Goal: Task Accomplishment & Management: Complete application form

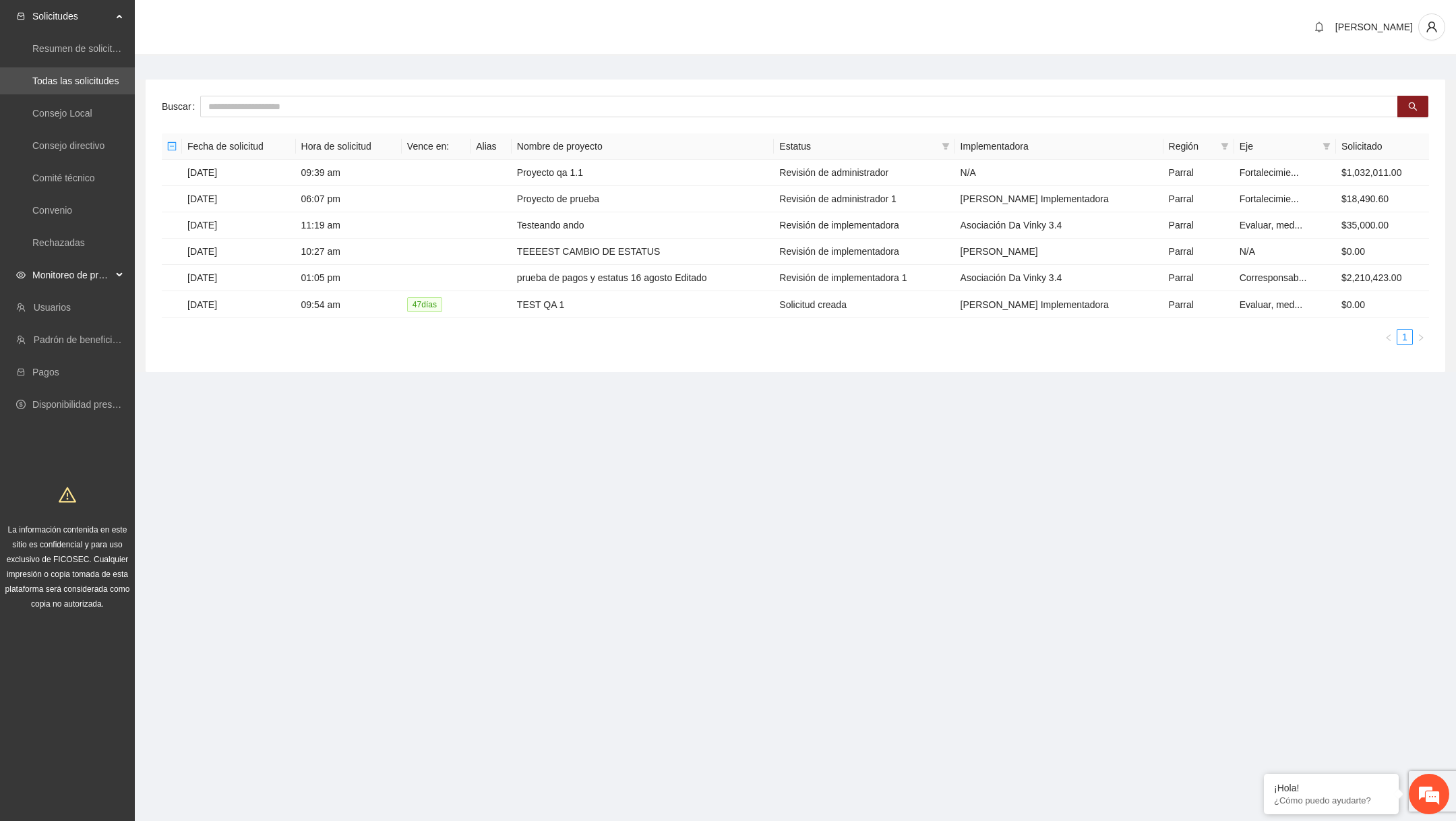
click at [95, 274] on span "Monitoreo de proyectos" at bounding box center [72, 275] width 80 height 27
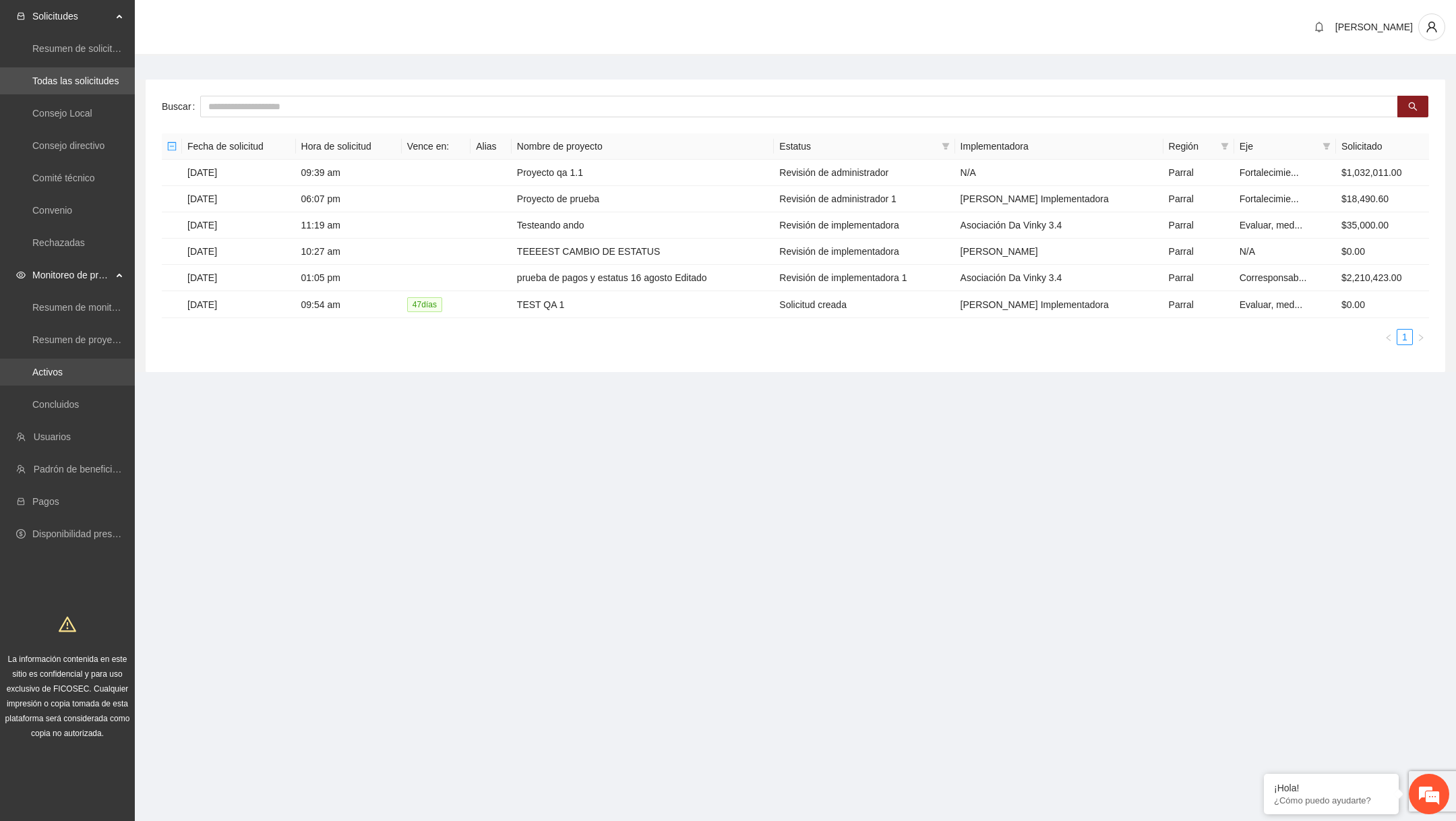
click at [63, 373] on link "Activos" at bounding box center [48, 372] width 31 height 11
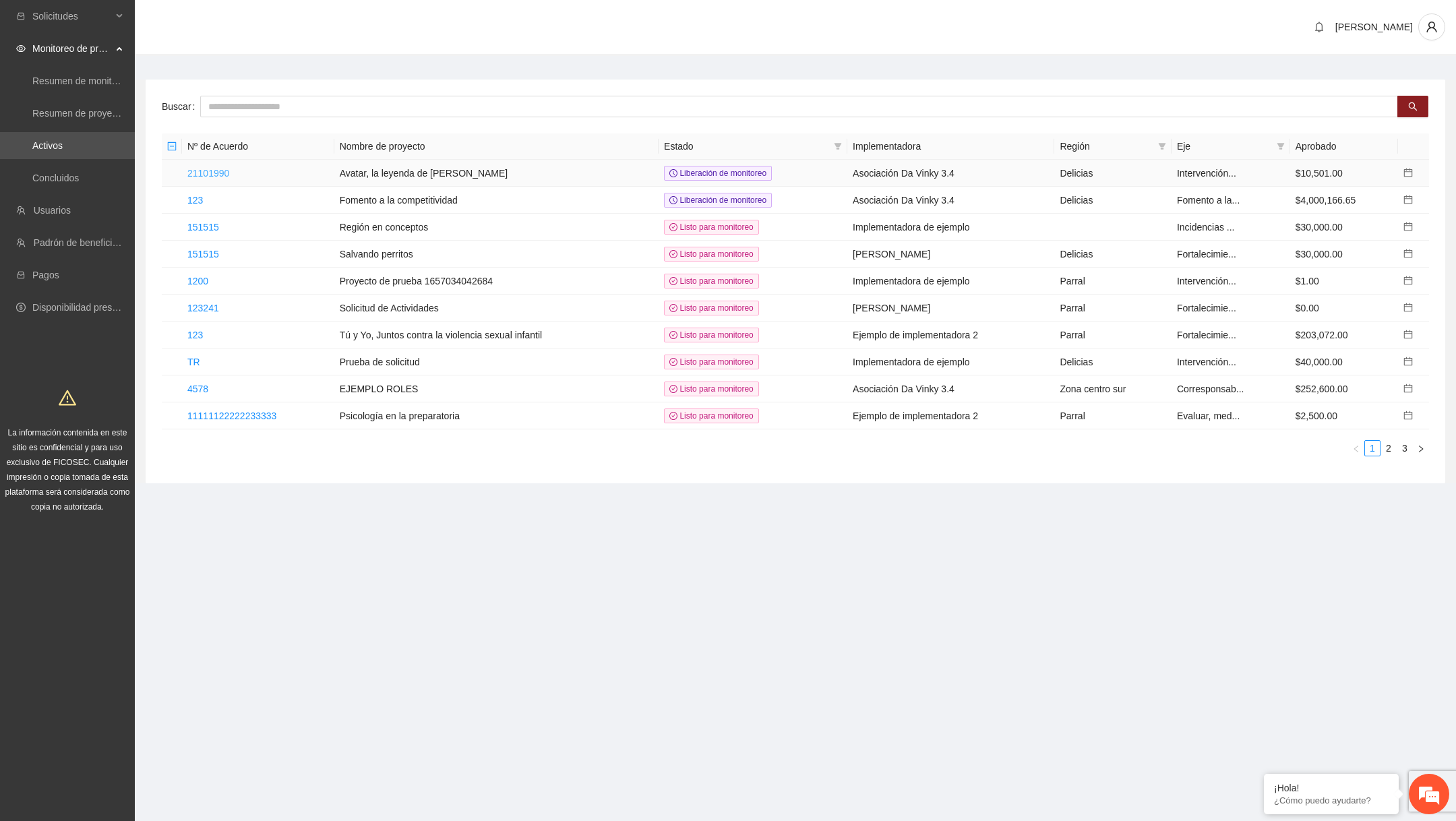
click at [228, 171] on link "21101990" at bounding box center [208, 173] width 41 height 11
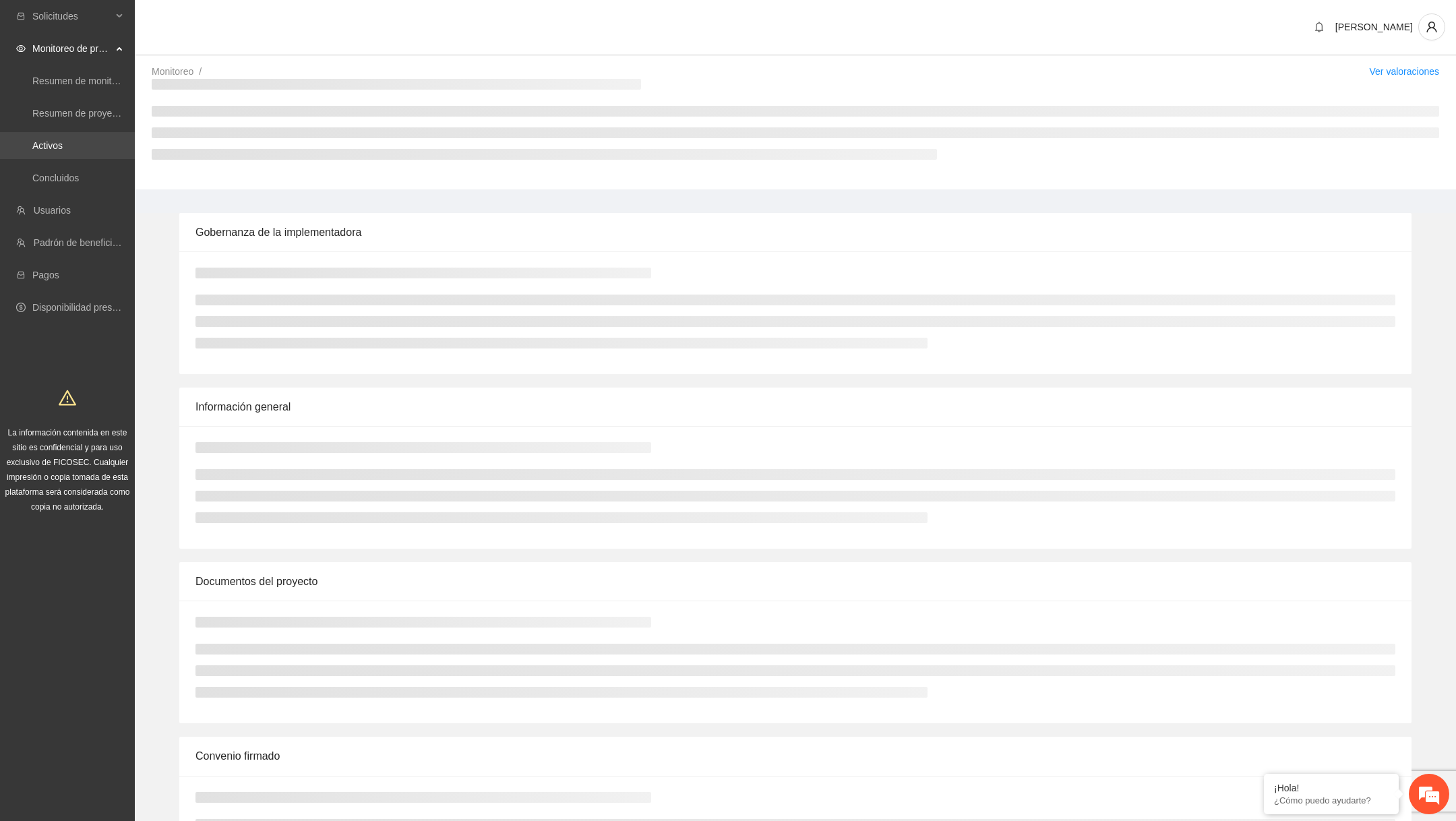
click at [63, 140] on link "Activos" at bounding box center [48, 146] width 31 height 11
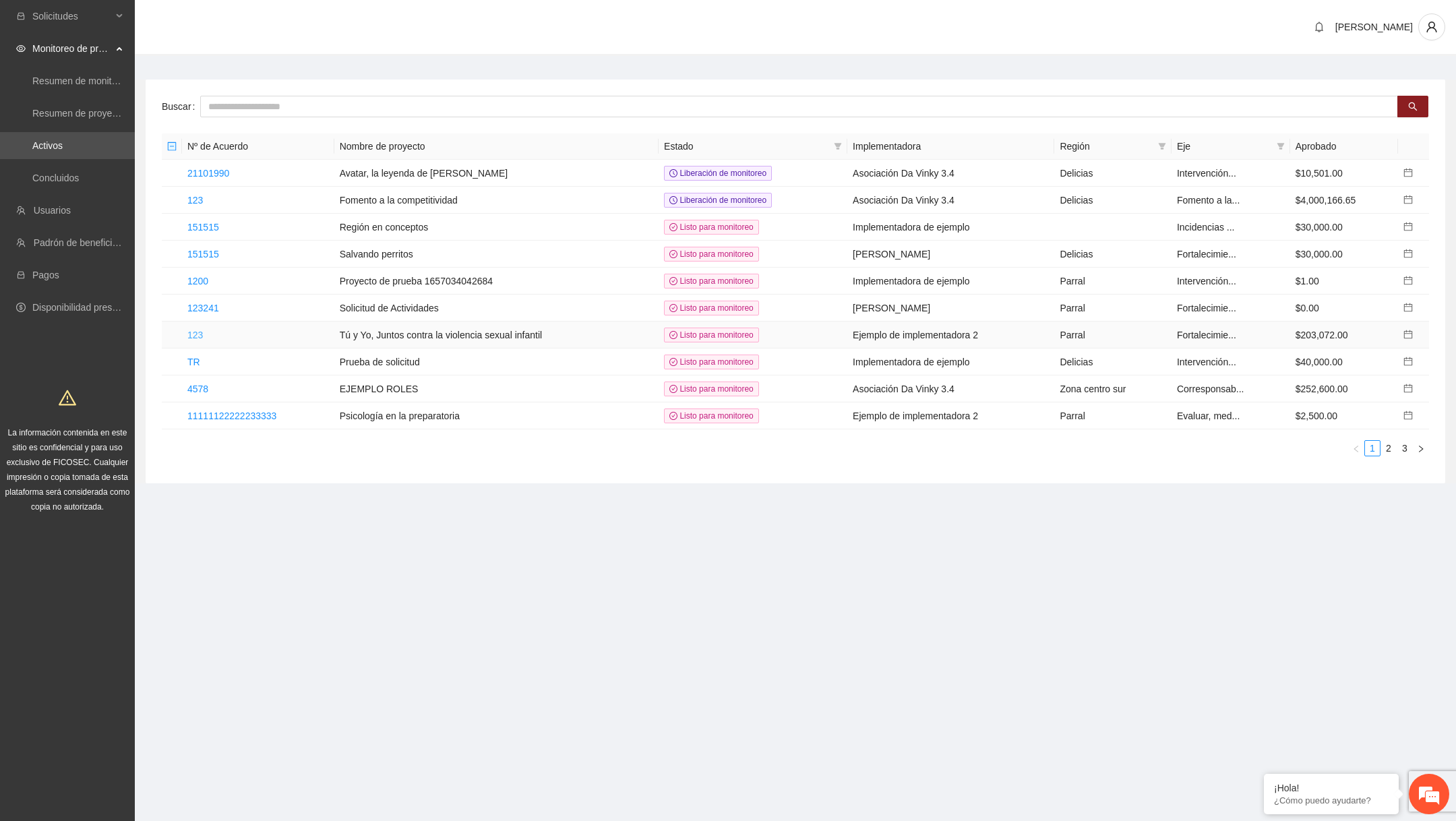
click at [197, 330] on link "123" at bounding box center [195, 335] width 16 height 11
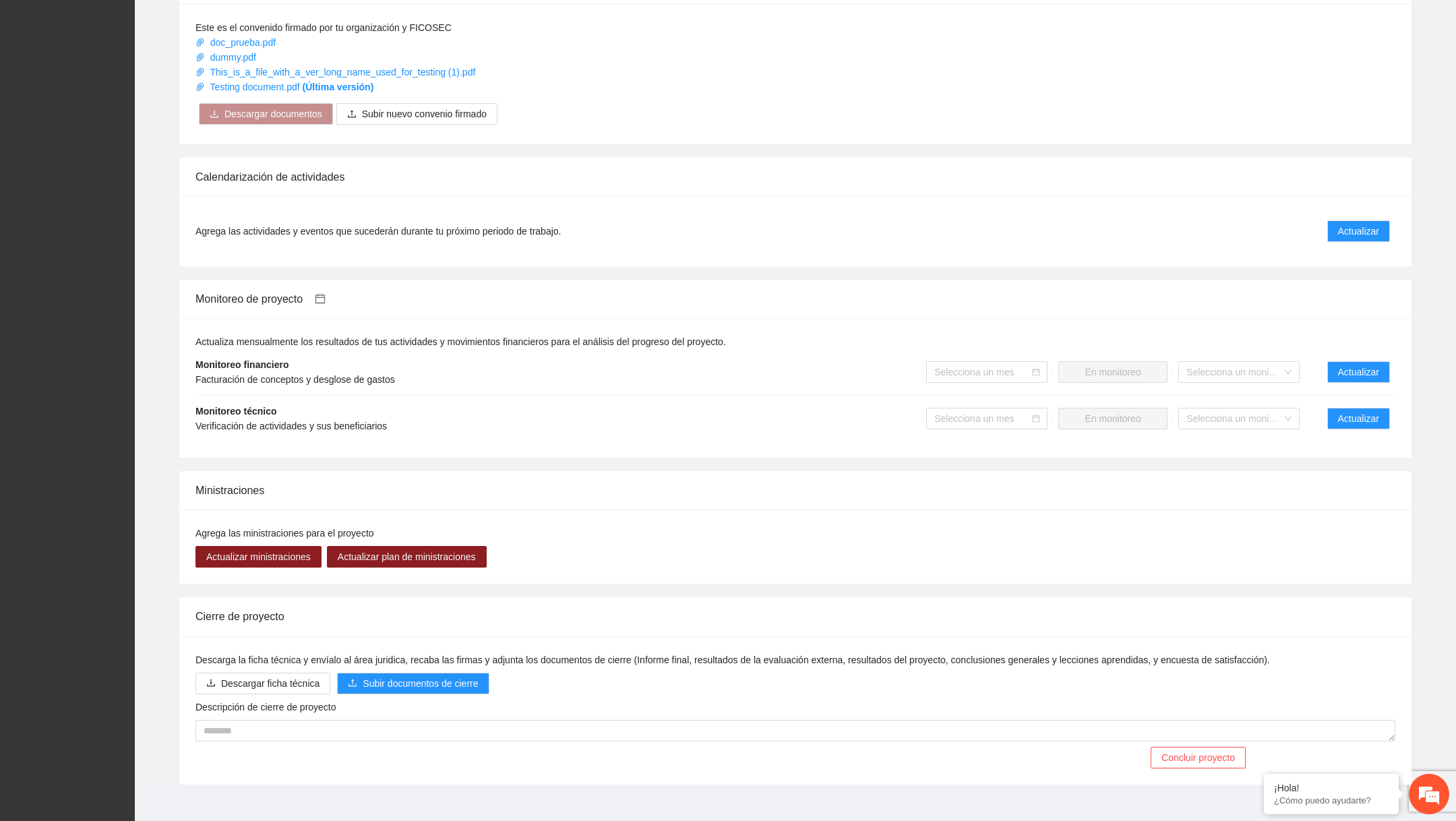
scroll to position [752, 0]
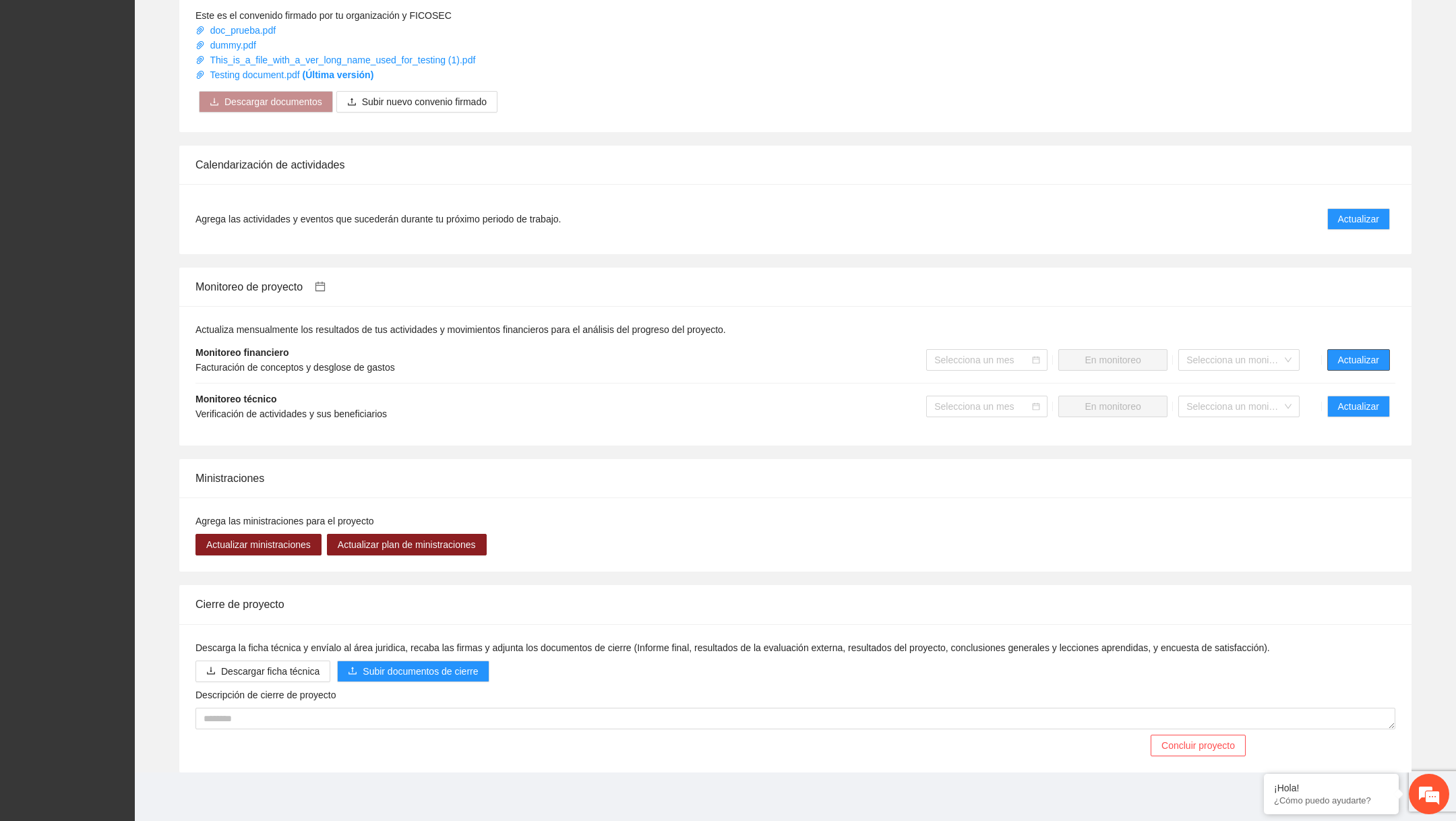
click at [1047, 356] on span "Actualizar" at bounding box center [1359, 360] width 41 height 15
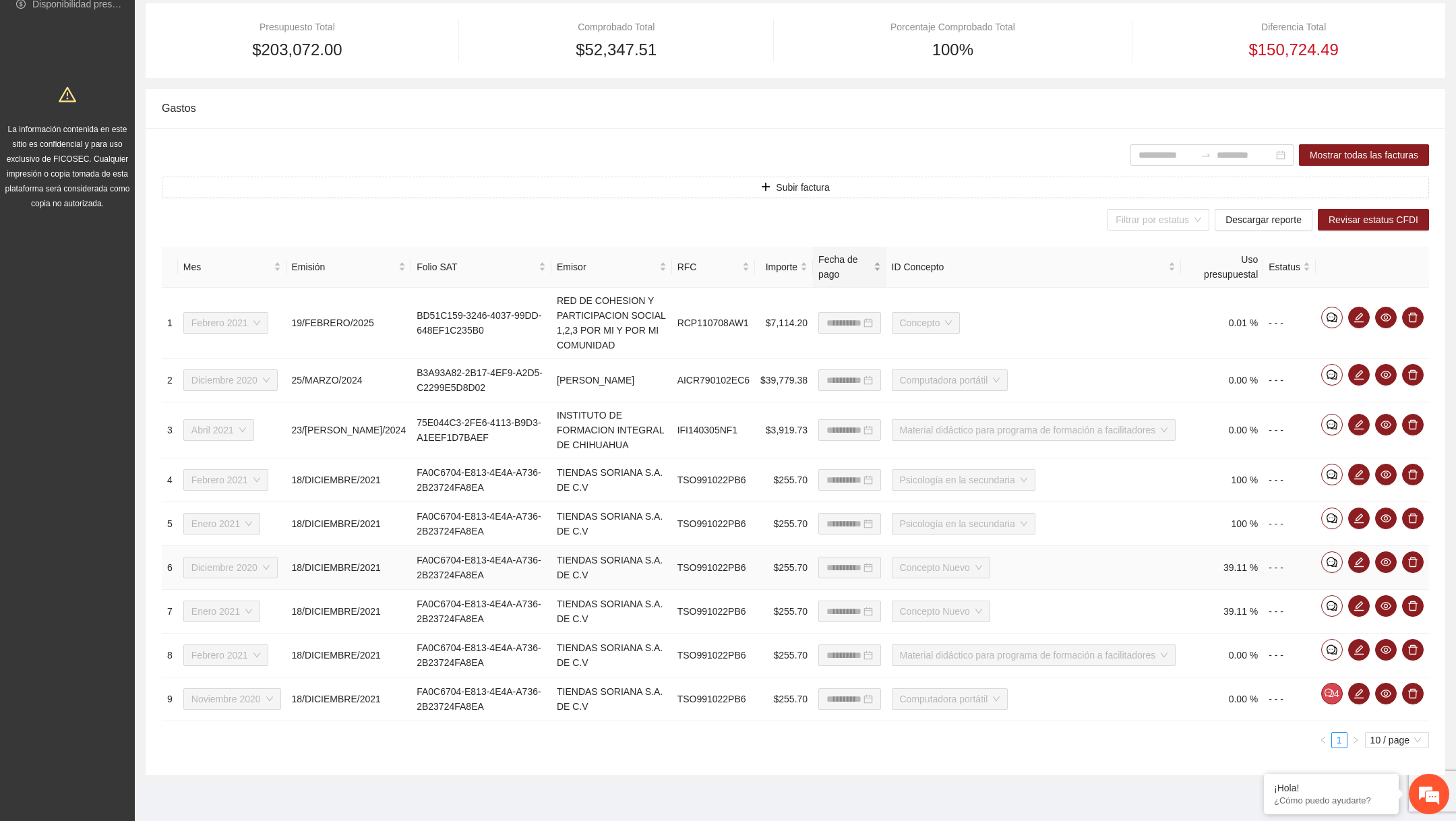
scroll to position [5, 0]
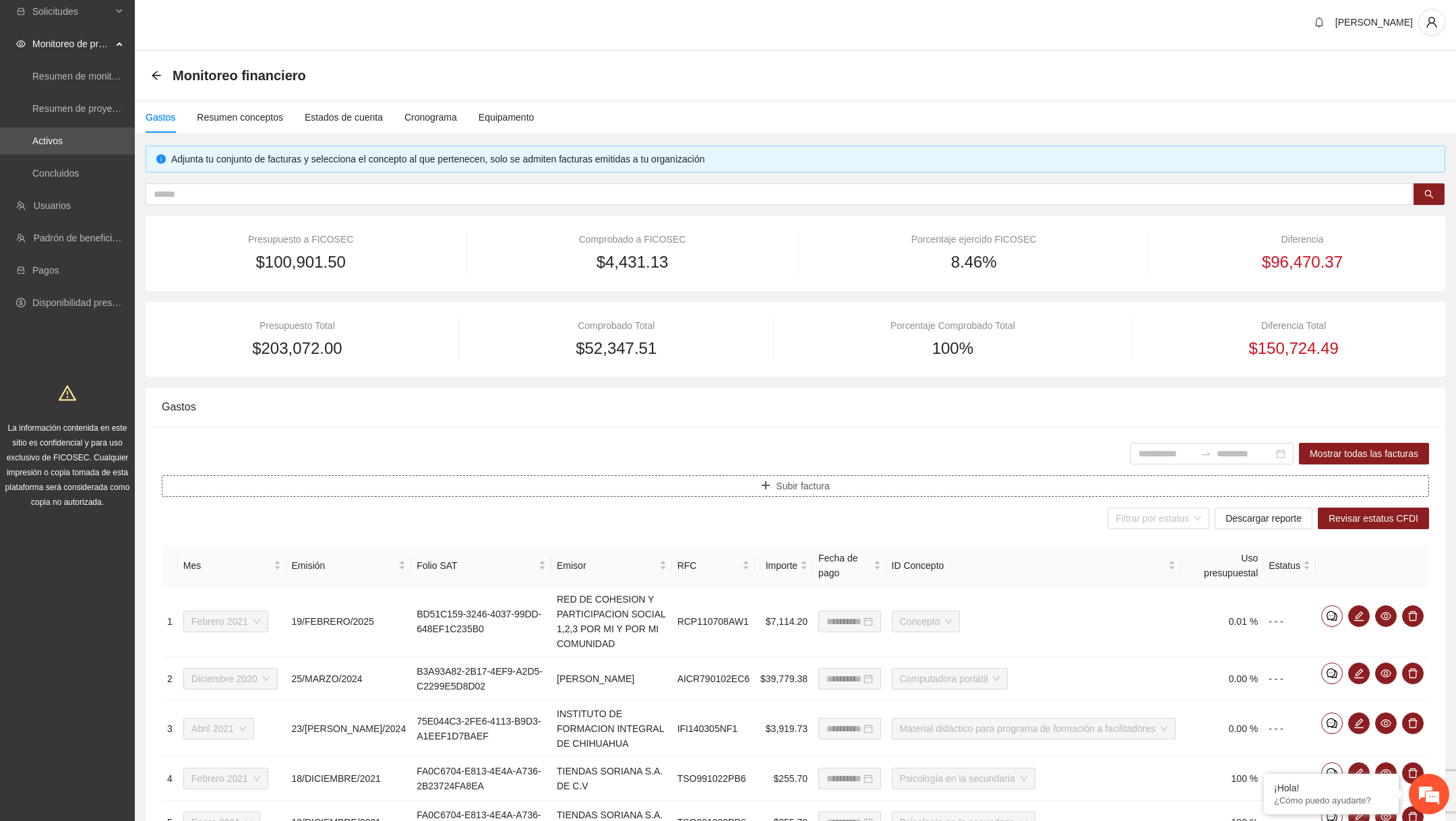
click at [828, 482] on span "Subir factura" at bounding box center [802, 486] width 53 height 15
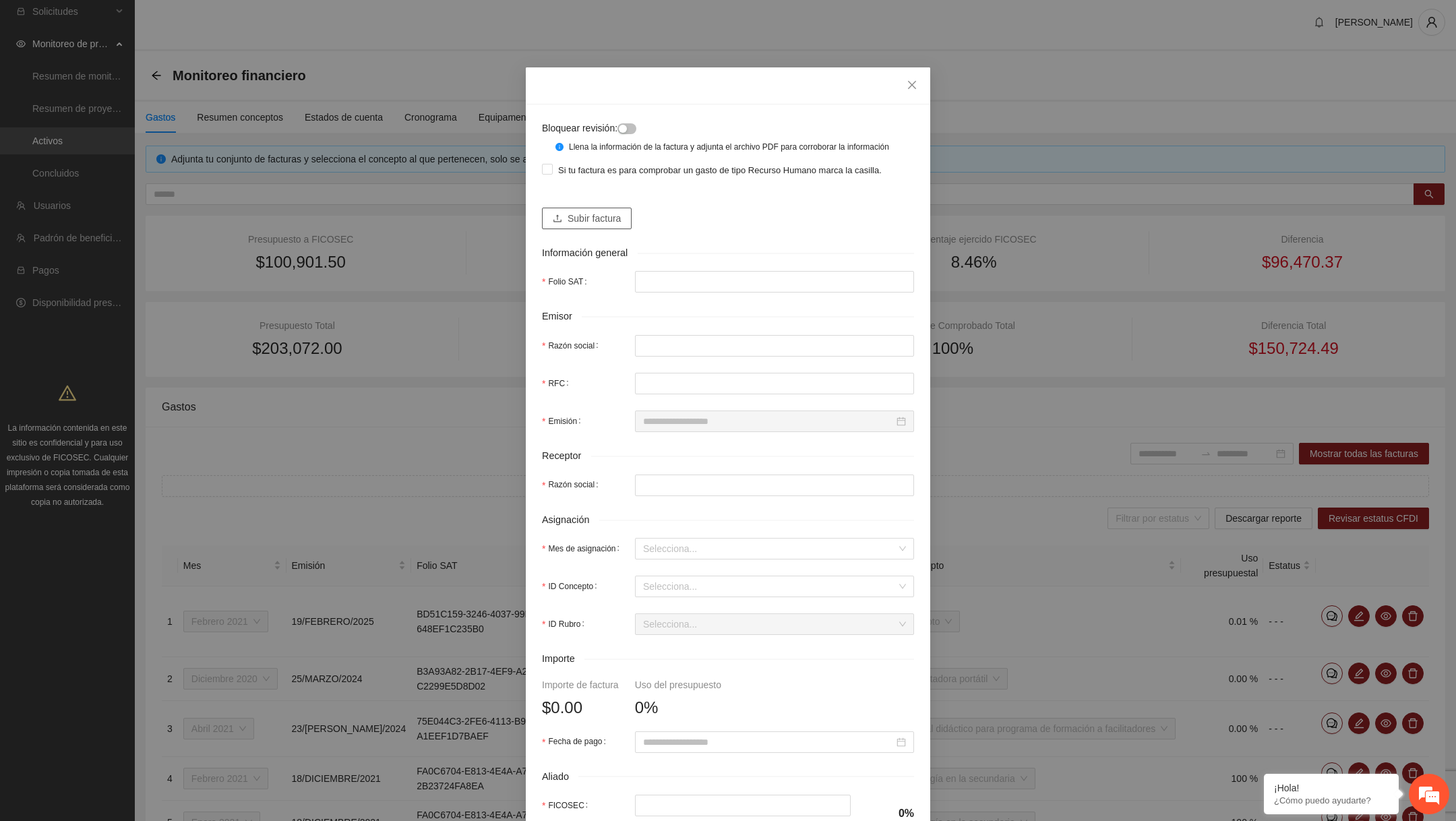
click at [594, 223] on span "Subir factura" at bounding box center [594, 218] width 53 height 15
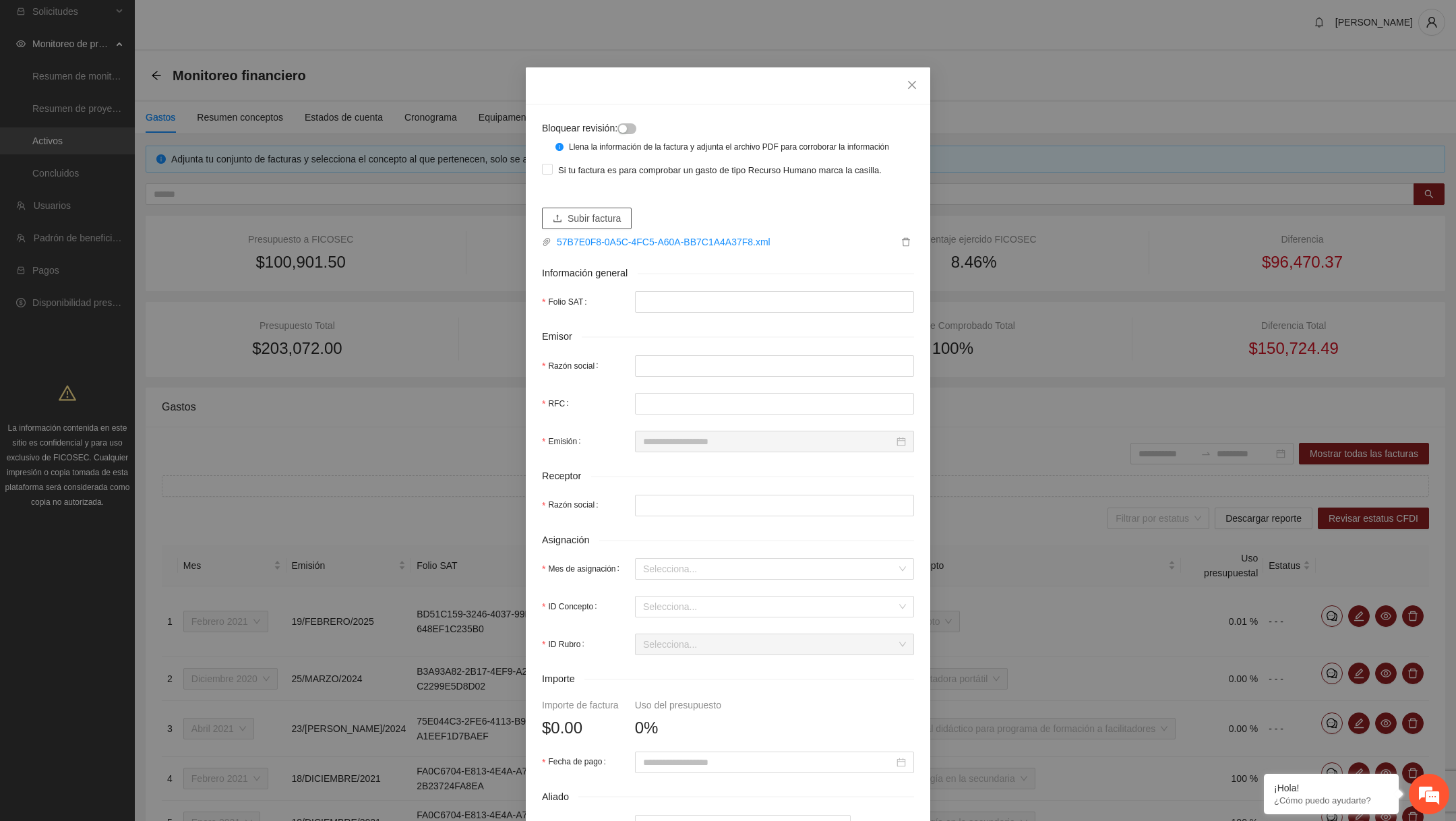
type input "**********"
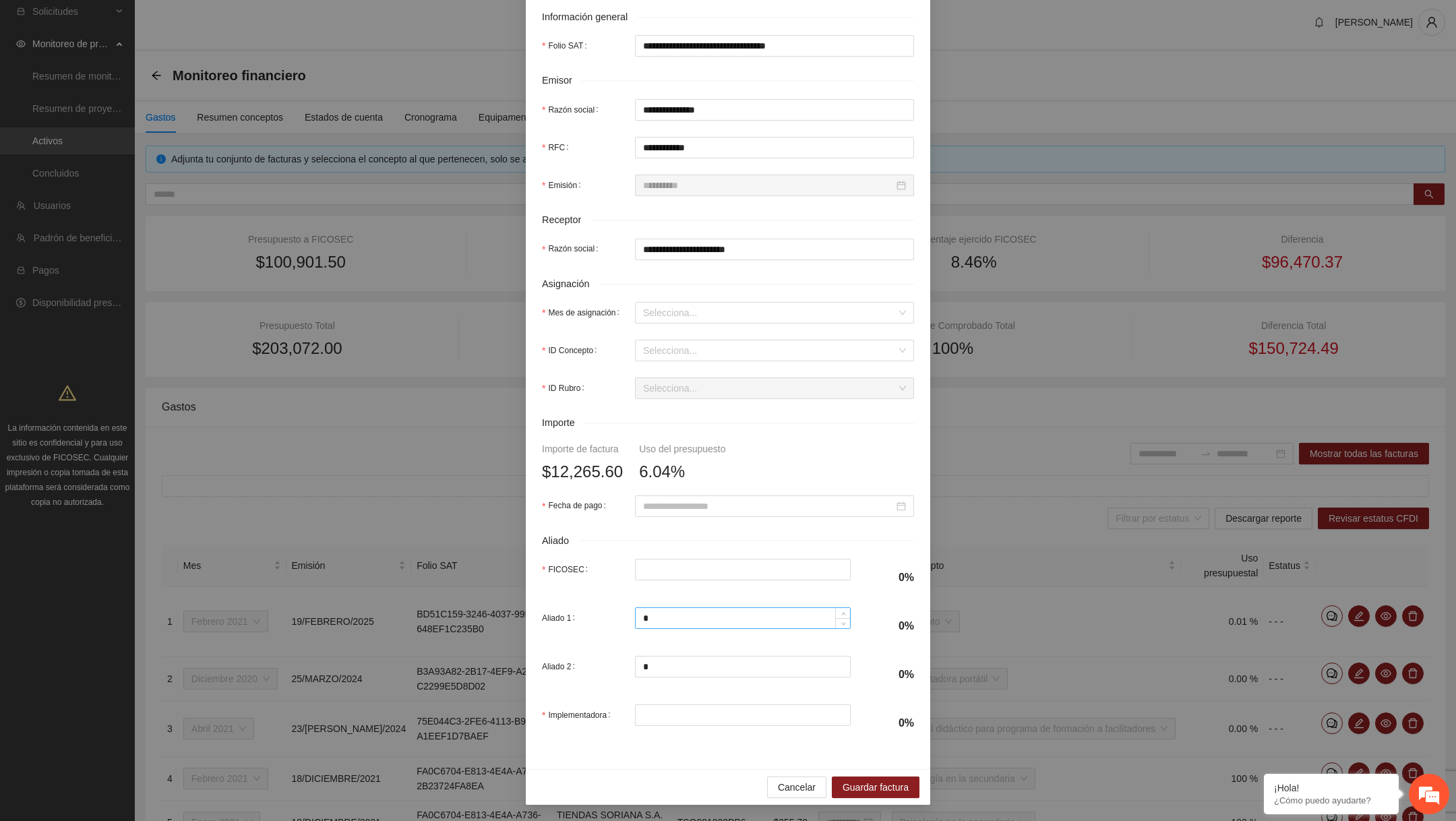
scroll to position [0, 0]
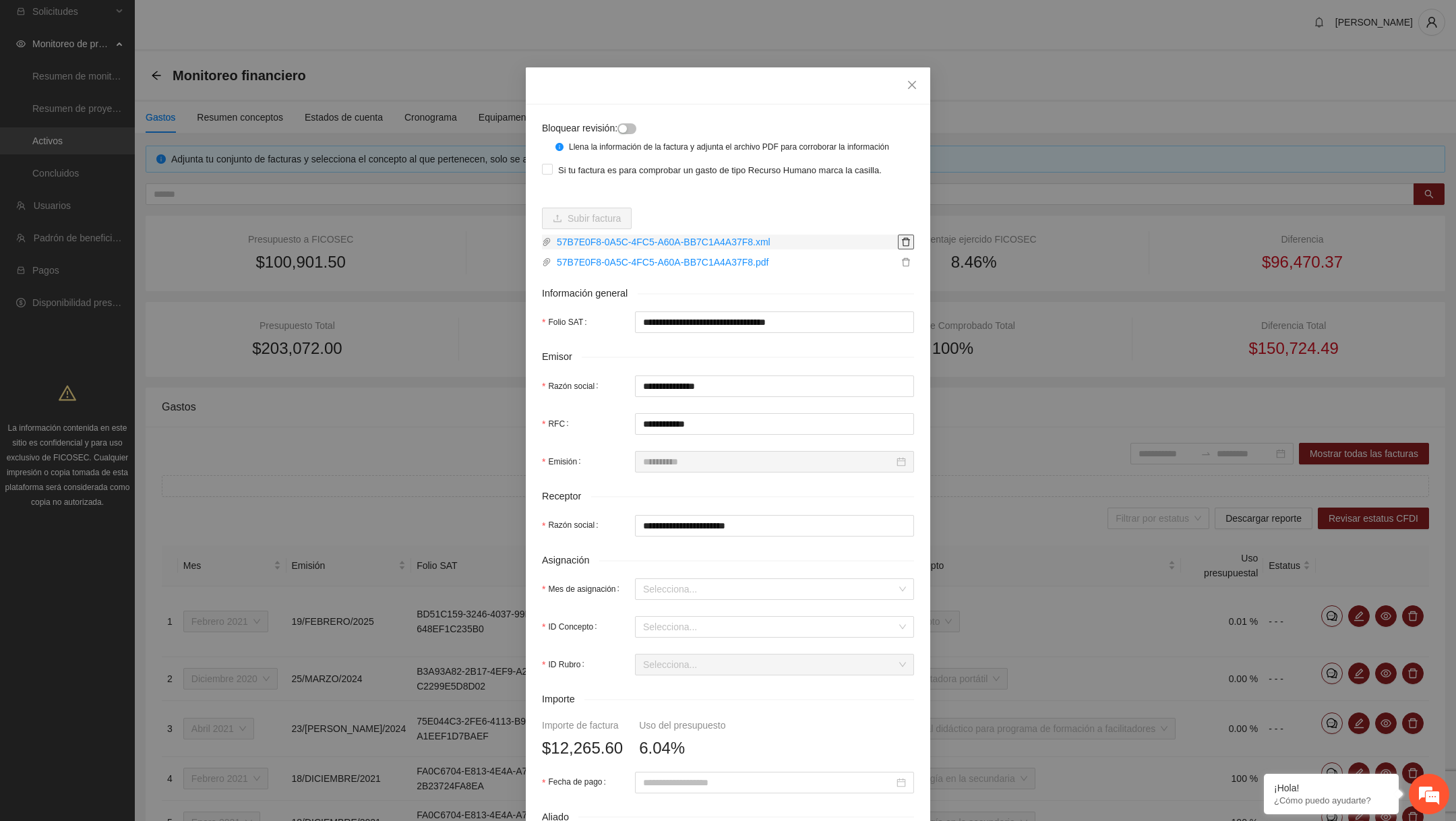
click at [905, 250] on button "button" at bounding box center [906, 242] width 16 height 15
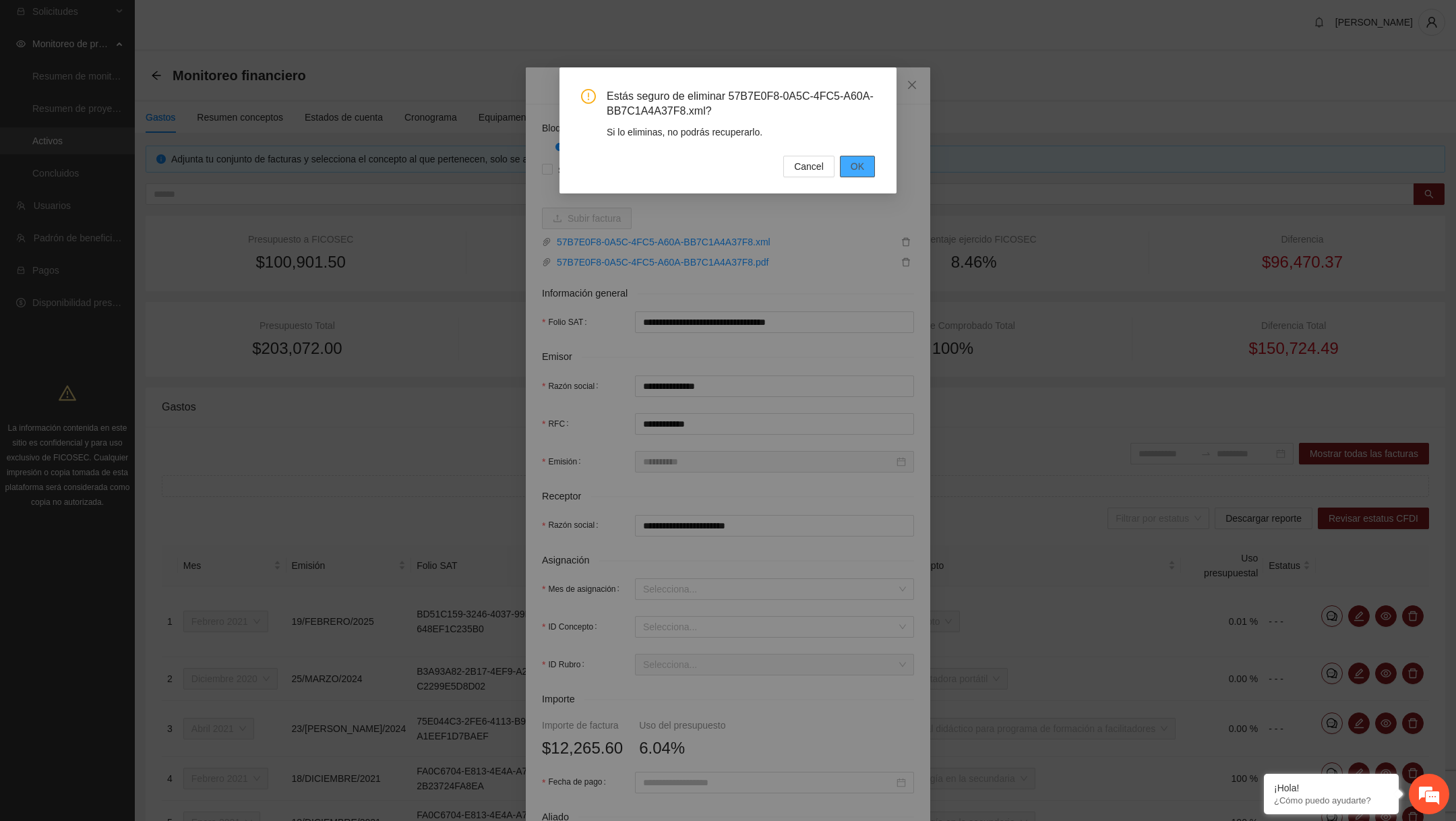
click at [856, 159] on span "OK" at bounding box center [858, 167] width 14 height 15
type input "*"
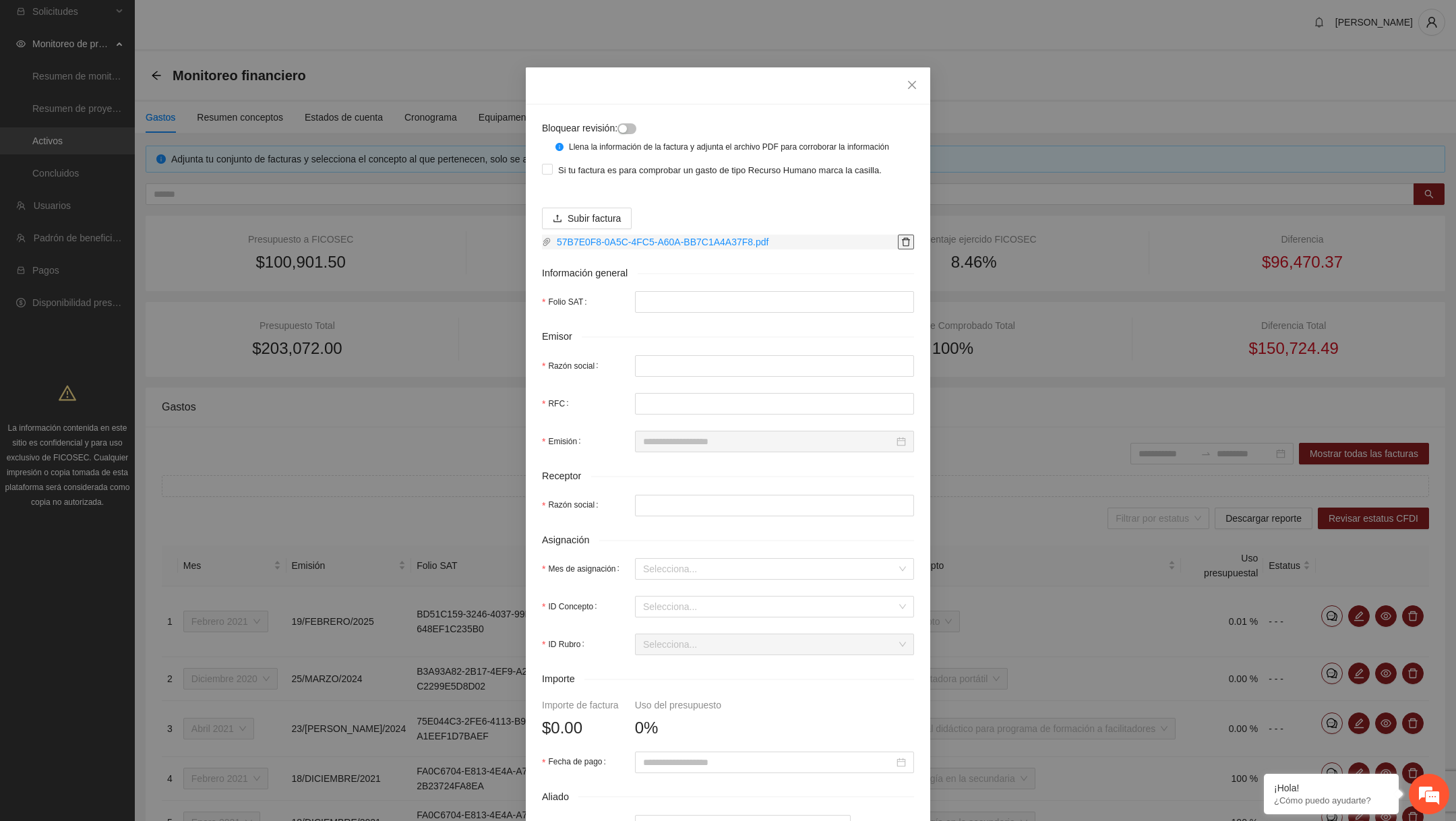
click at [909, 247] on icon "delete" at bounding box center [906, 242] width 10 height 10
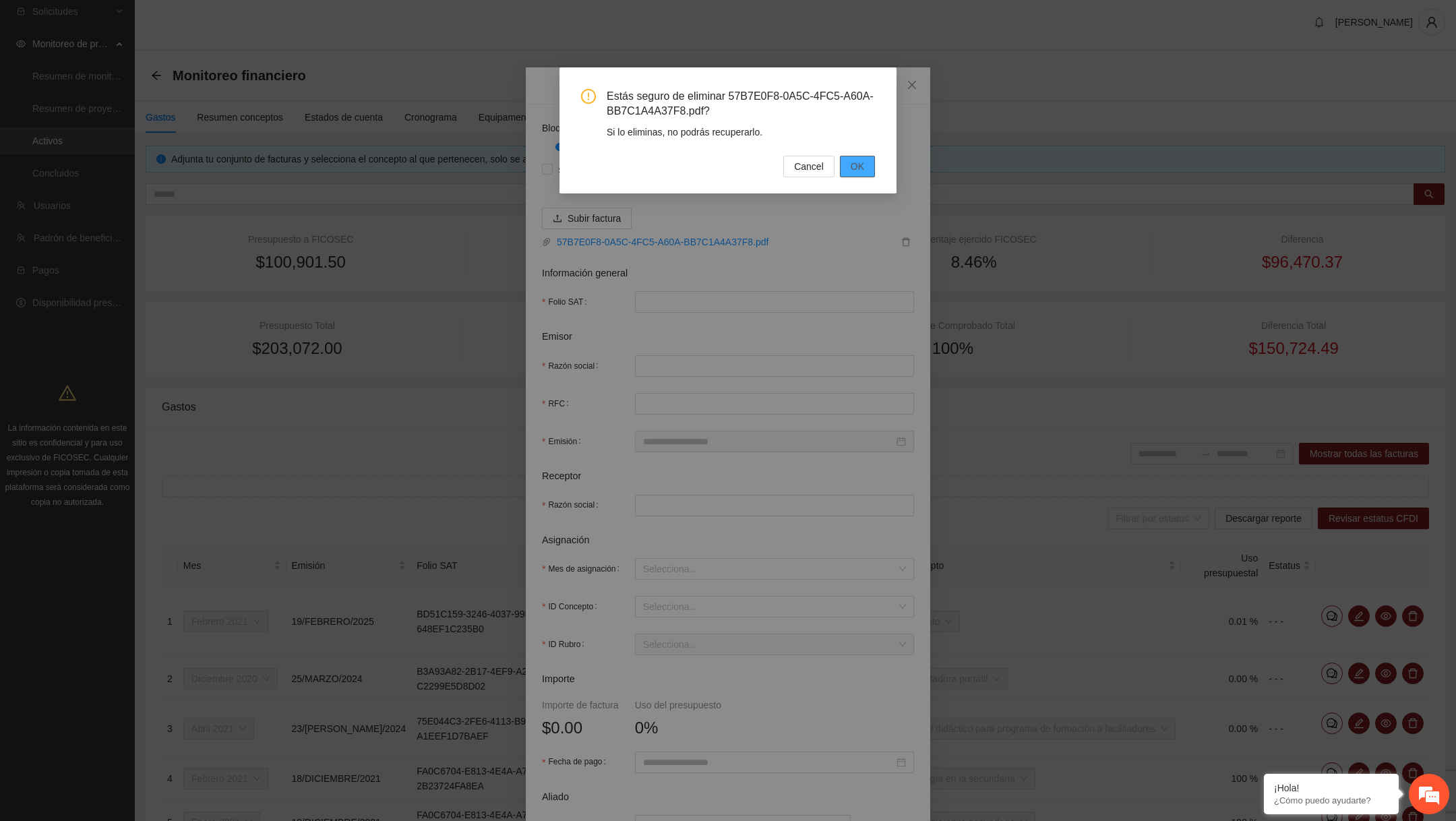
click at [858, 173] on span "OK" at bounding box center [858, 167] width 14 height 15
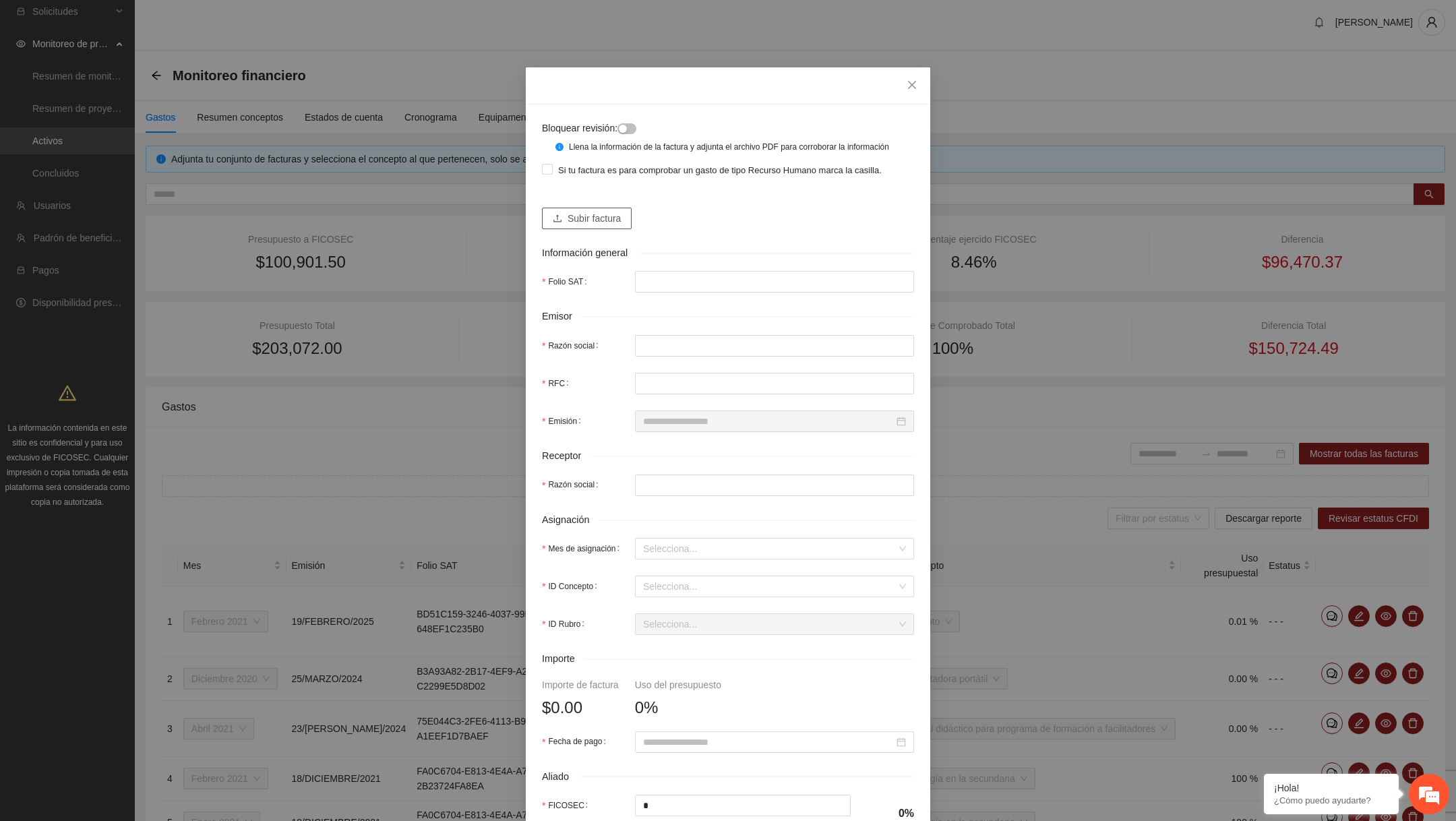
click at [580, 226] on span "Subir factura" at bounding box center [594, 218] width 53 height 15
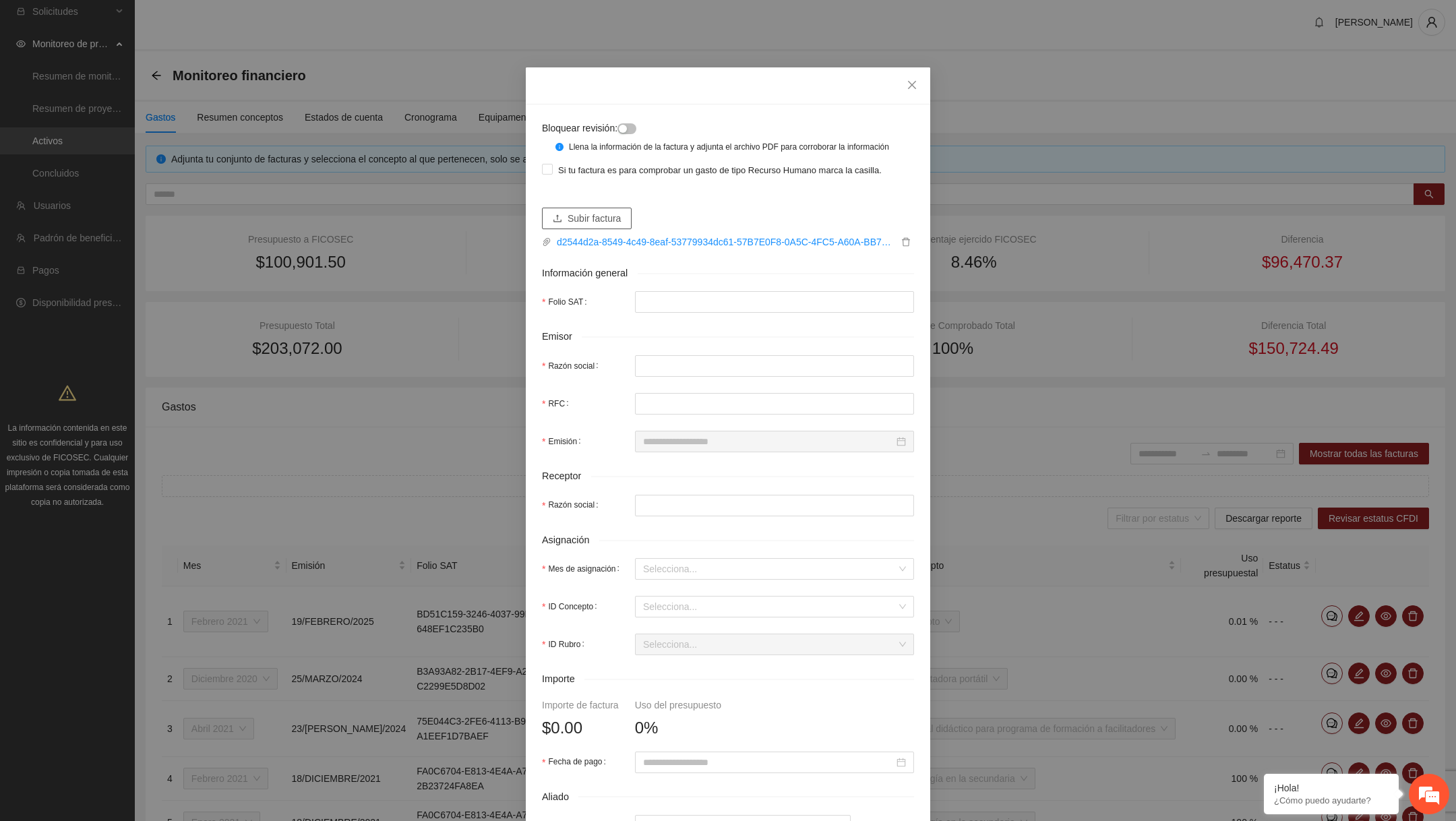
type input "**********"
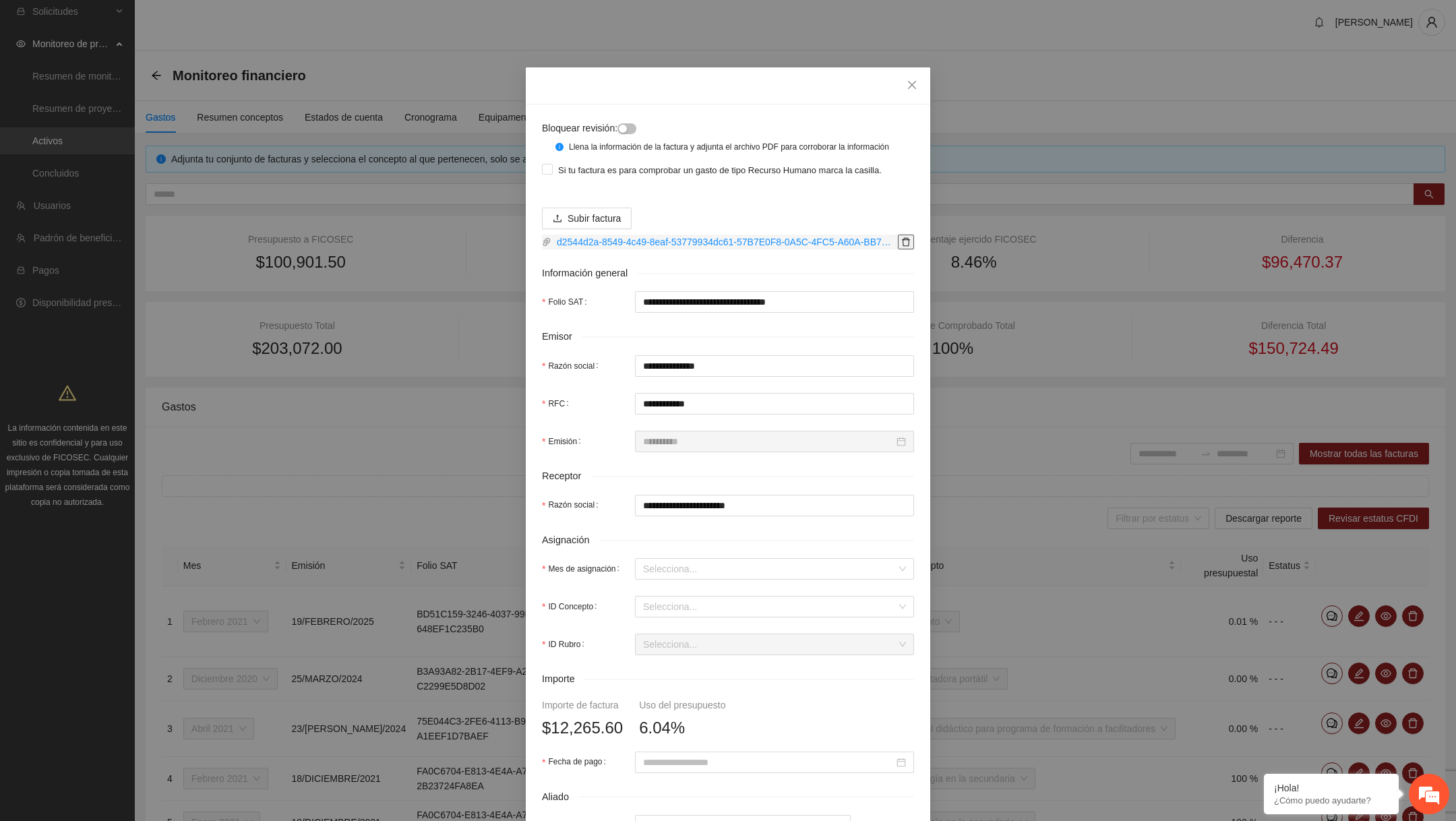
click at [907, 247] on icon "delete" at bounding box center [906, 242] width 8 height 9
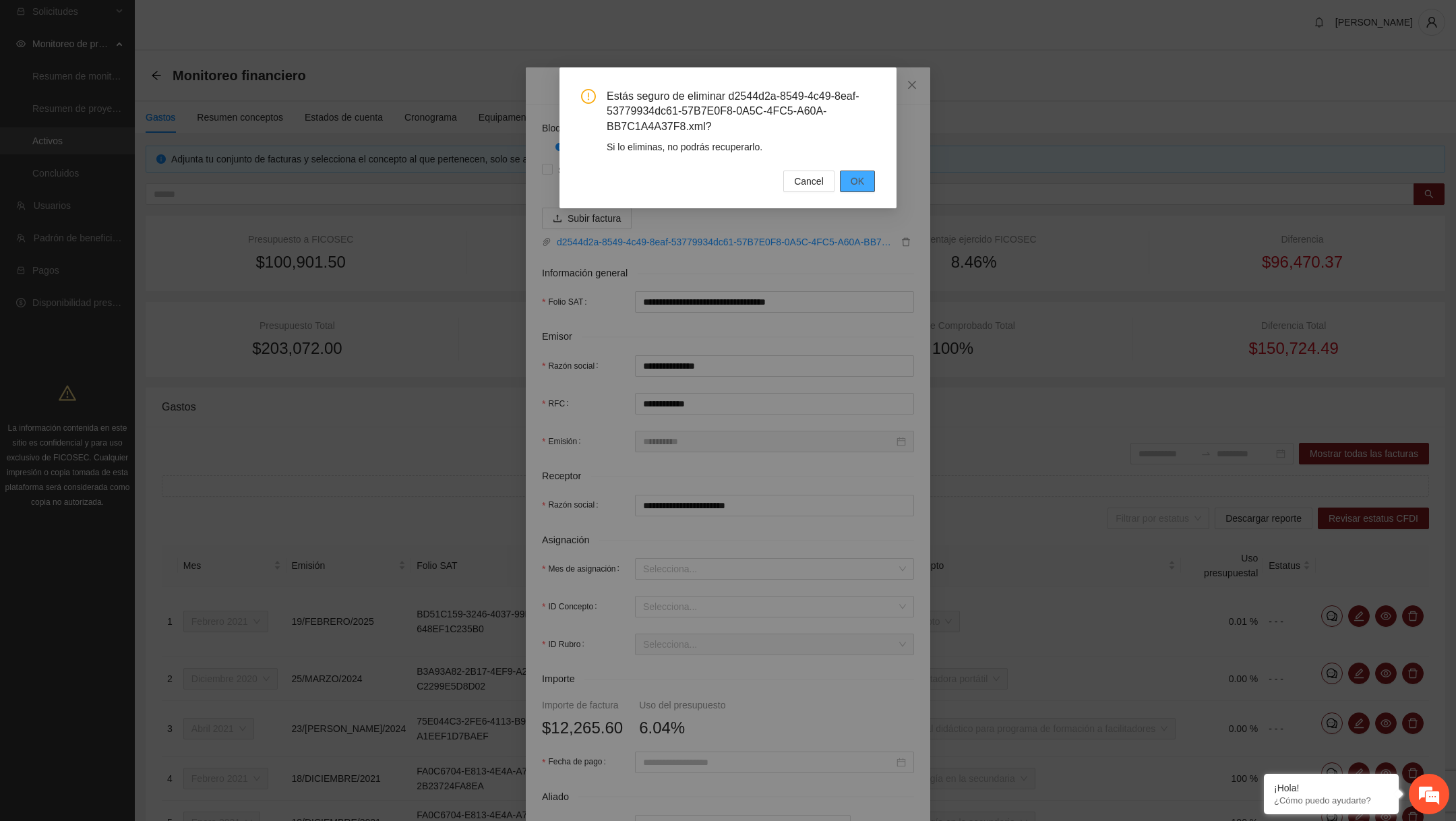
click at [859, 178] on span "OK" at bounding box center [858, 182] width 14 height 15
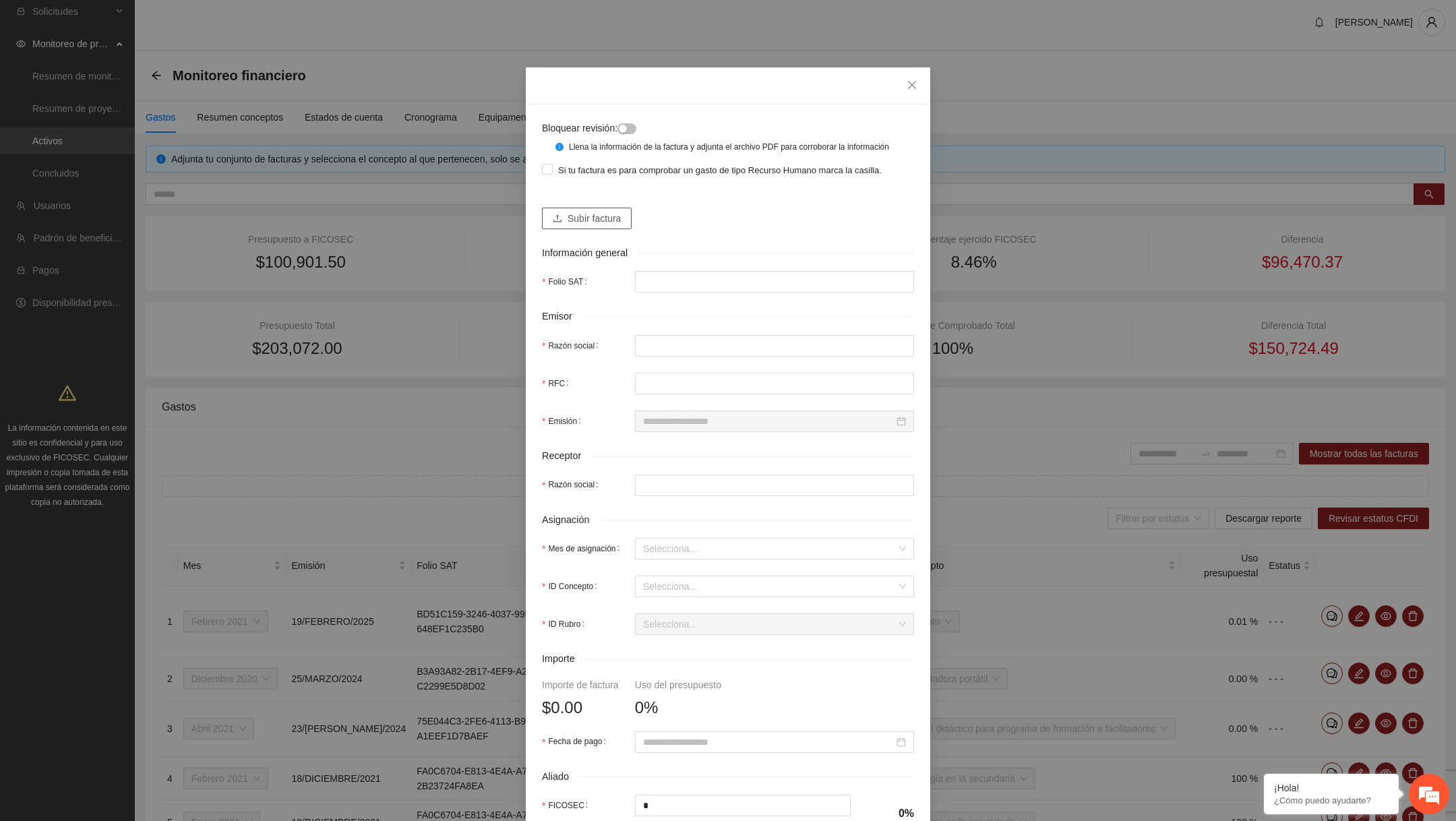
click at [599, 226] on span "Subir factura" at bounding box center [594, 218] width 53 height 15
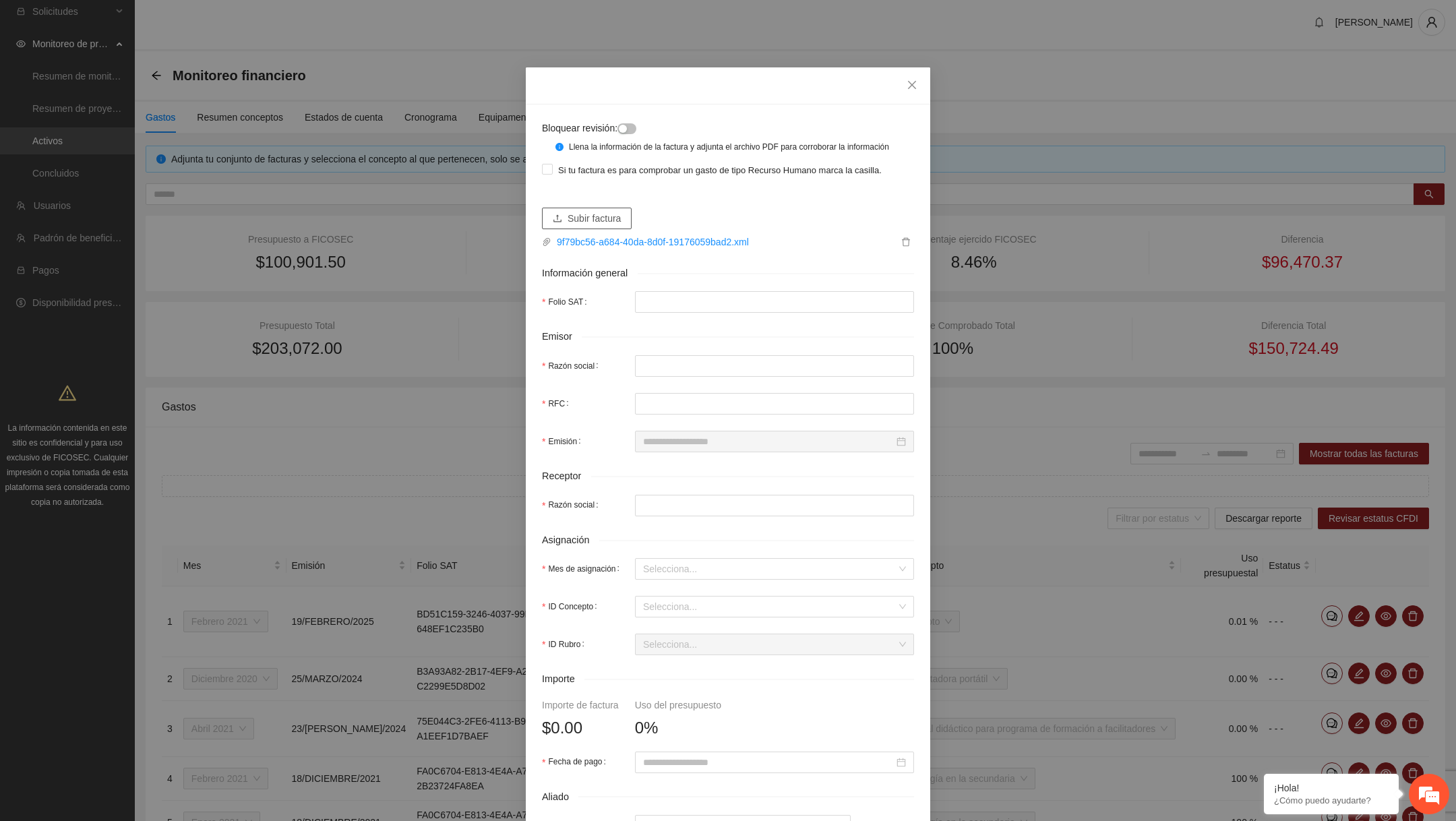
type input "**********"
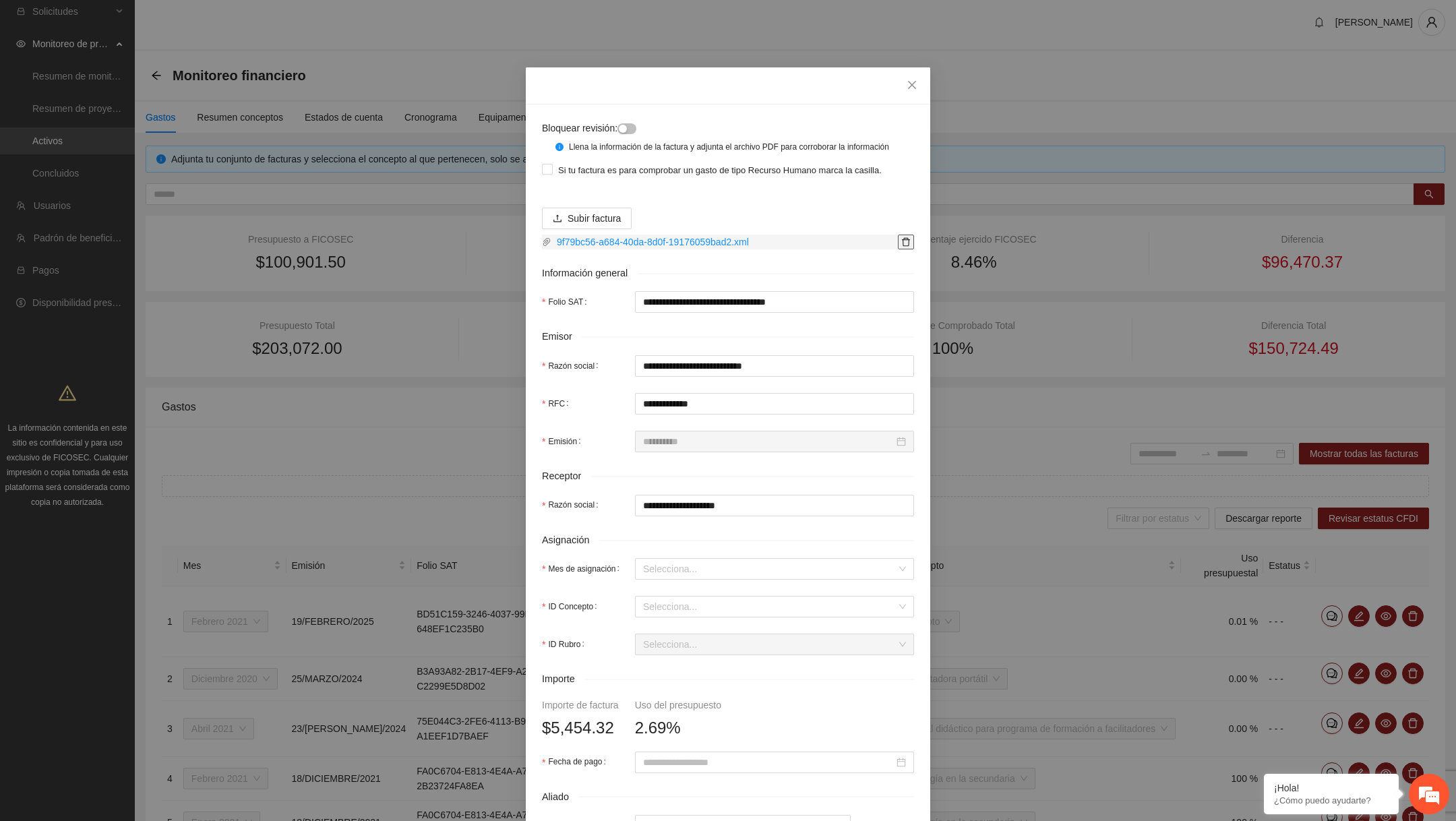
click at [911, 247] on span "delete" at bounding box center [906, 242] width 15 height 10
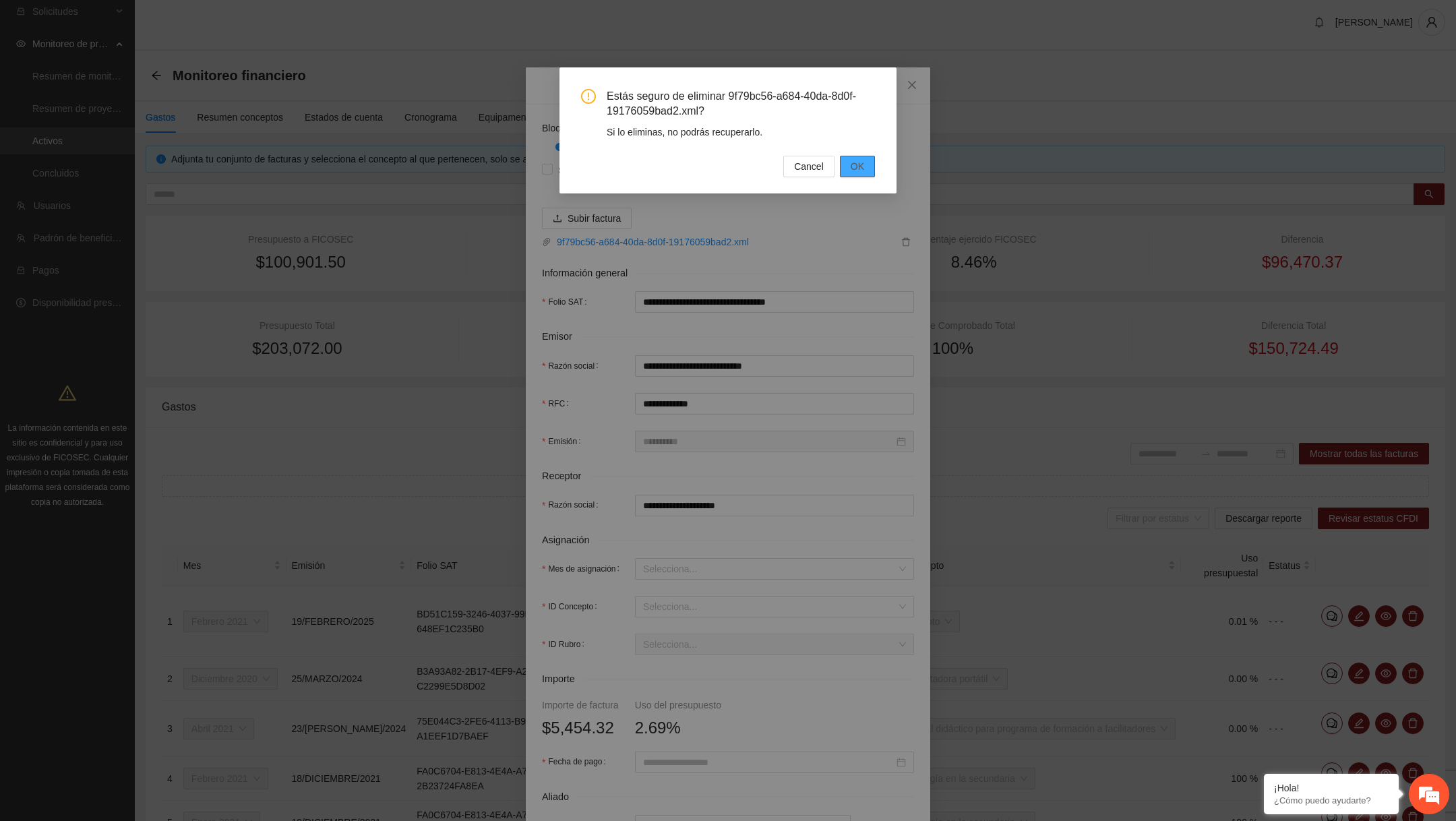
click at [865, 167] on button "OK" at bounding box center [858, 167] width 35 height 22
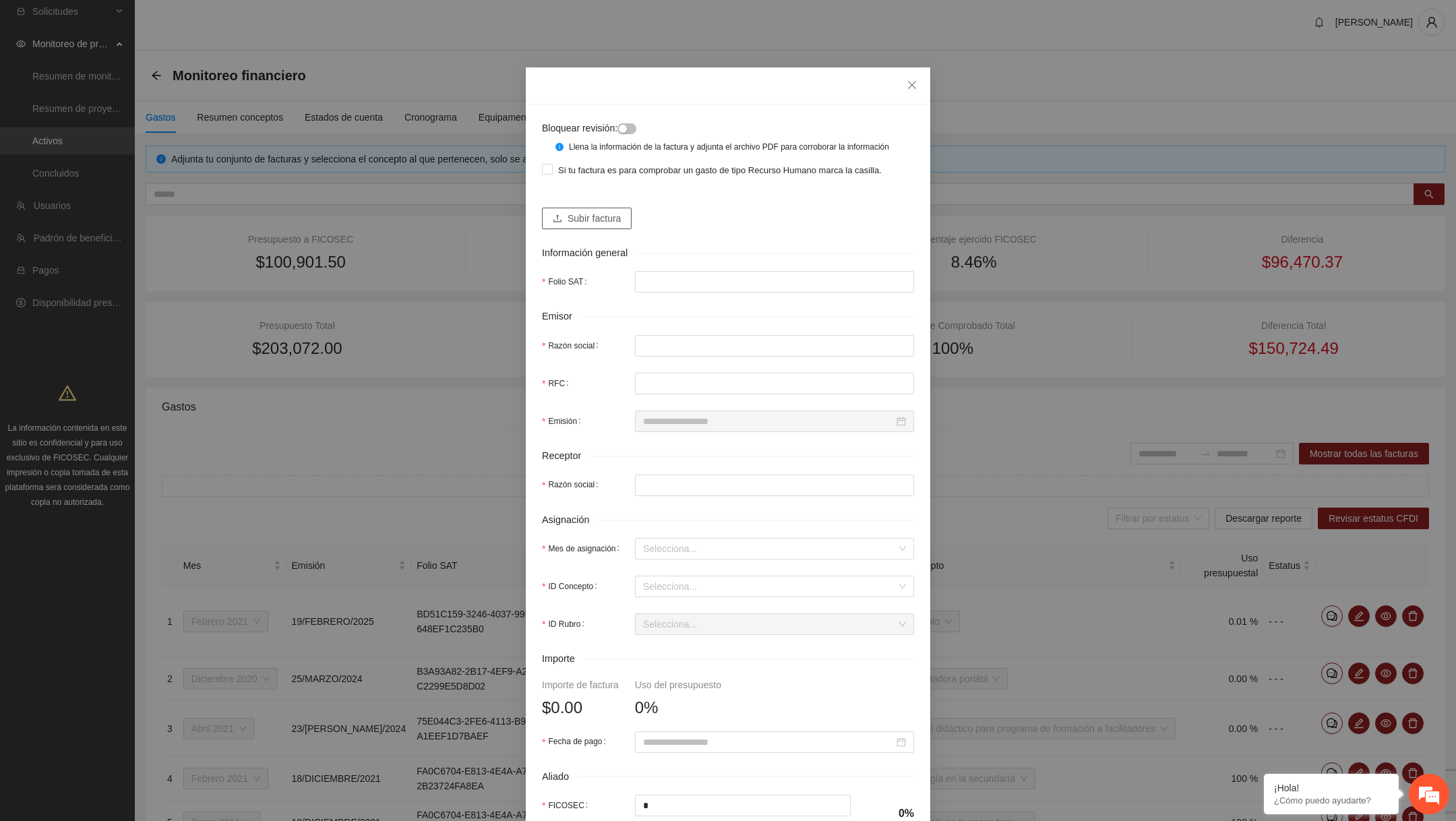
click at [606, 226] on span "Subir factura" at bounding box center [594, 218] width 53 height 15
click at [916, 90] on icon "close" at bounding box center [912, 85] width 11 height 11
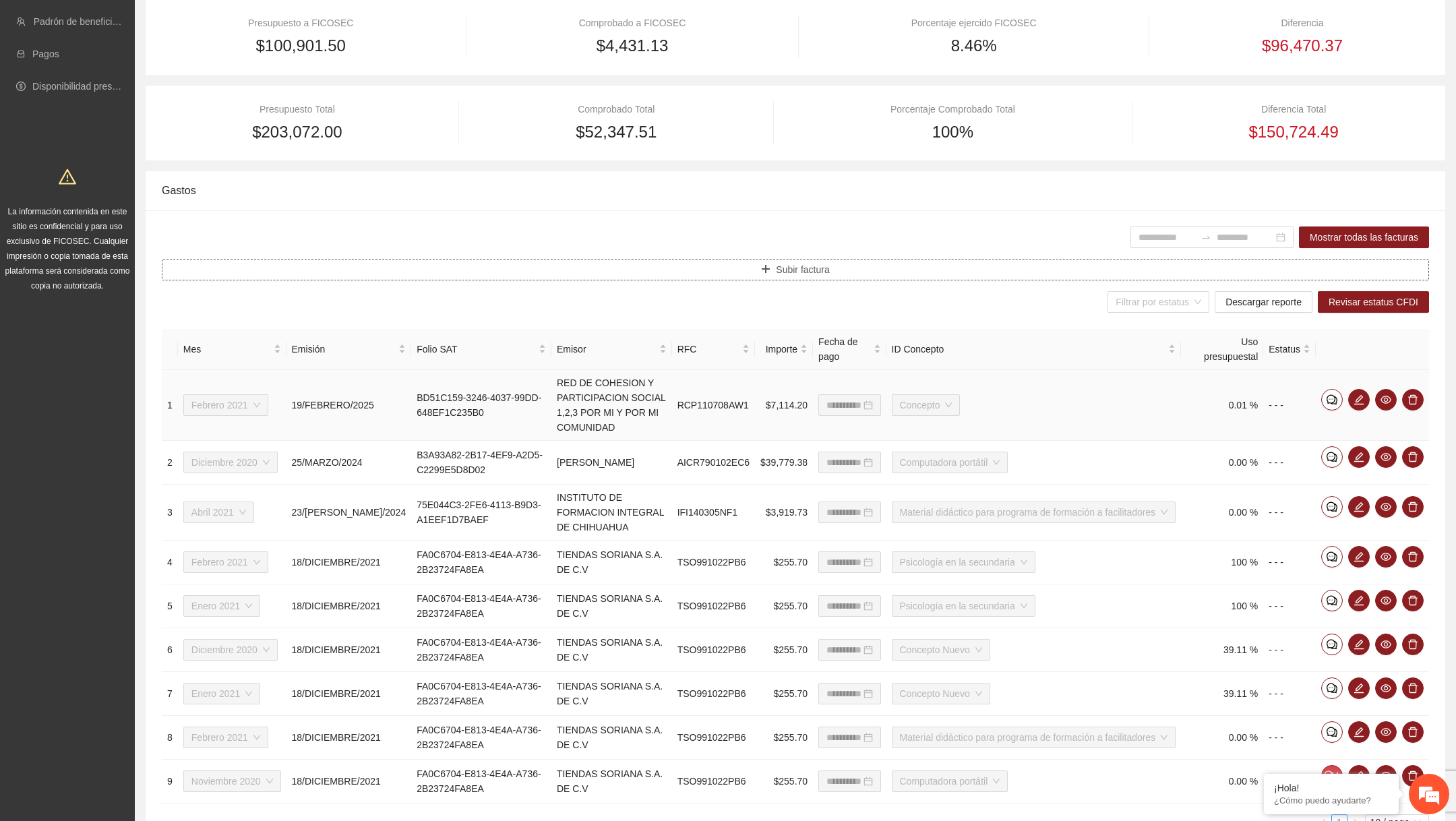
scroll to position [303, 0]
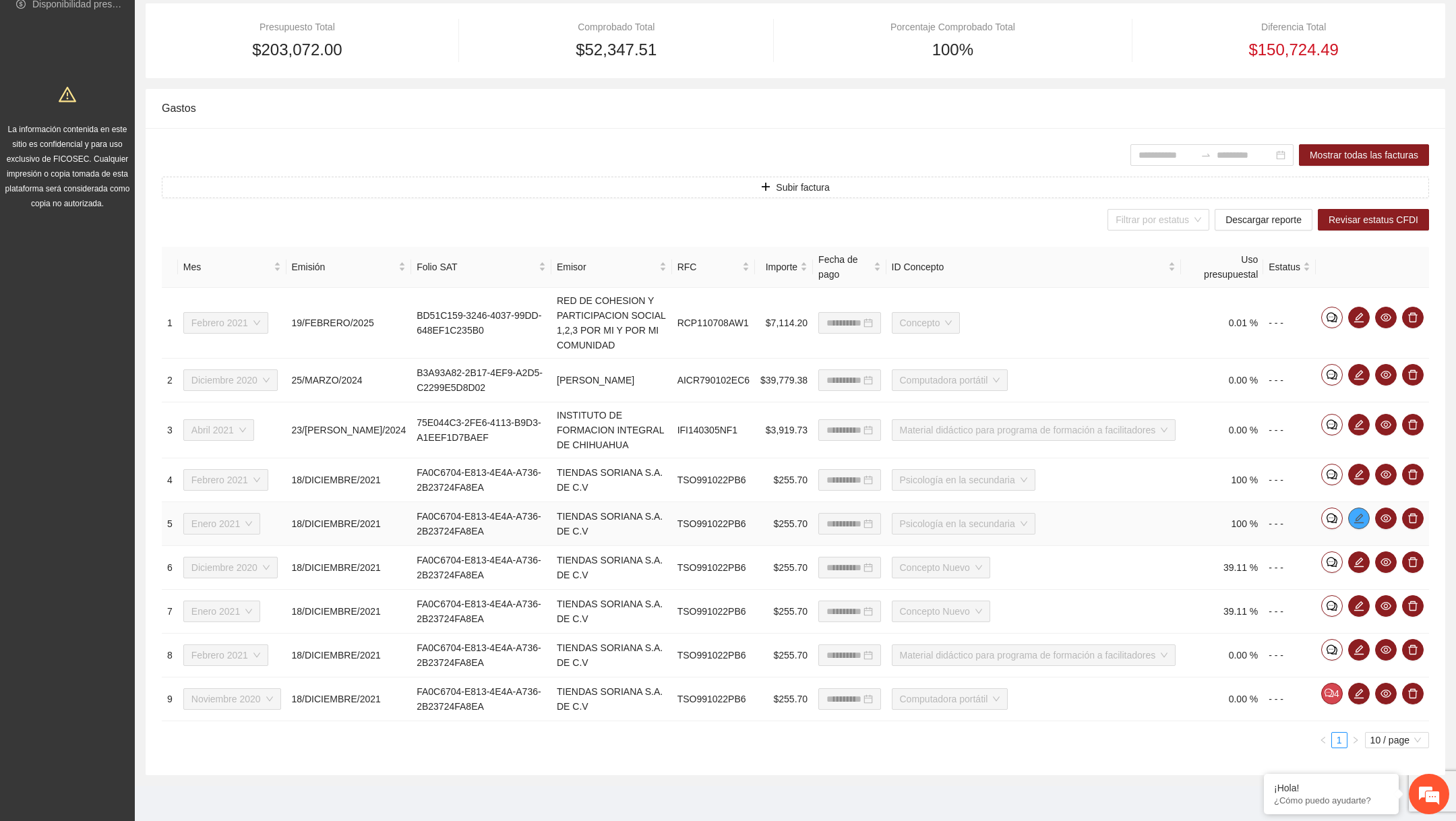
click at [1047, 514] on icon "edit" at bounding box center [1359, 518] width 11 height 11
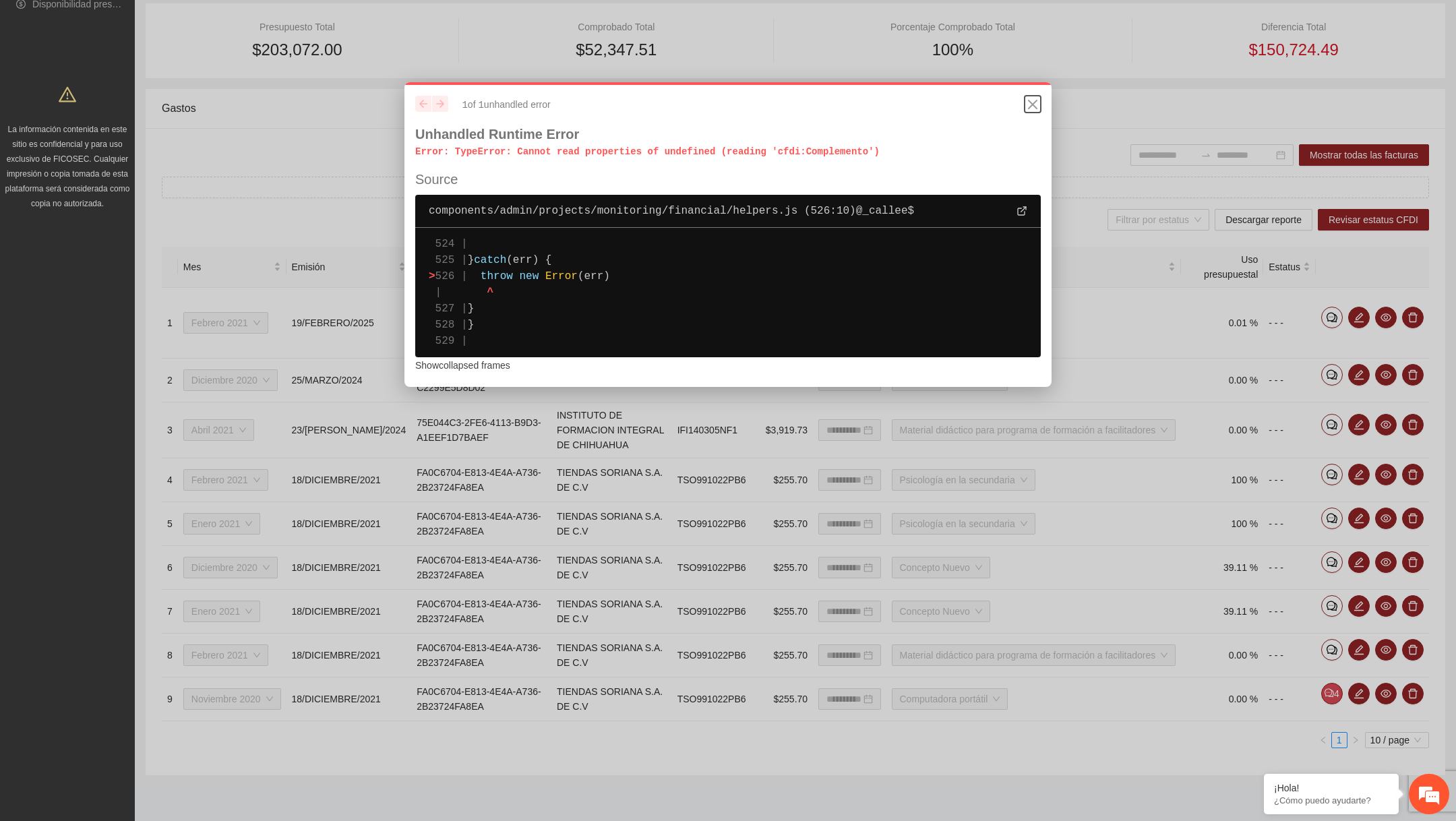
click at [1031, 110] on icon "Close" at bounding box center [1033, 105] width 16 height 16
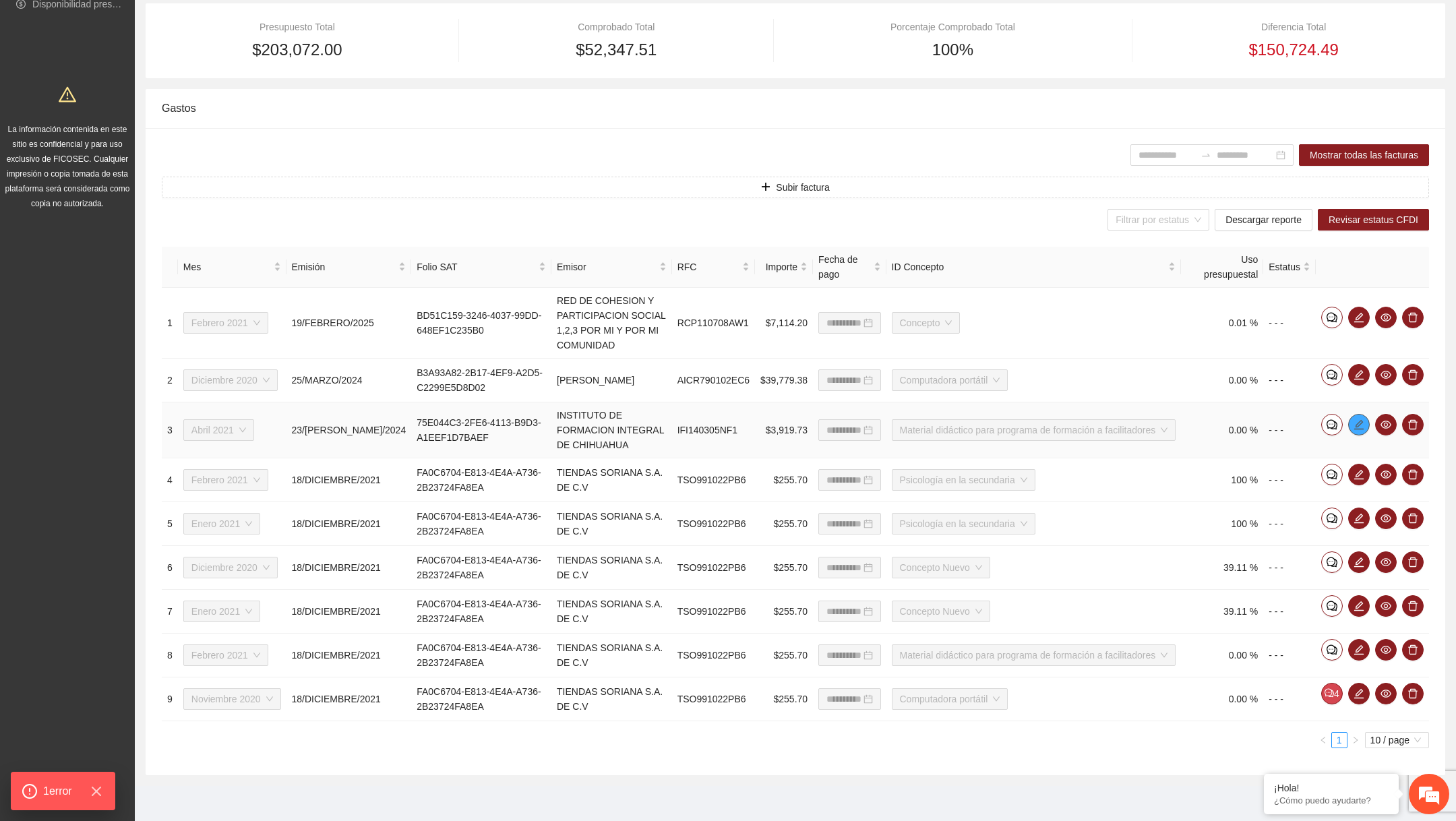
click at [1047, 426] on icon "edit" at bounding box center [1359, 425] width 11 height 11
click at [1047, 366] on button "button" at bounding box center [1359, 375] width 22 height 22
click at [1047, 318] on icon "edit" at bounding box center [1359, 317] width 10 height 10
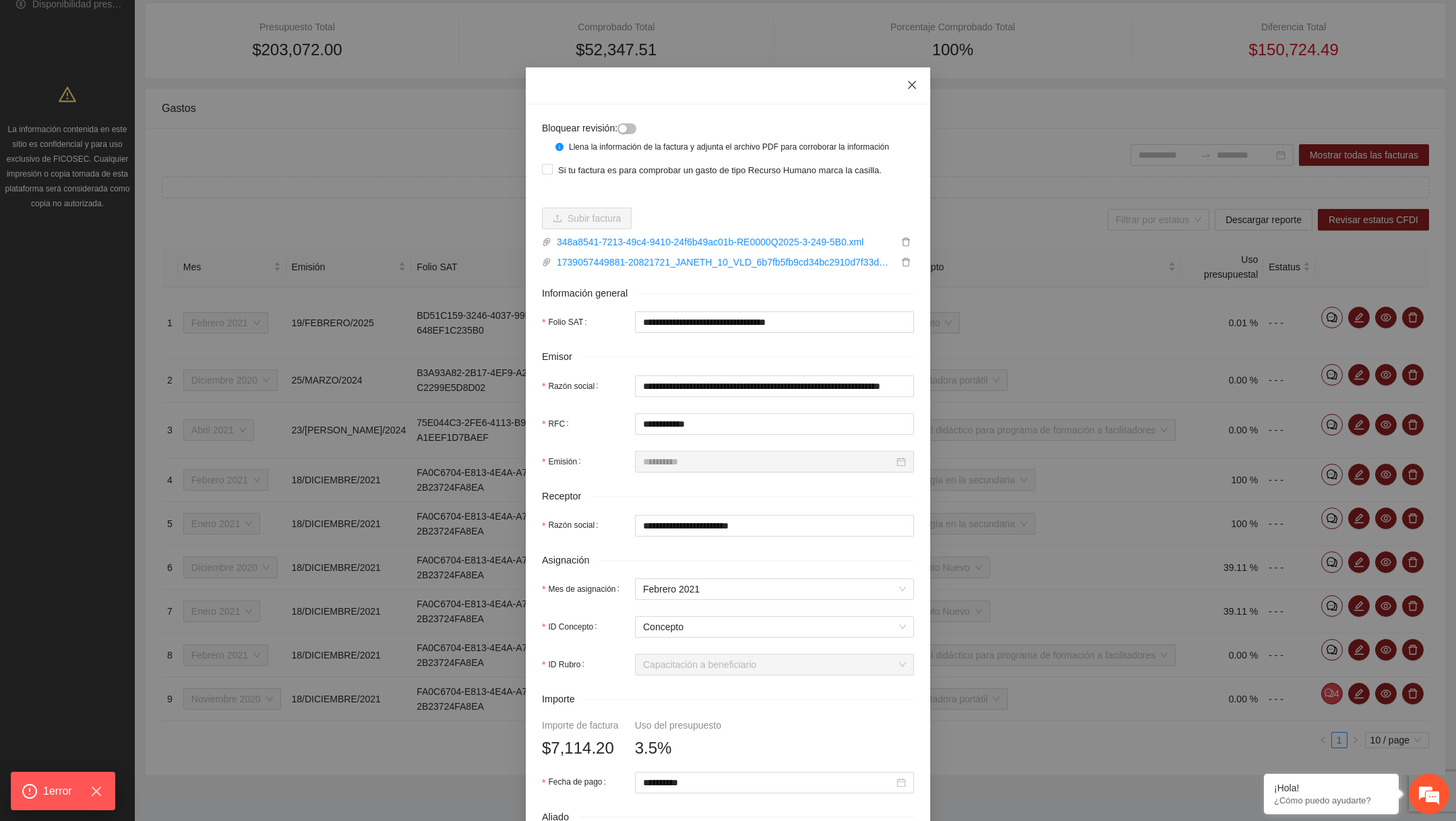
click at [917, 88] on icon "close" at bounding box center [912, 85] width 11 height 11
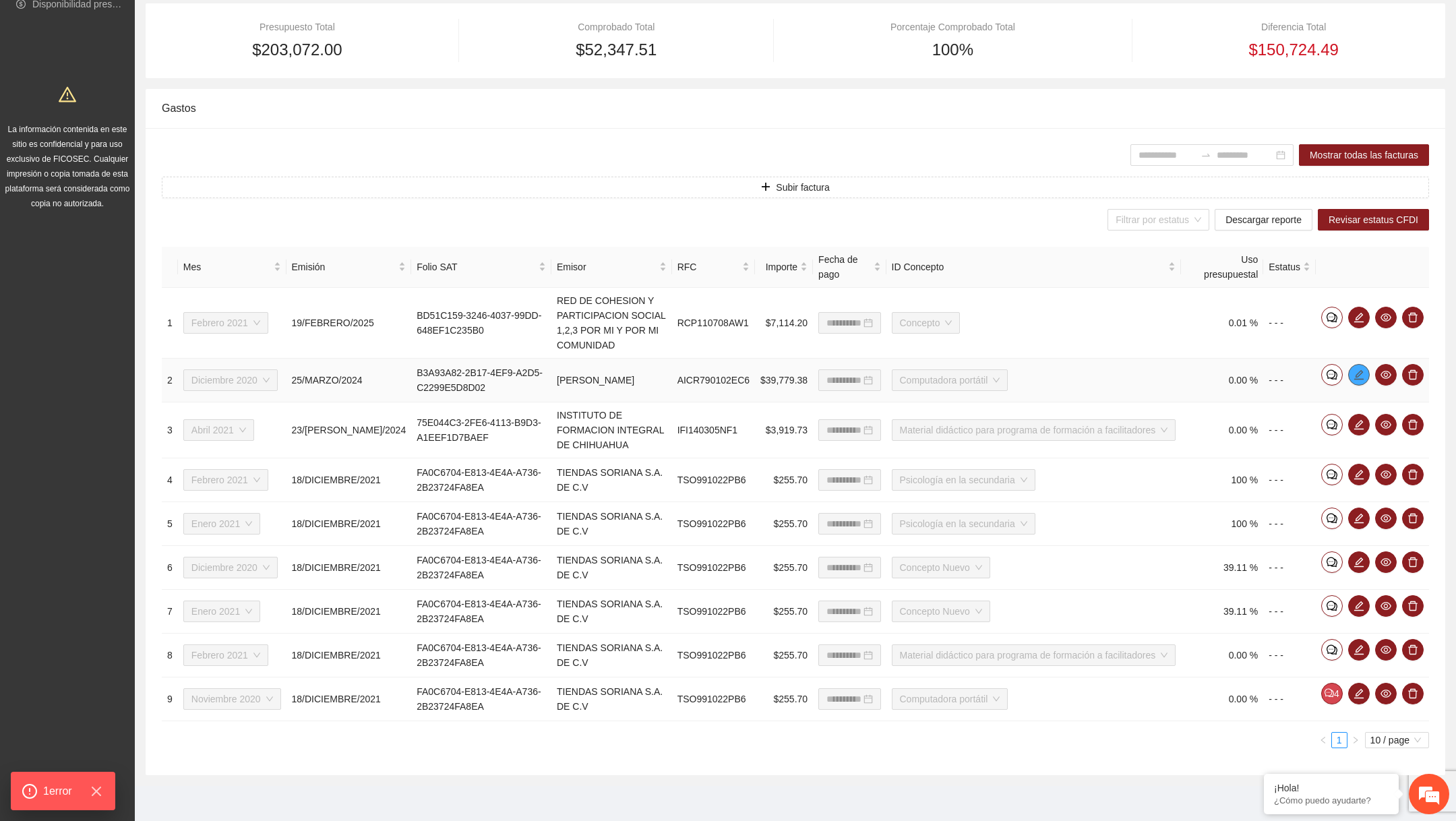
click at [1047, 369] on icon "edit" at bounding box center [1359, 375] width 11 height 11
click at [1047, 423] on icon "edit" at bounding box center [1359, 424] width 10 height 10
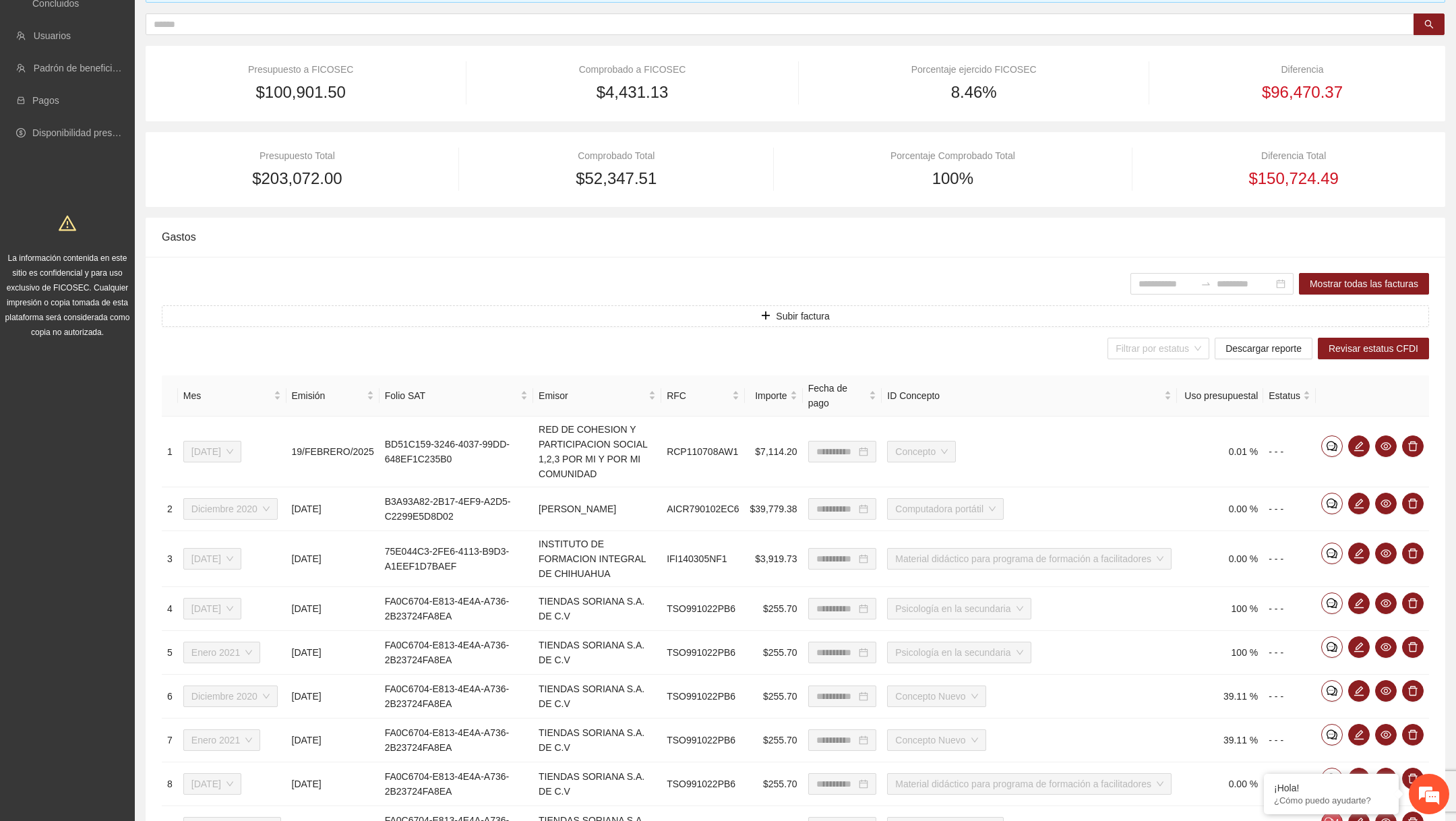
scroll to position [303, 0]
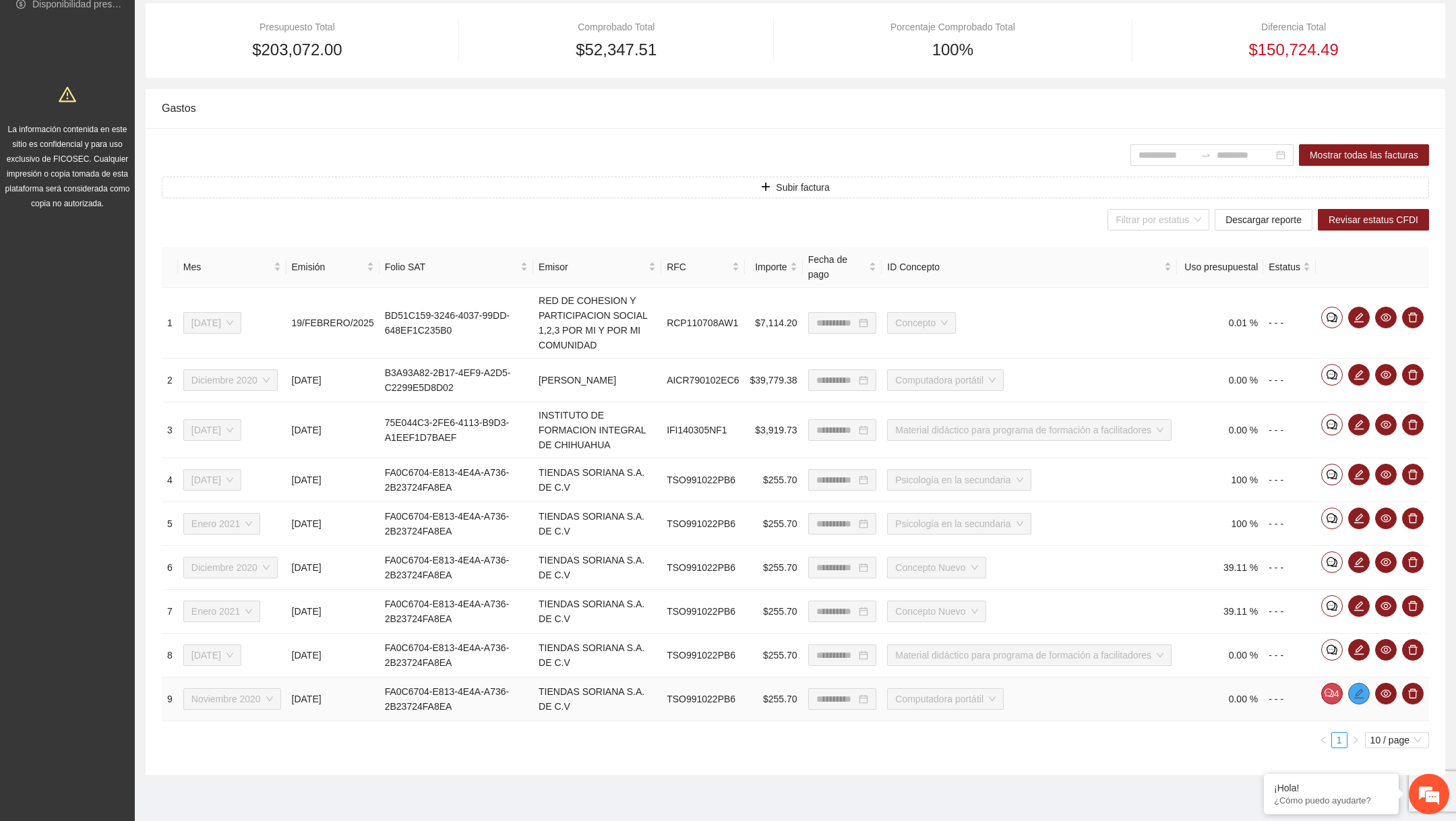
click at [1356, 691] on icon "edit" at bounding box center [1359, 693] width 10 height 10
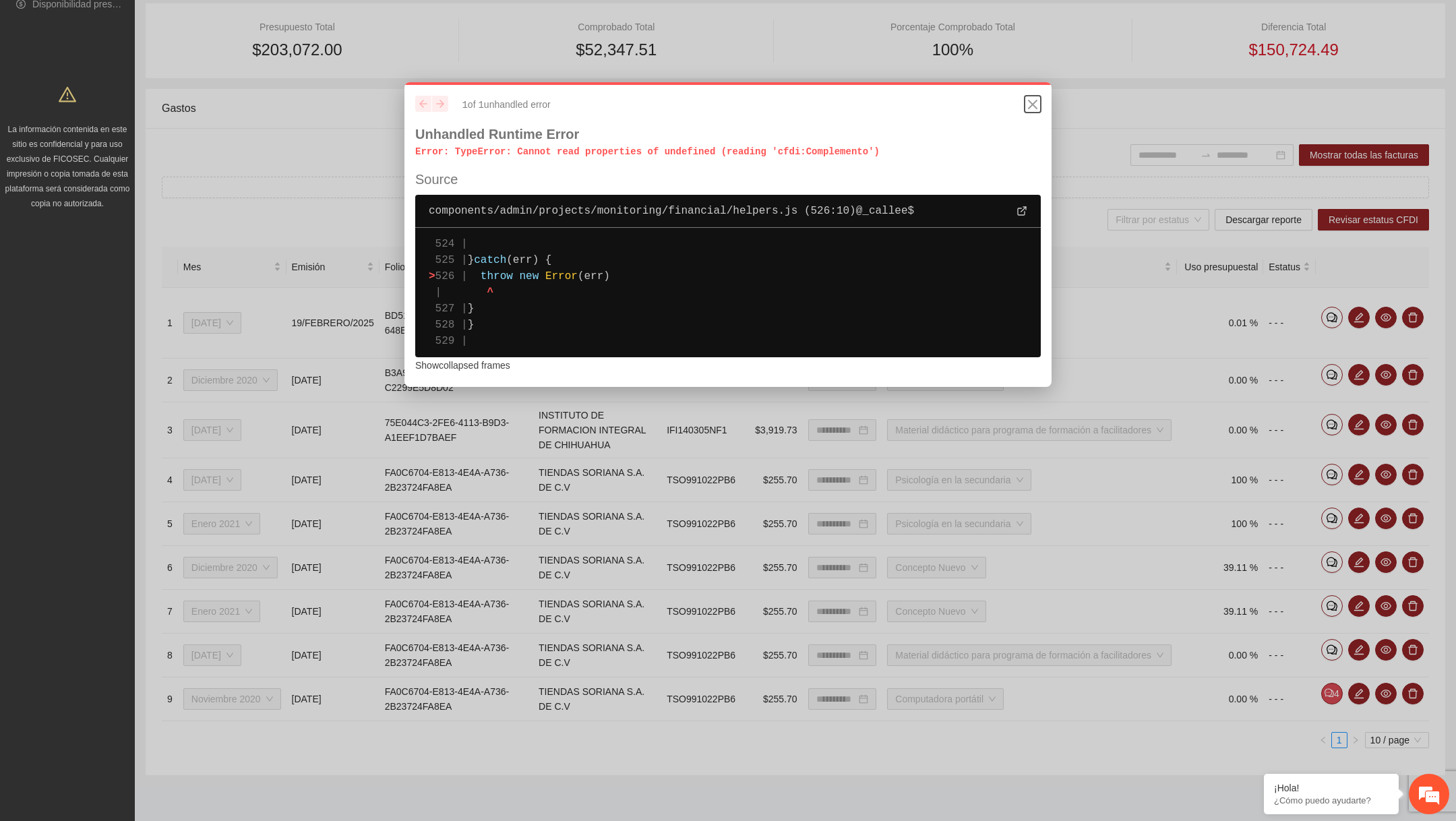
click at [1038, 103] on icon "Close" at bounding box center [1033, 105] width 16 height 16
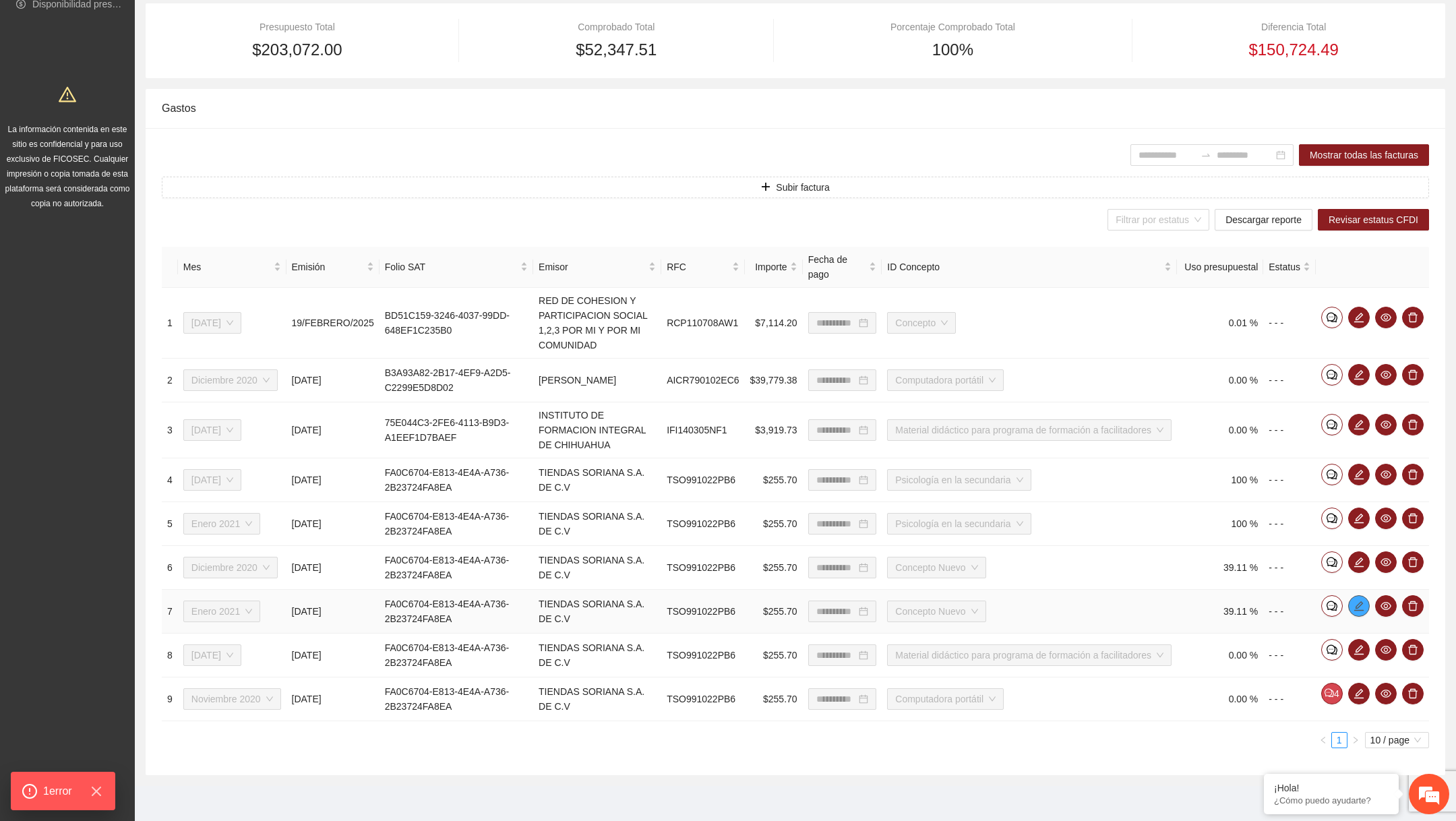
click at [1360, 605] on icon "edit" at bounding box center [1359, 606] width 11 height 11
click at [1359, 515] on icon "edit" at bounding box center [1359, 518] width 11 height 11
click at [838, 190] on button "Subir factura" at bounding box center [796, 188] width 1268 height 22
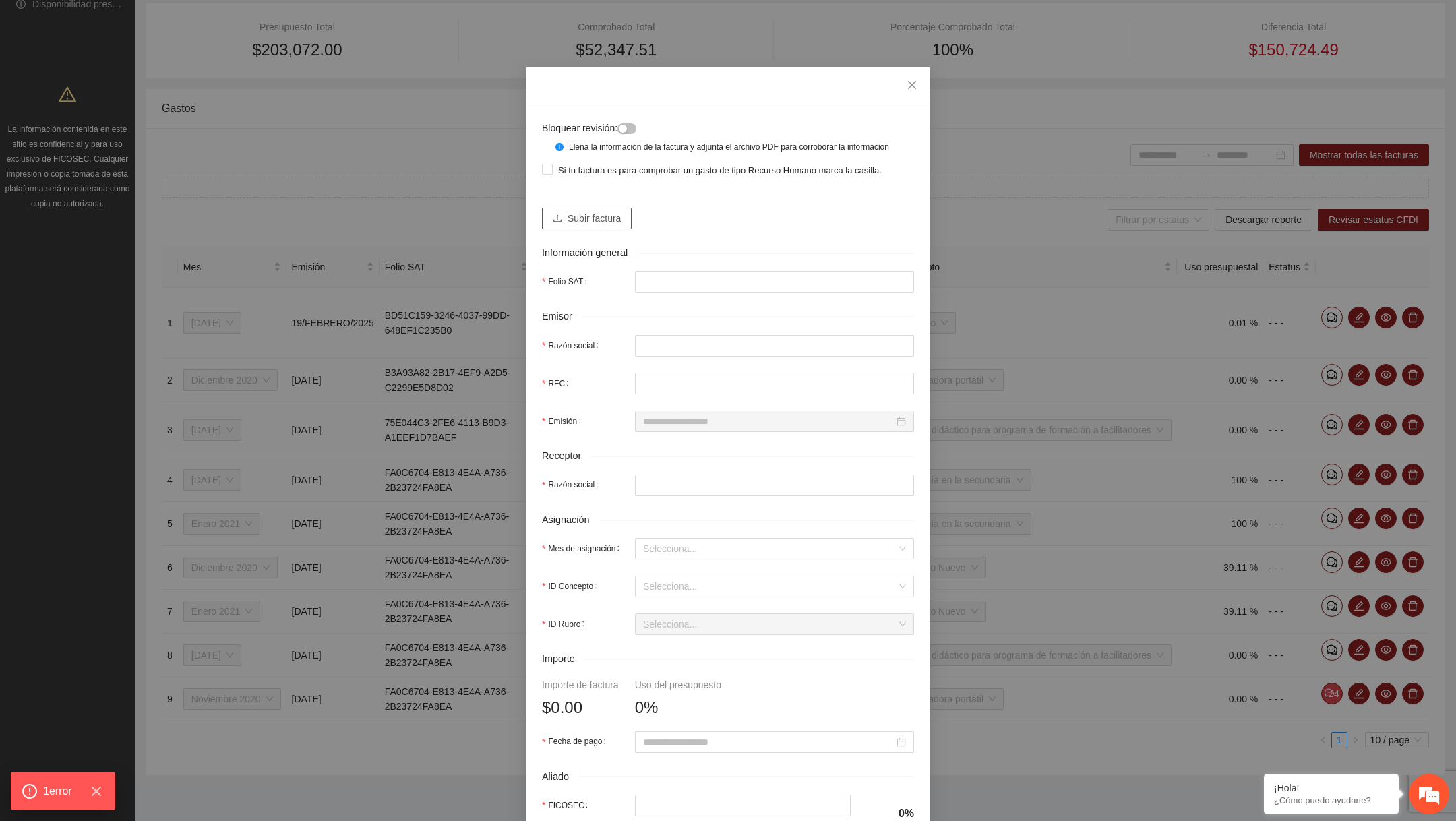
click at [597, 222] on button "Subir factura" at bounding box center [587, 218] width 90 height 22
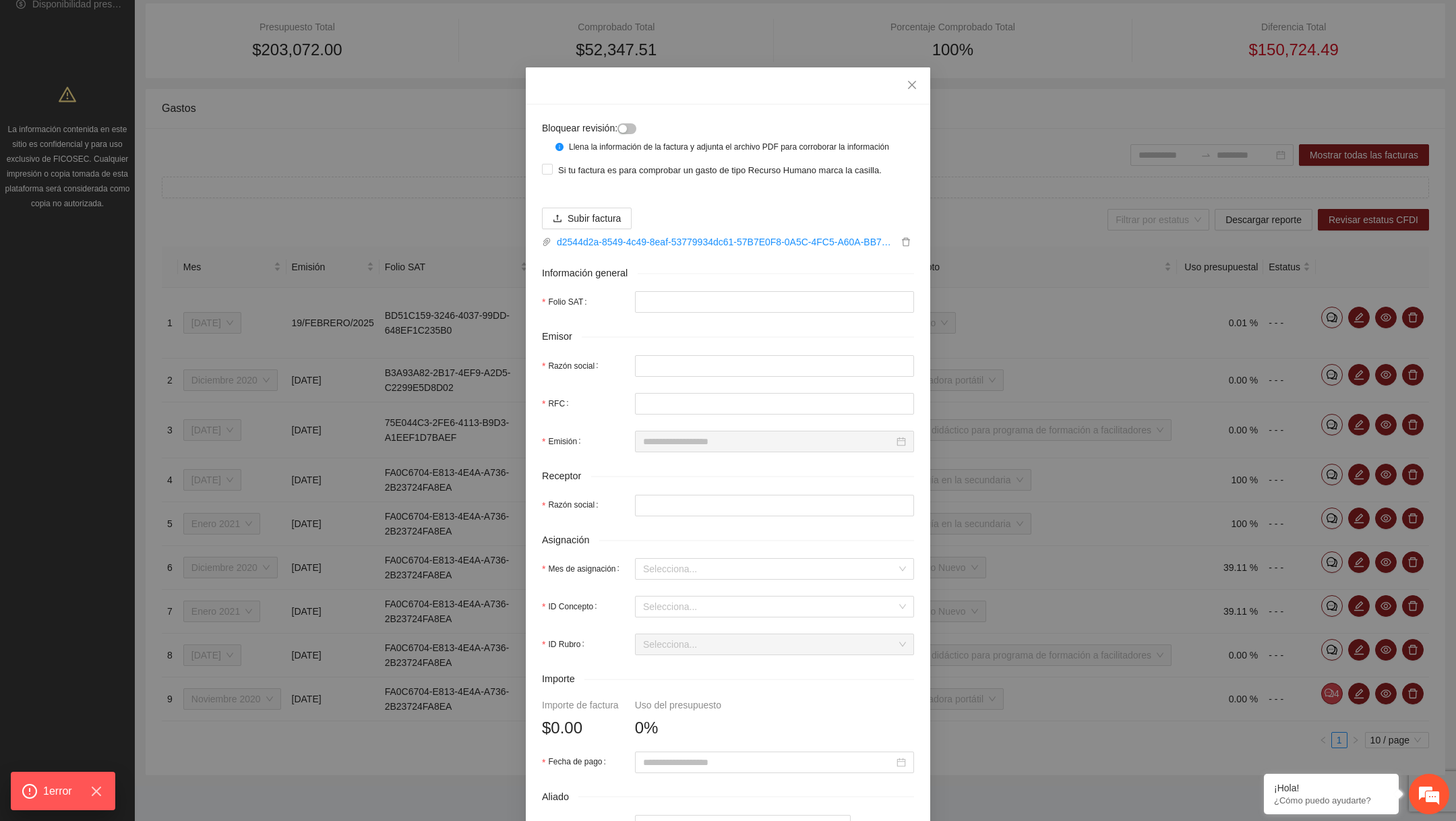
type input "**********"
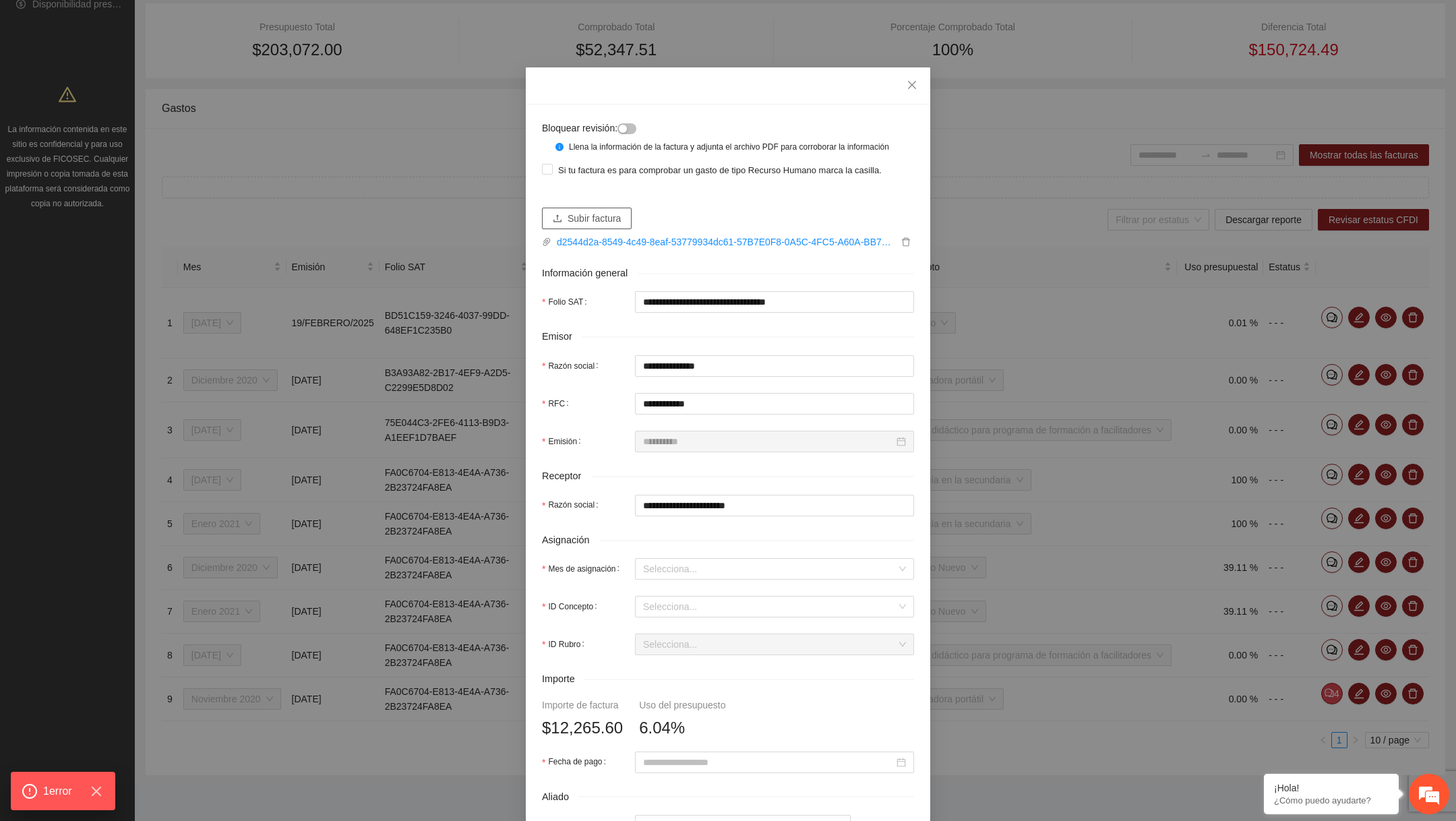
click at [609, 223] on span "Subir factura" at bounding box center [594, 218] width 53 height 15
click at [904, 247] on icon "delete" at bounding box center [906, 242] width 8 height 9
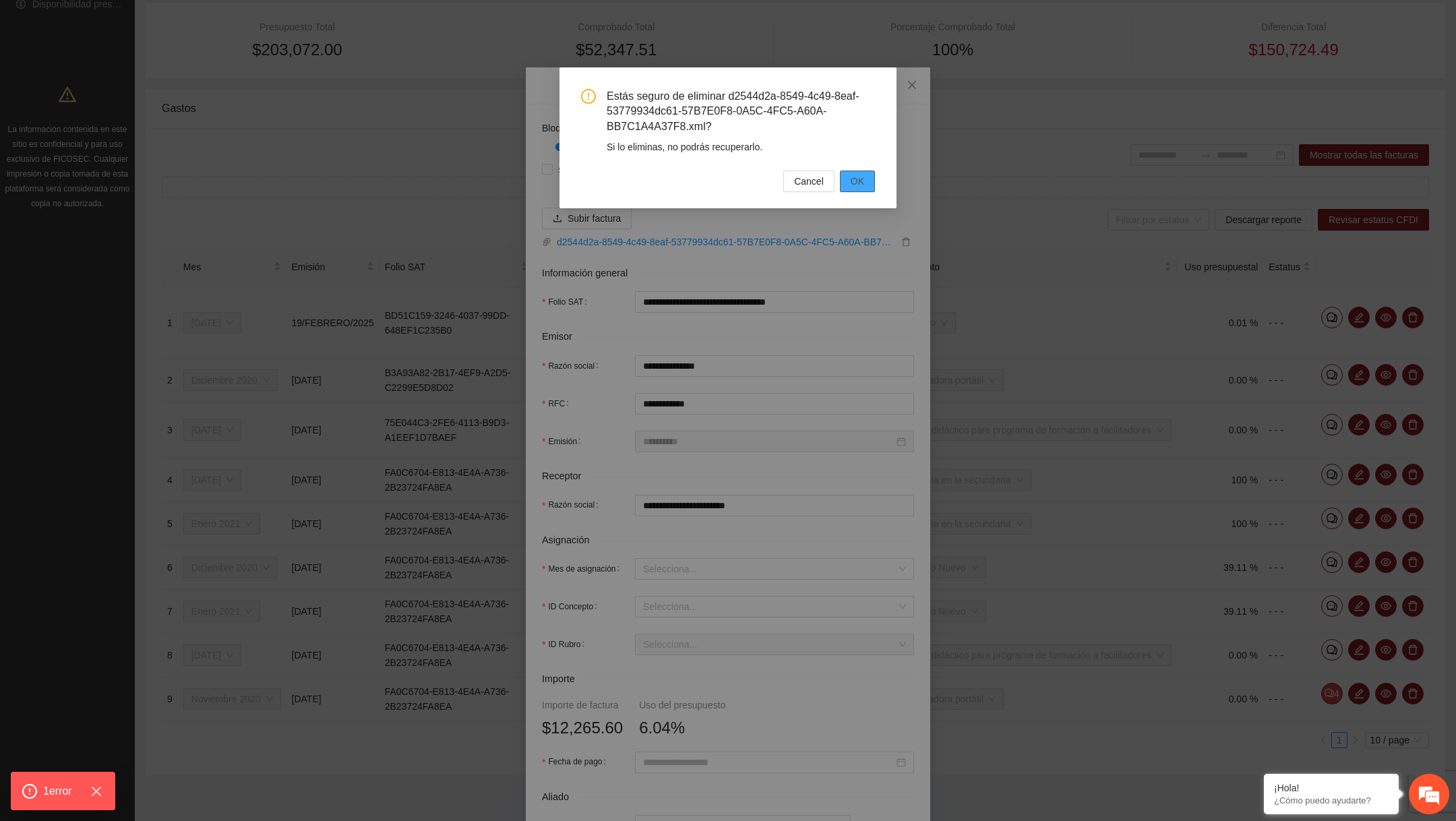
click at [857, 184] on span "OK" at bounding box center [858, 182] width 14 height 15
type input "*"
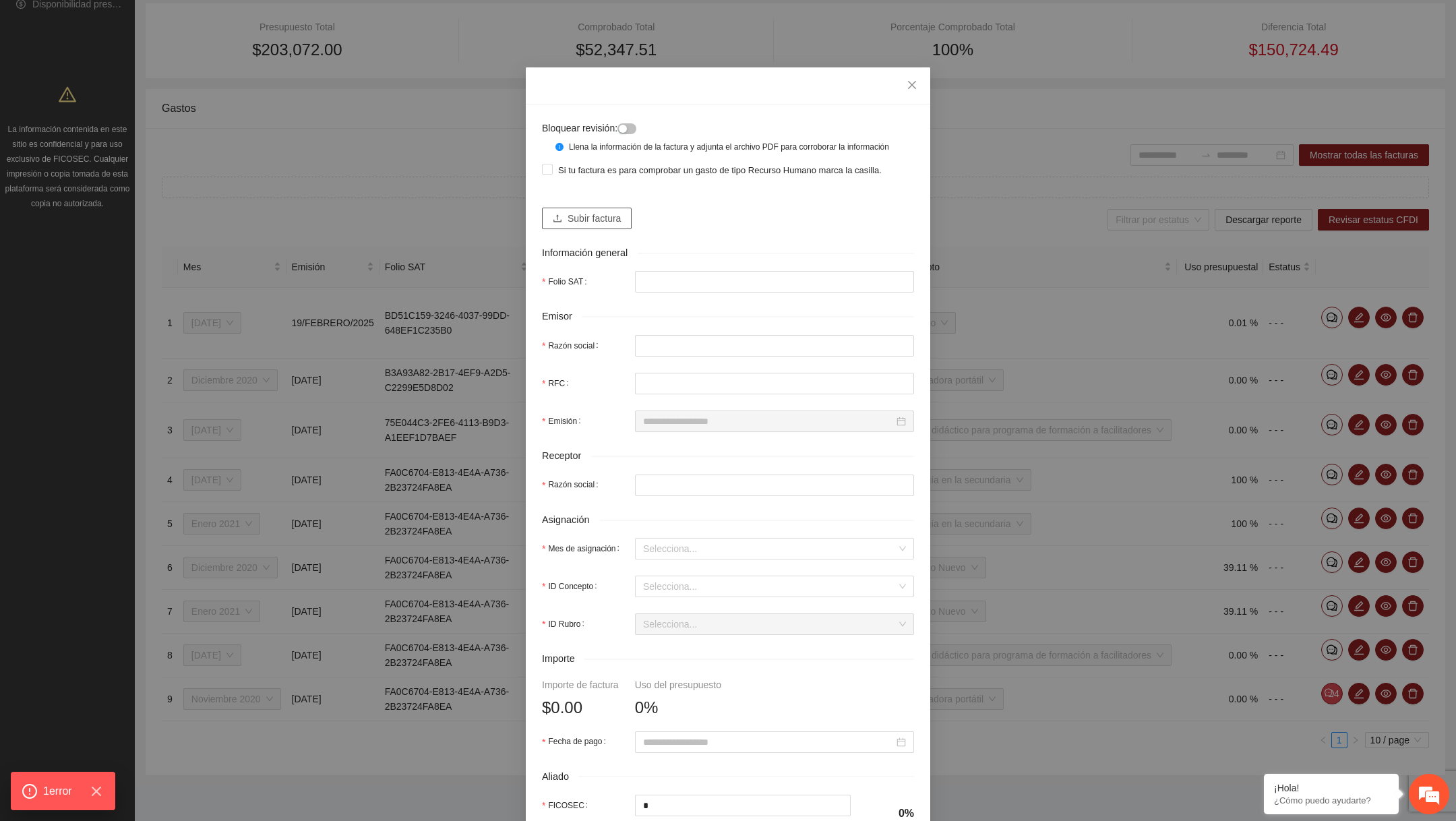
click at [598, 226] on span "Subir factura" at bounding box center [594, 218] width 53 height 15
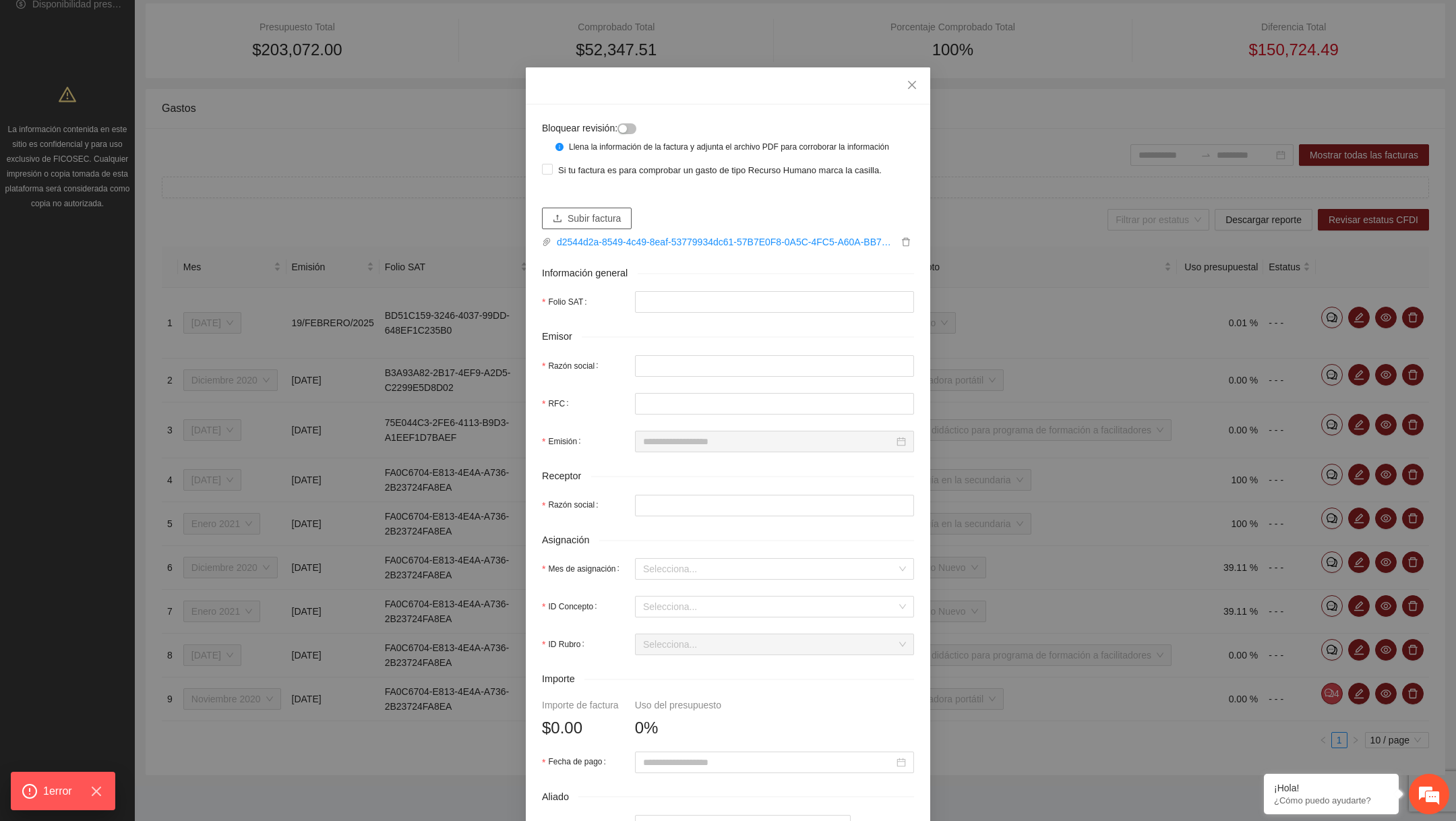
type input "**********"
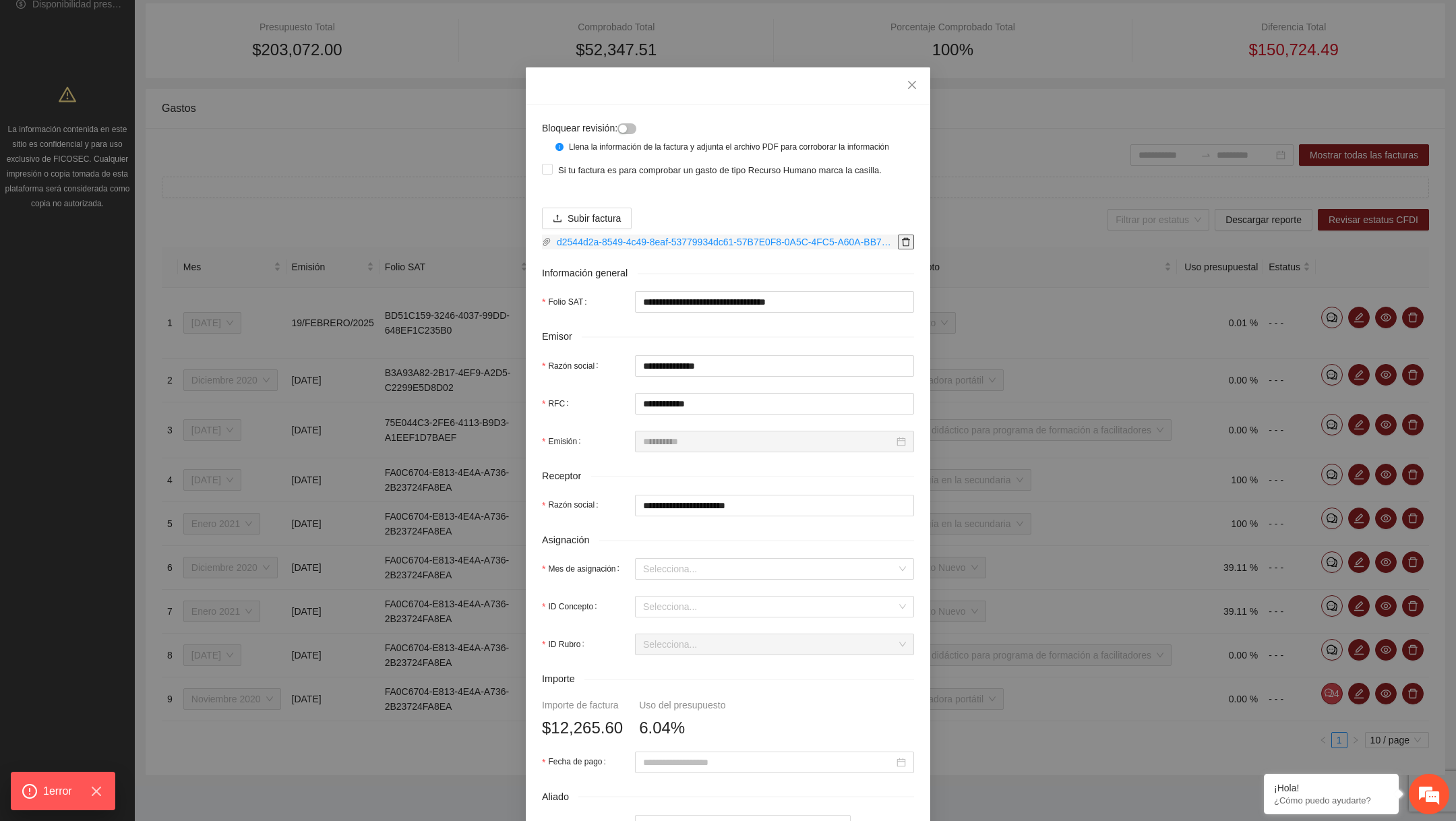
click at [911, 250] on button "button" at bounding box center [906, 242] width 16 height 15
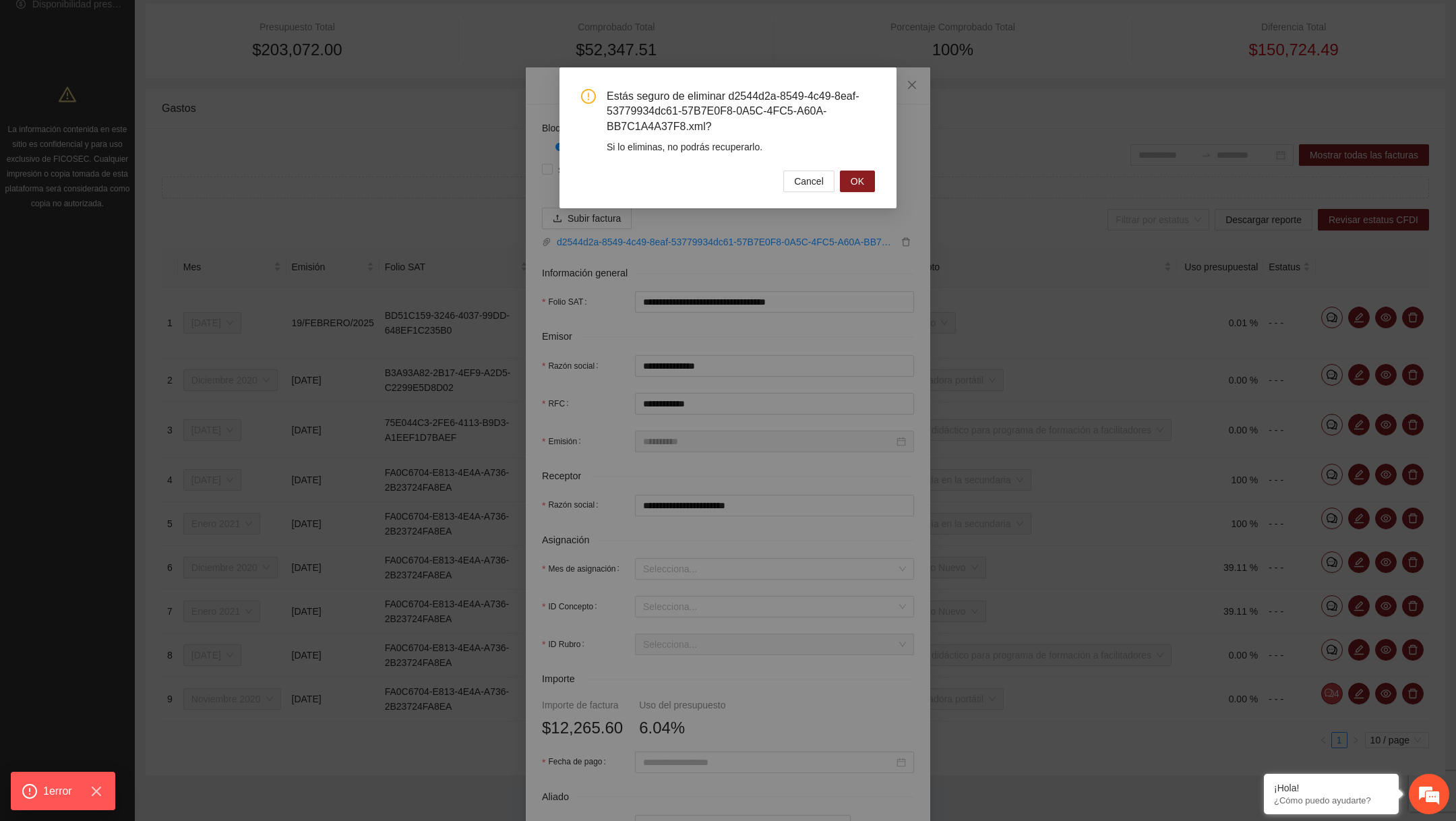
click at [858, 198] on div "Estás seguro de eliminar d2544d2a-8549-4c49-8eaf-53779934dc61-57B7E0F8-0A5C-4FC…" at bounding box center [728, 137] width 337 height 141
click at [860, 193] on div "Estás seguro de eliminar d2544d2a-8549-4c49-8eaf-53779934dc61-57B7E0F8-0A5C-4FC…" at bounding box center [728, 137] width 337 height 141
click at [860, 186] on span "OK" at bounding box center [858, 182] width 14 height 15
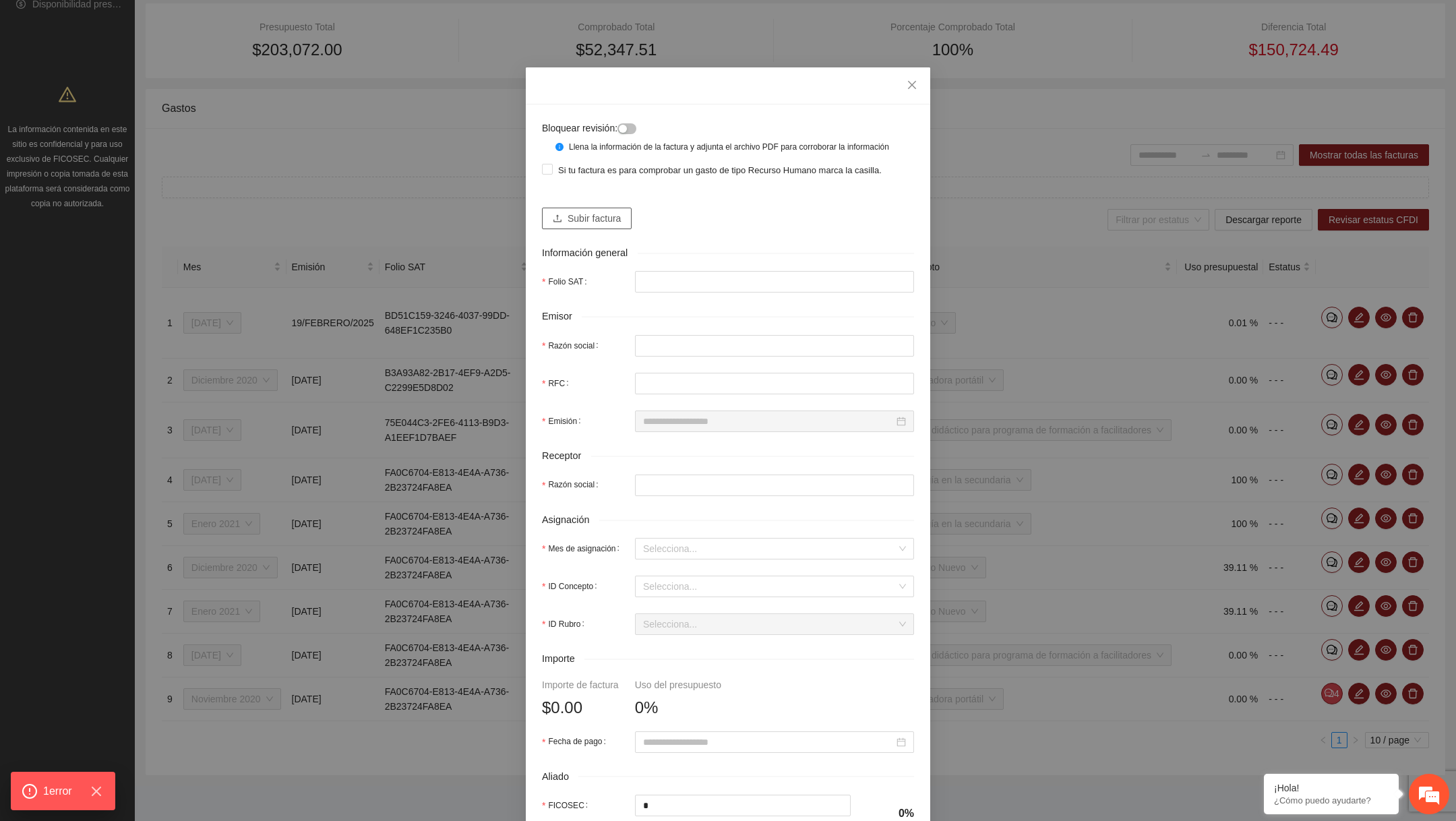
click at [594, 226] on span "Subir factura" at bounding box center [594, 218] width 53 height 15
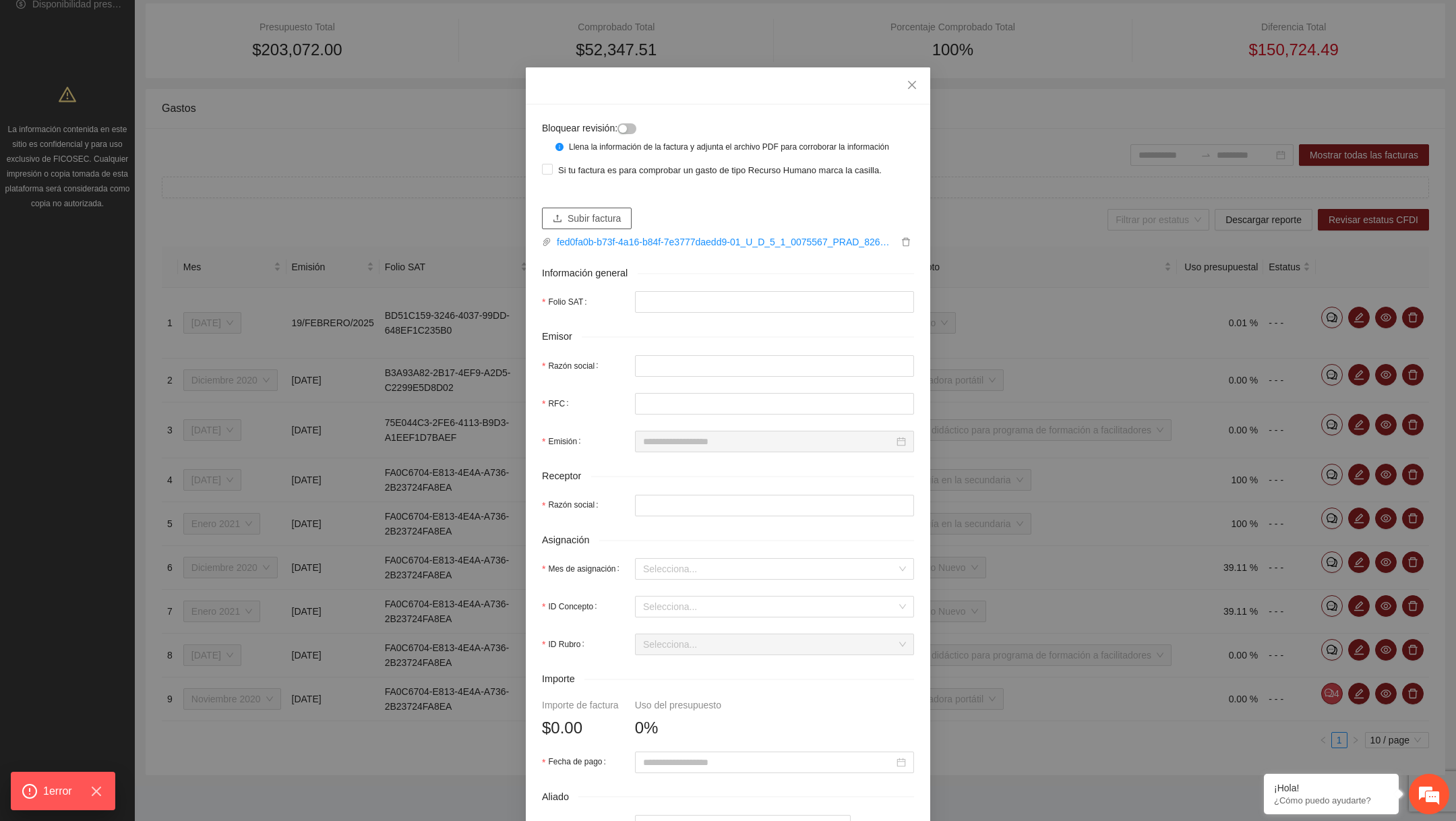
type input "**********"
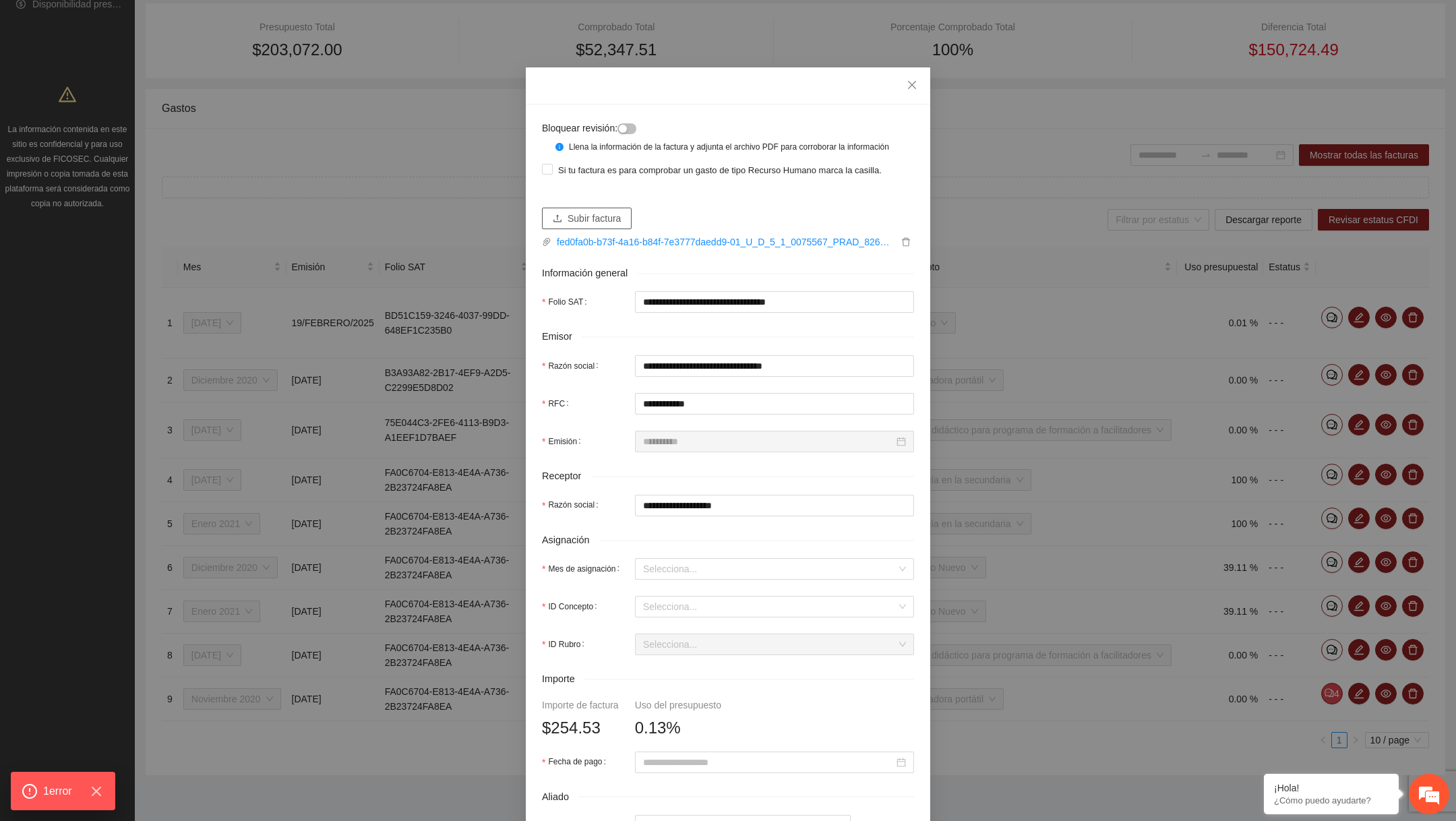
click at [615, 226] on span "Subir factura" at bounding box center [594, 218] width 53 height 15
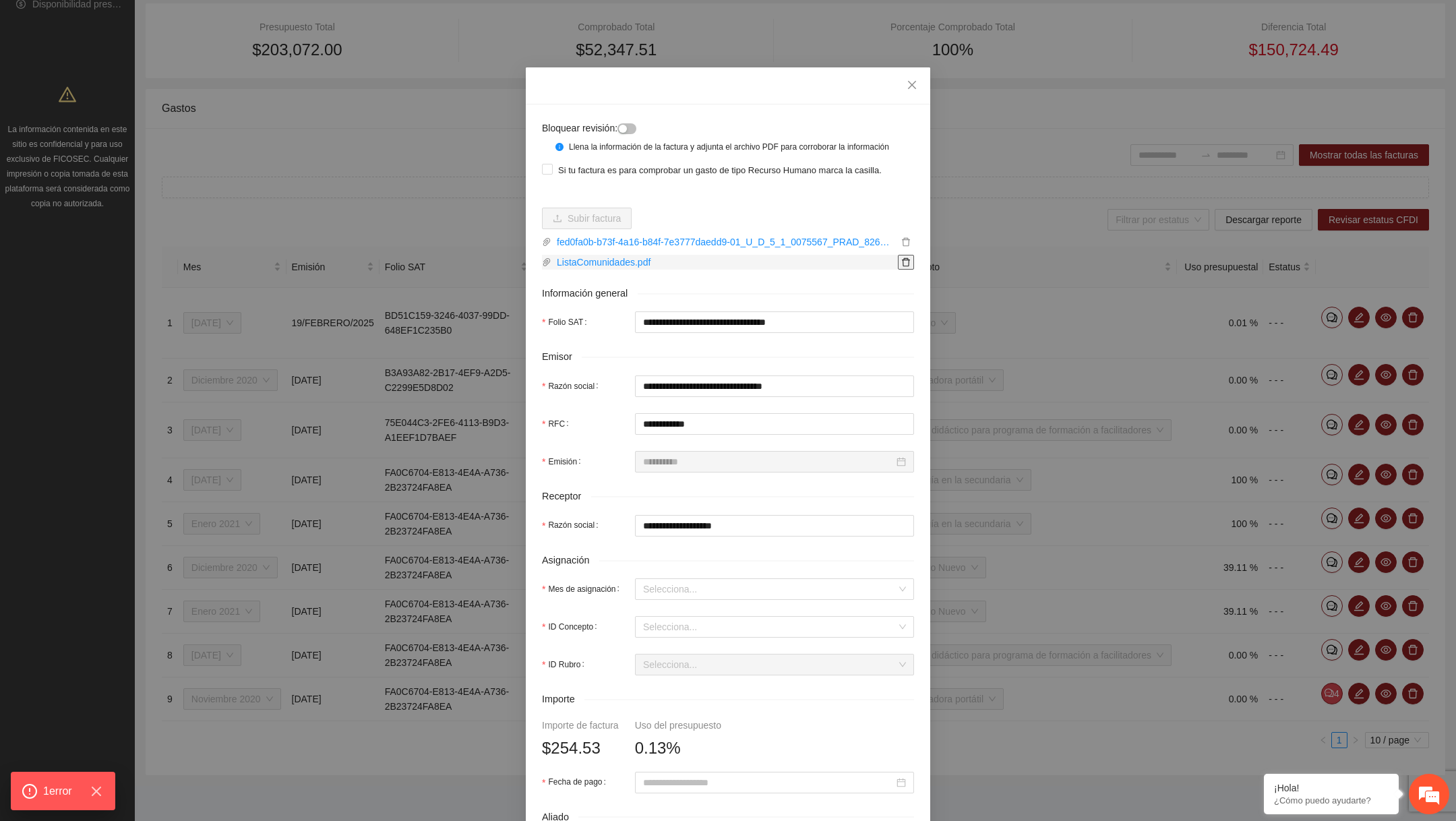
click at [904, 270] on button "button" at bounding box center [906, 263] width 16 height 15
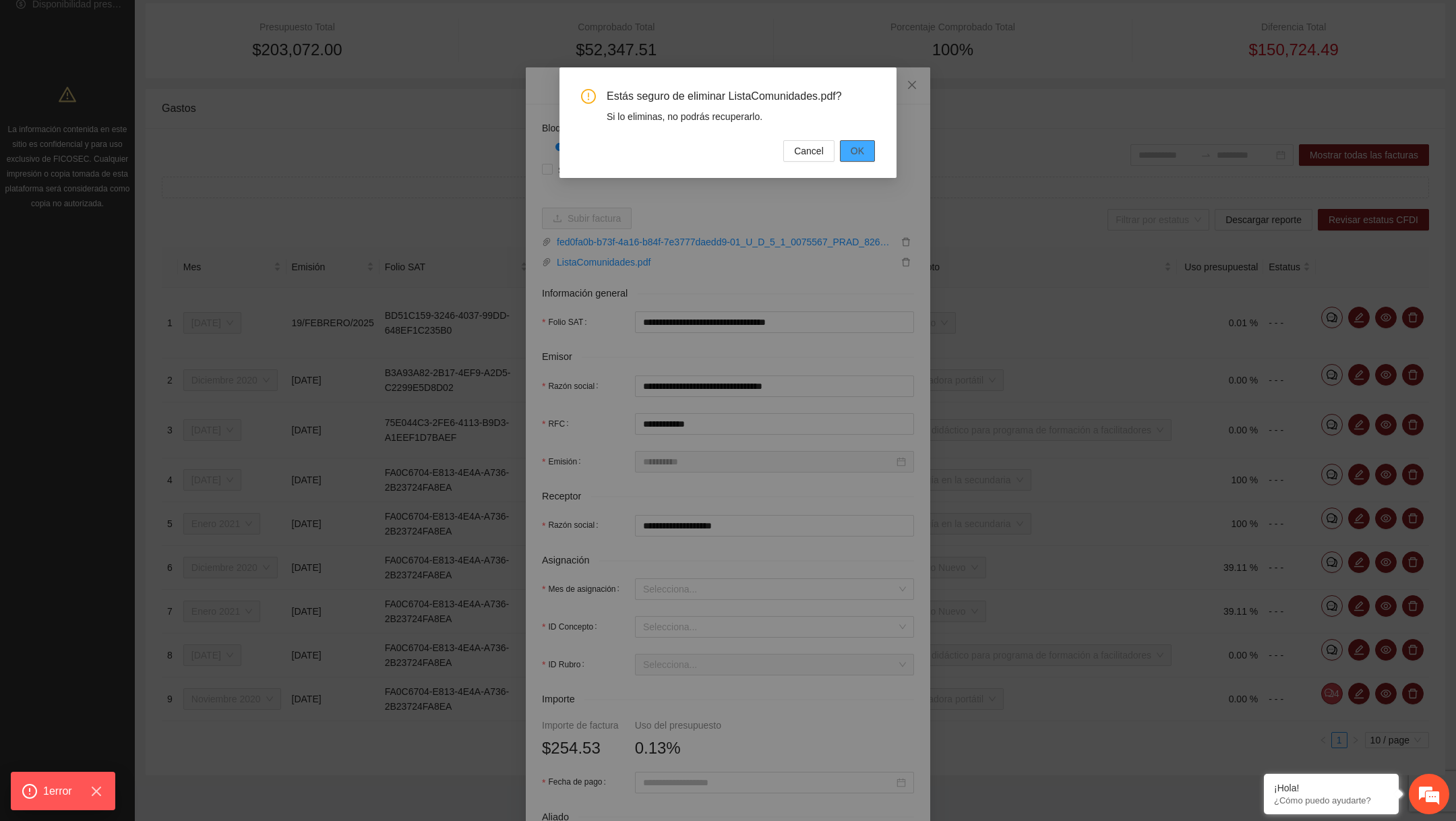
click at [856, 144] on span "OK" at bounding box center [858, 151] width 14 height 15
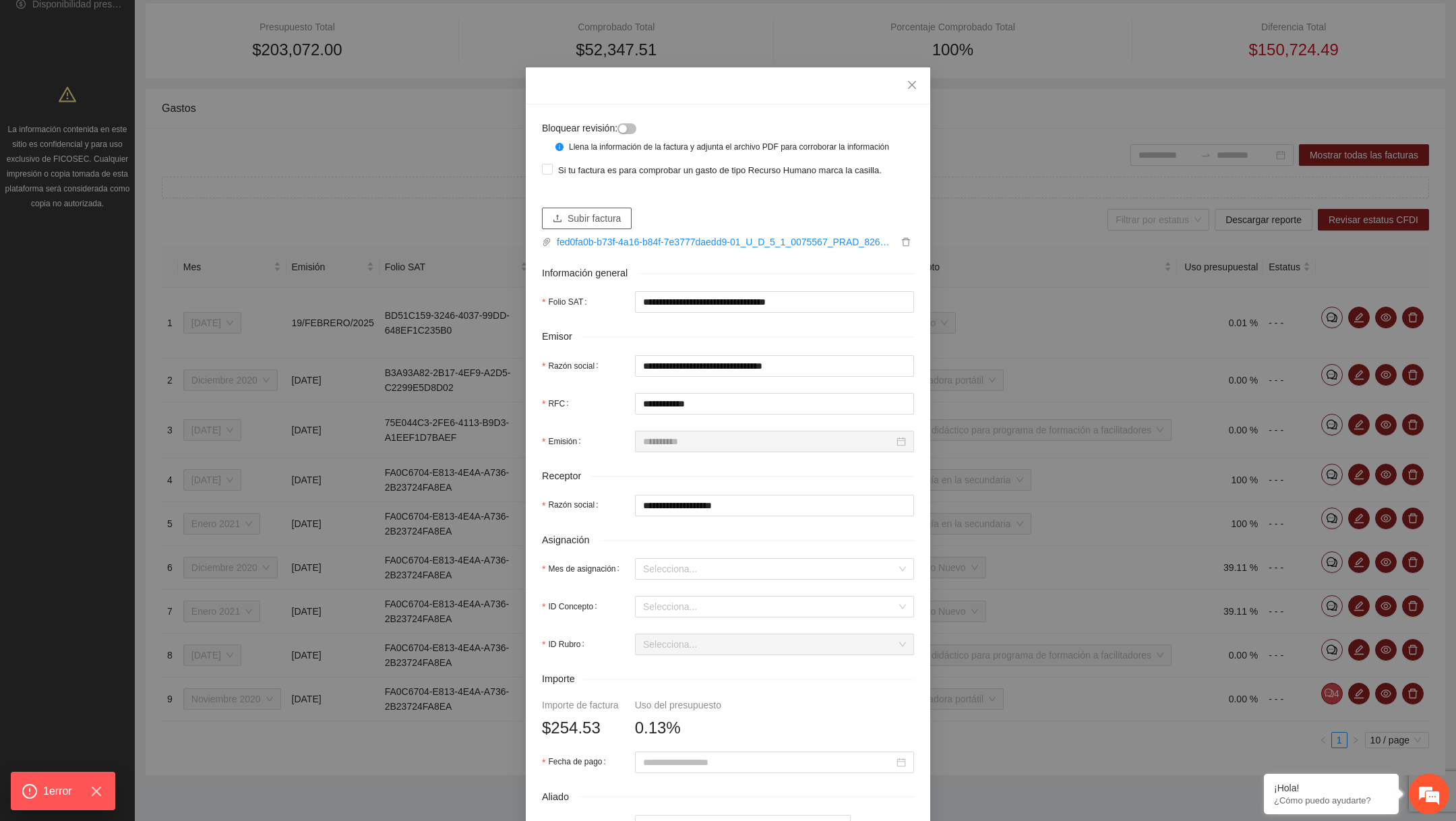
click at [609, 229] on button "Subir factura" at bounding box center [587, 218] width 90 height 22
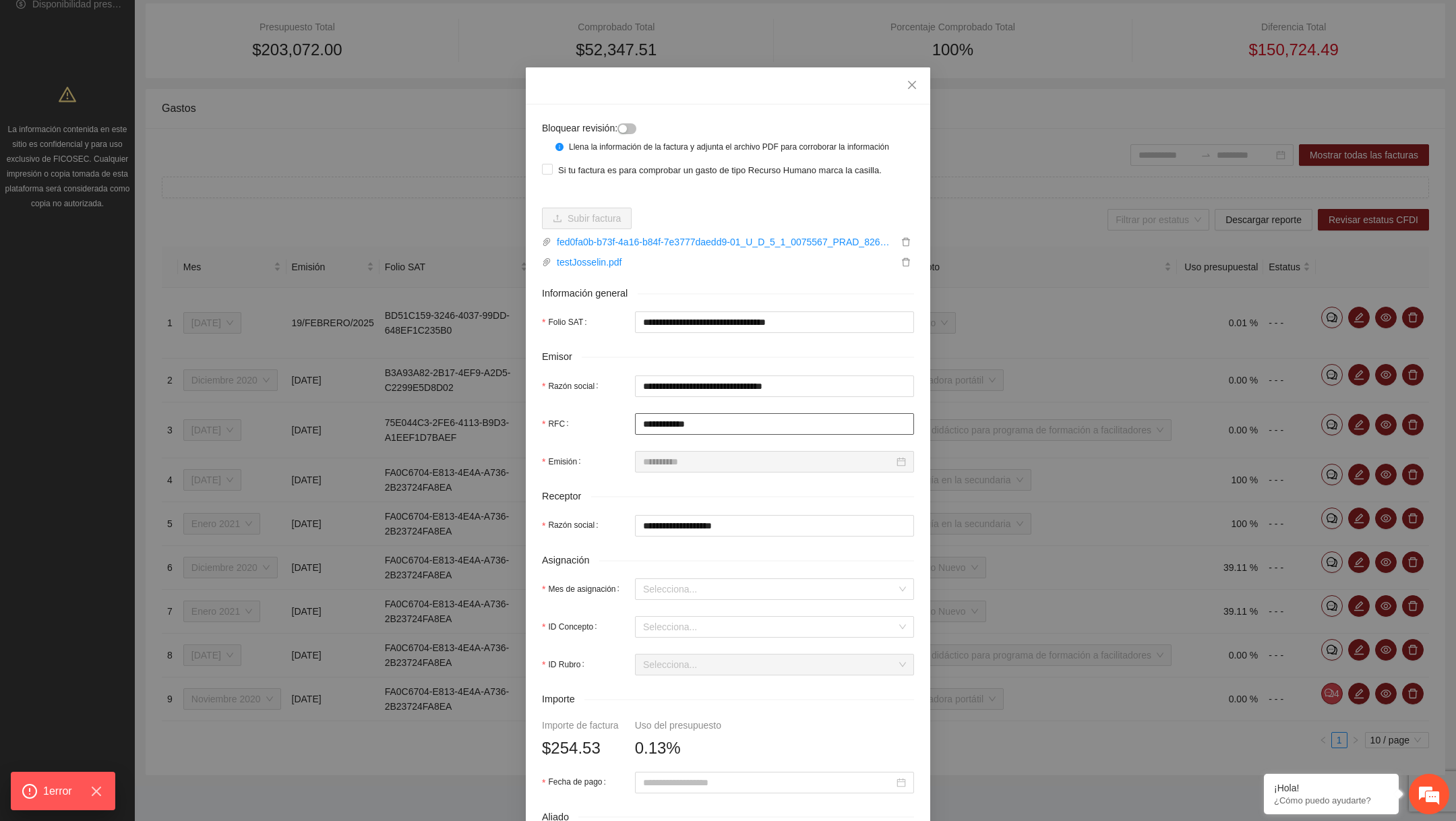
scroll to position [288, 0]
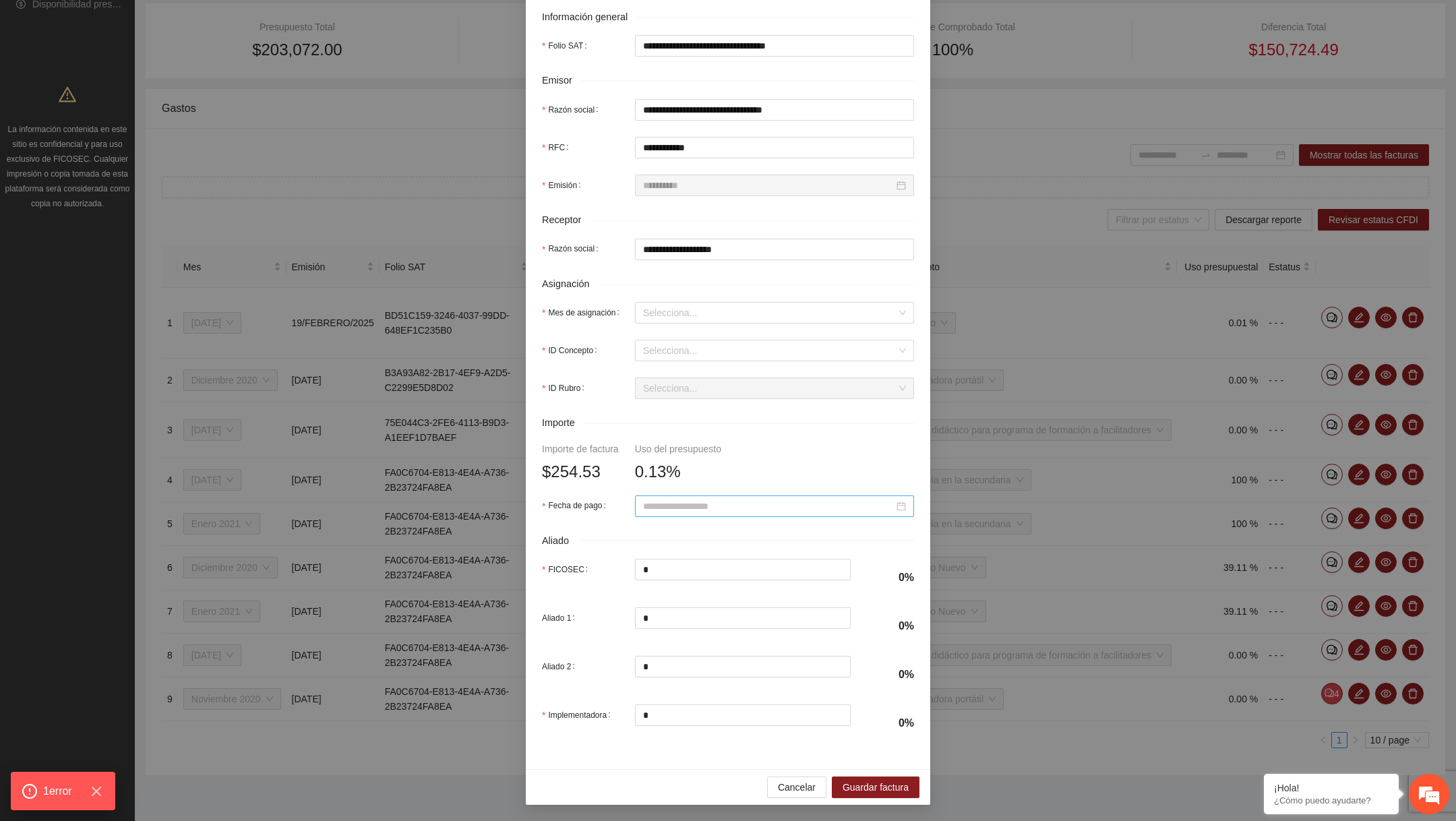
click at [727, 500] on input "Fecha de pago" at bounding box center [768, 507] width 251 height 15
type input "**********"
click at [706, 642] on div "23" at bounding box center [704, 645] width 16 height 16
click at [700, 309] on input "Mes de asignación" at bounding box center [770, 313] width 254 height 20
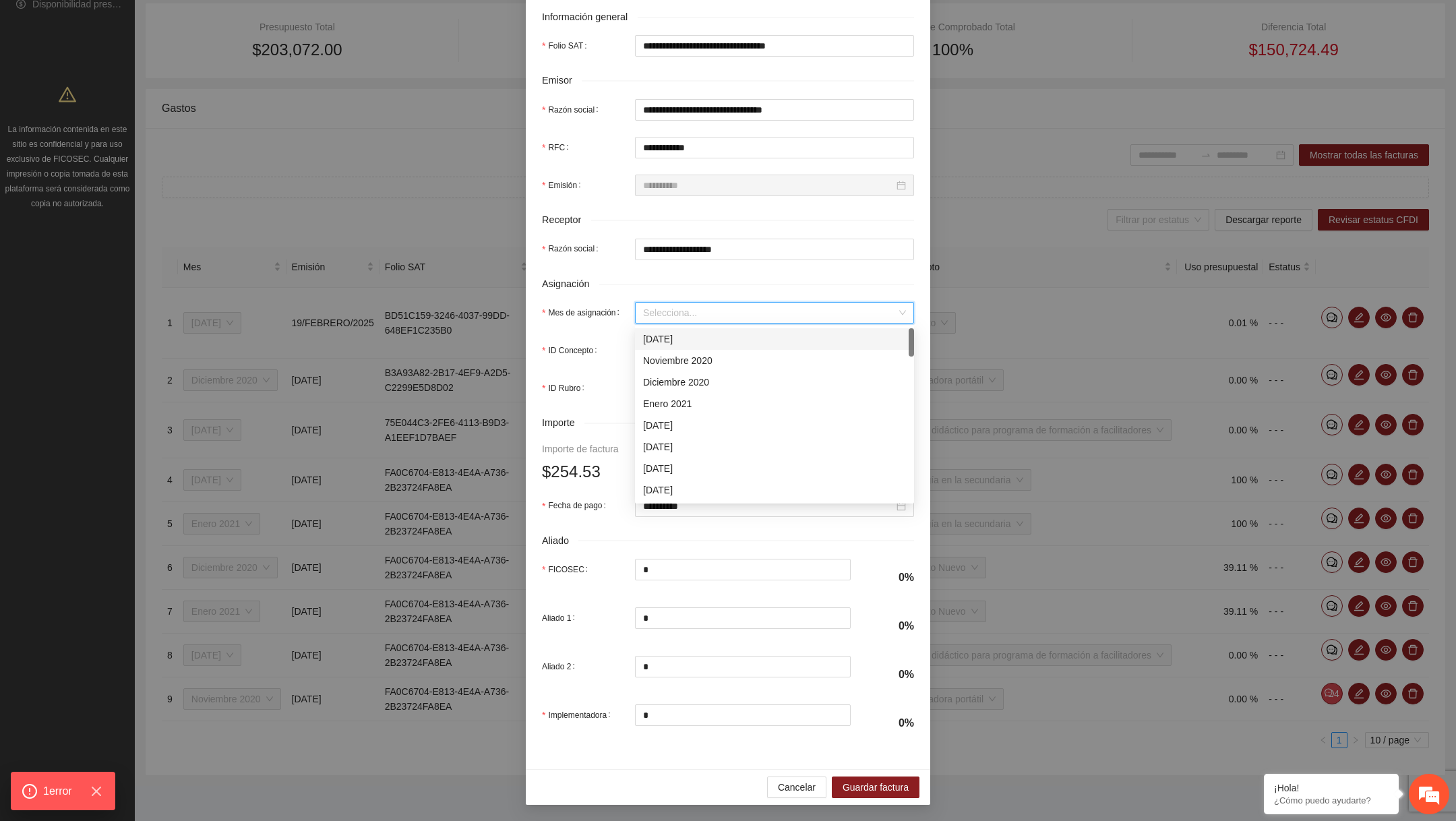
click at [686, 357] on div "Noviembre 2020" at bounding box center [775, 361] width 263 height 15
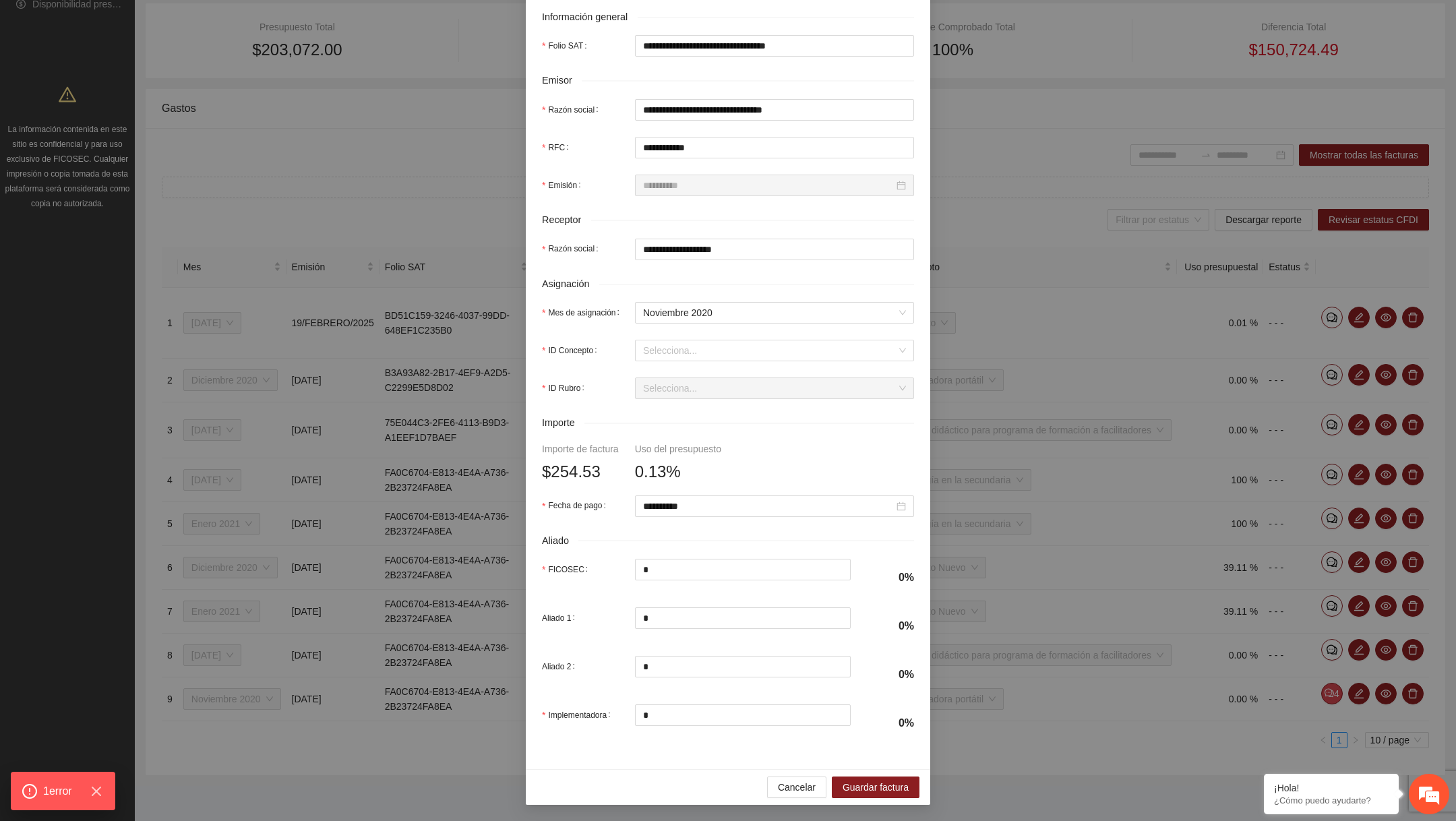
click at [690, 336] on form "**********" at bounding box center [728, 293] width 372 height 898
click at [690, 343] on input "ID Concepto" at bounding box center [770, 351] width 254 height 20
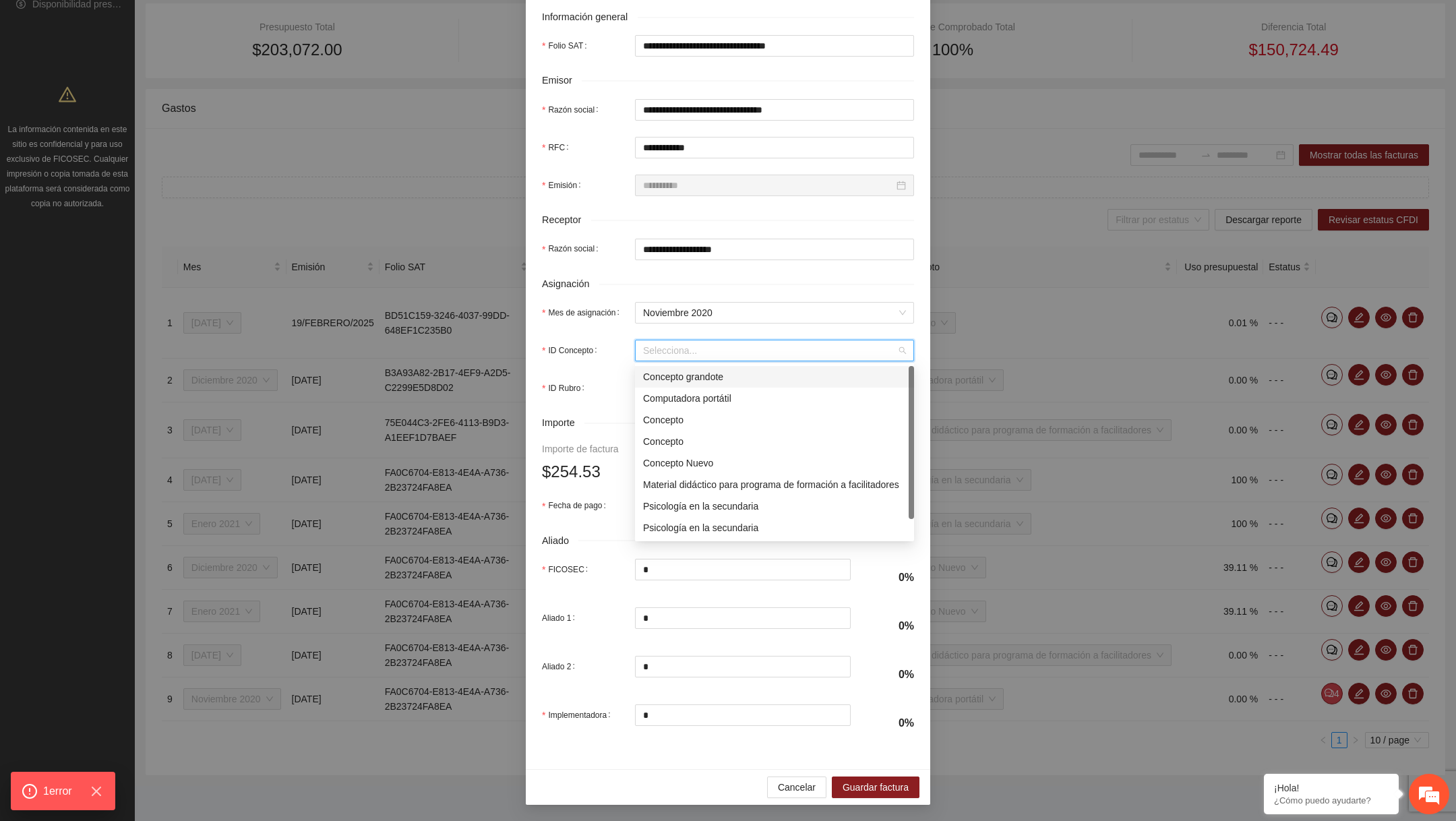
click at [675, 416] on div "Concepto" at bounding box center [775, 420] width 263 height 15
type input "******"
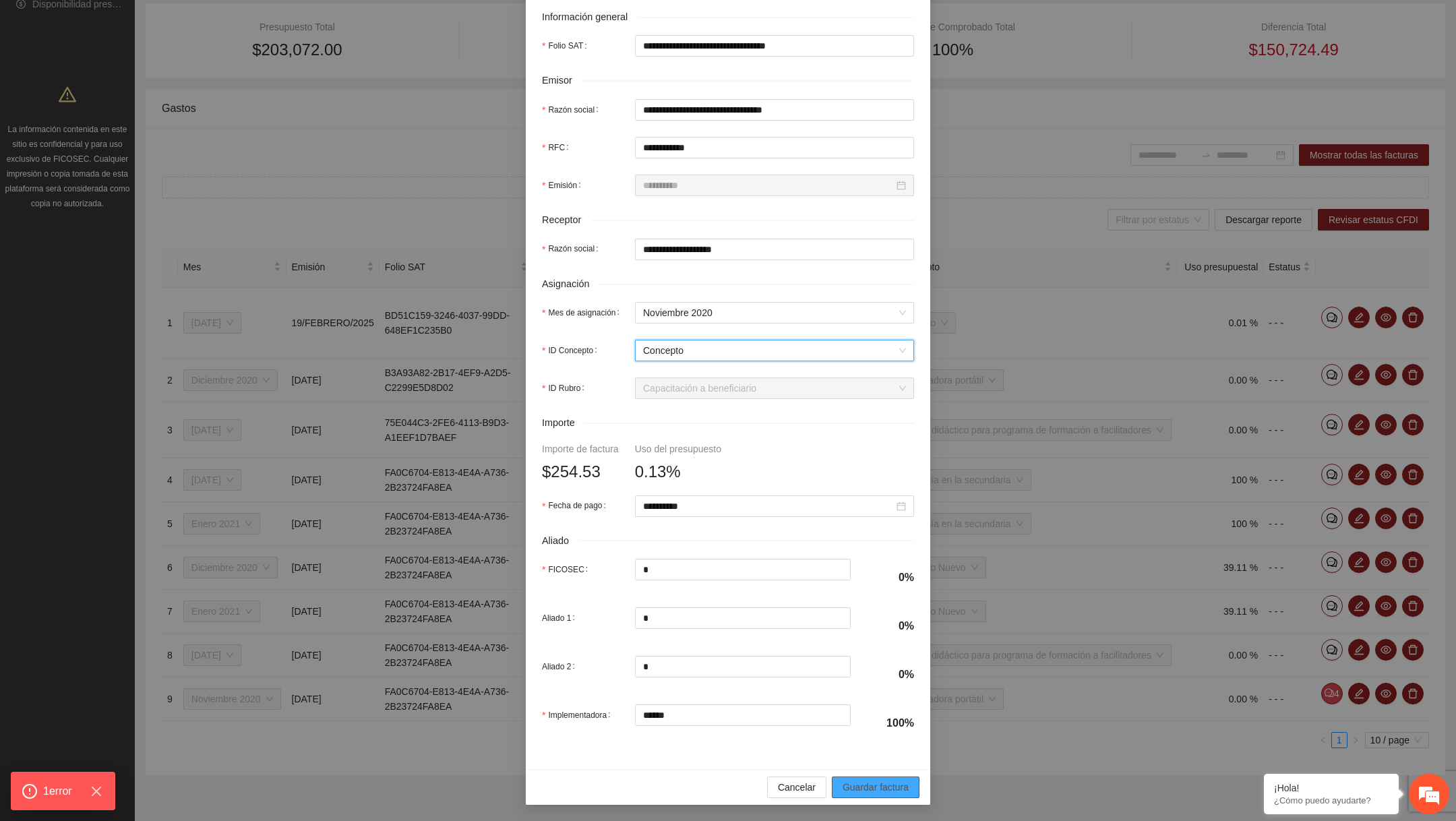
click at [873, 795] on button "Guardar factura" at bounding box center [875, 788] width 88 height 22
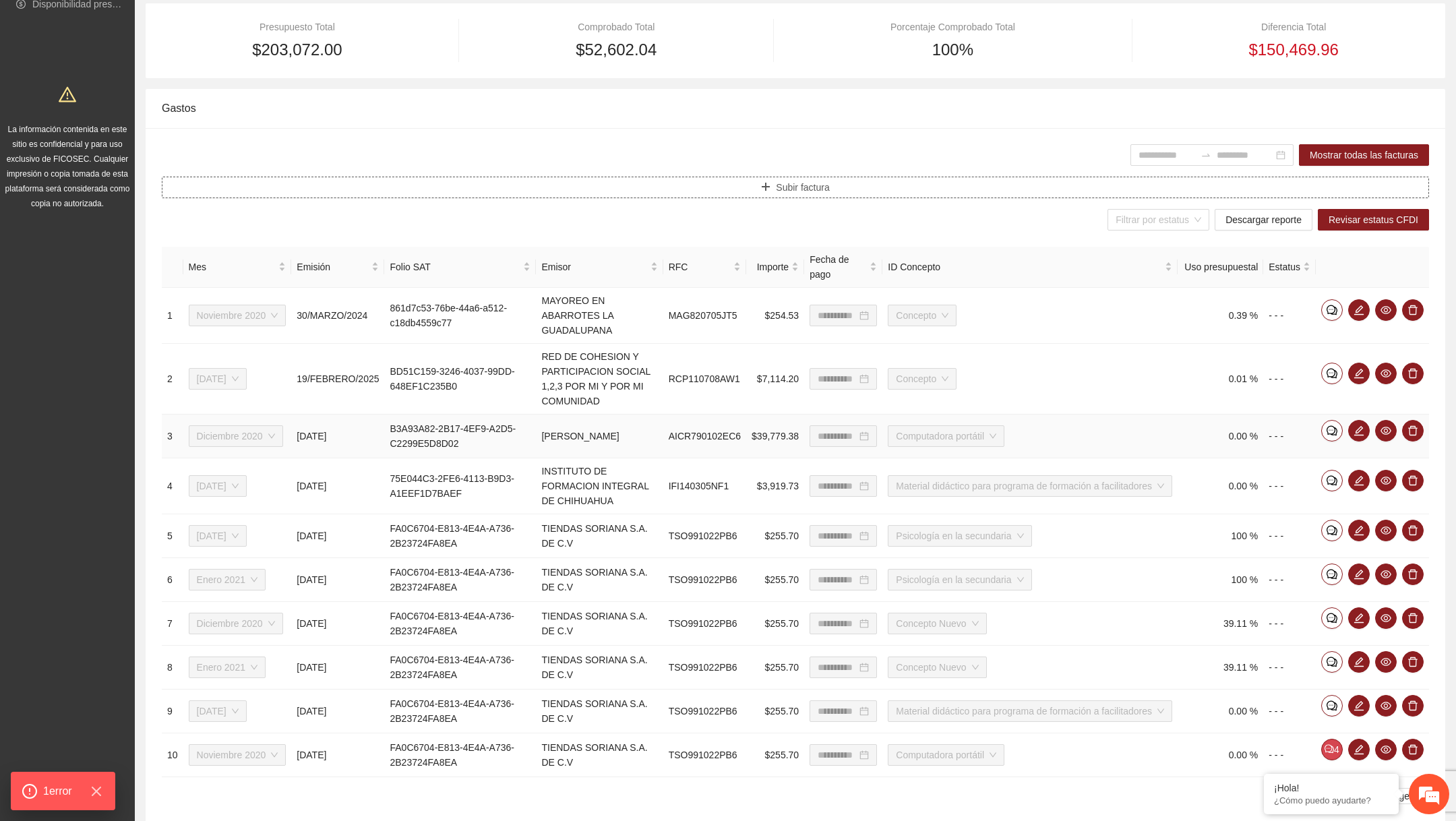
scroll to position [358, 0]
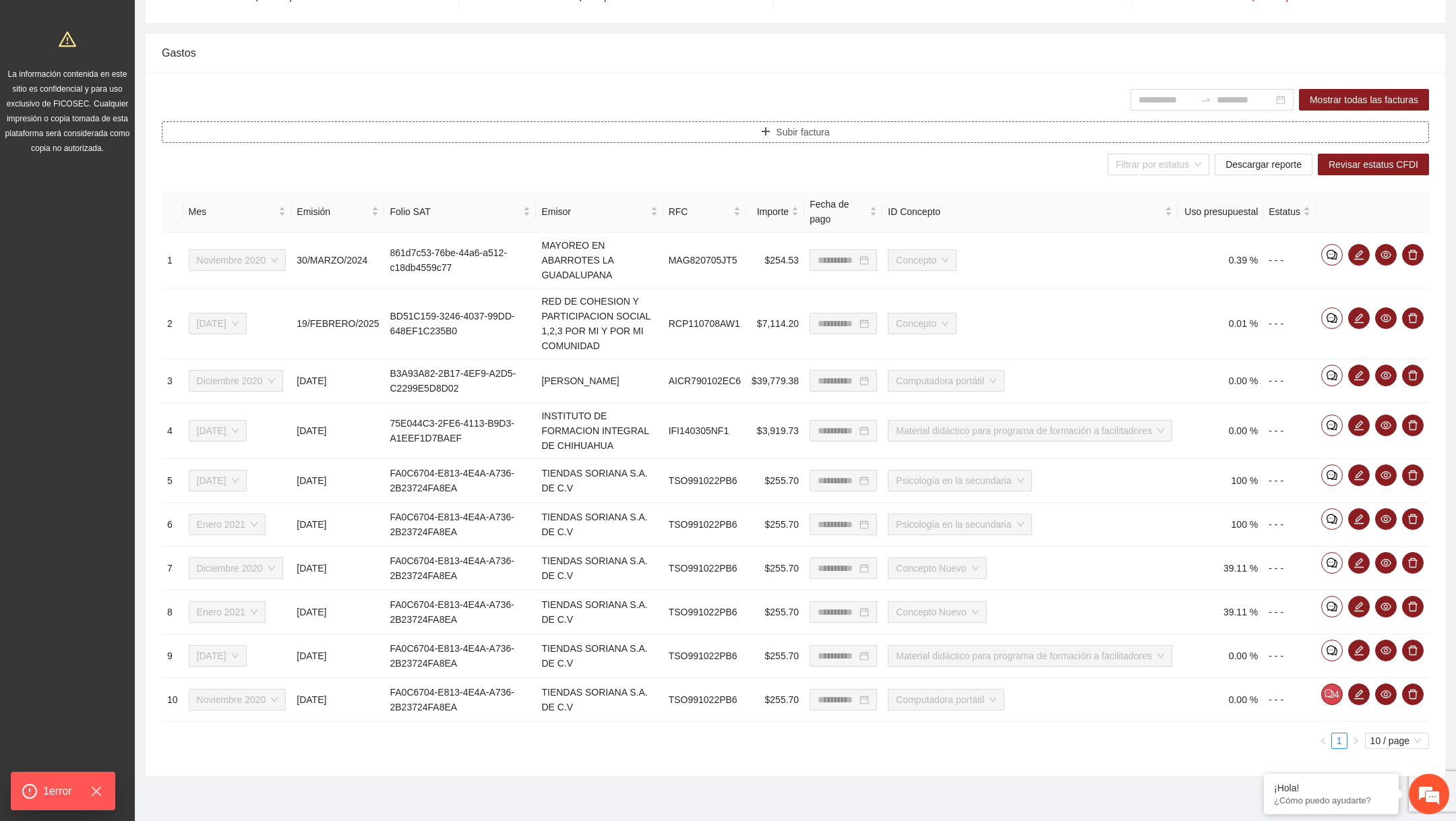
click at [779, 135] on span "Subir factura" at bounding box center [802, 132] width 53 height 15
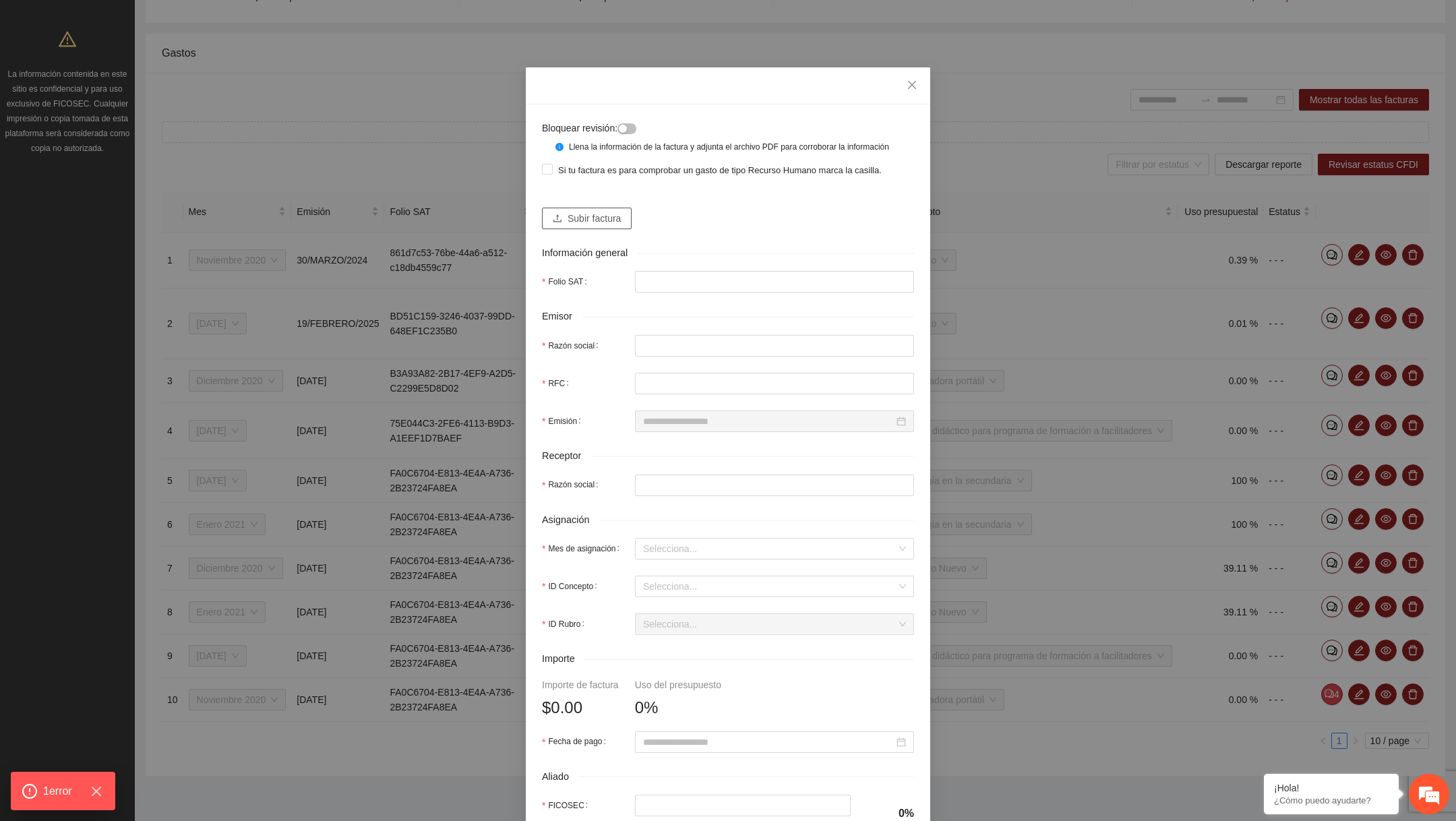
click at [616, 226] on span "Subir factura" at bounding box center [594, 218] width 53 height 15
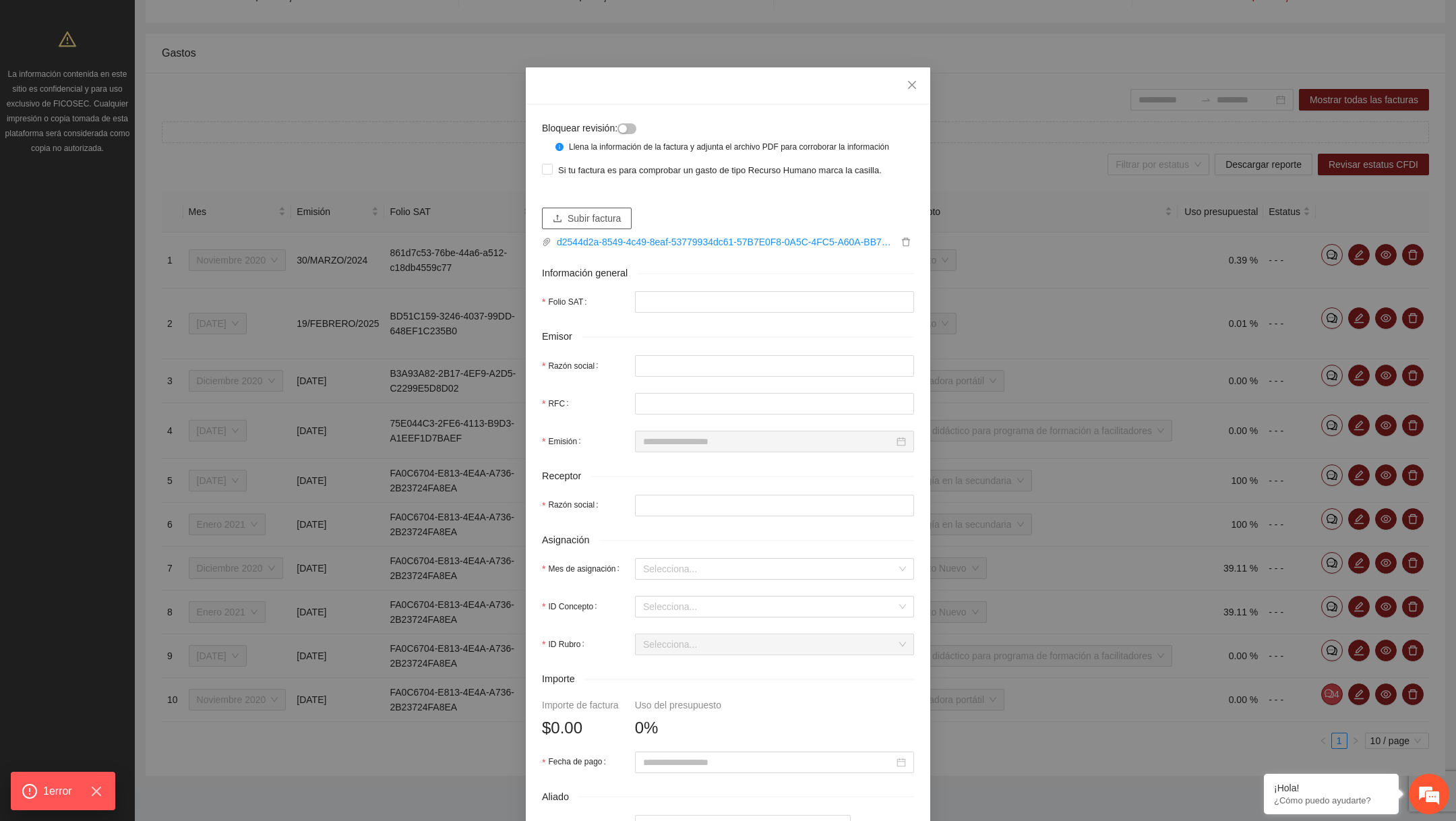
type input "**********"
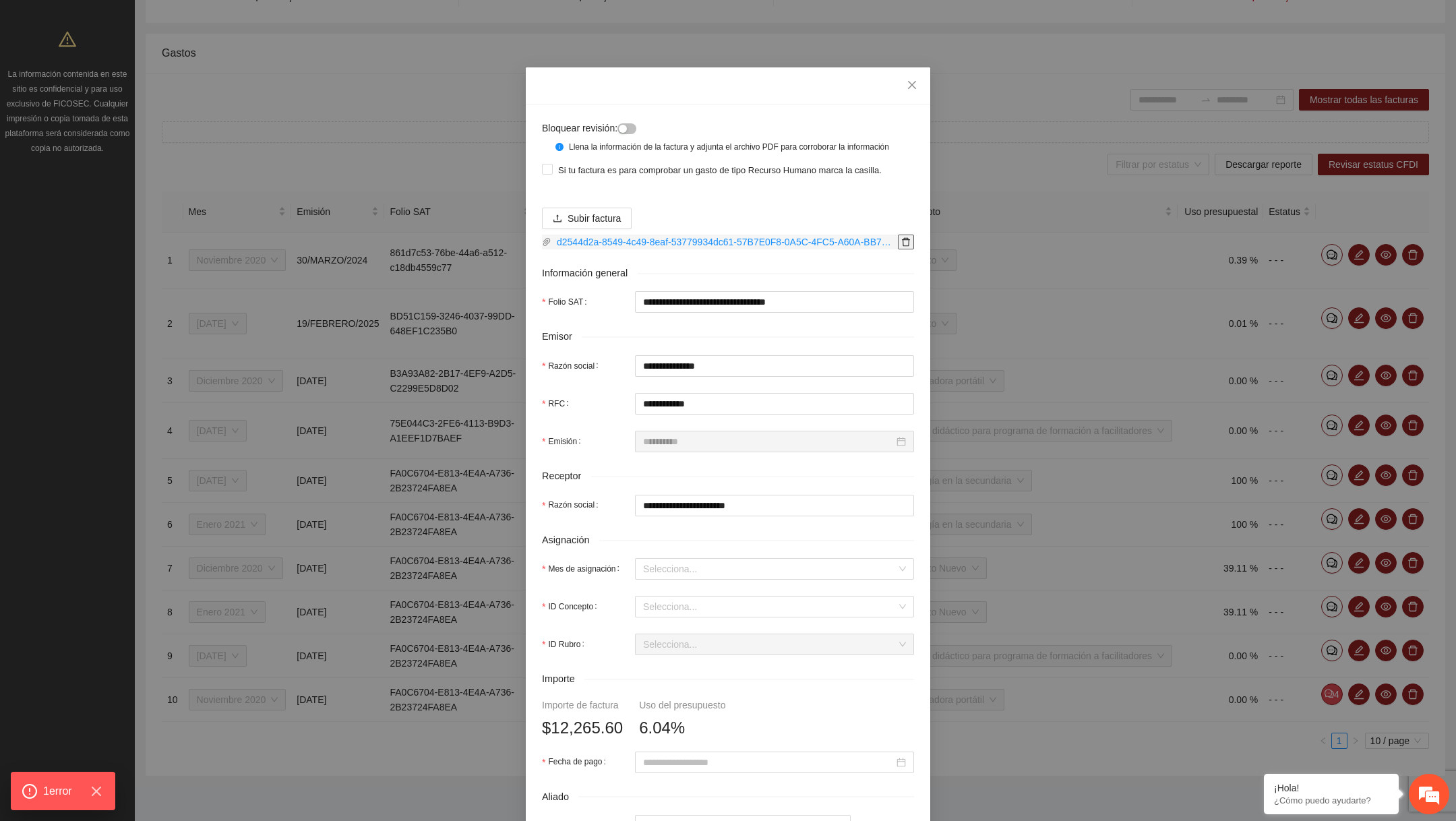
click at [910, 247] on icon "delete" at bounding box center [906, 242] width 10 height 10
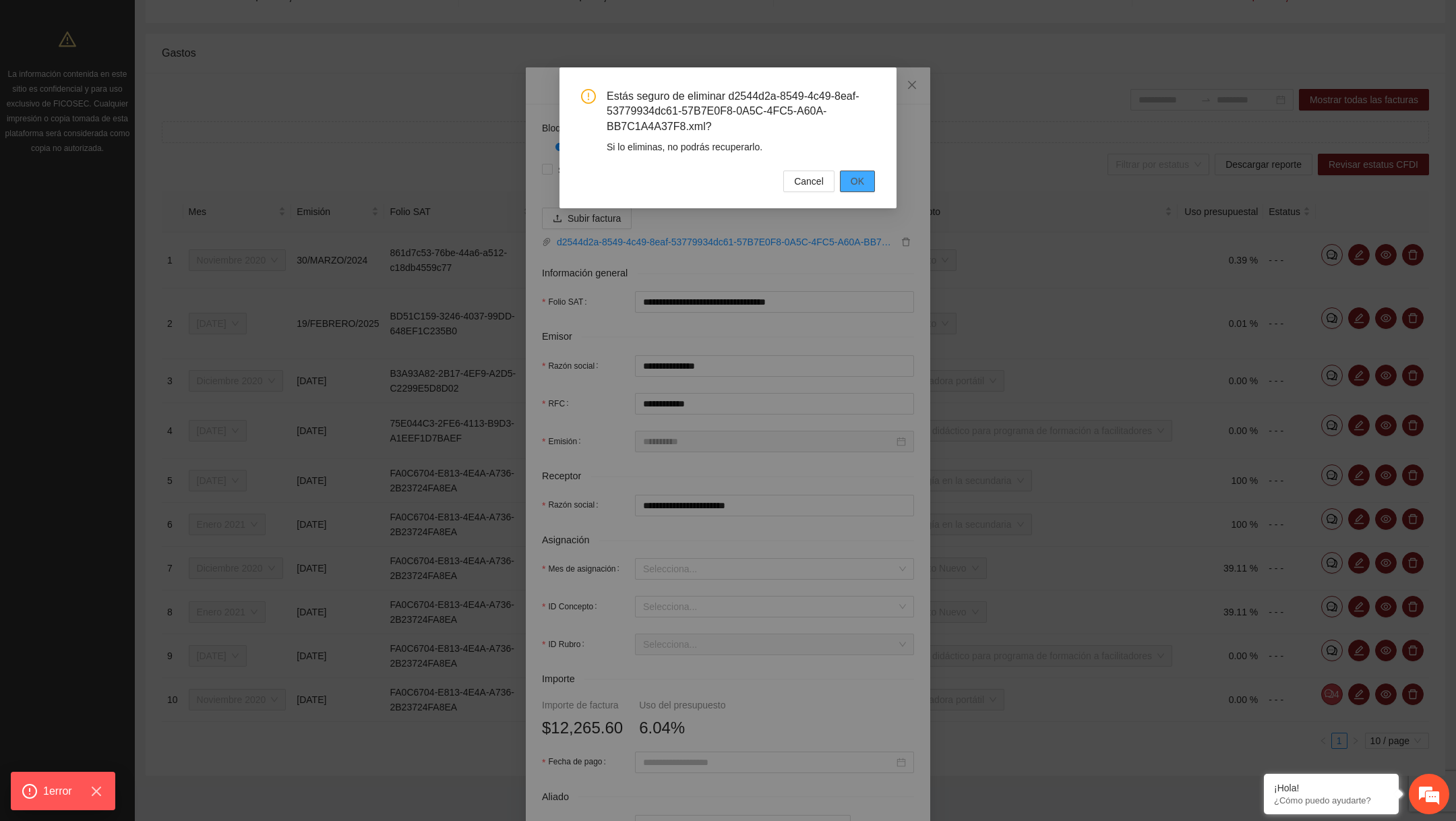
click at [865, 189] on button "OK" at bounding box center [858, 182] width 35 height 22
type input "*"
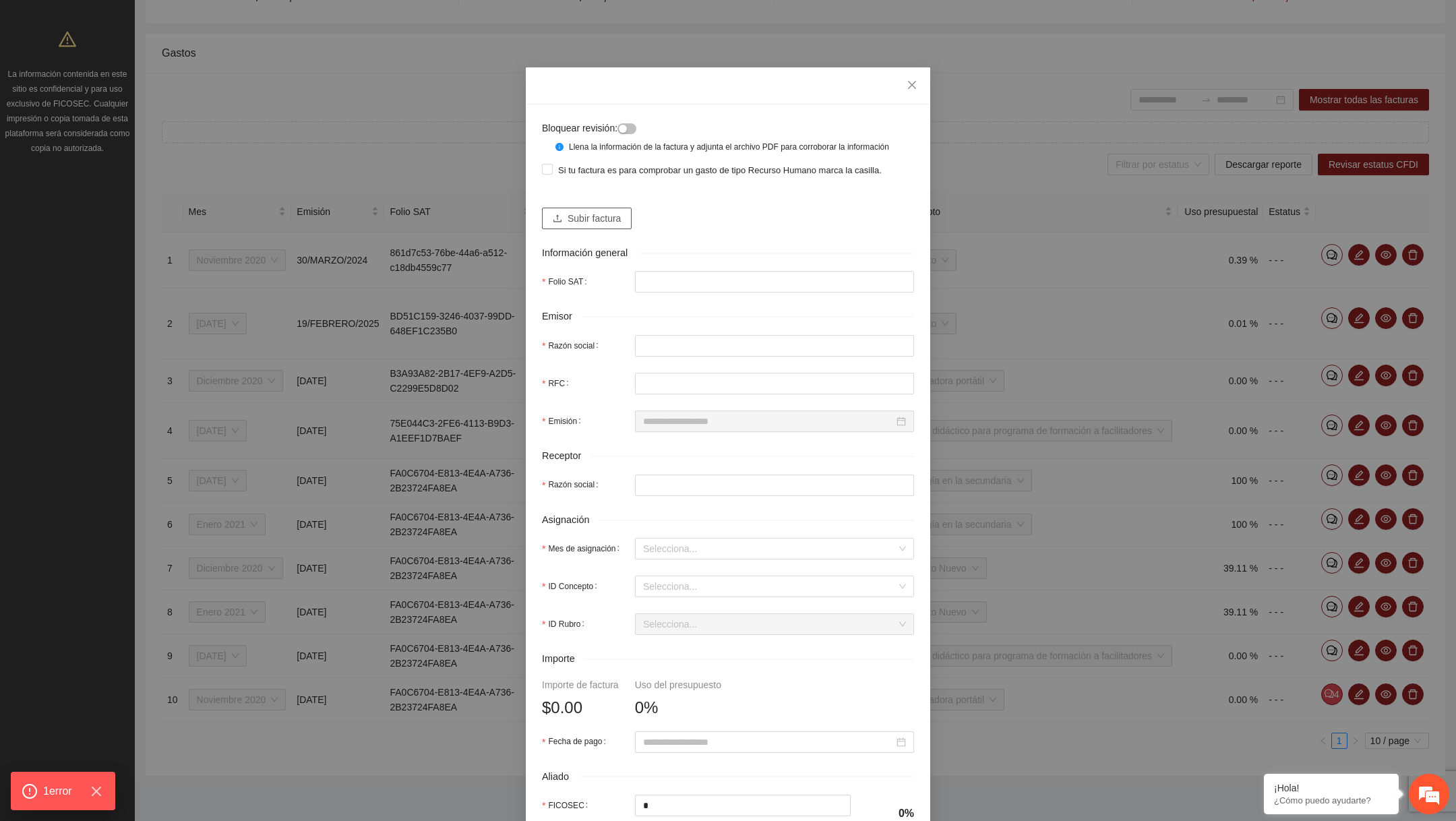
click at [599, 223] on span "Subir factura" at bounding box center [594, 218] width 53 height 15
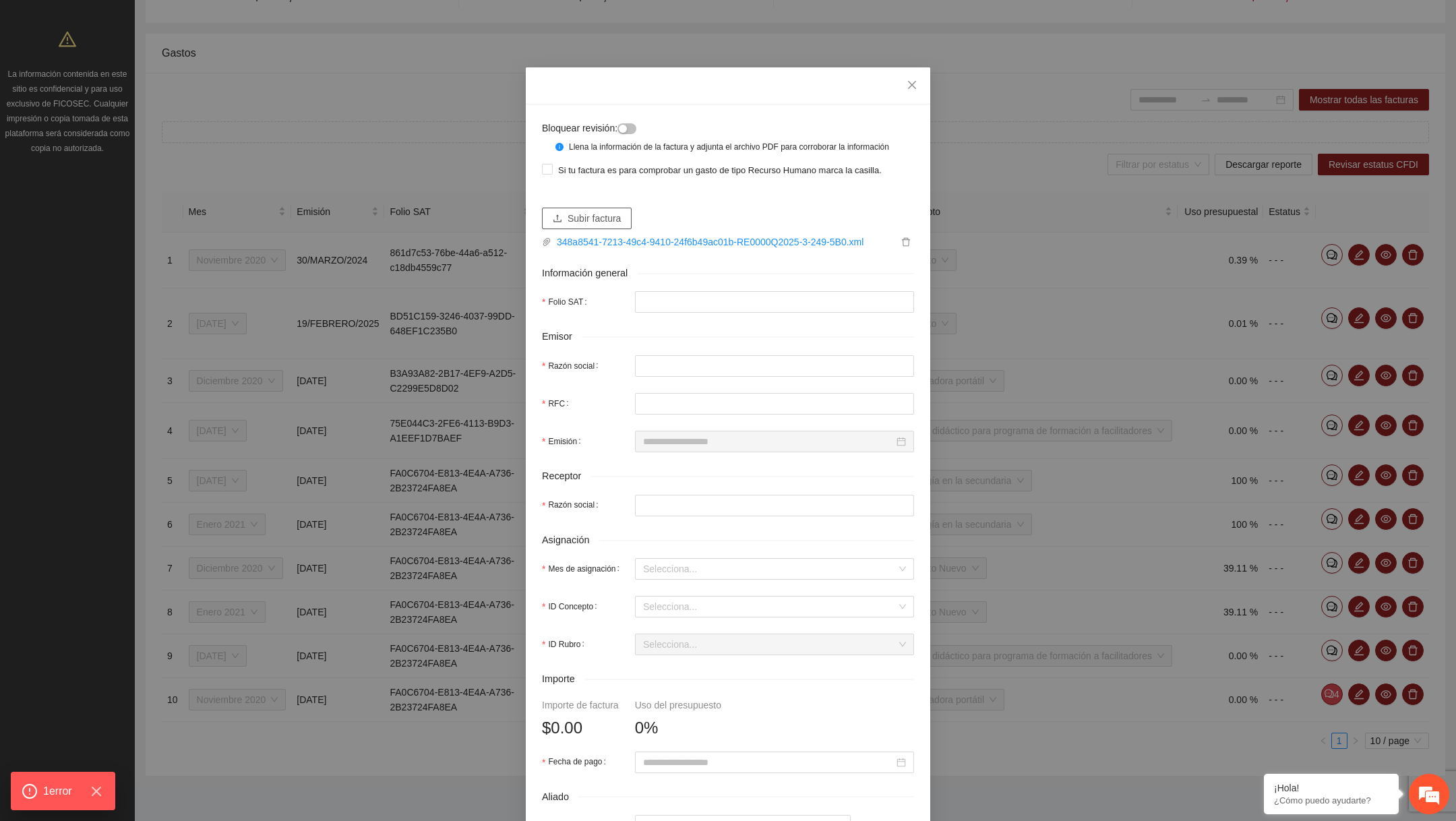
type input "**********"
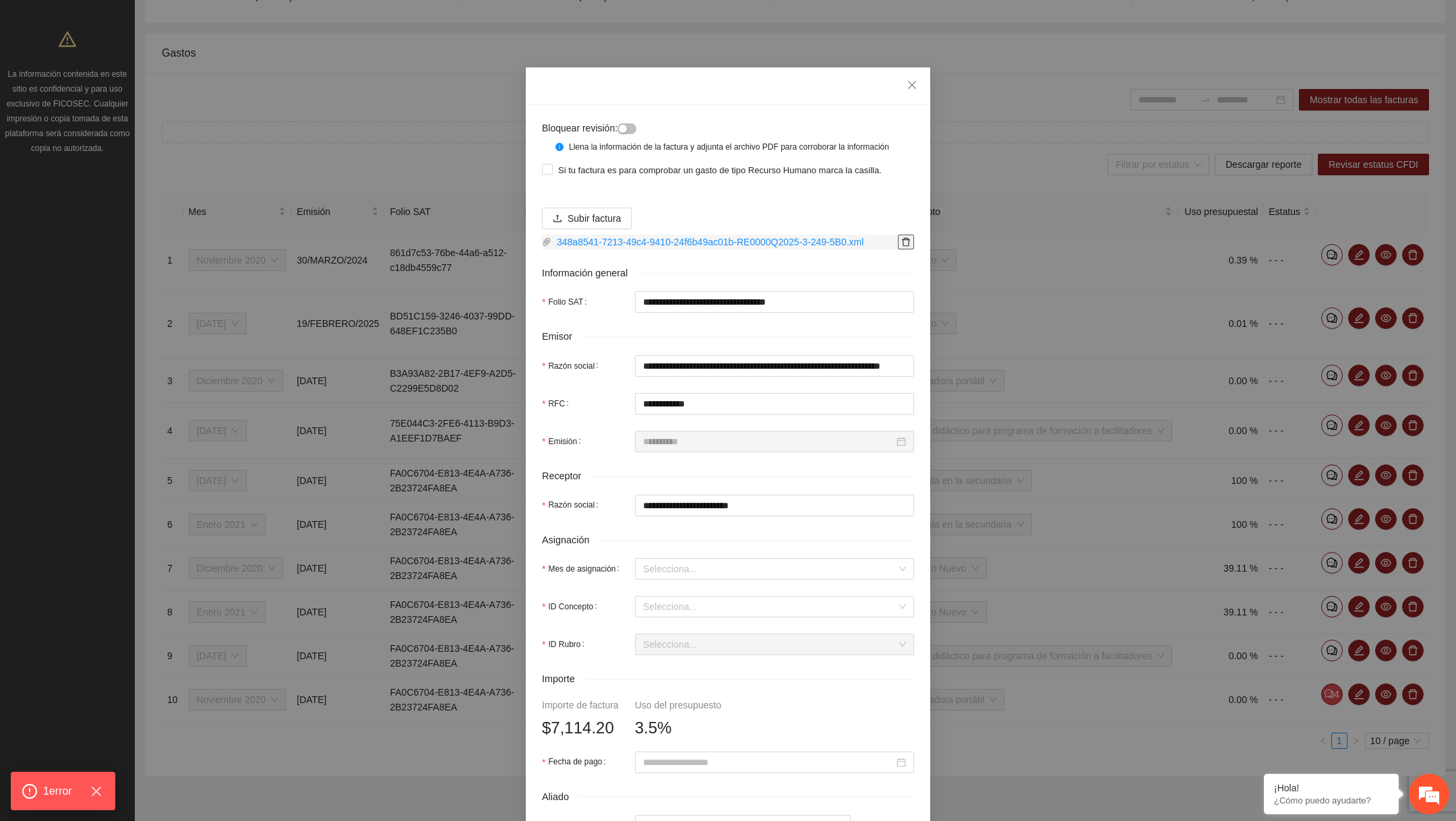
click at [907, 247] on icon "delete" at bounding box center [906, 242] width 10 height 10
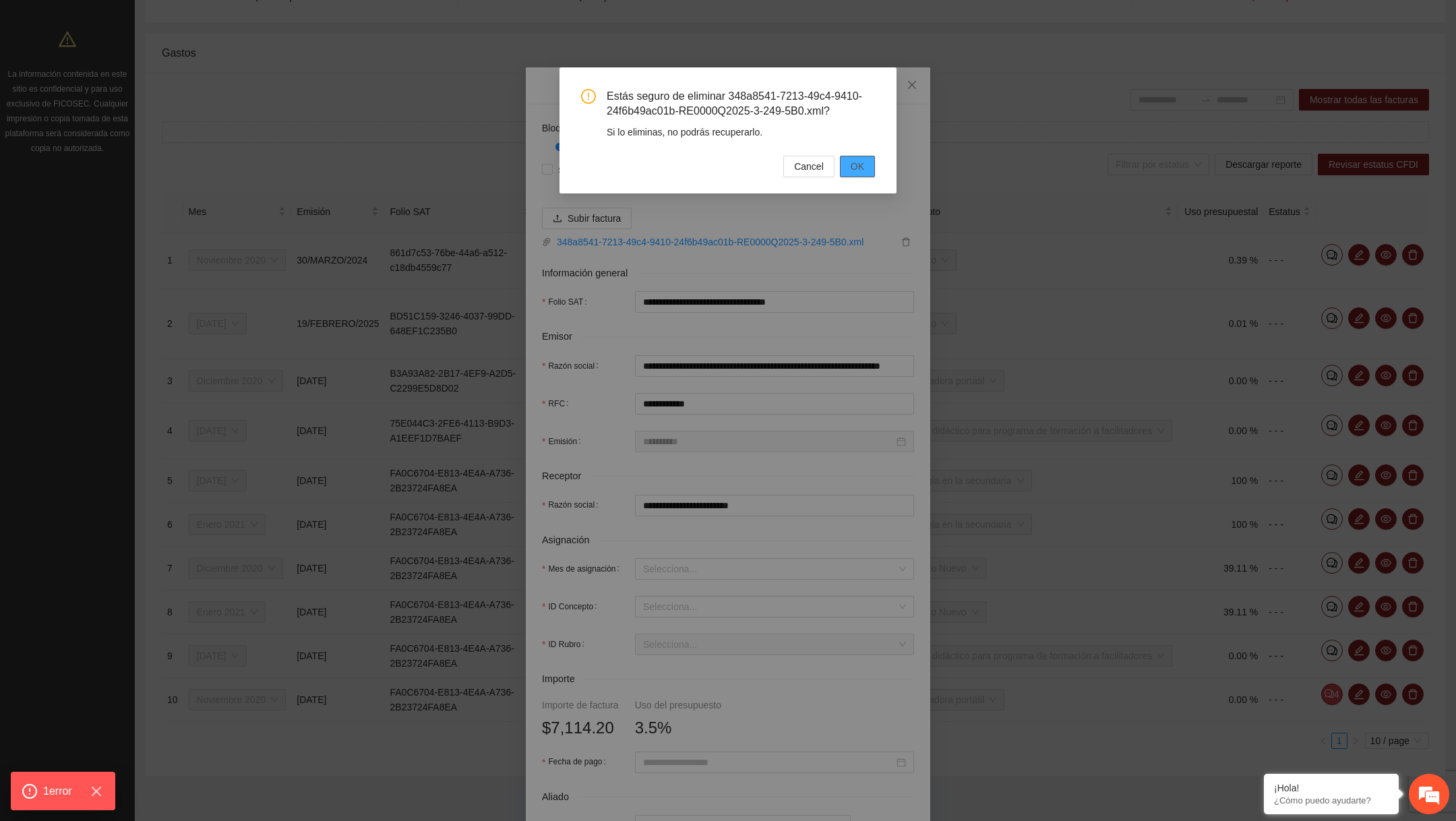
click at [851, 174] on span "OK" at bounding box center [858, 167] width 14 height 15
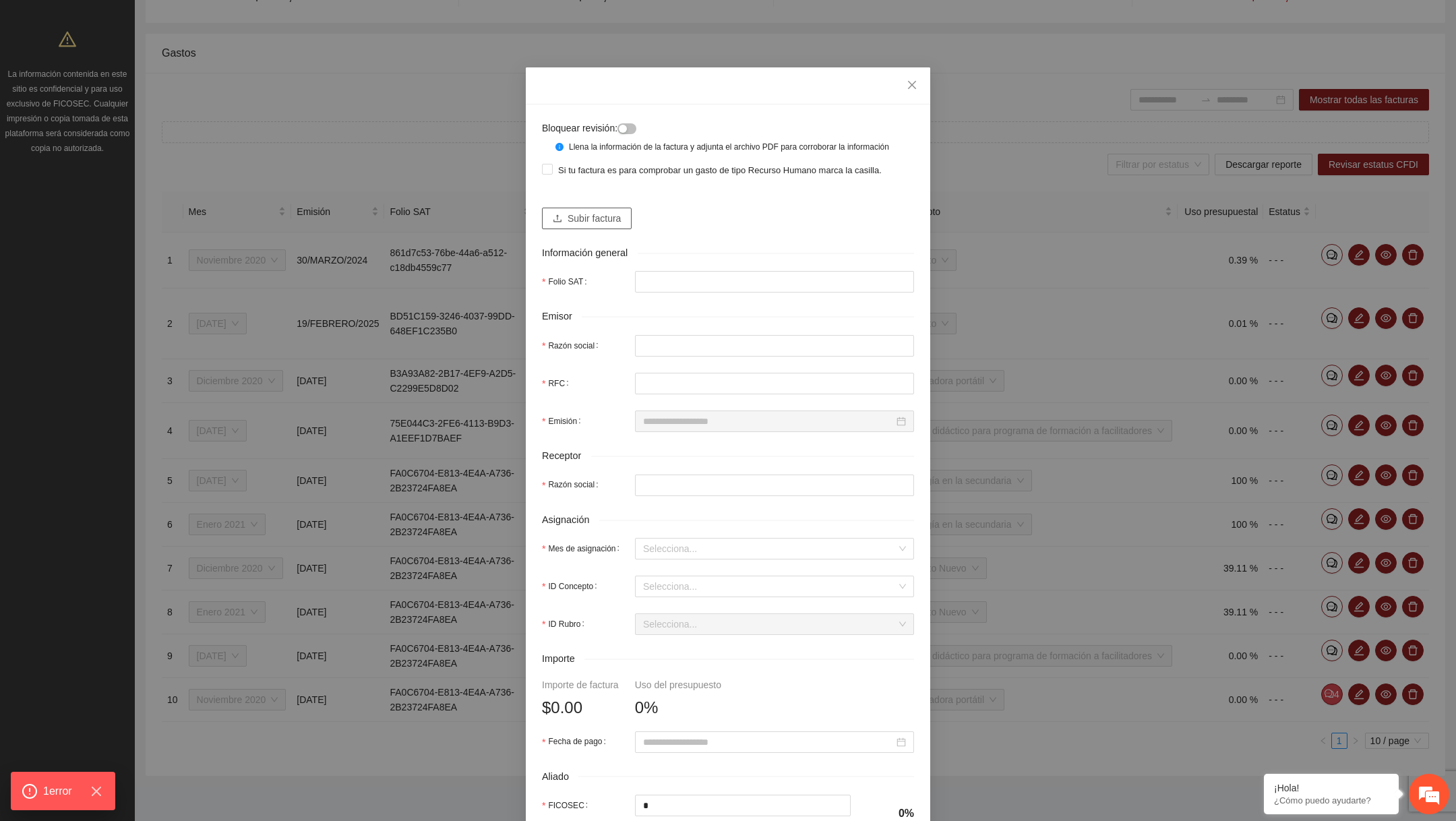
click at [595, 226] on span "Subir factura" at bounding box center [594, 218] width 53 height 15
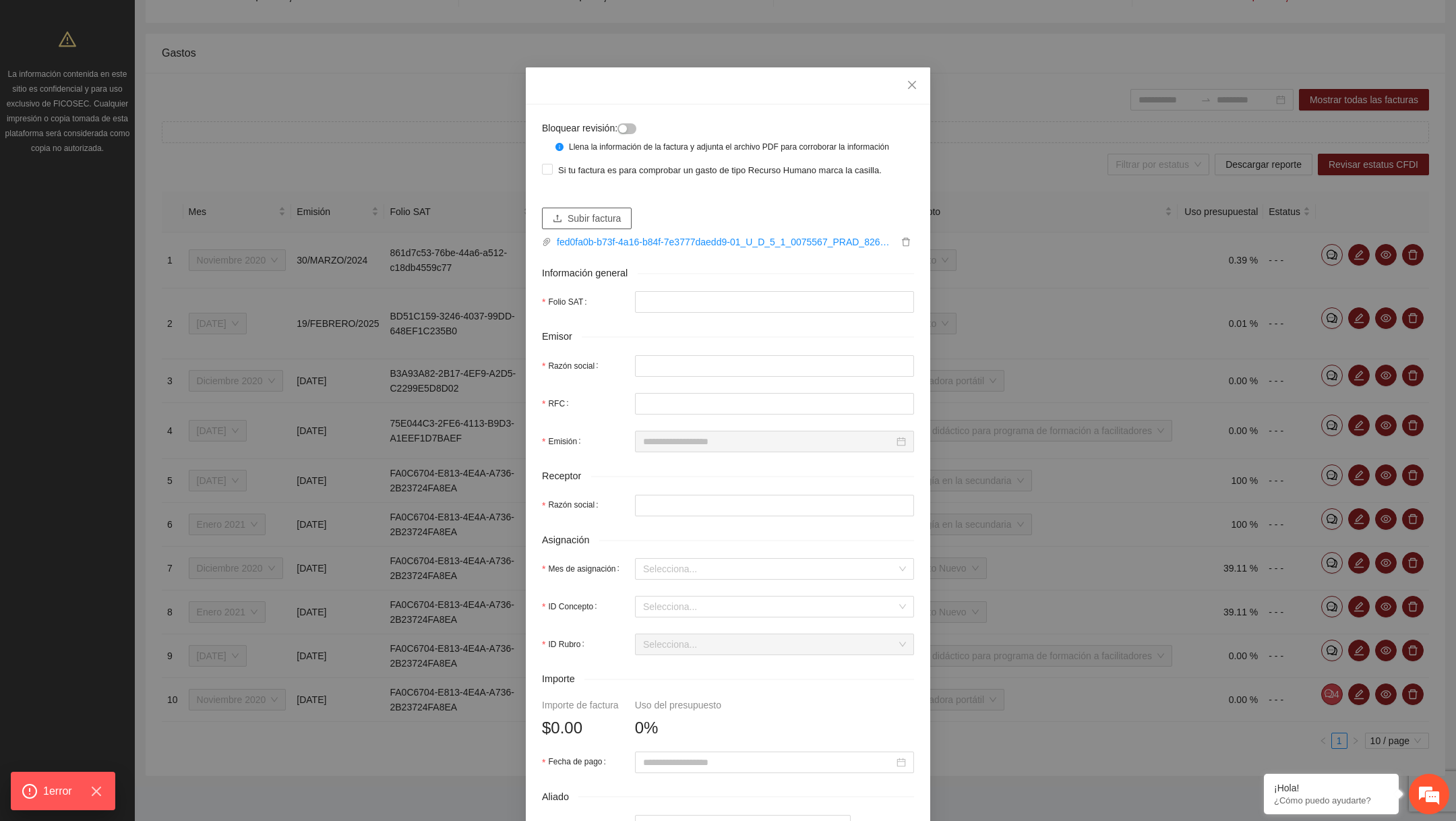
type input "**********"
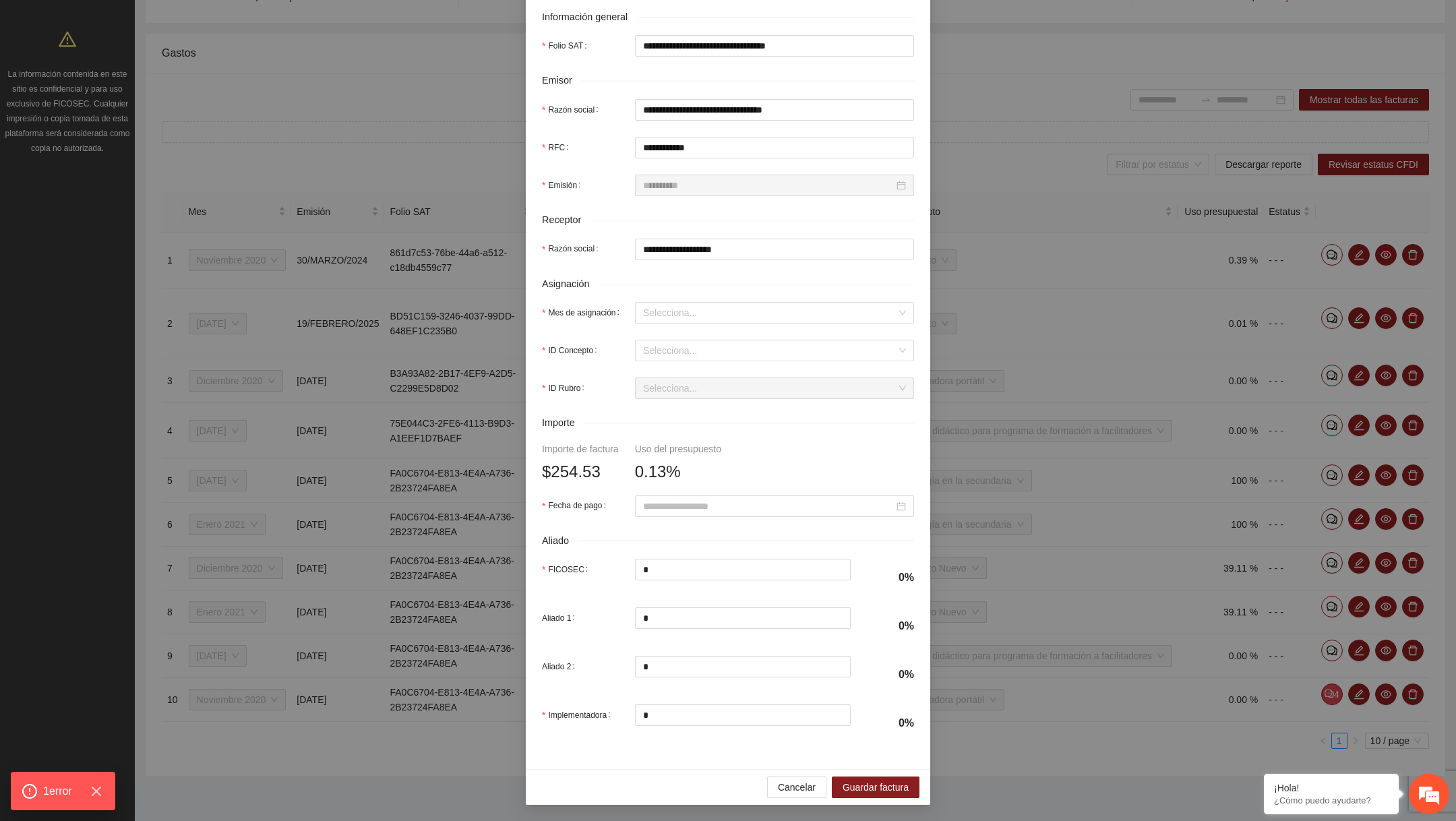
scroll to position [0, 0]
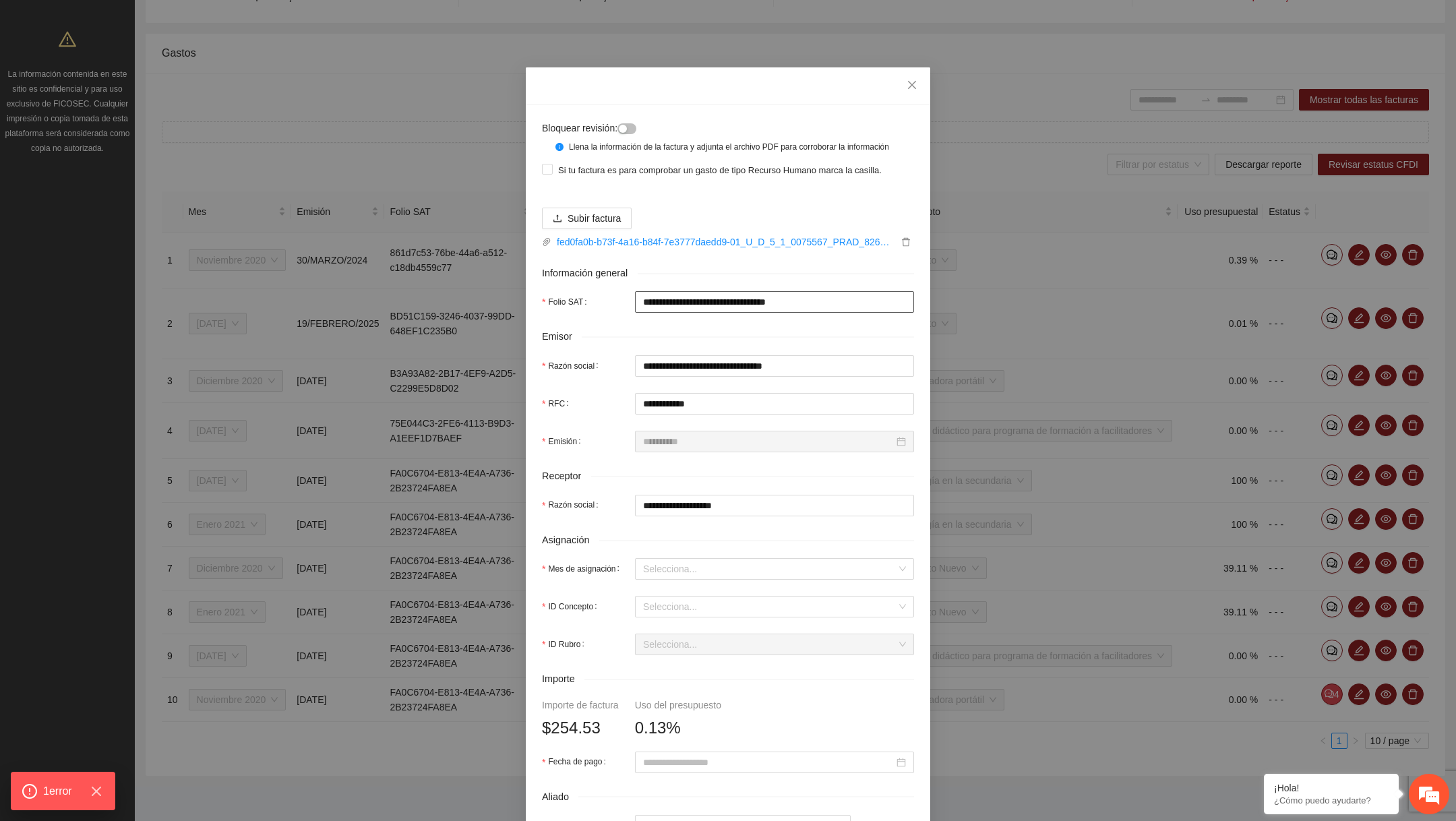
click at [694, 312] on input "**********" at bounding box center [775, 302] width 279 height 22
click at [617, 226] on span "Subir factura" at bounding box center [594, 218] width 53 height 15
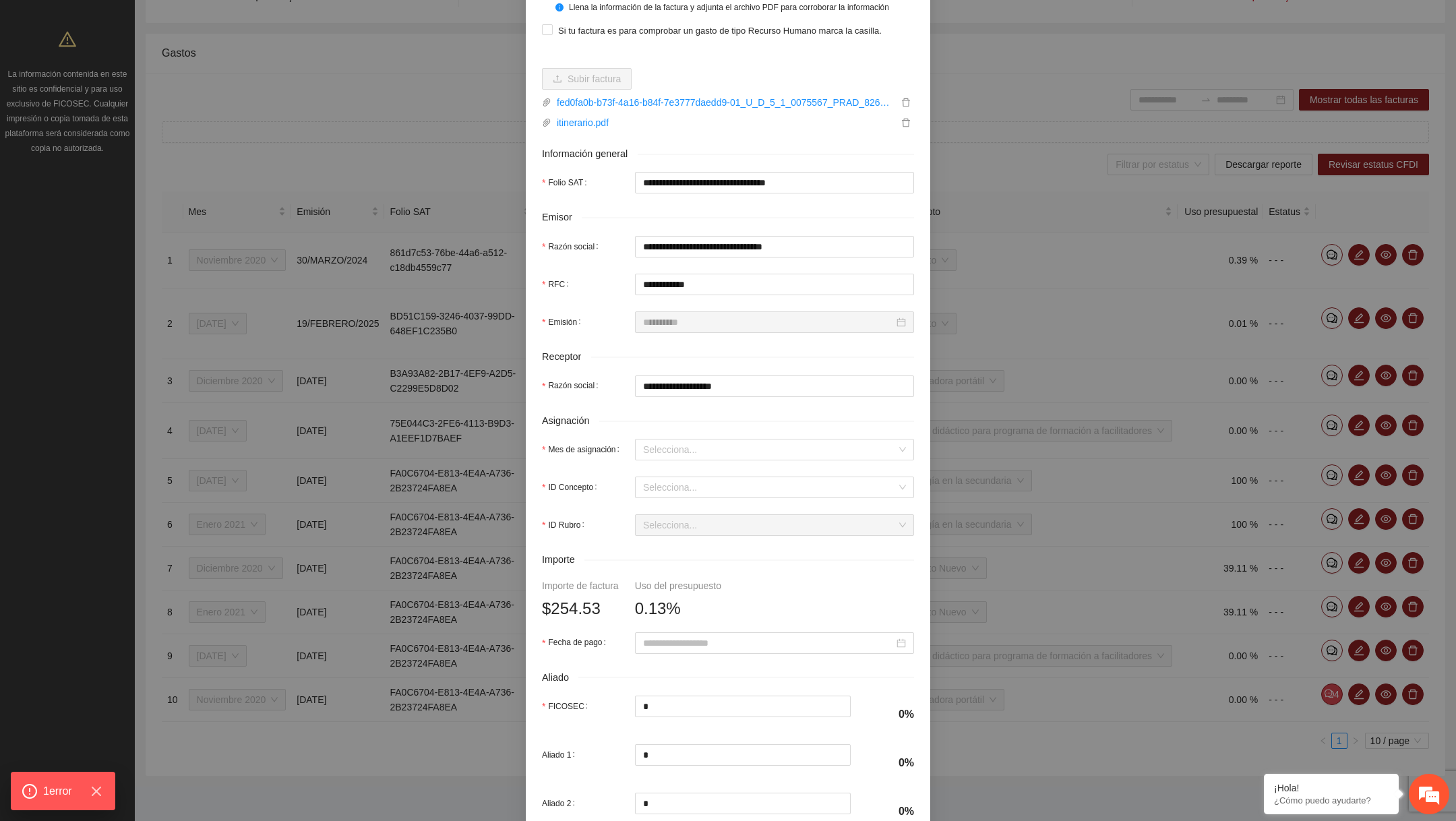
scroll to position [154, 0]
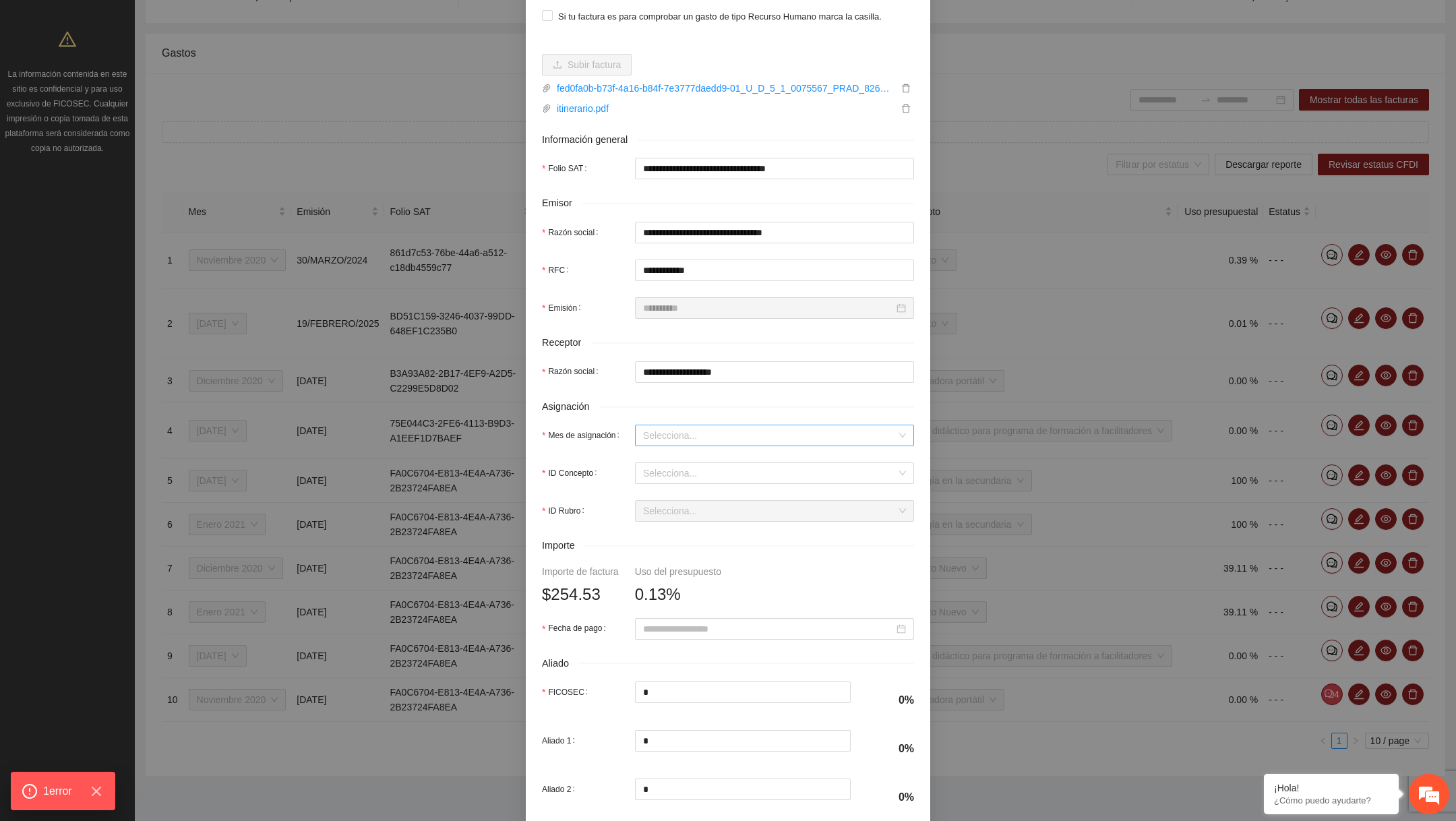
click at [739, 446] on input "Mes de asignación" at bounding box center [770, 436] width 254 height 20
click at [674, 515] on div "Diciembre 2020" at bounding box center [775, 518] width 263 height 15
click at [671, 484] on input "ID Concepto" at bounding box center [770, 473] width 254 height 20
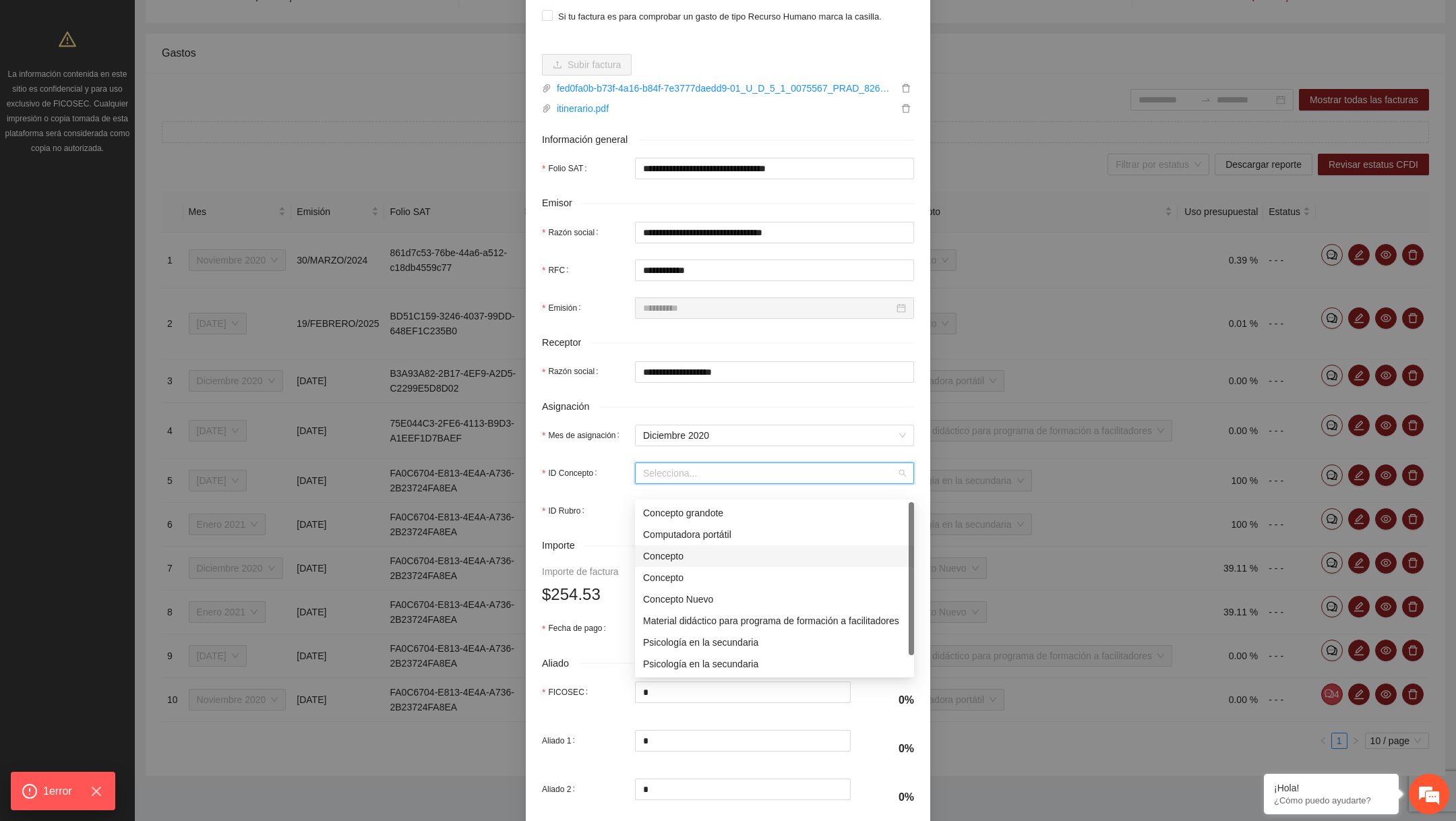
click at [649, 556] on div "Concepto" at bounding box center [775, 556] width 263 height 15
type input "******"
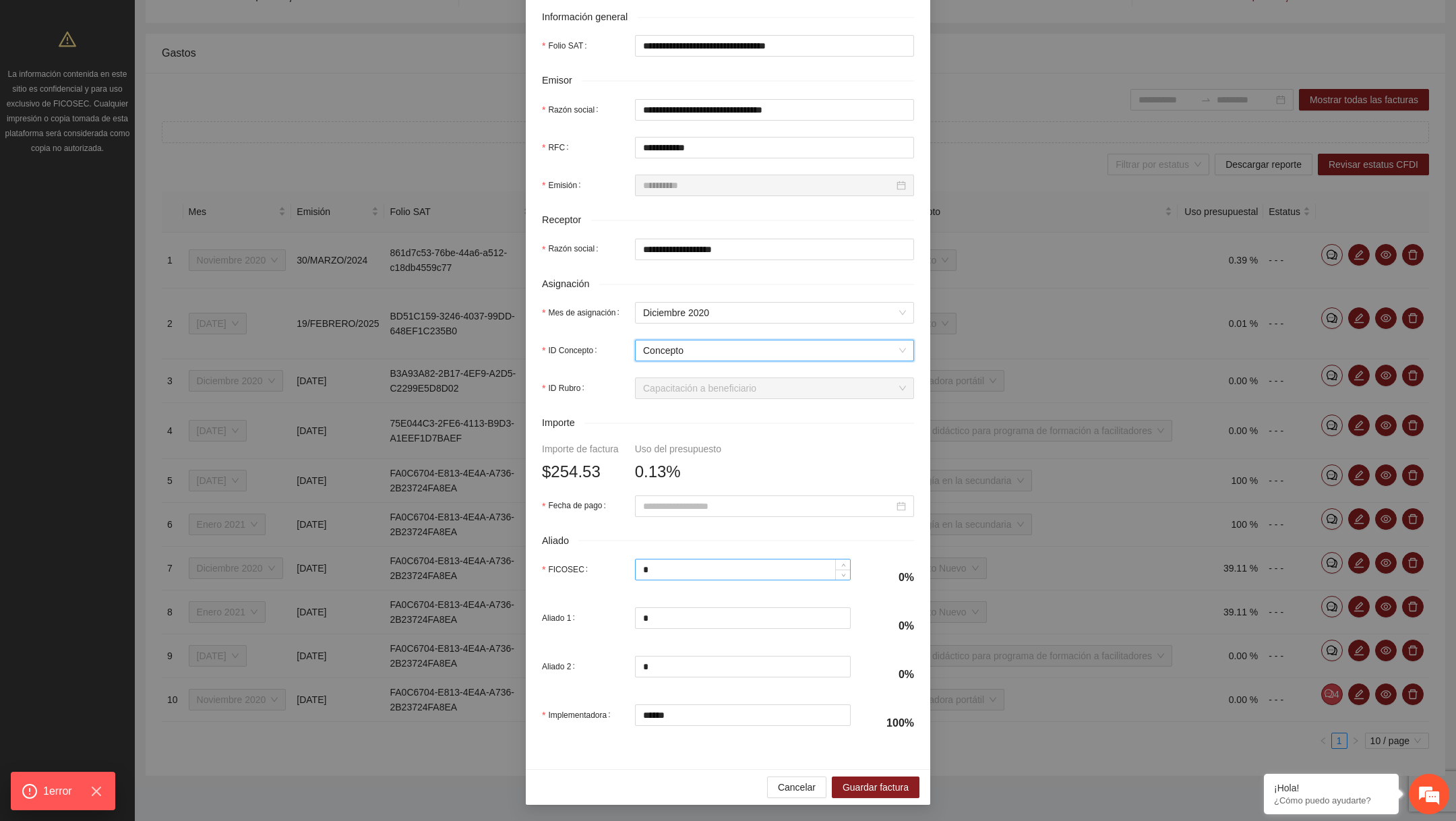
scroll to position [288, 0]
click at [736, 499] on input "Fecha de pago" at bounding box center [768, 507] width 251 height 15
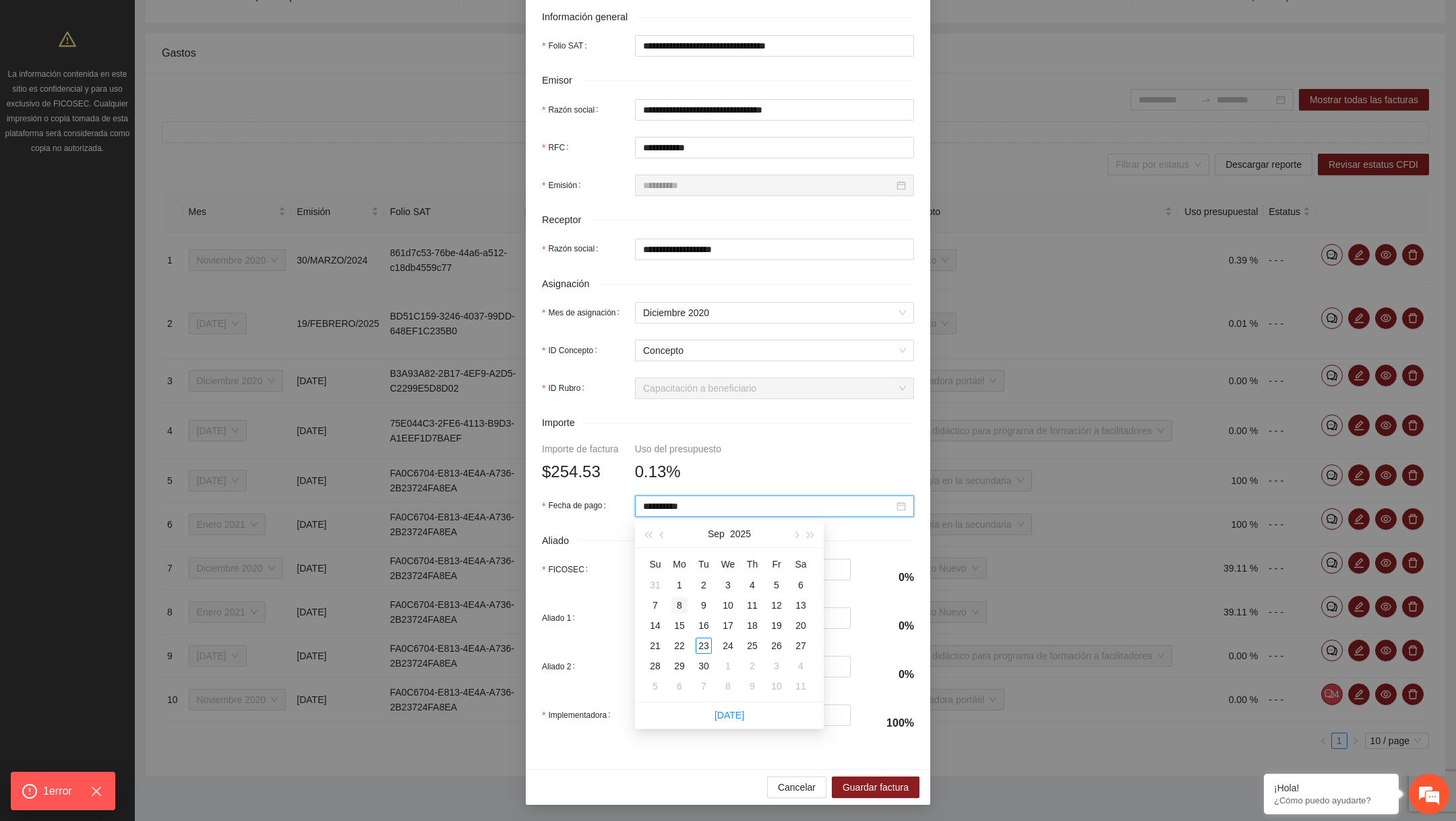
type input "**********"
click at [684, 608] on div "8" at bounding box center [679, 605] width 16 height 16
click at [880, 797] on button "Guardar factura" at bounding box center [875, 788] width 88 height 22
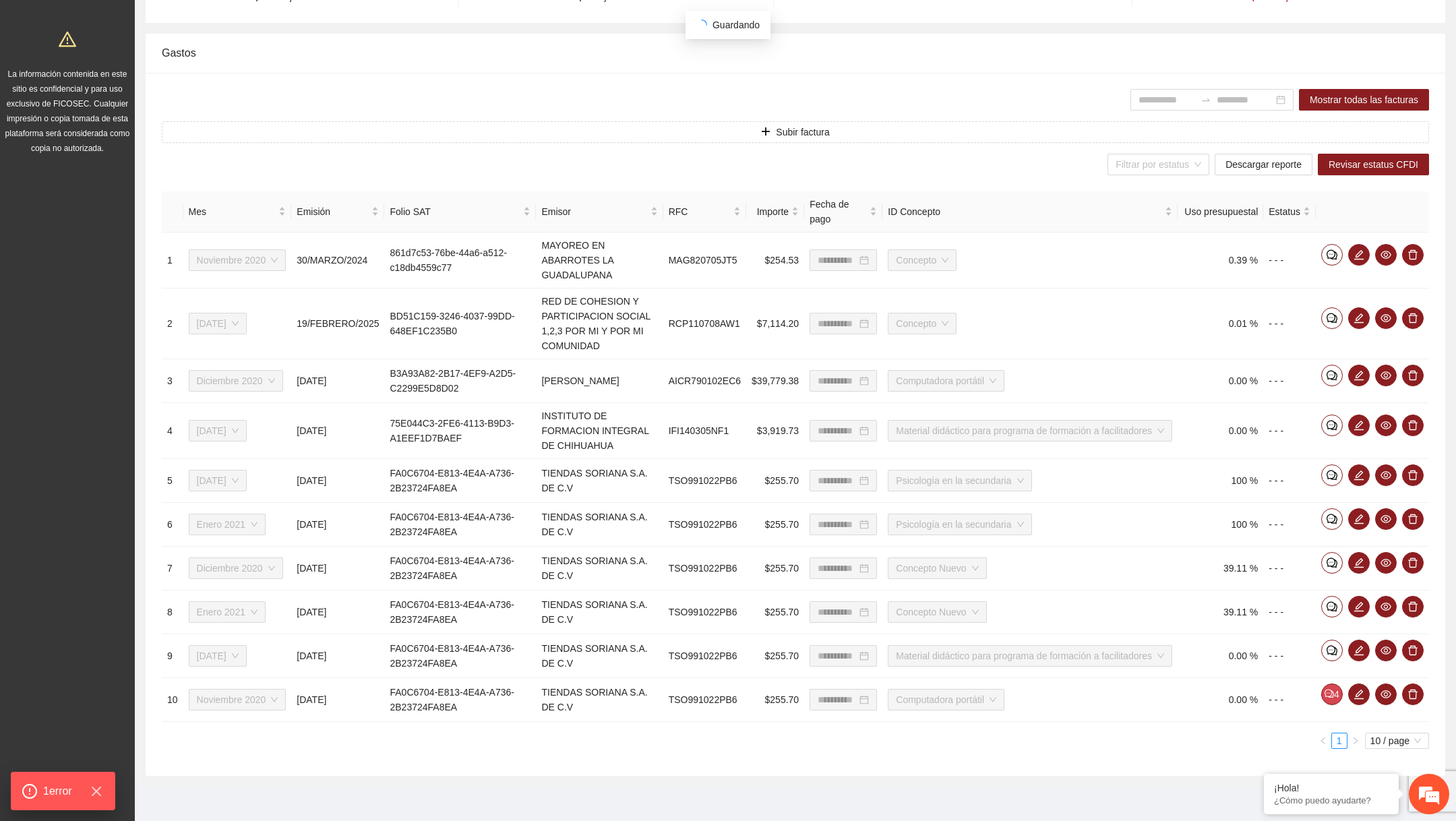
scroll to position [181, 0]
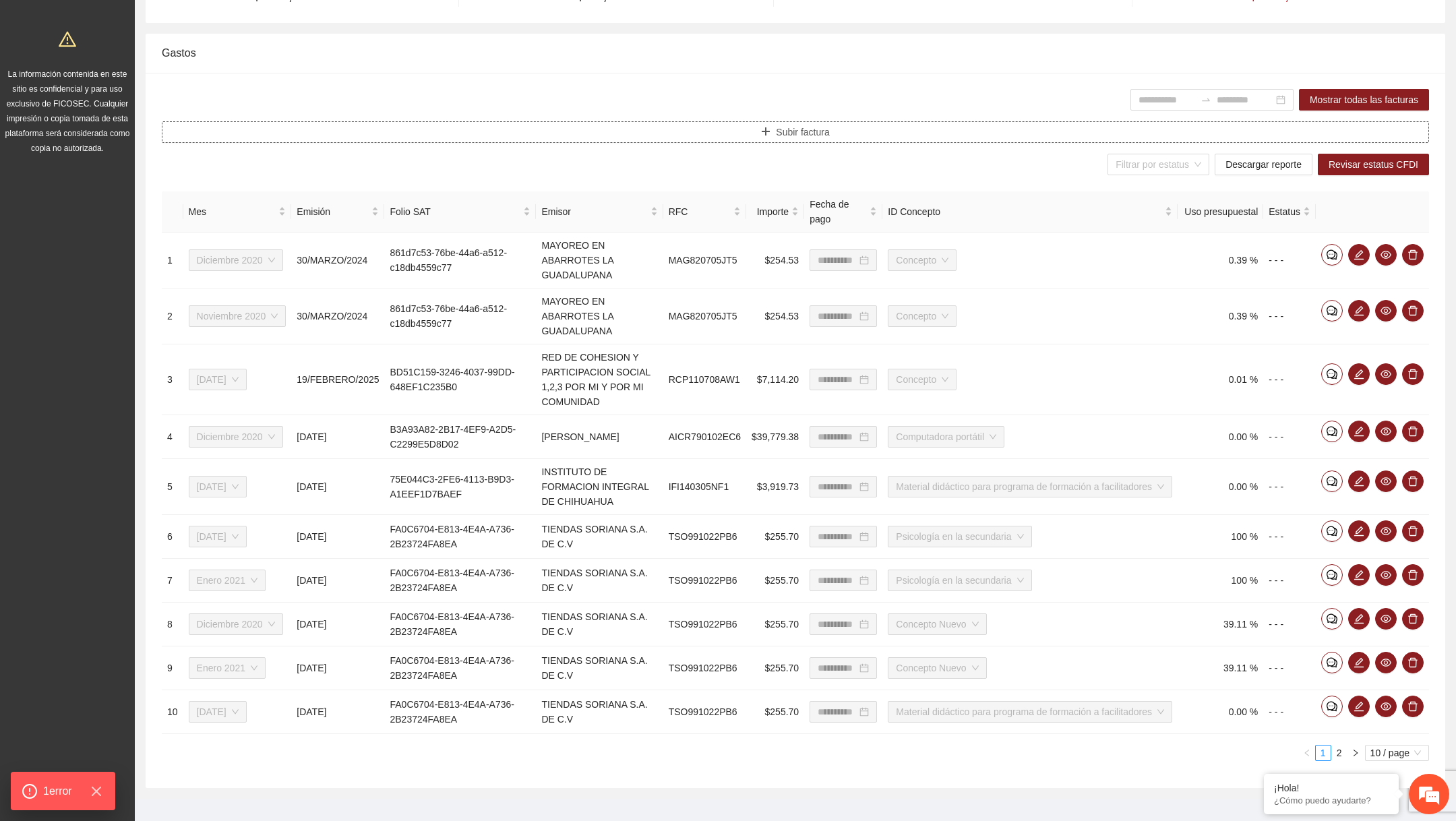
click at [837, 127] on button "Subir factura" at bounding box center [796, 132] width 1268 height 22
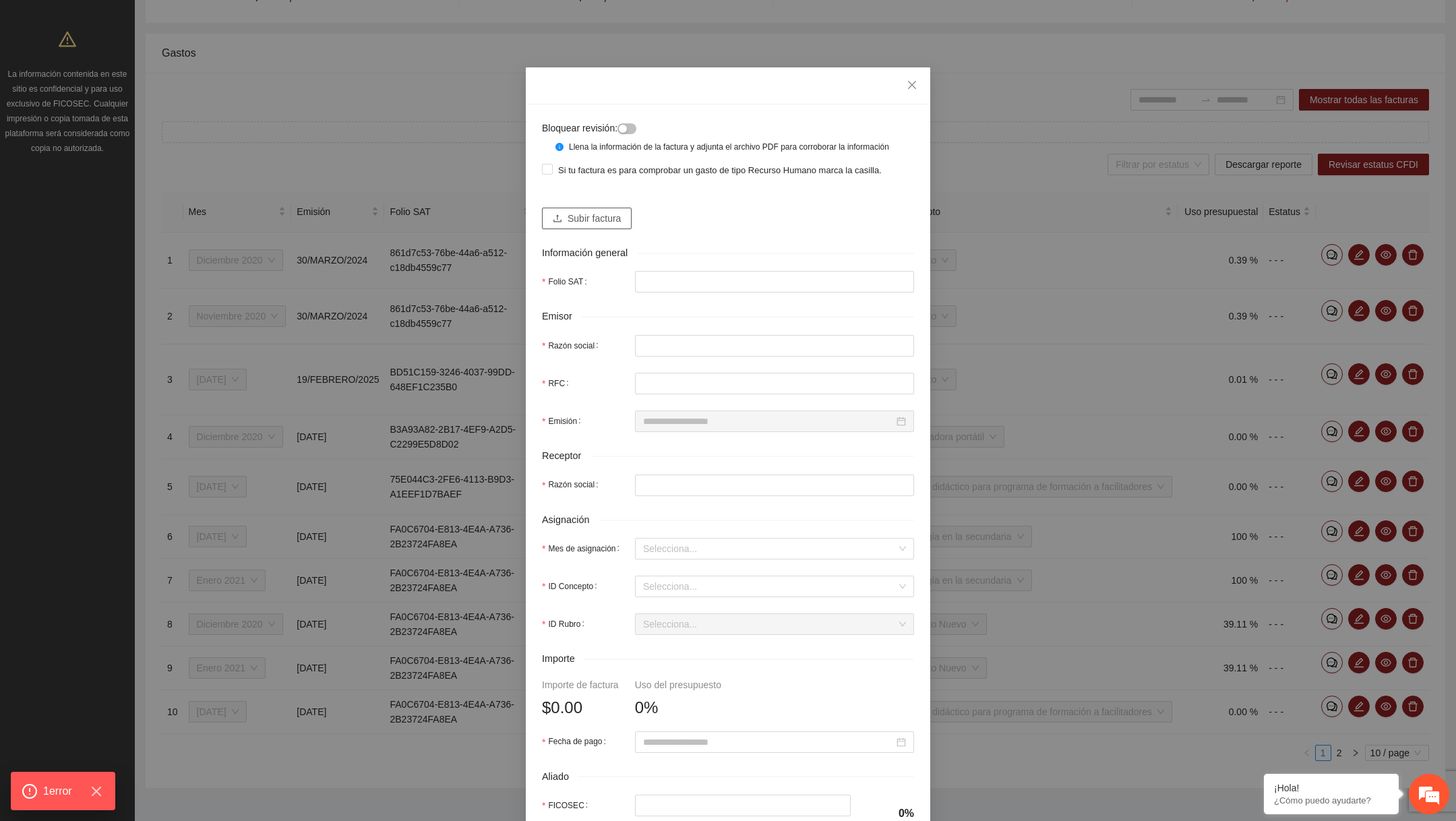
click at [592, 226] on span "Subir factura" at bounding box center [594, 218] width 53 height 15
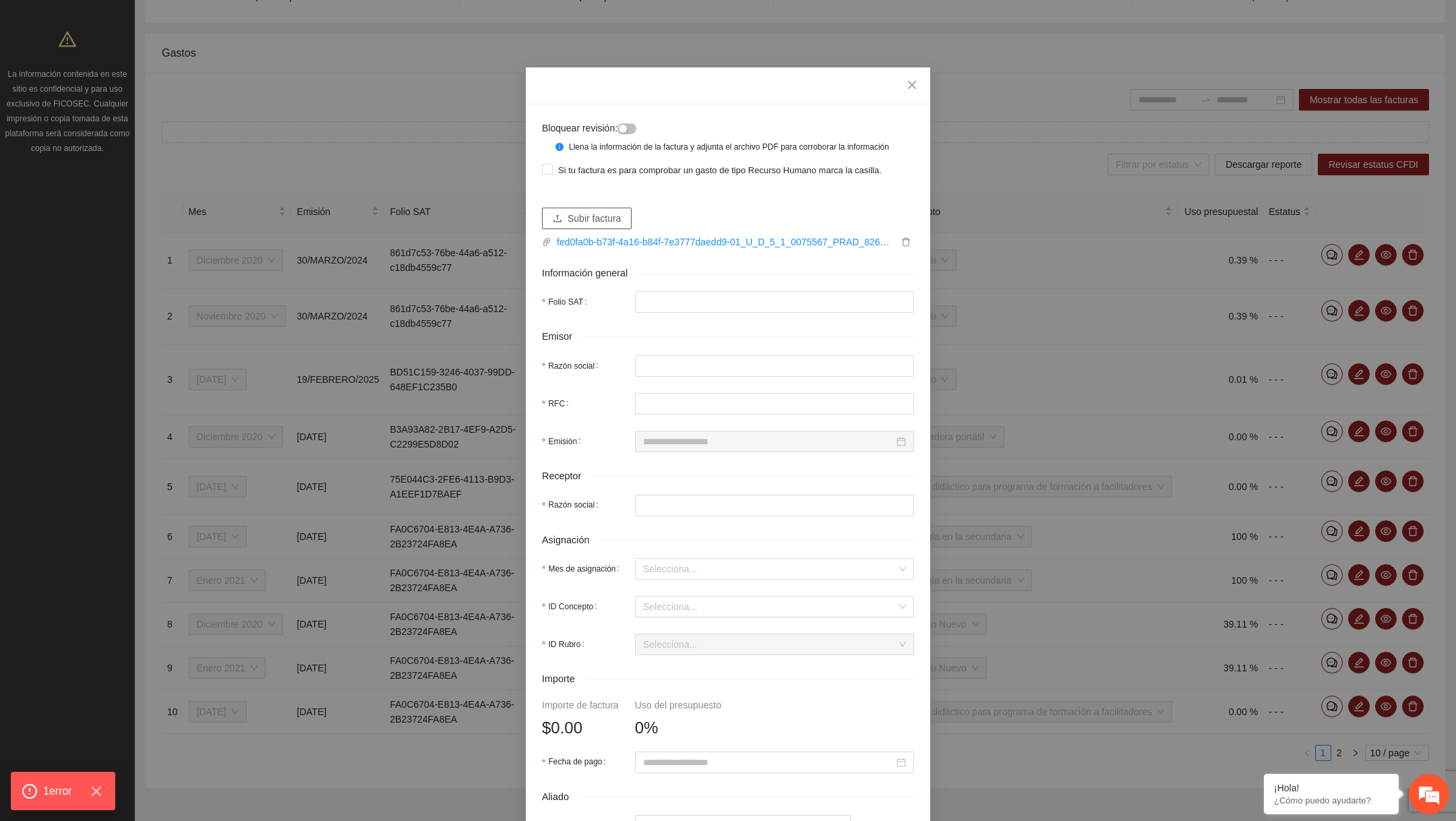
type input "**********"
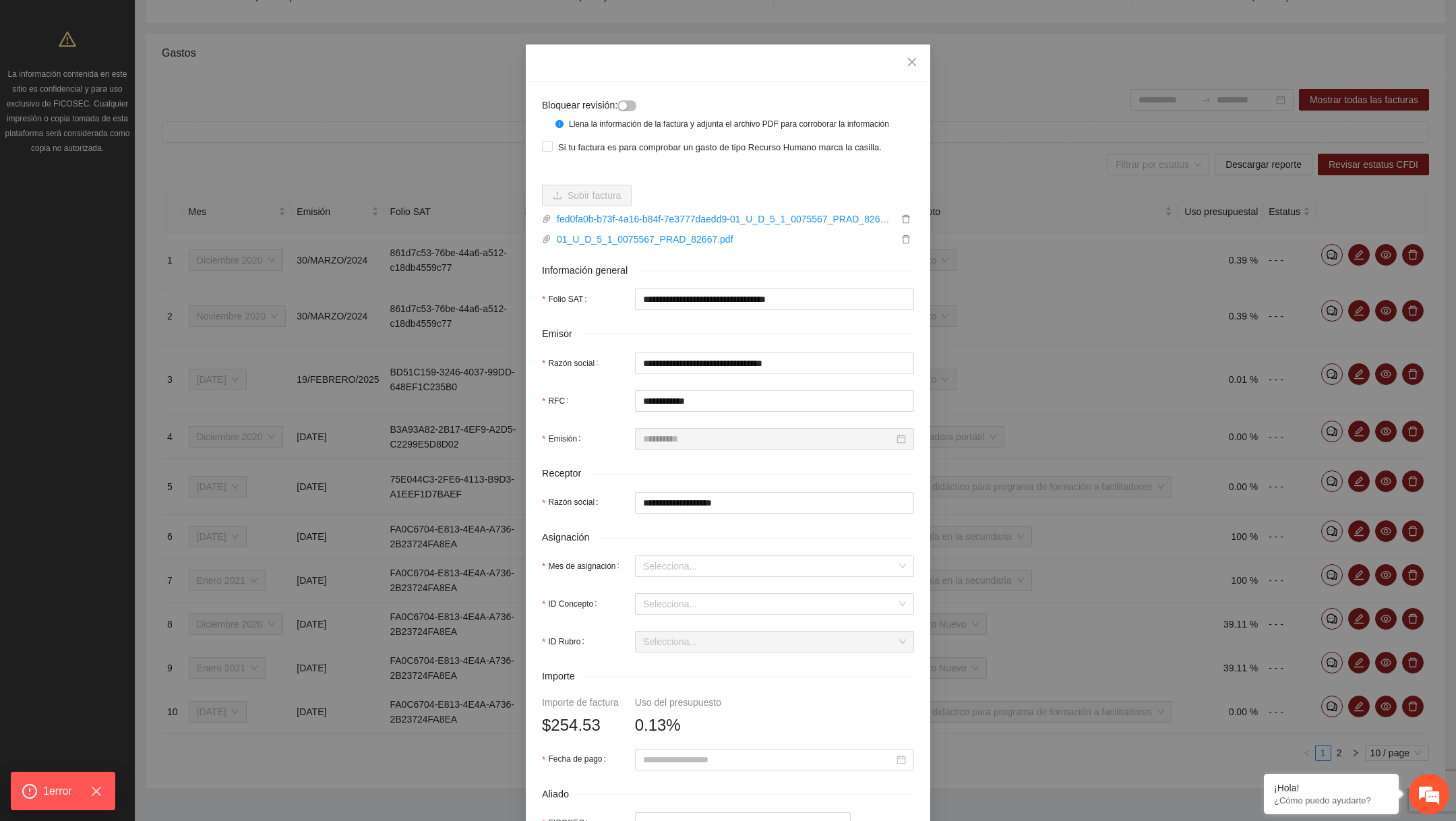
scroll to position [288, 0]
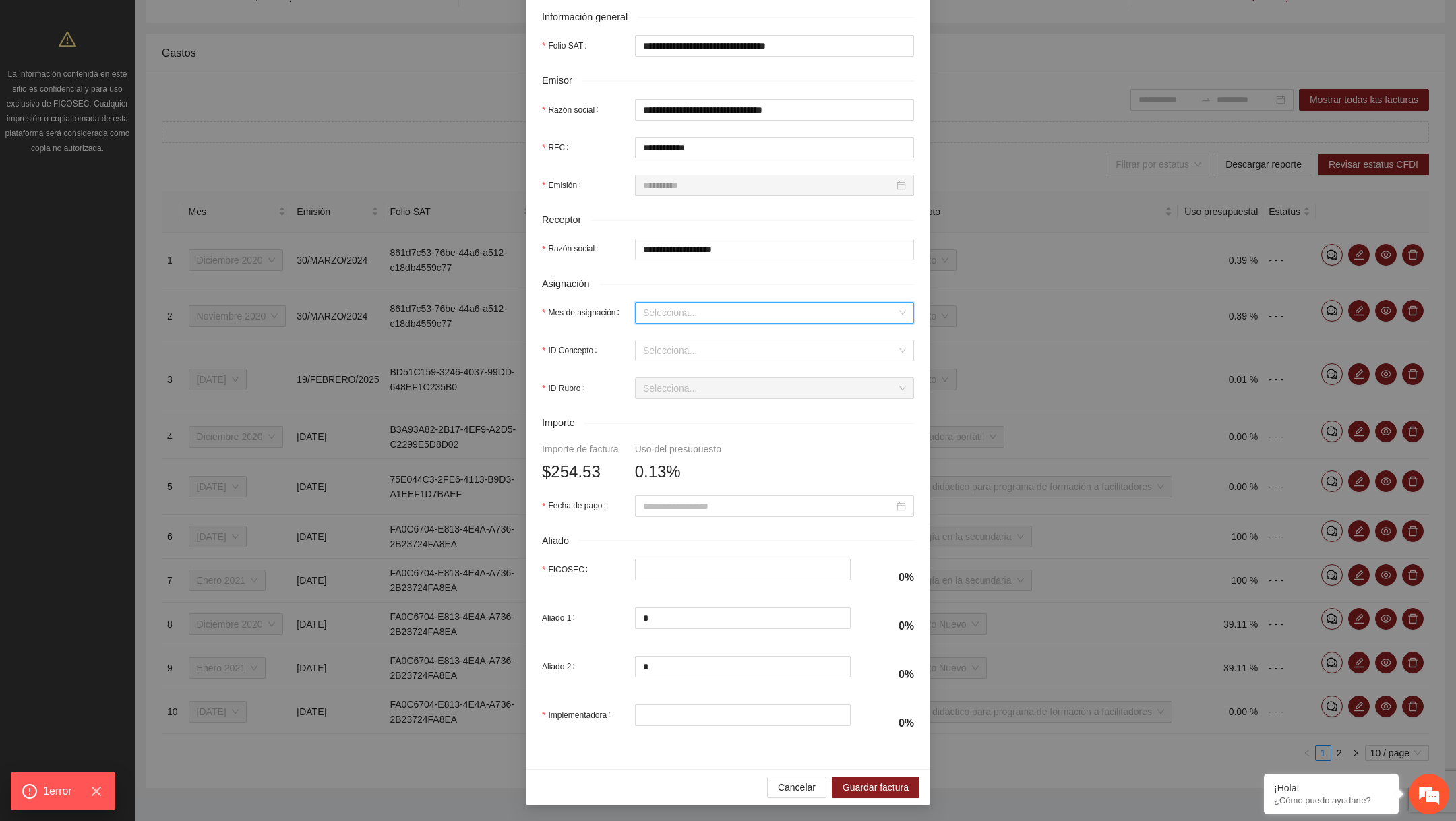
click at [698, 309] on input "Mes de asignación" at bounding box center [770, 313] width 254 height 20
click at [679, 363] on div "Noviembre 2020" at bounding box center [775, 362] width 263 height 15
click at [680, 354] on input "ID Concepto" at bounding box center [770, 351] width 254 height 20
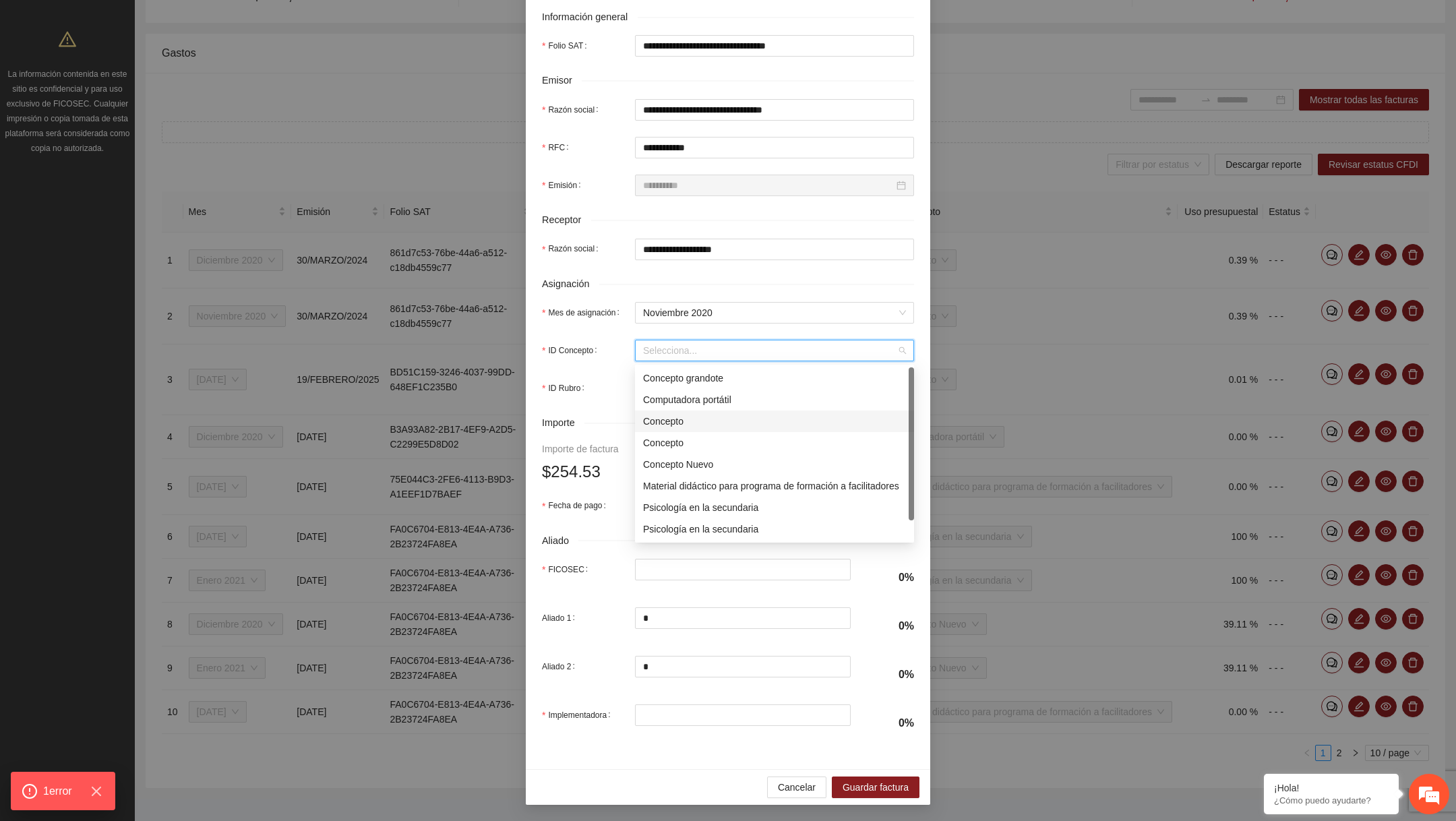
click at [671, 419] on div "Concepto" at bounding box center [775, 422] width 263 height 15
type input "*"
type input "******"
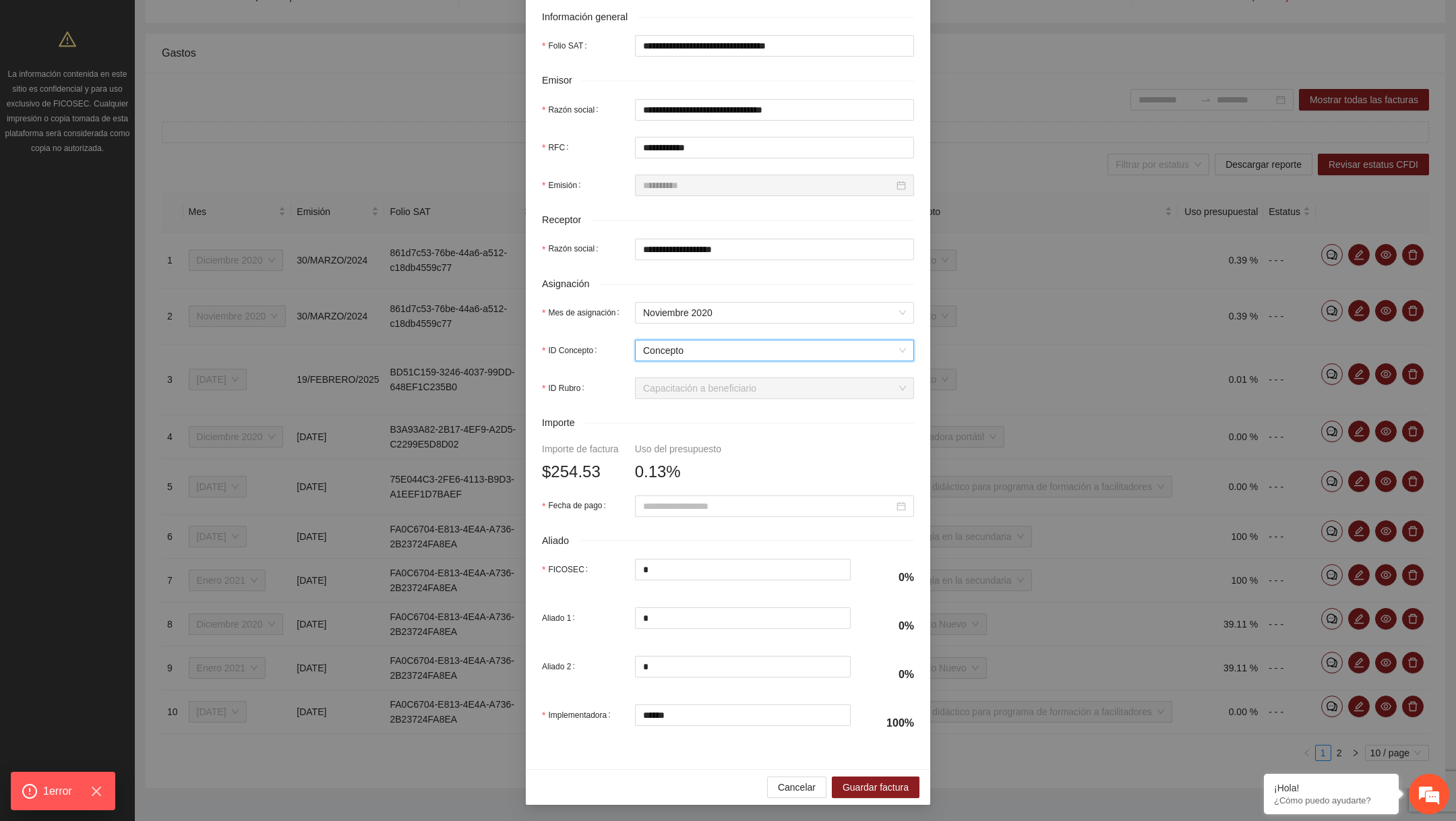
click at [688, 495] on form "**********" at bounding box center [728, 293] width 372 height 898
click at [683, 507] on input "Fecha de pago" at bounding box center [768, 507] width 251 height 15
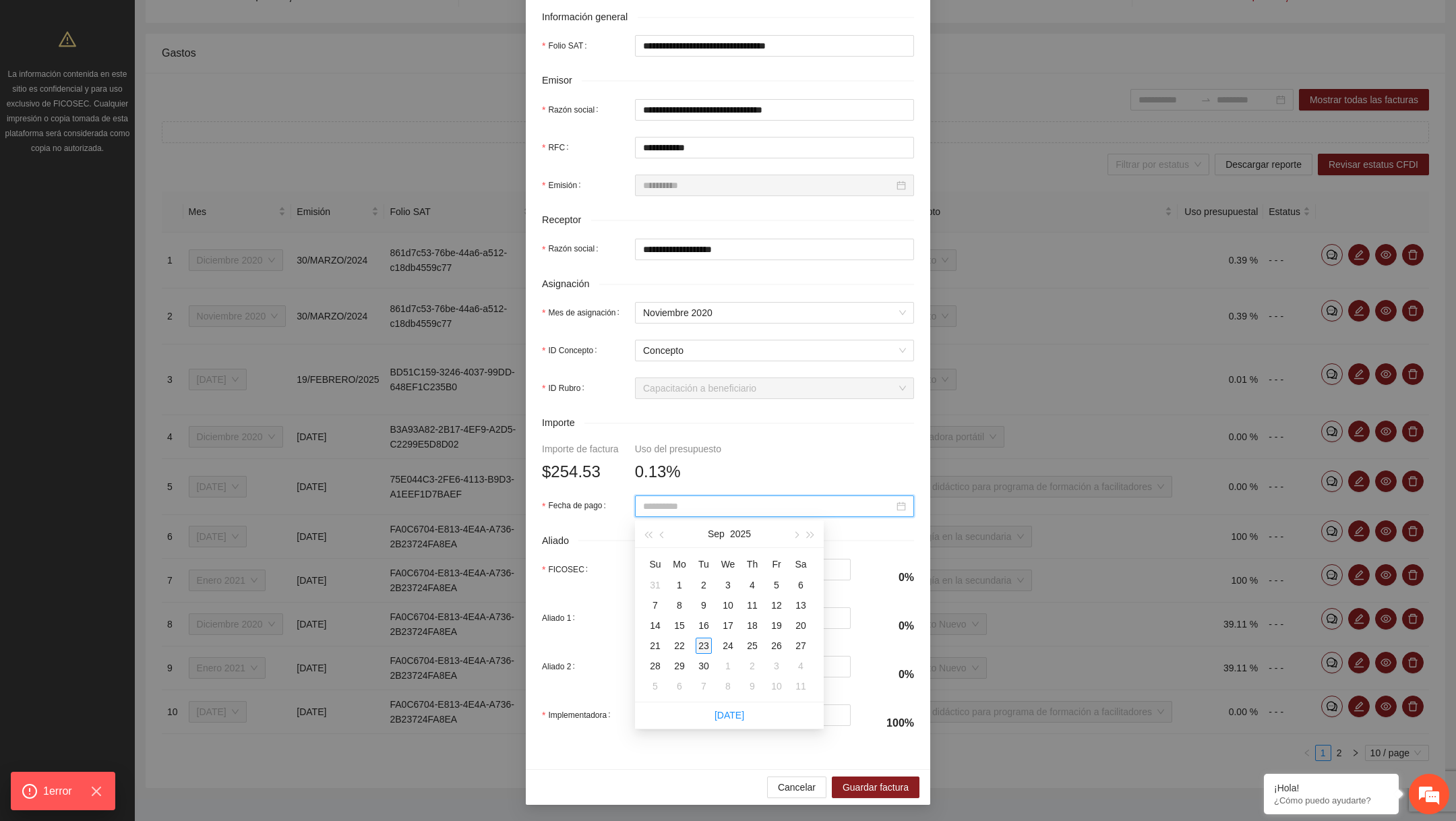
type input "**********"
click at [705, 645] on div "23" at bounding box center [704, 646] width 16 height 16
click at [851, 775] on div "Cancelar Guardar factura" at bounding box center [728, 787] width 405 height 36
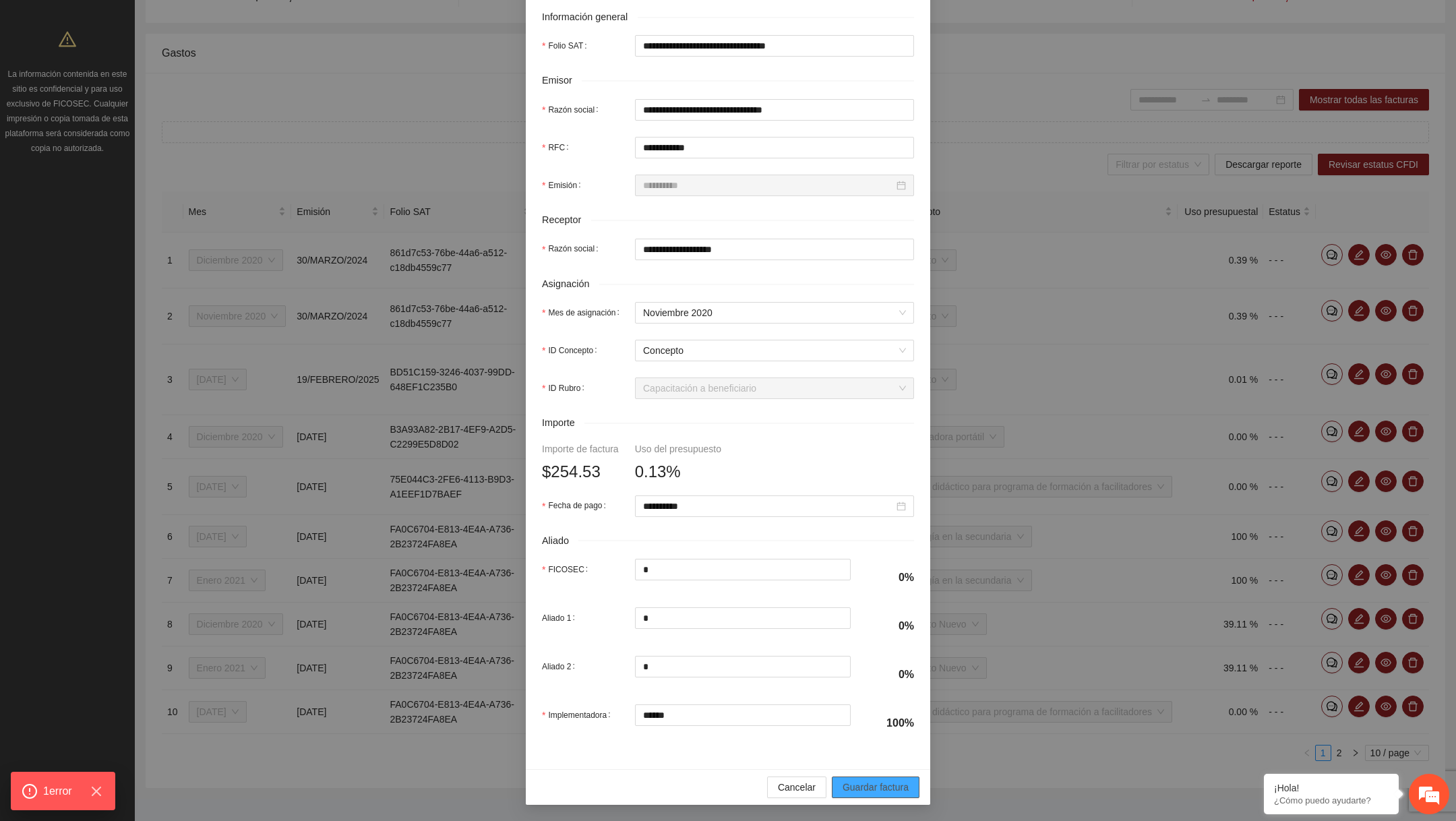
click at [852, 783] on span "Guardar factura" at bounding box center [875, 788] width 66 height 15
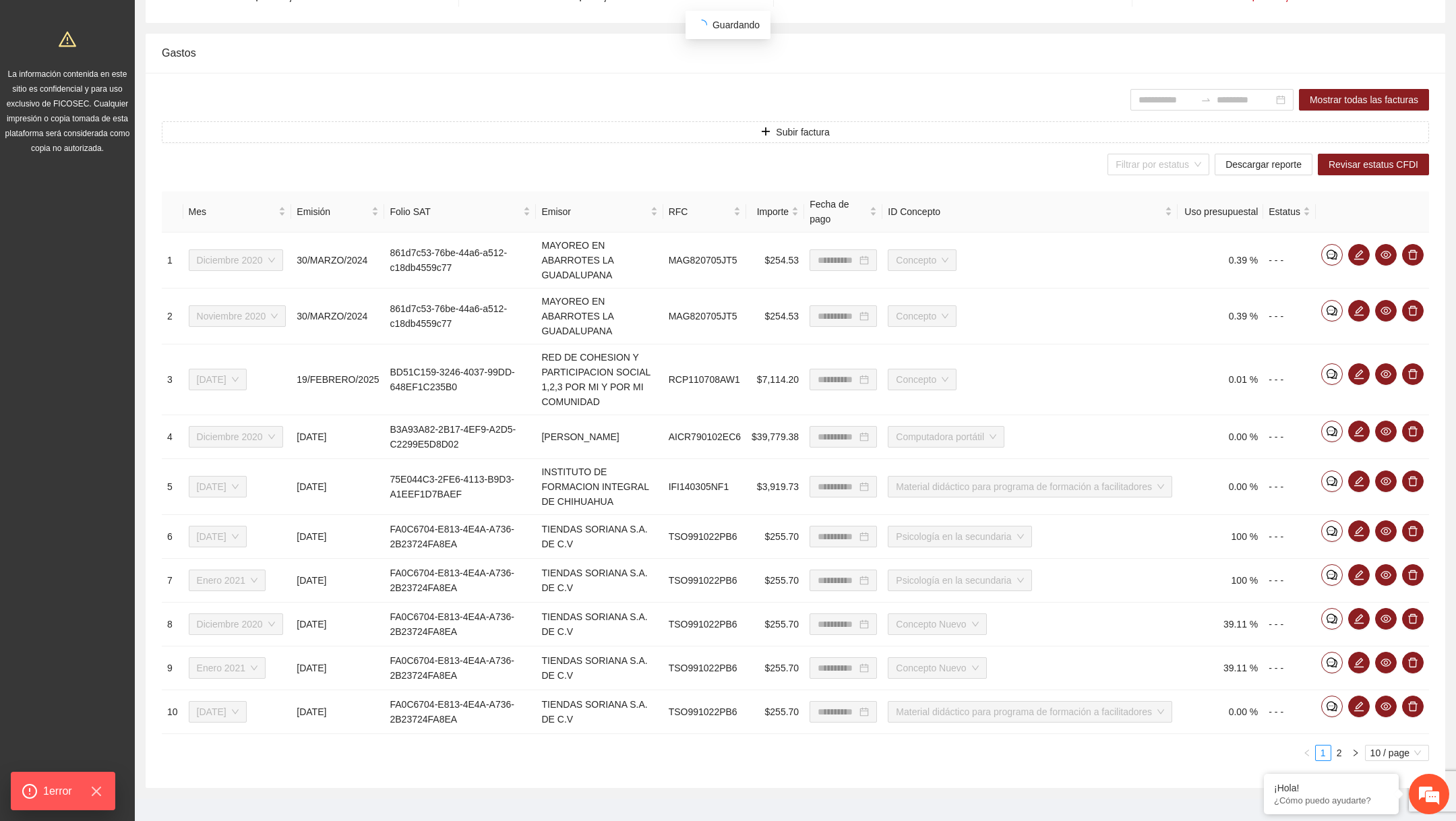
scroll to position [181, 0]
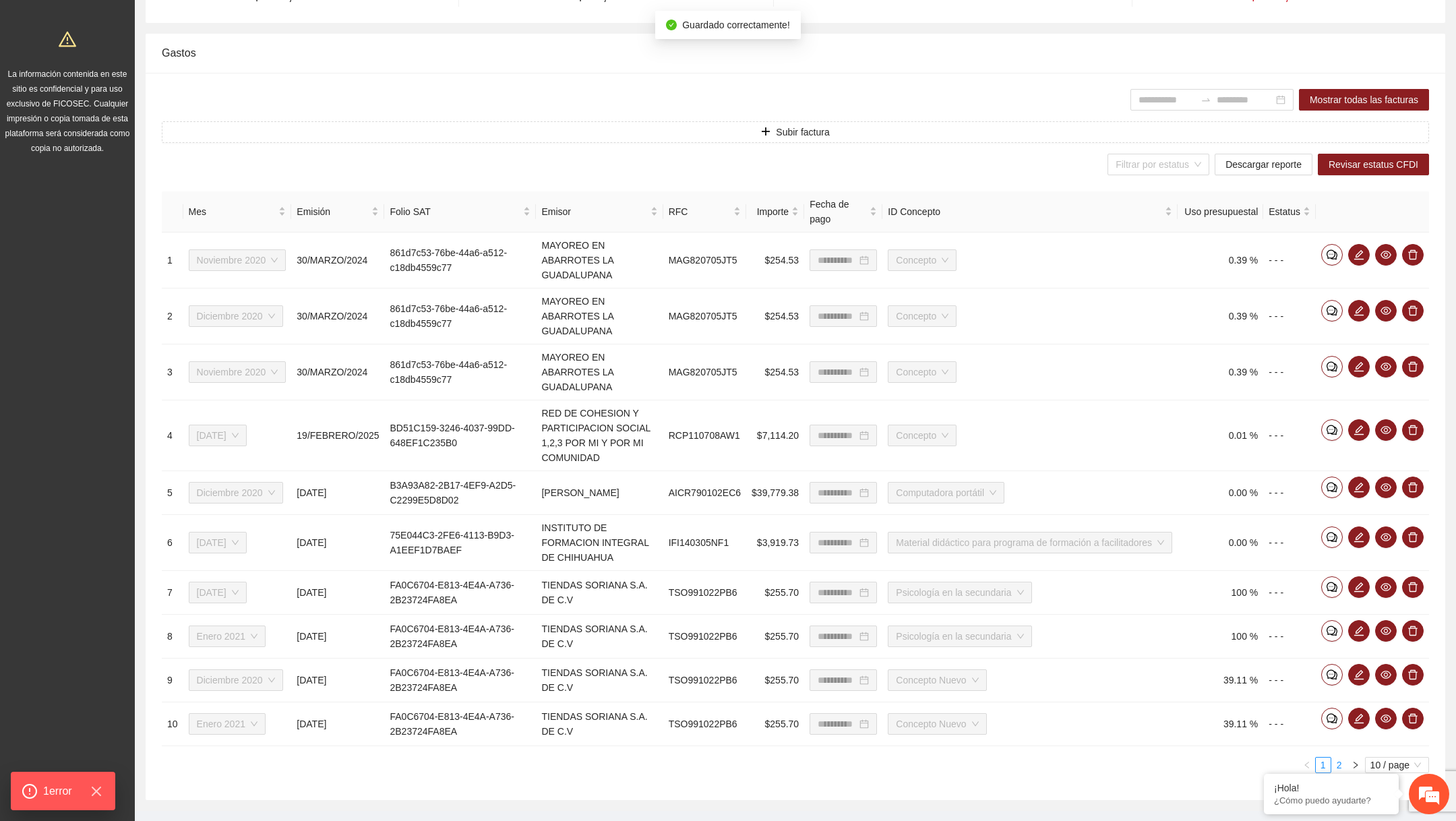
click at [1336, 762] on link "2" at bounding box center [1340, 765] width 15 height 15
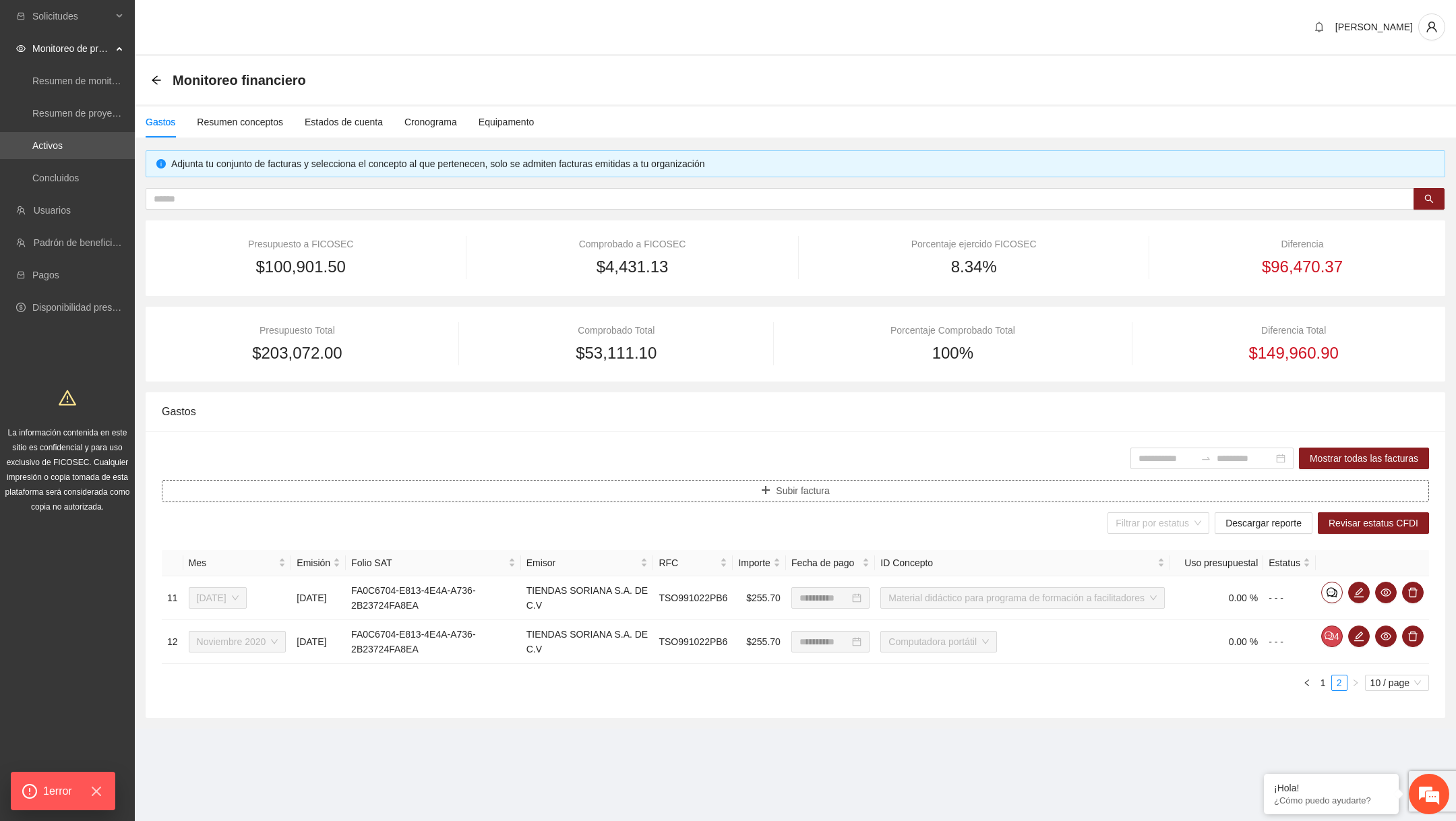
click at [834, 493] on button "Subir factura" at bounding box center [796, 491] width 1268 height 22
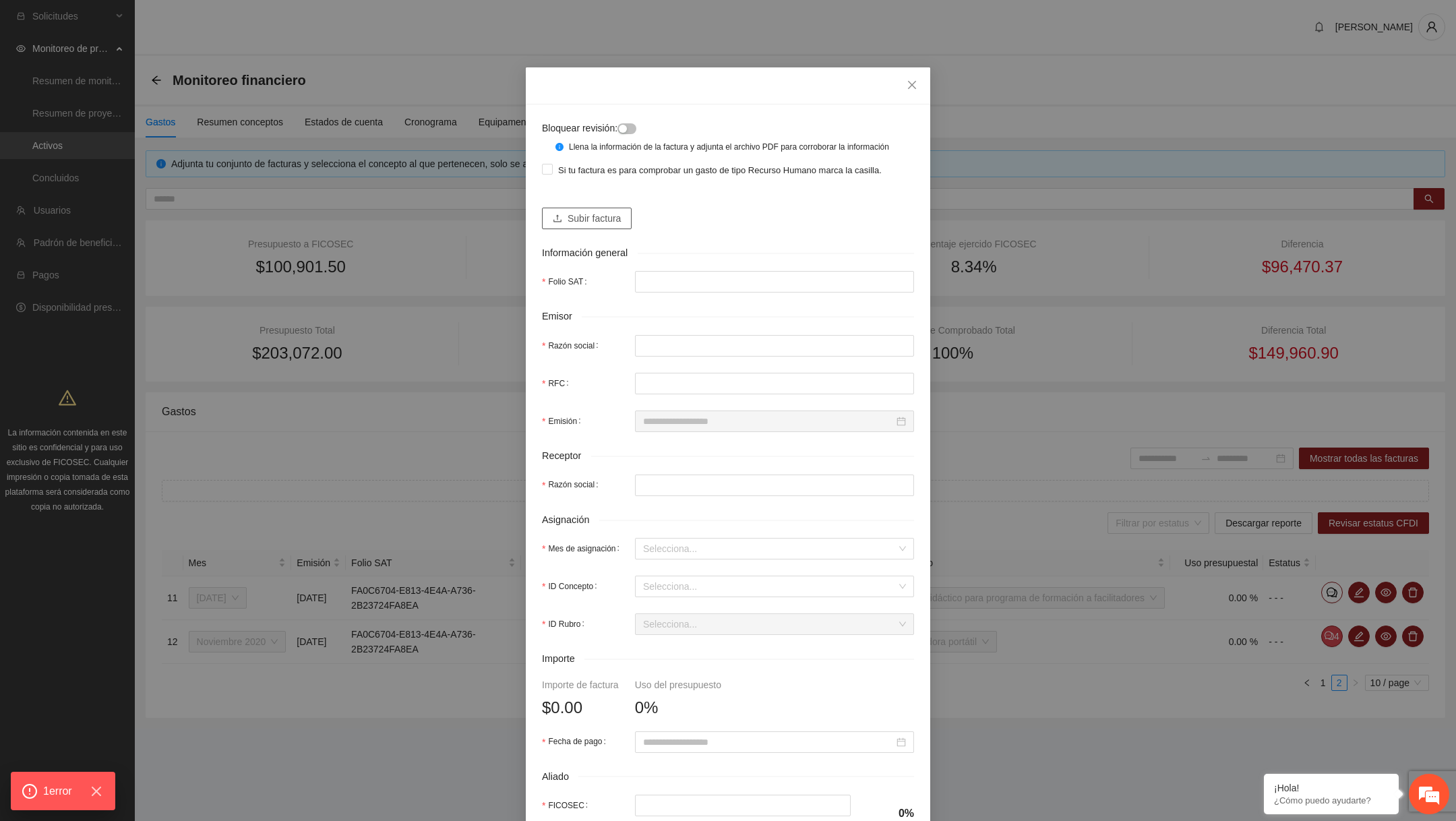
click at [600, 226] on span "Subir factura" at bounding box center [594, 218] width 53 height 15
click at [916, 80] on icon "close" at bounding box center [912, 85] width 11 height 11
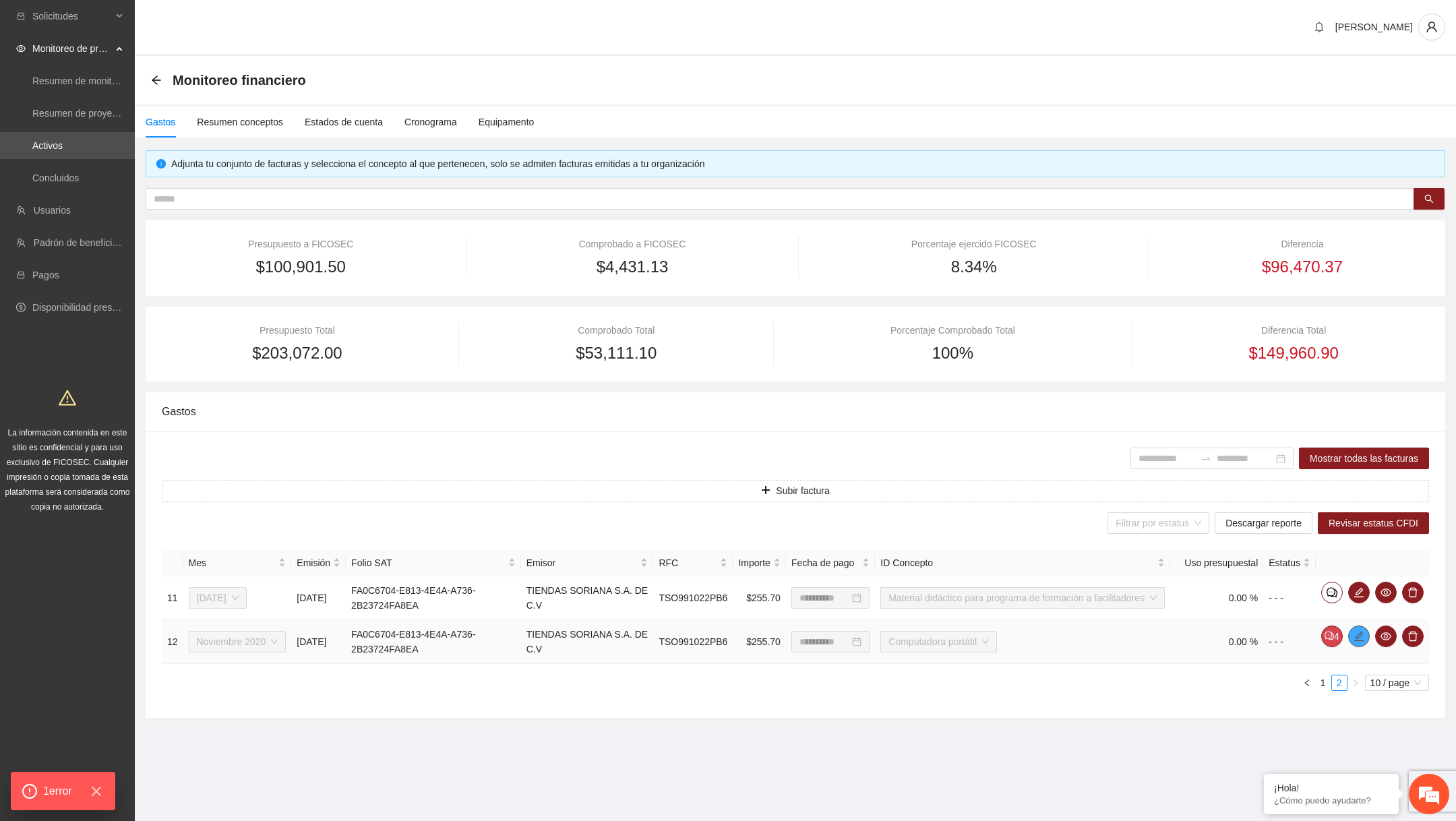
click at [1360, 648] on button "button" at bounding box center [1359, 637] width 22 height 22
click at [1357, 598] on icon "edit" at bounding box center [1359, 592] width 11 height 11
click at [54, 783] on span "1 error" at bounding box center [56, 791] width 32 height 18
click at [1367, 598] on span "edit" at bounding box center [1359, 592] width 20 height 11
click at [741, 485] on button "Subir factura" at bounding box center [796, 491] width 1268 height 22
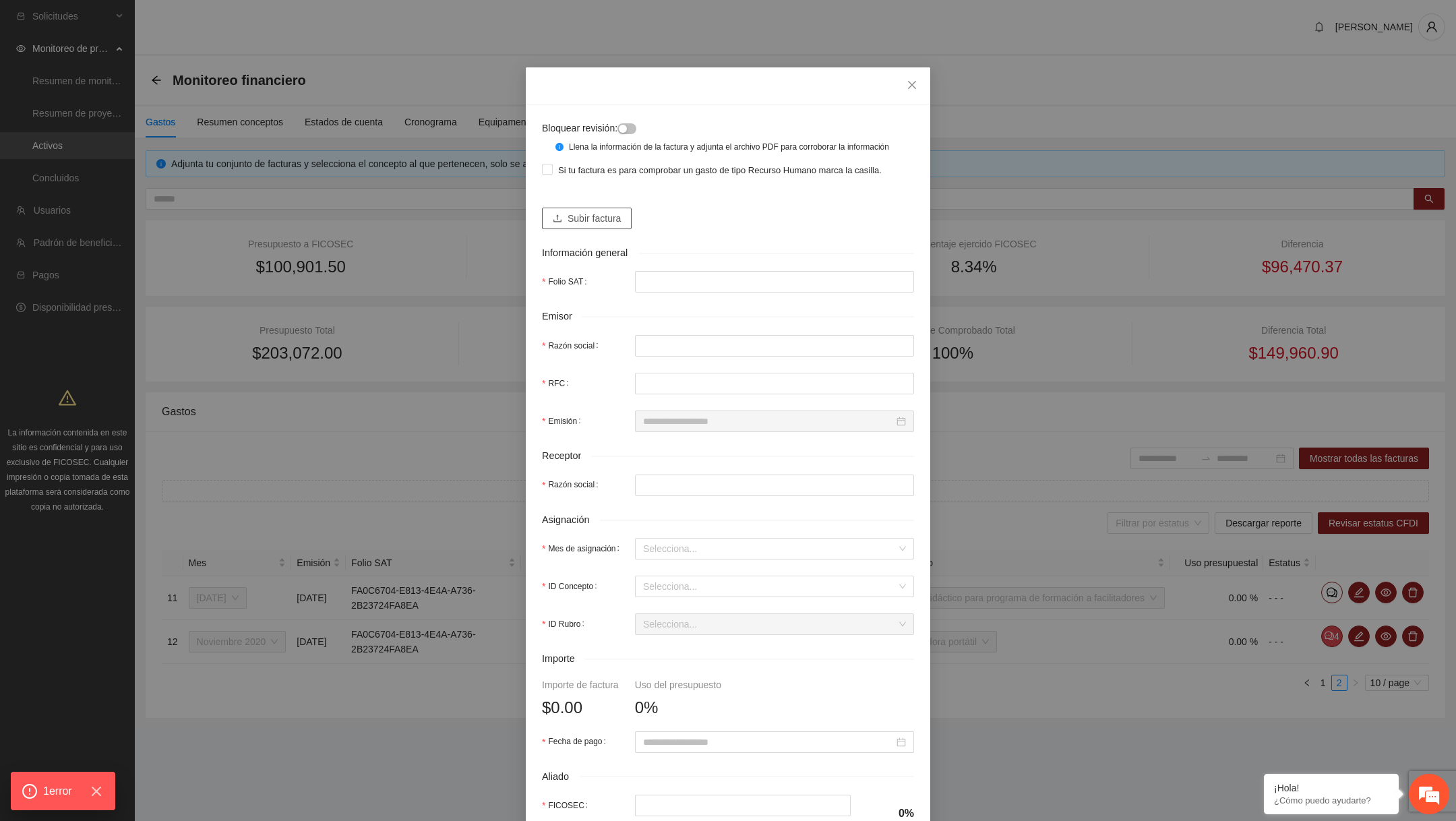
click at [601, 226] on span "Subir factura" at bounding box center [594, 218] width 53 height 15
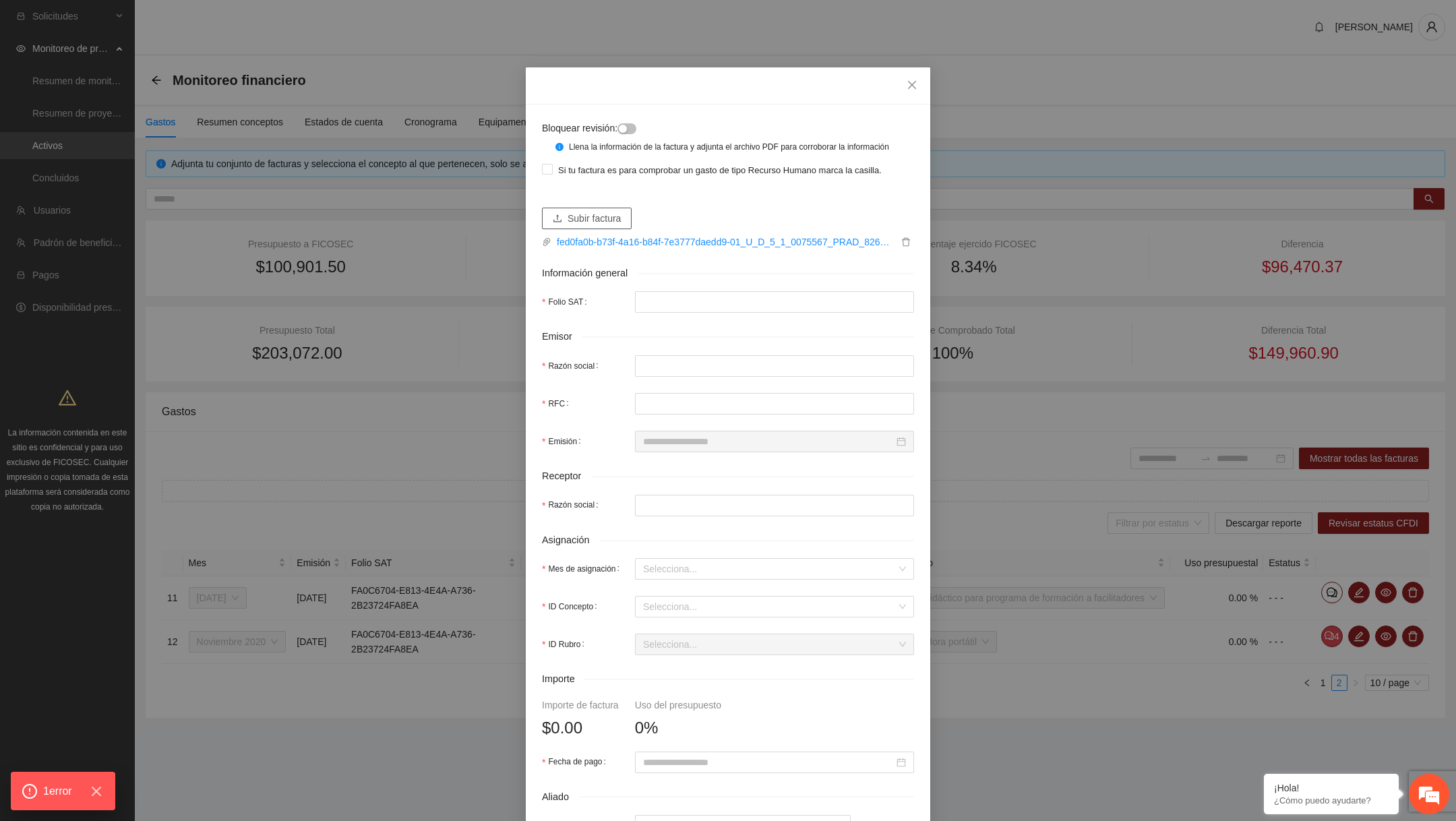
type input "**********"
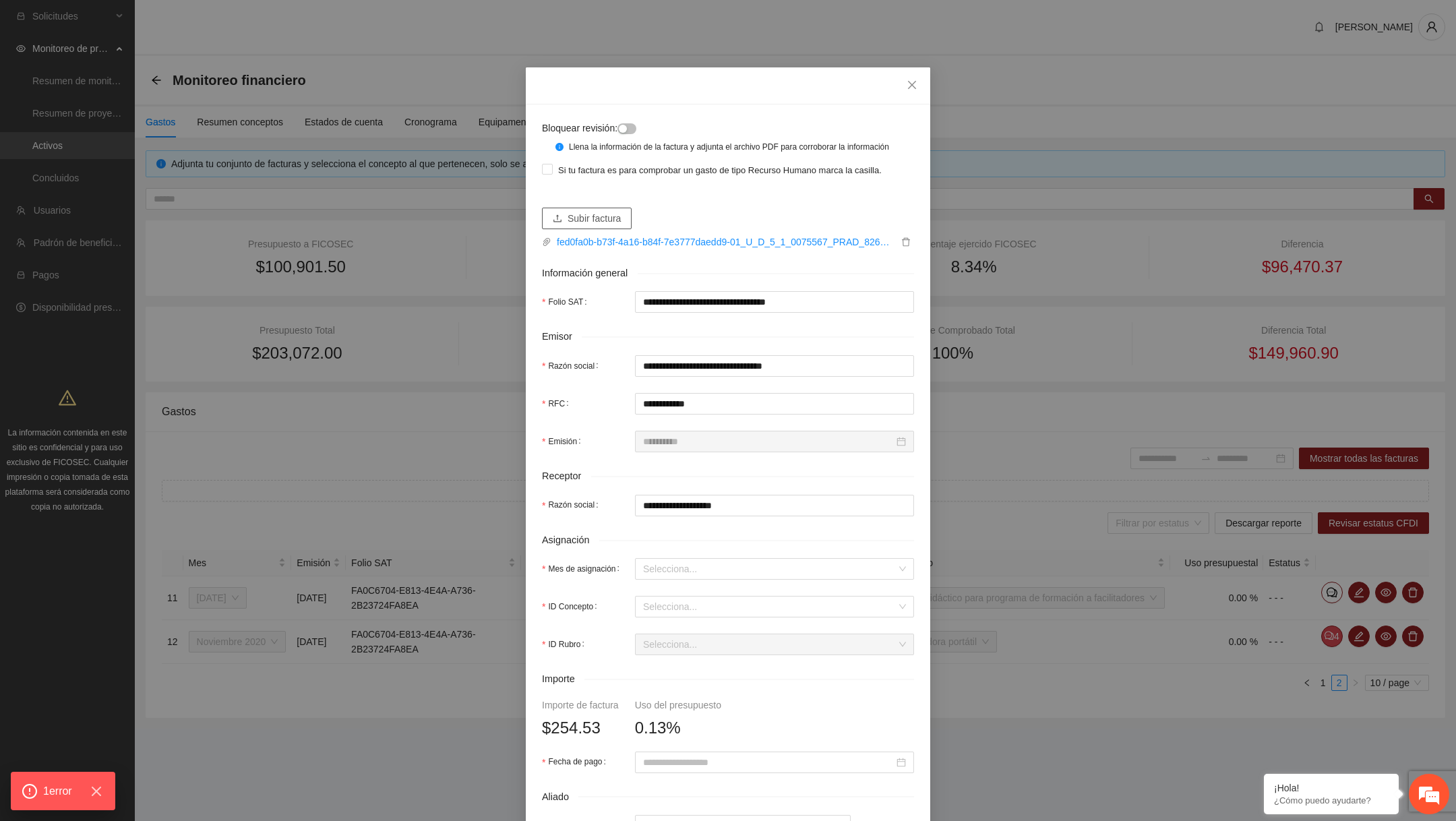
click at [598, 225] on span "Subir factura" at bounding box center [594, 218] width 53 height 15
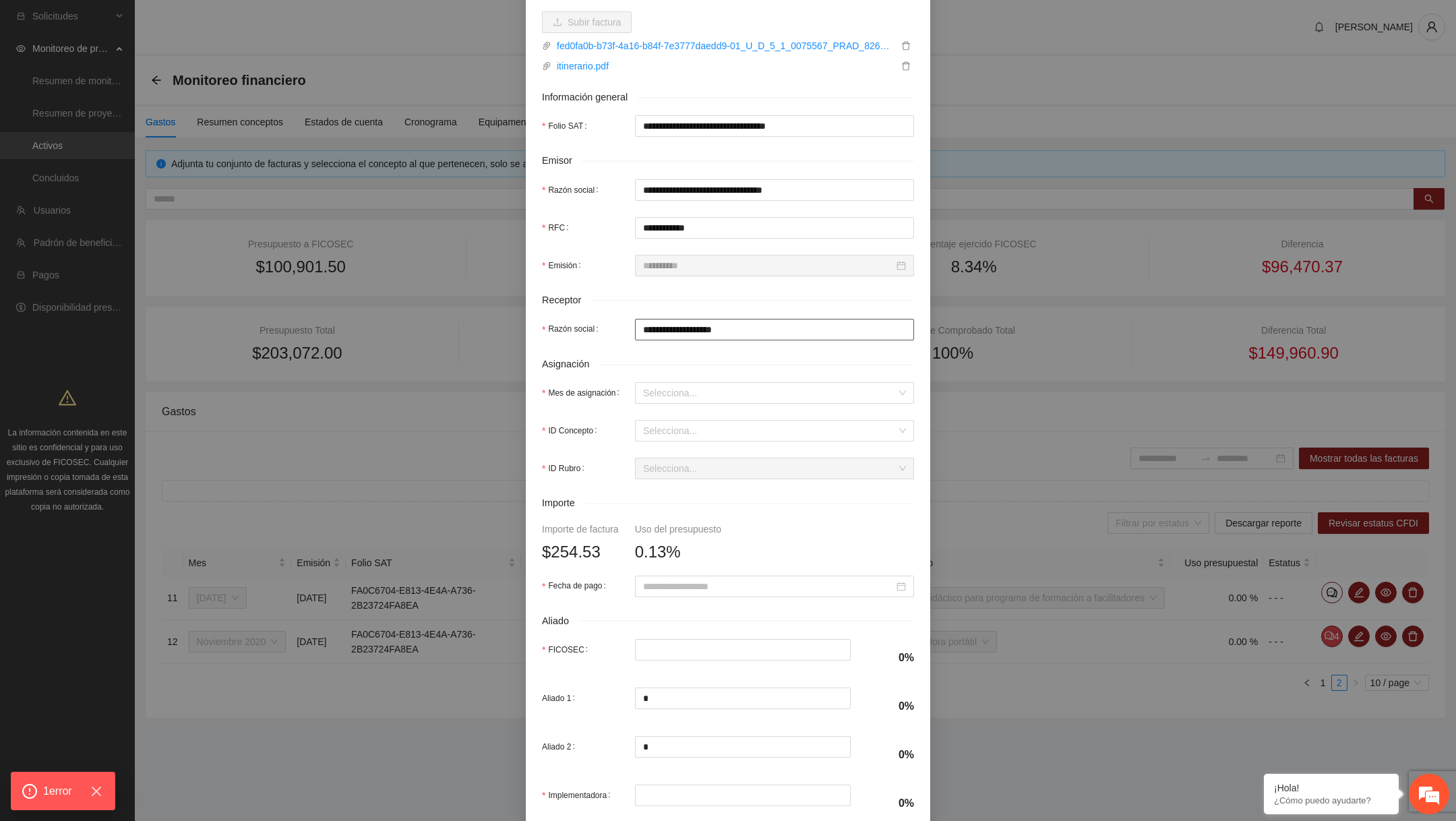
scroll to position [288, 0]
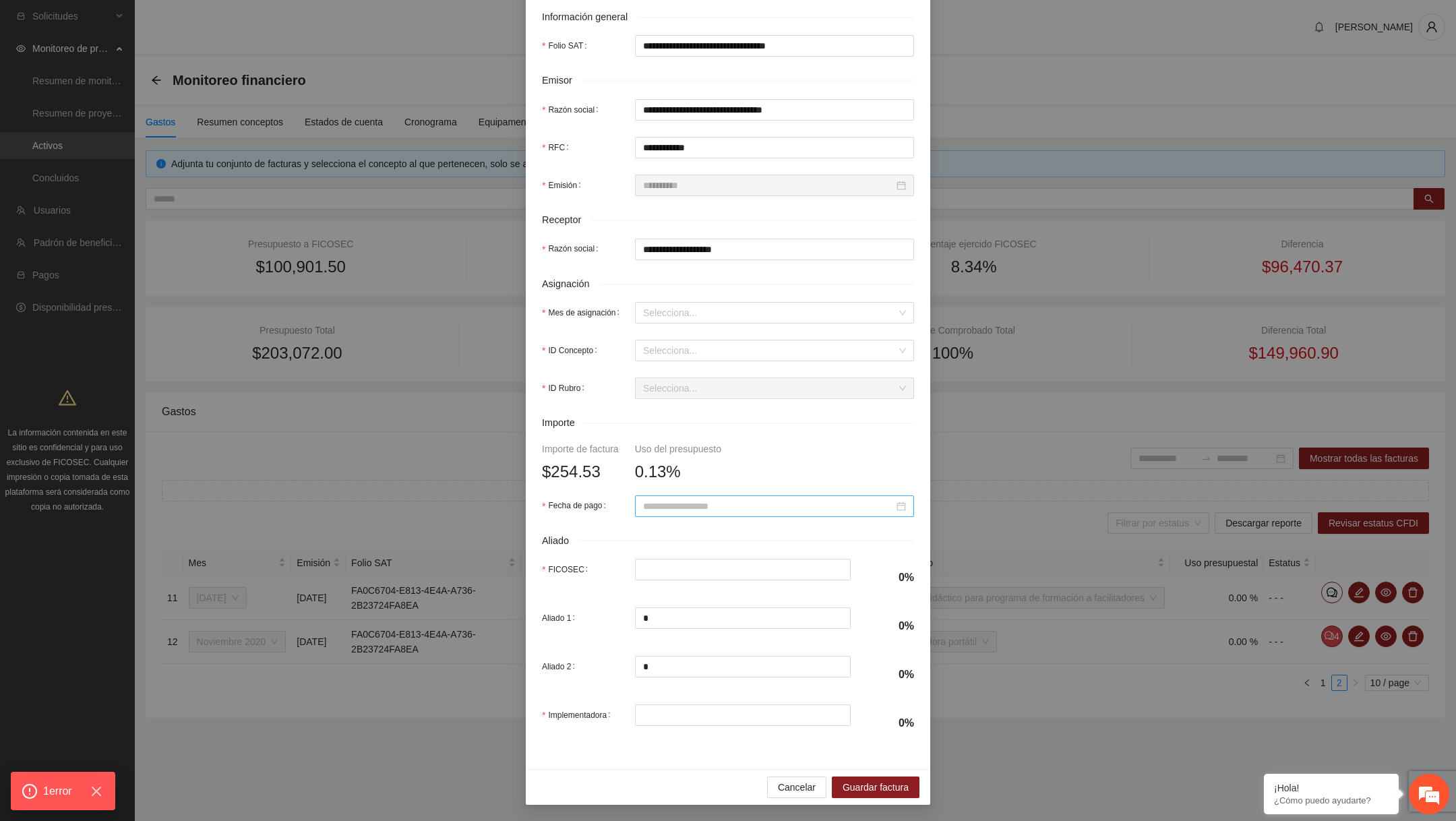
click at [706, 511] on input "Fecha de pago" at bounding box center [768, 507] width 251 height 15
type input "**********"
click at [673, 583] on div "1" at bounding box center [679, 584] width 16 height 16
click at [693, 353] on input "ID Concepto" at bounding box center [770, 351] width 254 height 20
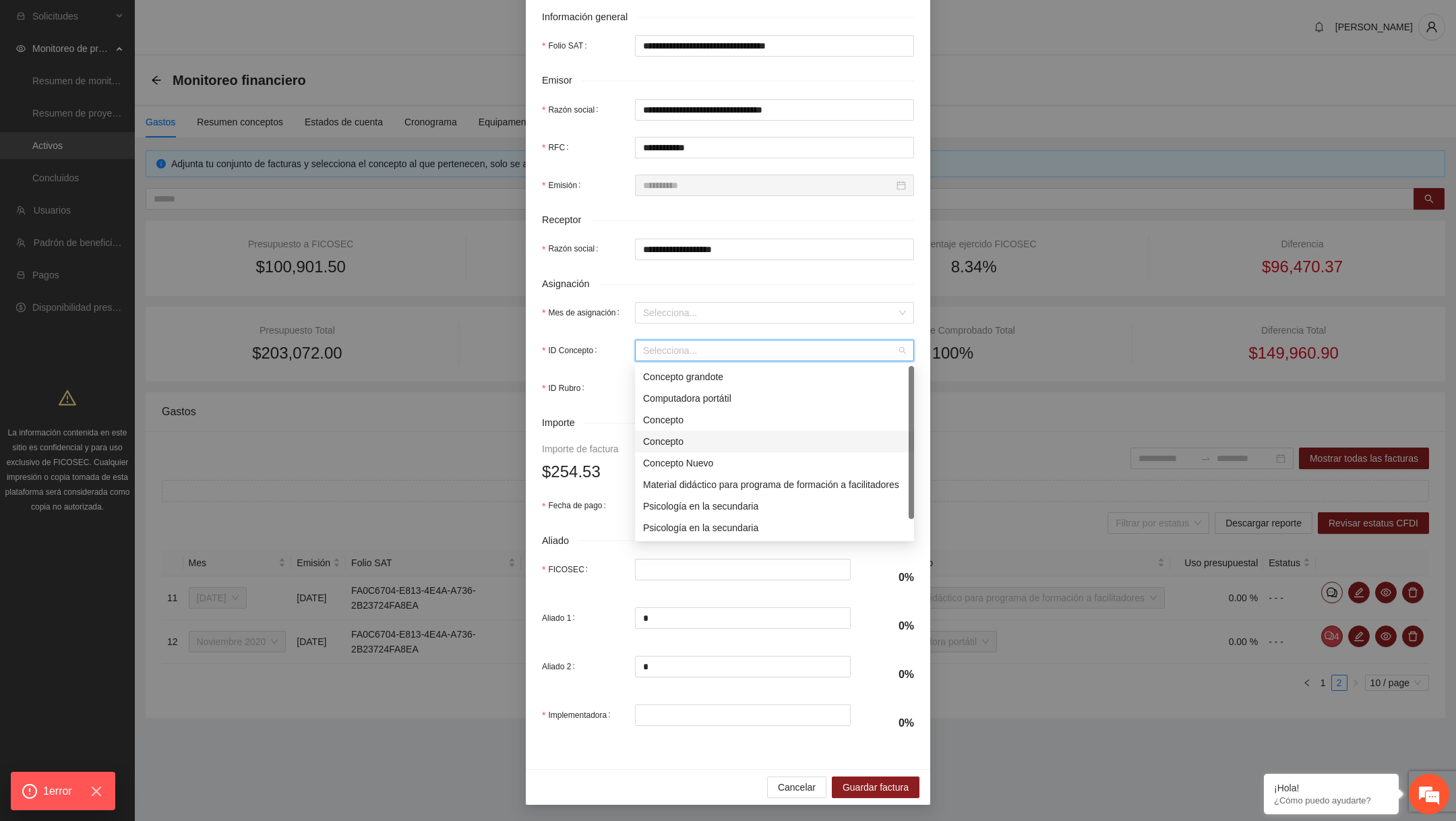
click at [677, 432] on div "Concepto" at bounding box center [775, 441] width 279 height 22
type input "*****"
type input "******"
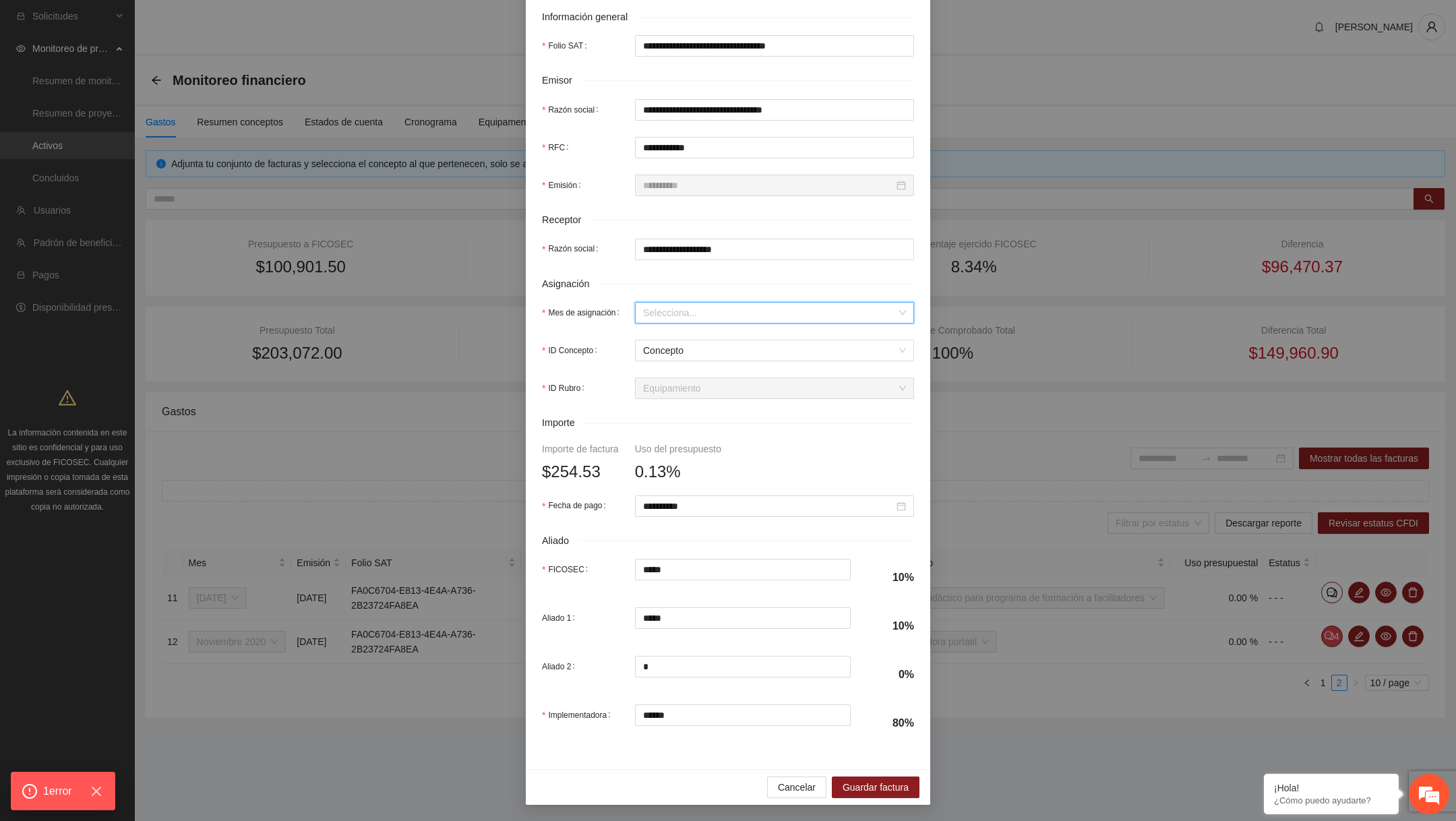
click at [691, 309] on input "Mes de asignación" at bounding box center [770, 313] width 254 height 20
click at [686, 362] on div "Noviembre 2020" at bounding box center [775, 361] width 263 height 15
click at [872, 777] on button "Guardar factura" at bounding box center [875, 788] width 88 height 22
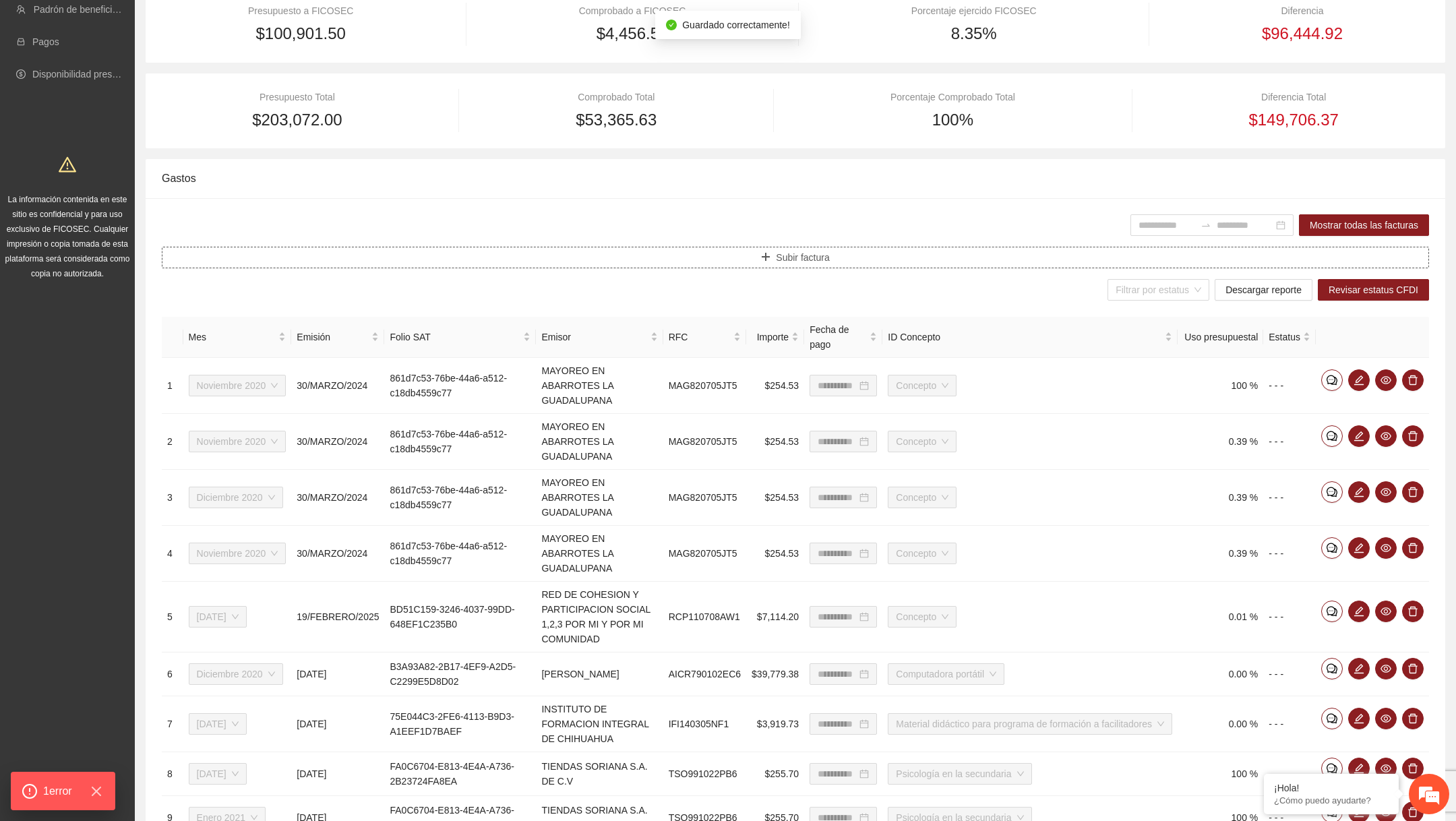
scroll to position [395, 0]
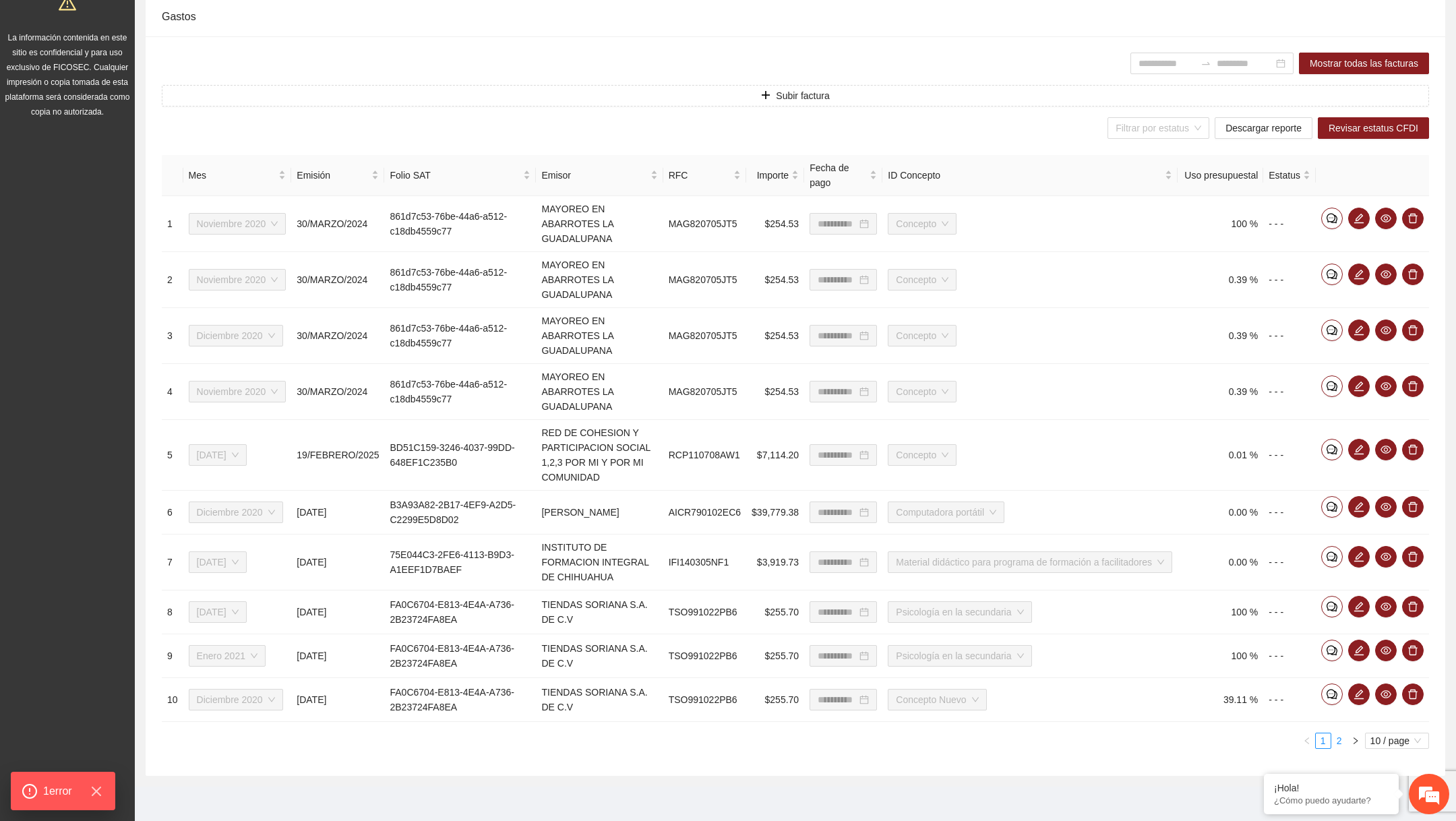
click at [1338, 742] on link "2" at bounding box center [1340, 741] width 15 height 15
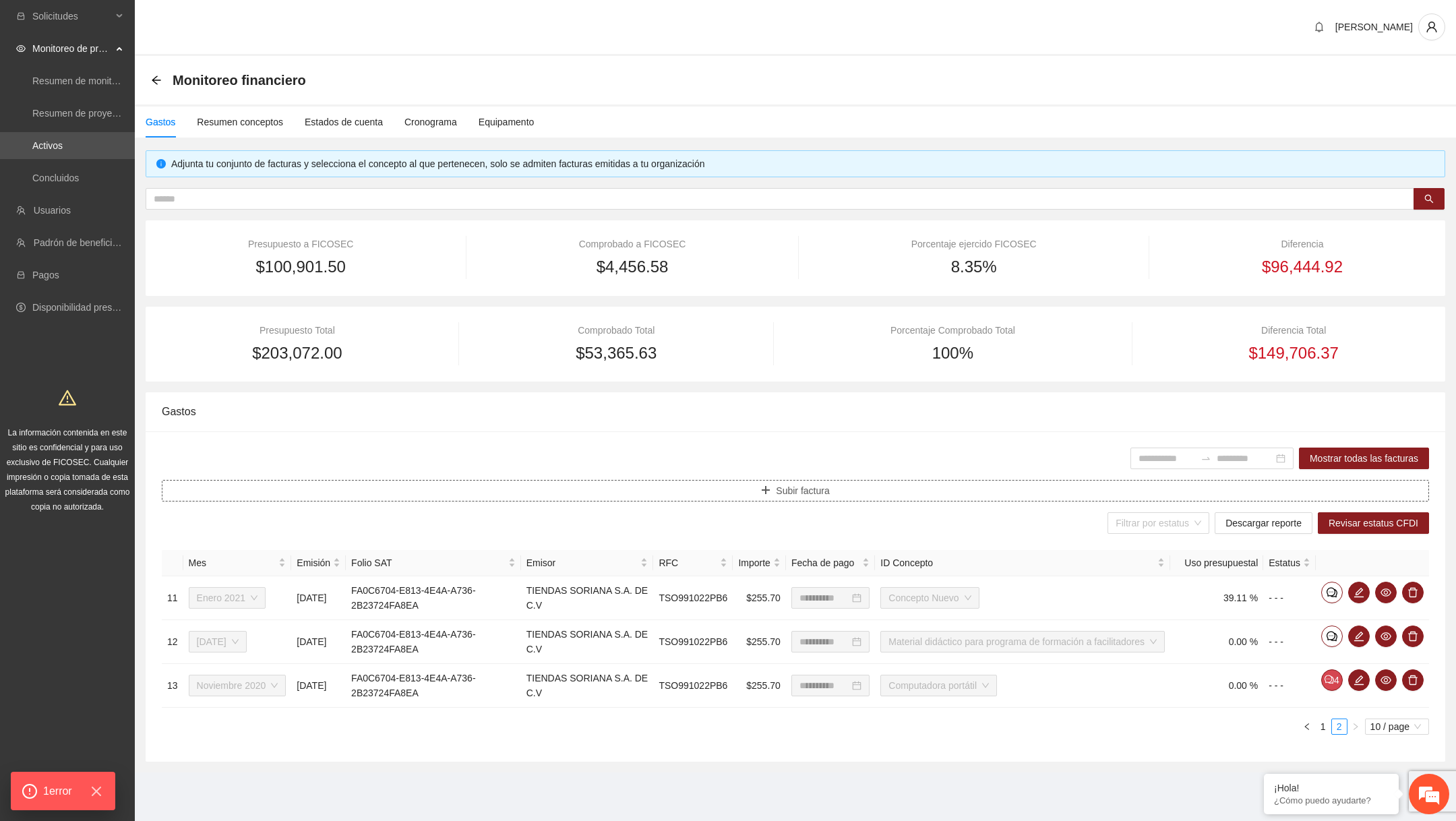
click at [707, 495] on button "Subir factura" at bounding box center [796, 491] width 1268 height 22
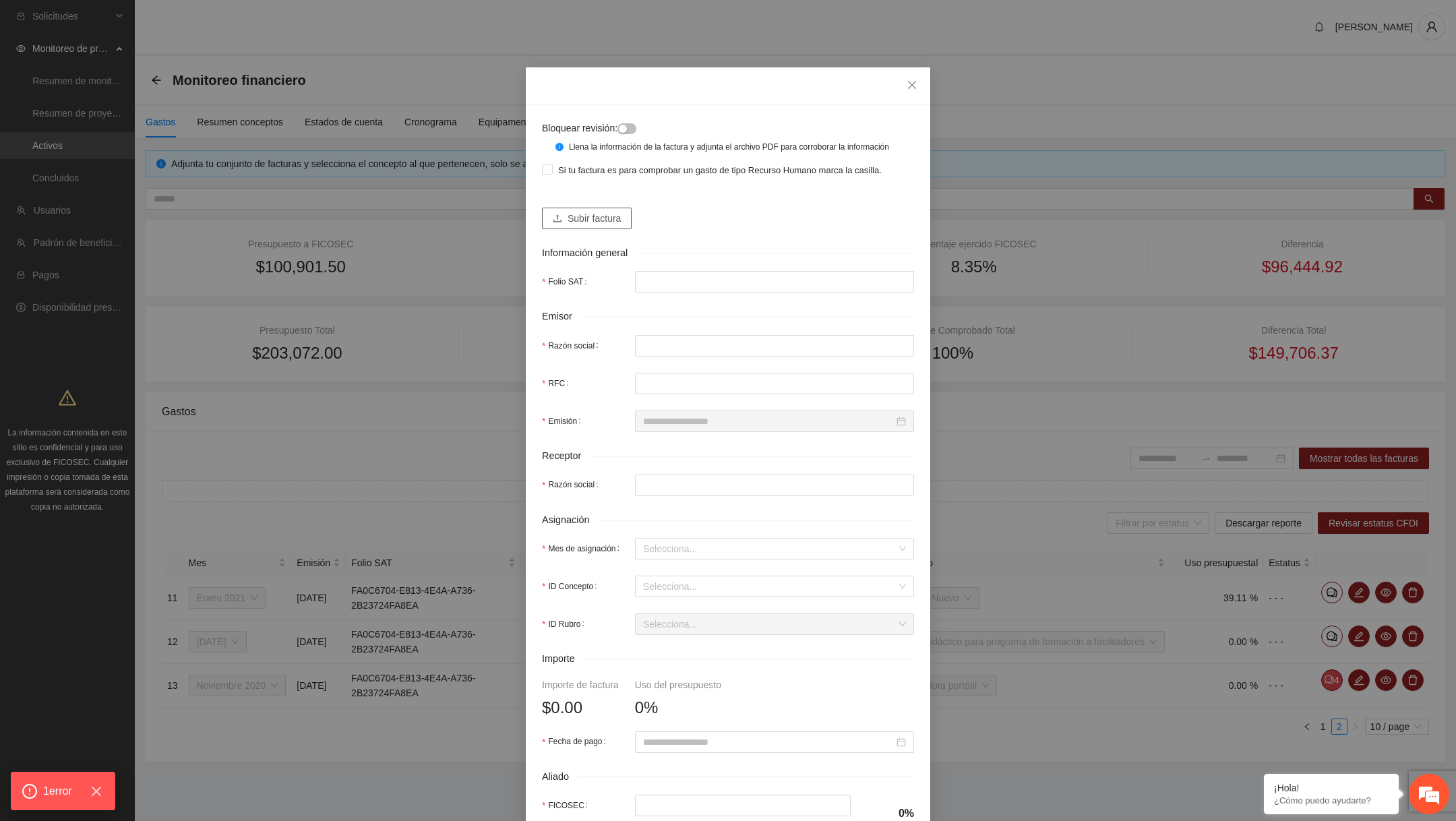
click at [614, 226] on span "Subir factura" at bounding box center [594, 218] width 53 height 15
click at [605, 216] on div "Subir factura" at bounding box center [728, 213] width 372 height 33
click at [605, 226] on span "Subir factura" at bounding box center [594, 218] width 53 height 15
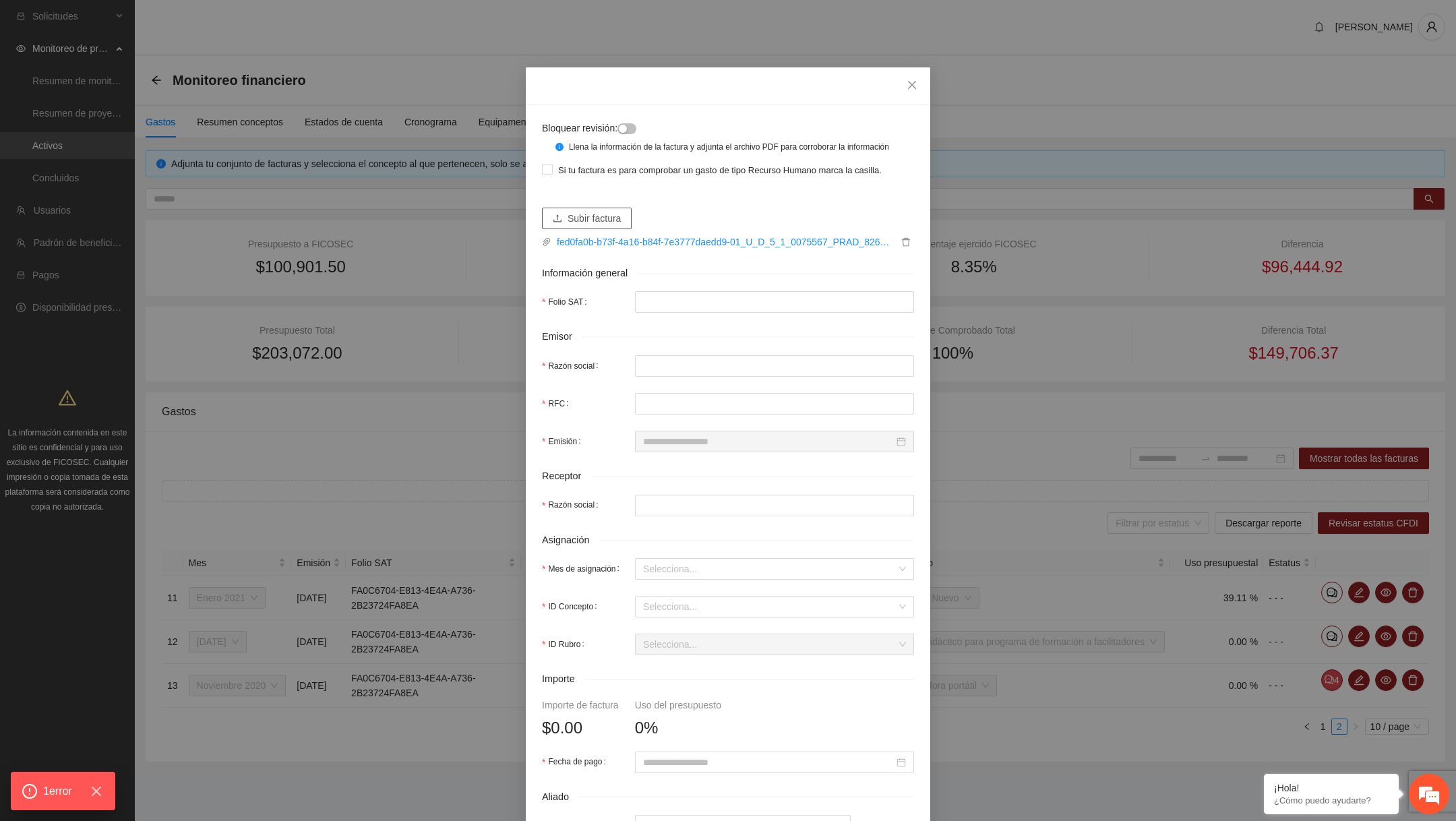
type input "**********"
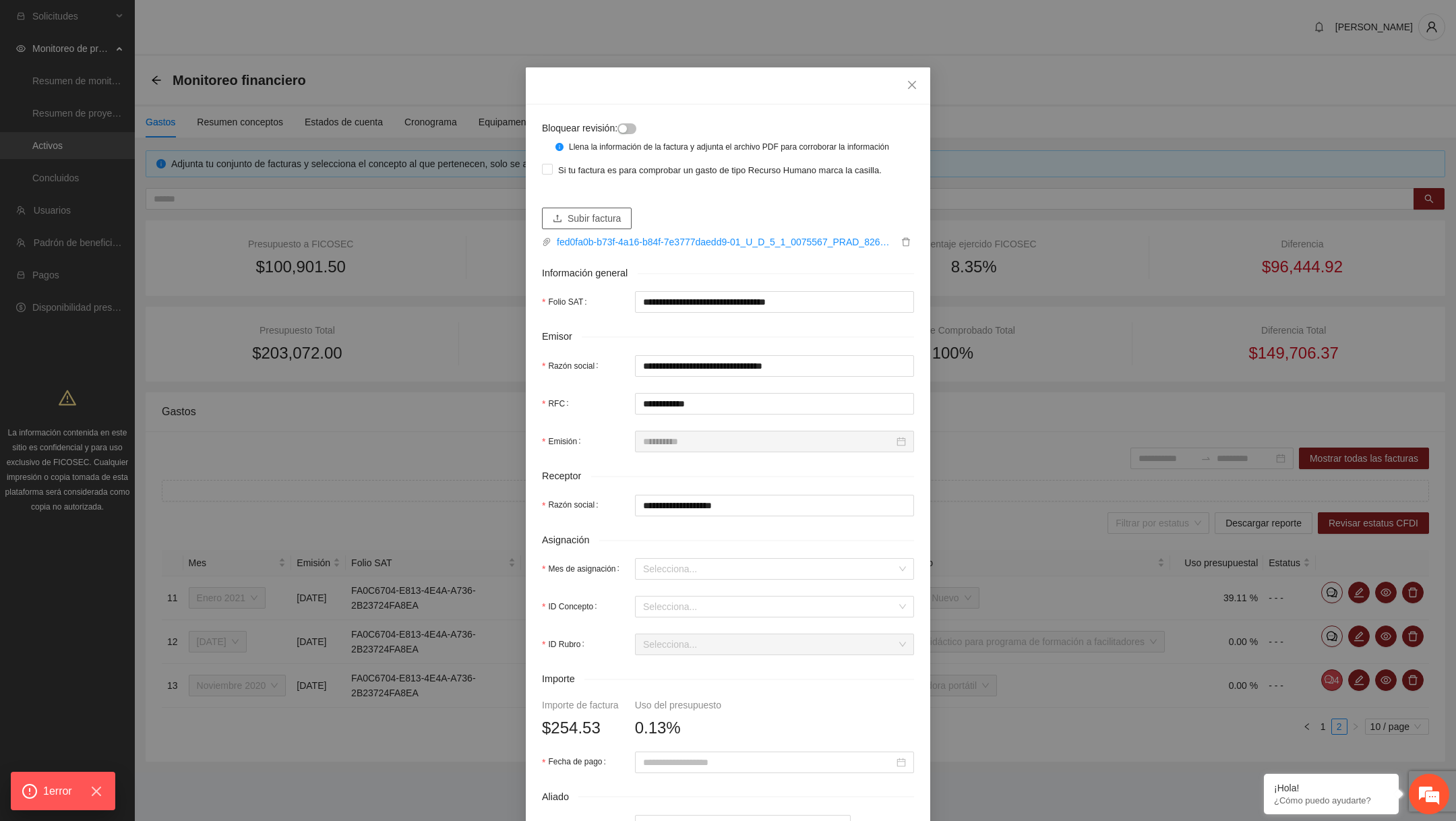
click at [621, 229] on button "Subir factura" at bounding box center [587, 218] width 90 height 22
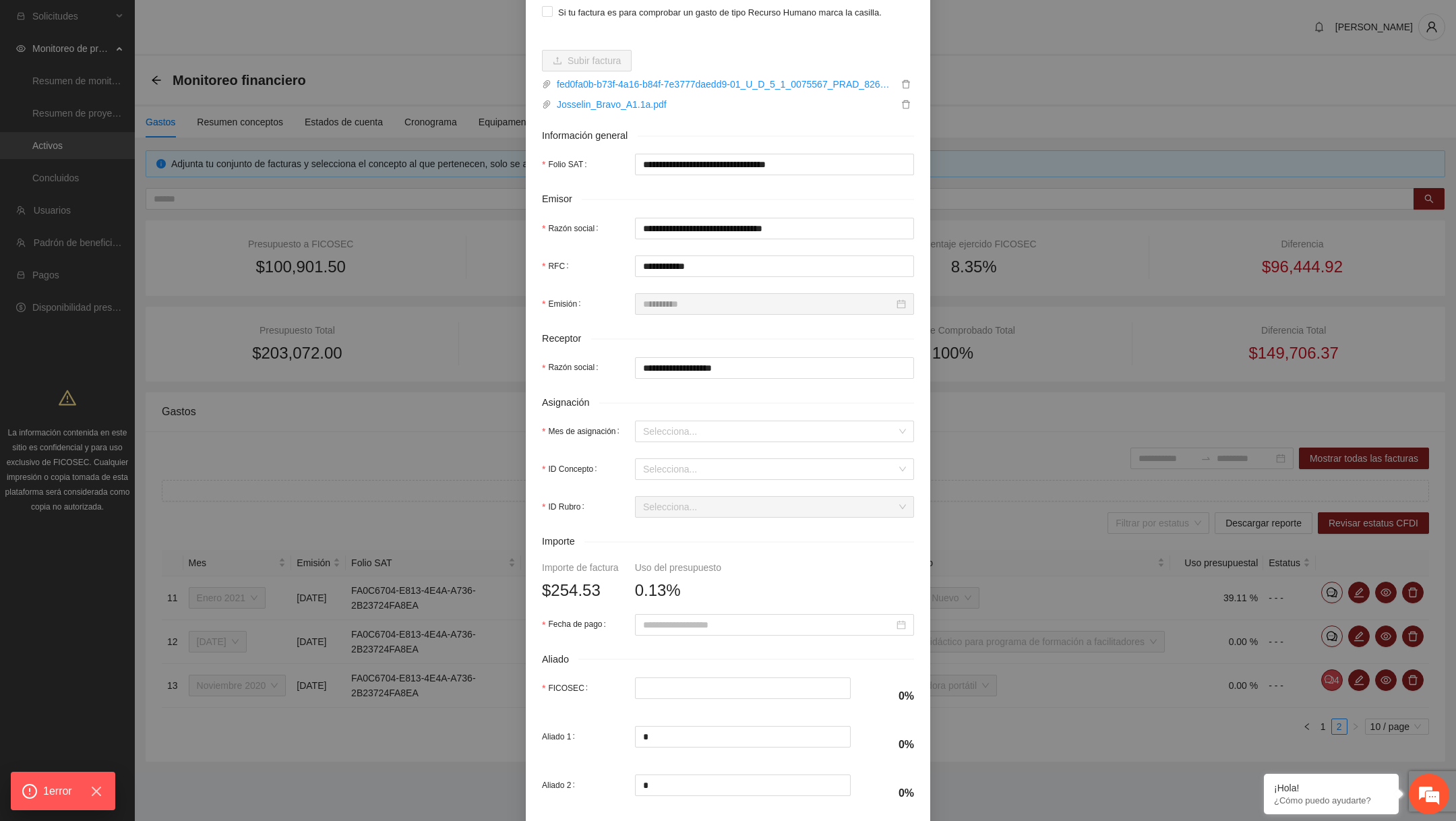
scroll to position [288, 0]
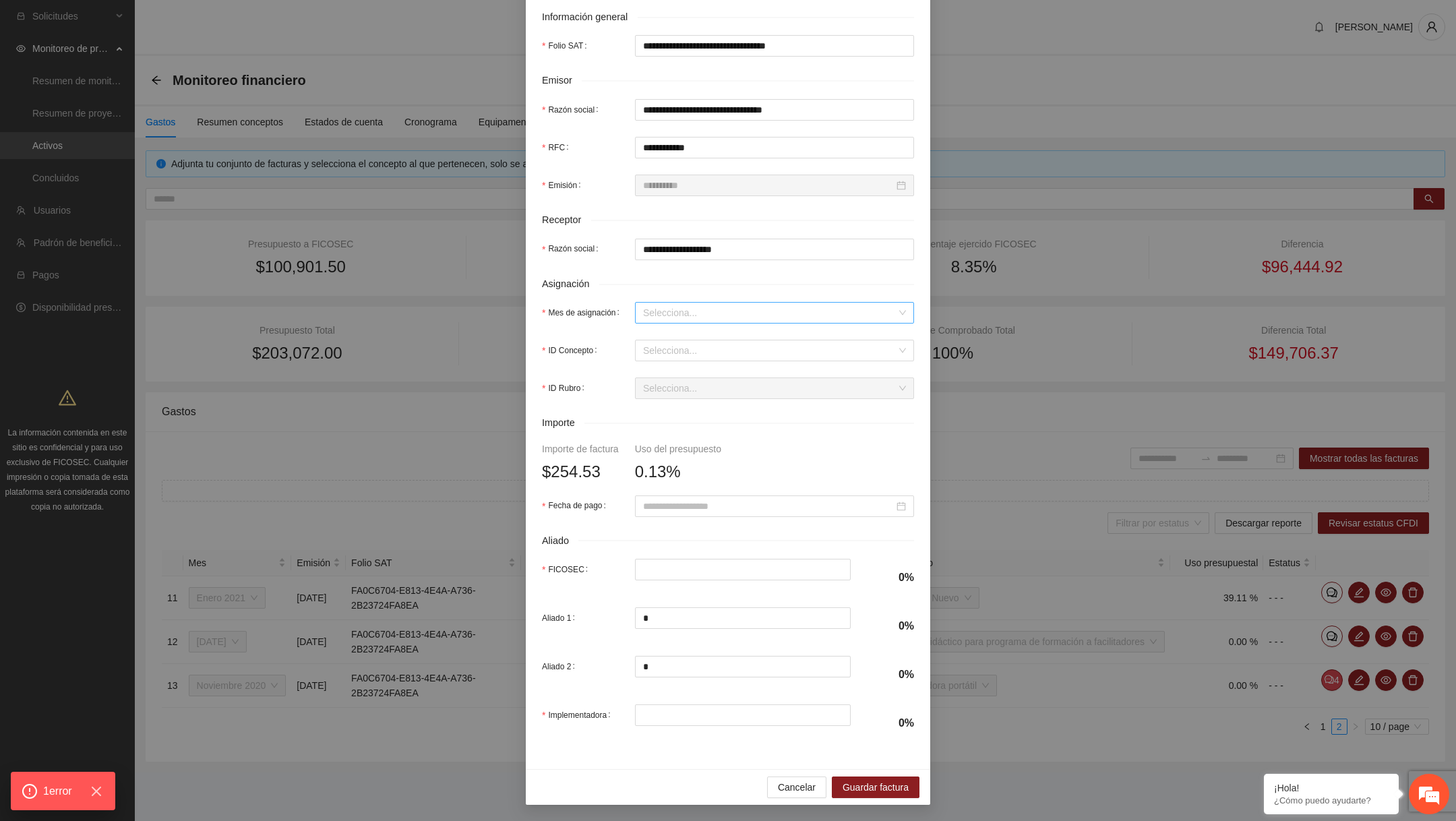
click at [683, 320] on input "Mes de asignación" at bounding box center [770, 313] width 254 height 20
click at [676, 385] on div "Diciembre 2020" at bounding box center [775, 385] width 263 height 15
click at [685, 344] on input "ID Concepto" at bounding box center [770, 351] width 254 height 20
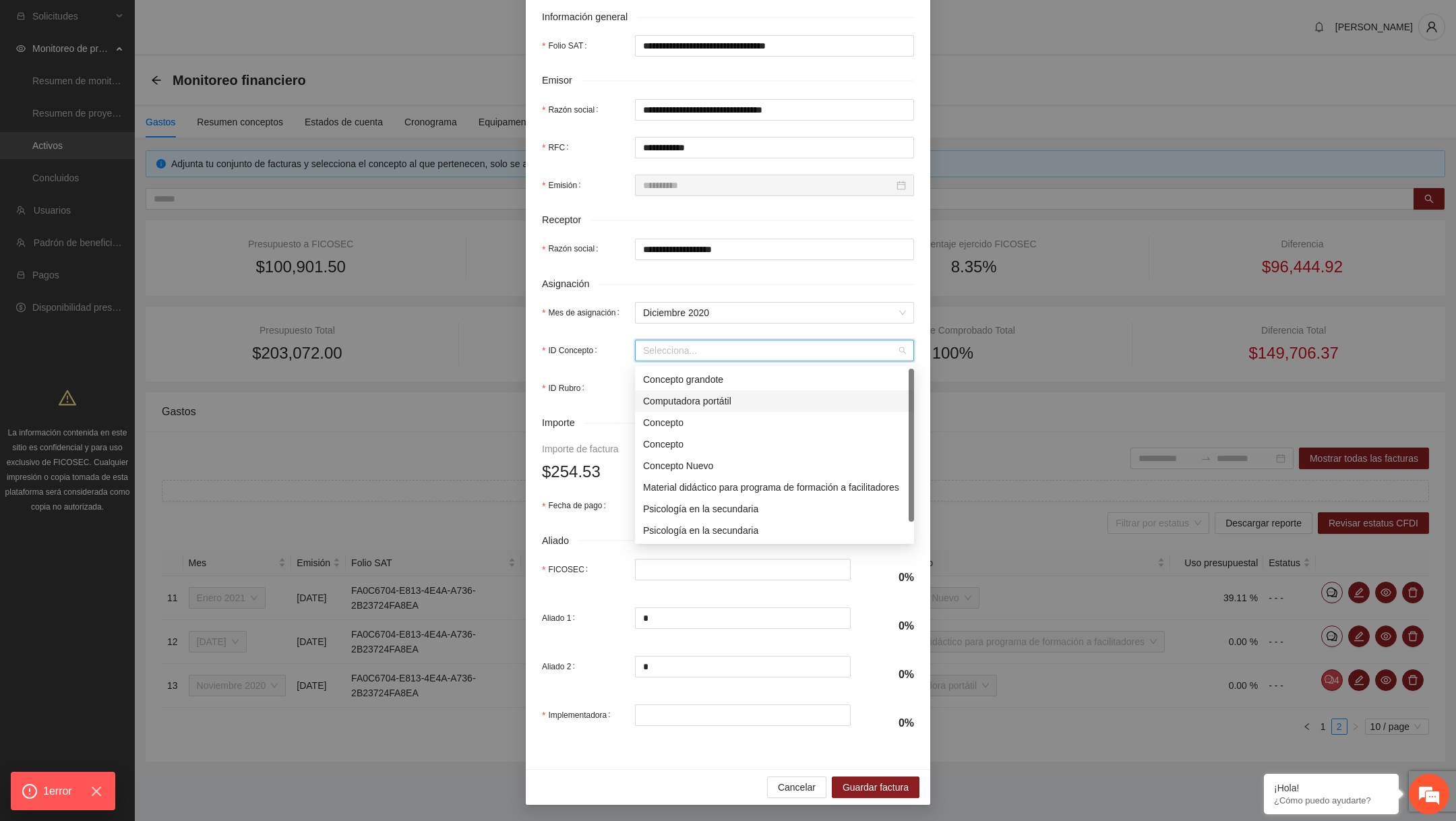
click at [673, 399] on div "Computadora portátil" at bounding box center [775, 401] width 263 height 15
type input "*"
type input "******"
type input "*"
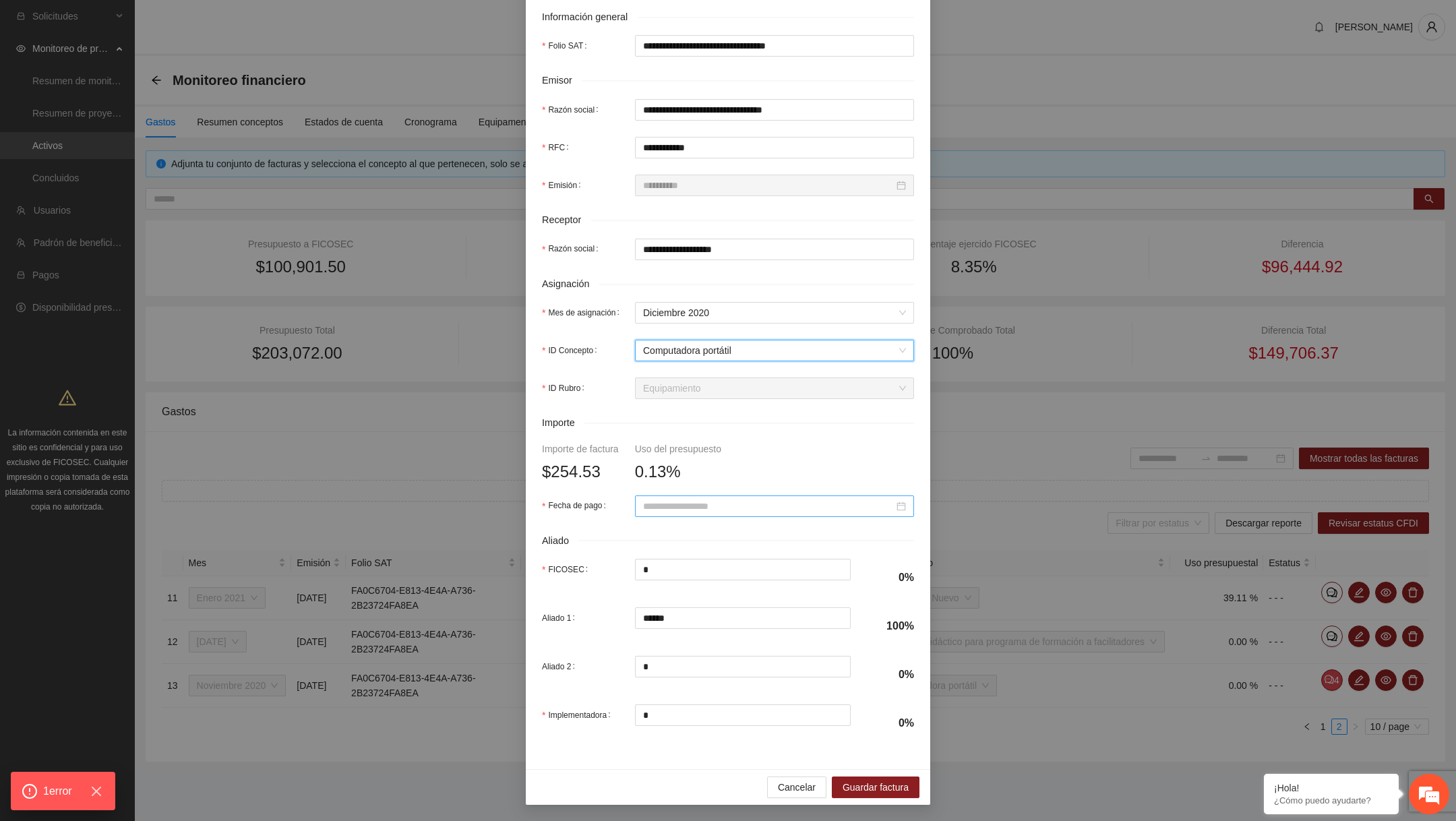
click at [692, 503] on input "Fecha de pago" at bounding box center [768, 507] width 251 height 15
type input "**********"
click at [681, 591] on div "1" at bounding box center [679, 587] width 16 height 16
click at [860, 793] on span "Guardar factura" at bounding box center [875, 788] width 66 height 15
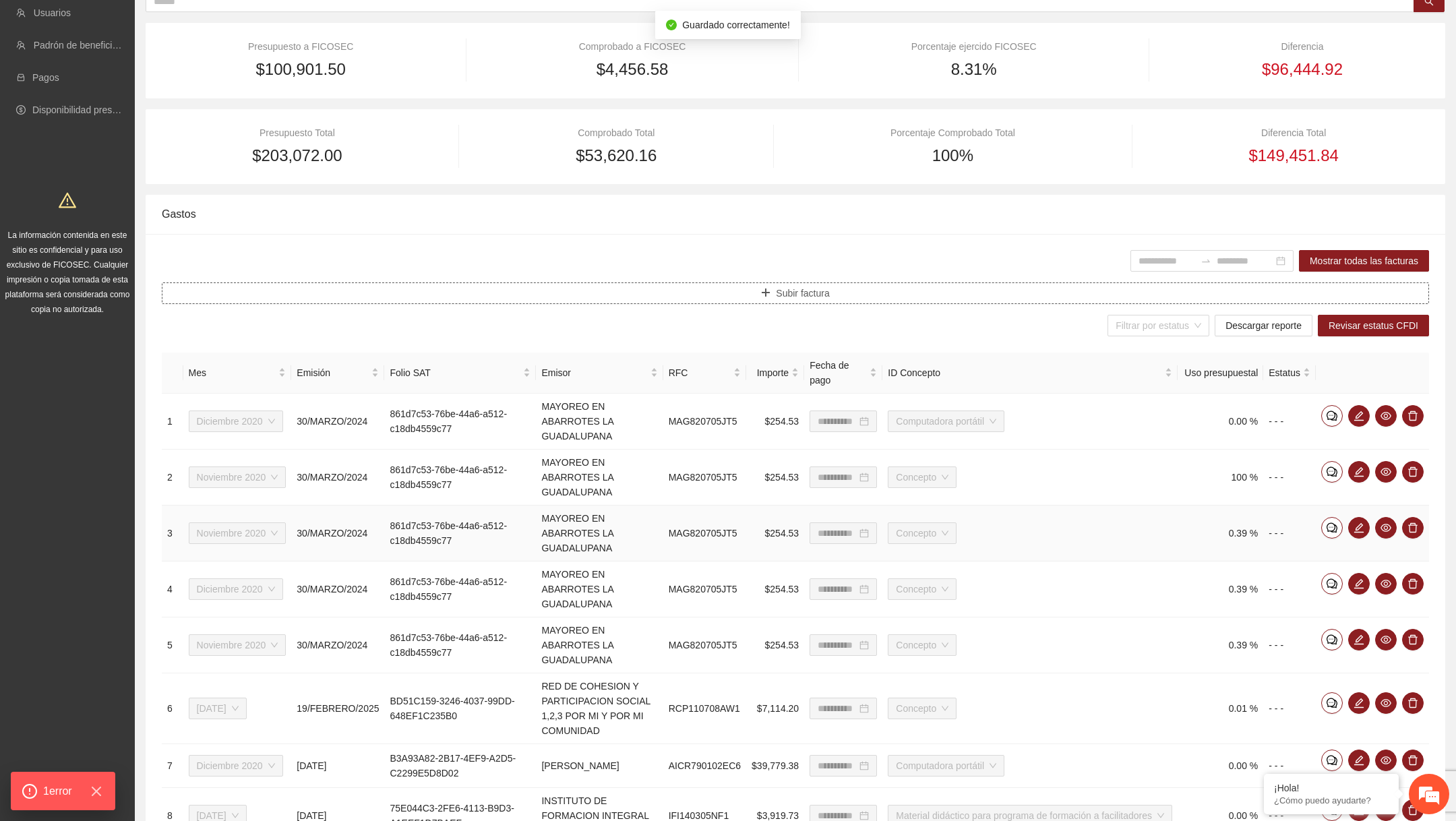
scroll to position [407, 0]
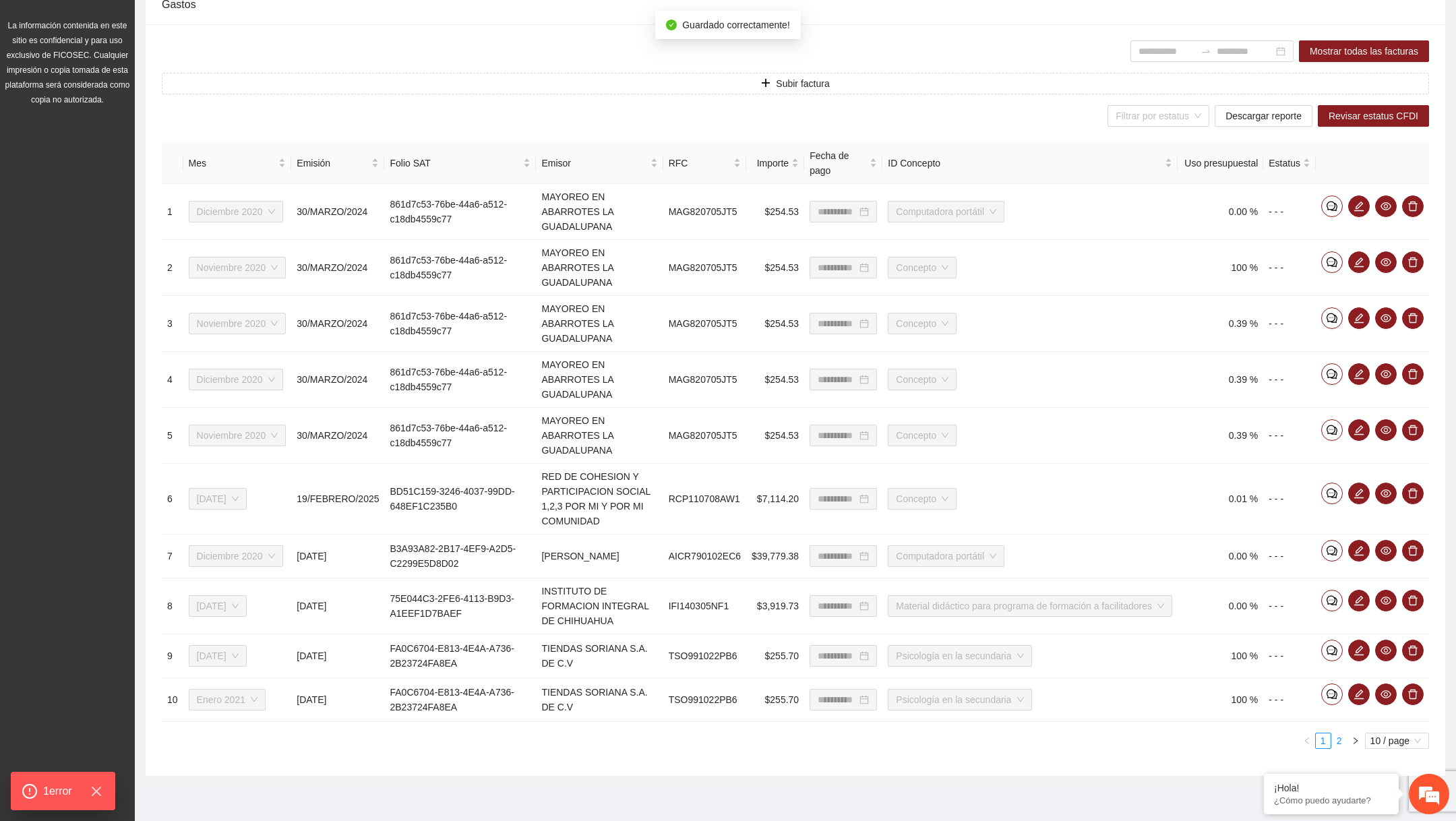
click at [1340, 734] on link "2" at bounding box center [1340, 741] width 15 height 15
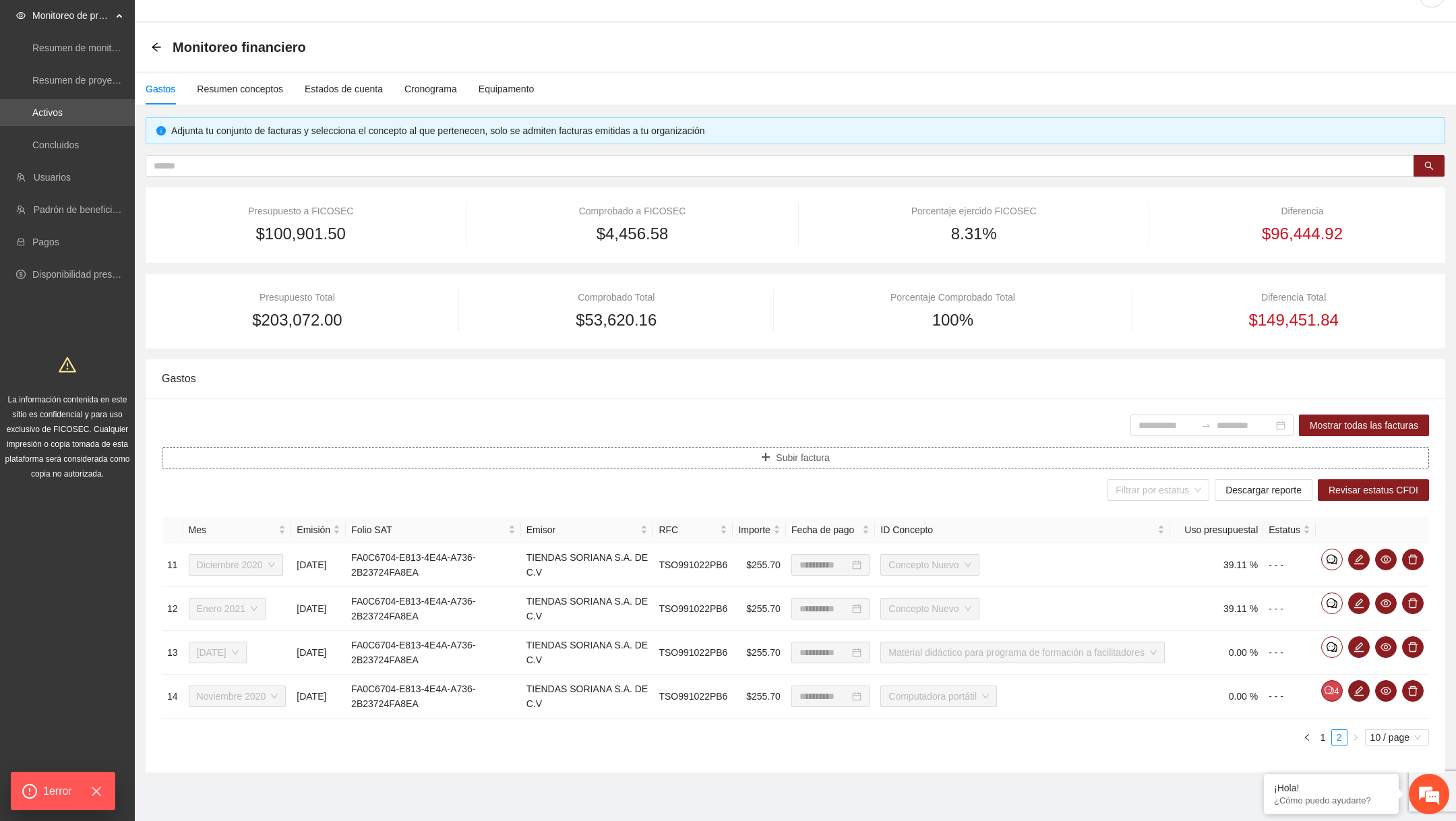
click at [776, 450] on span "Subir factura" at bounding box center [802, 458] width 53 height 15
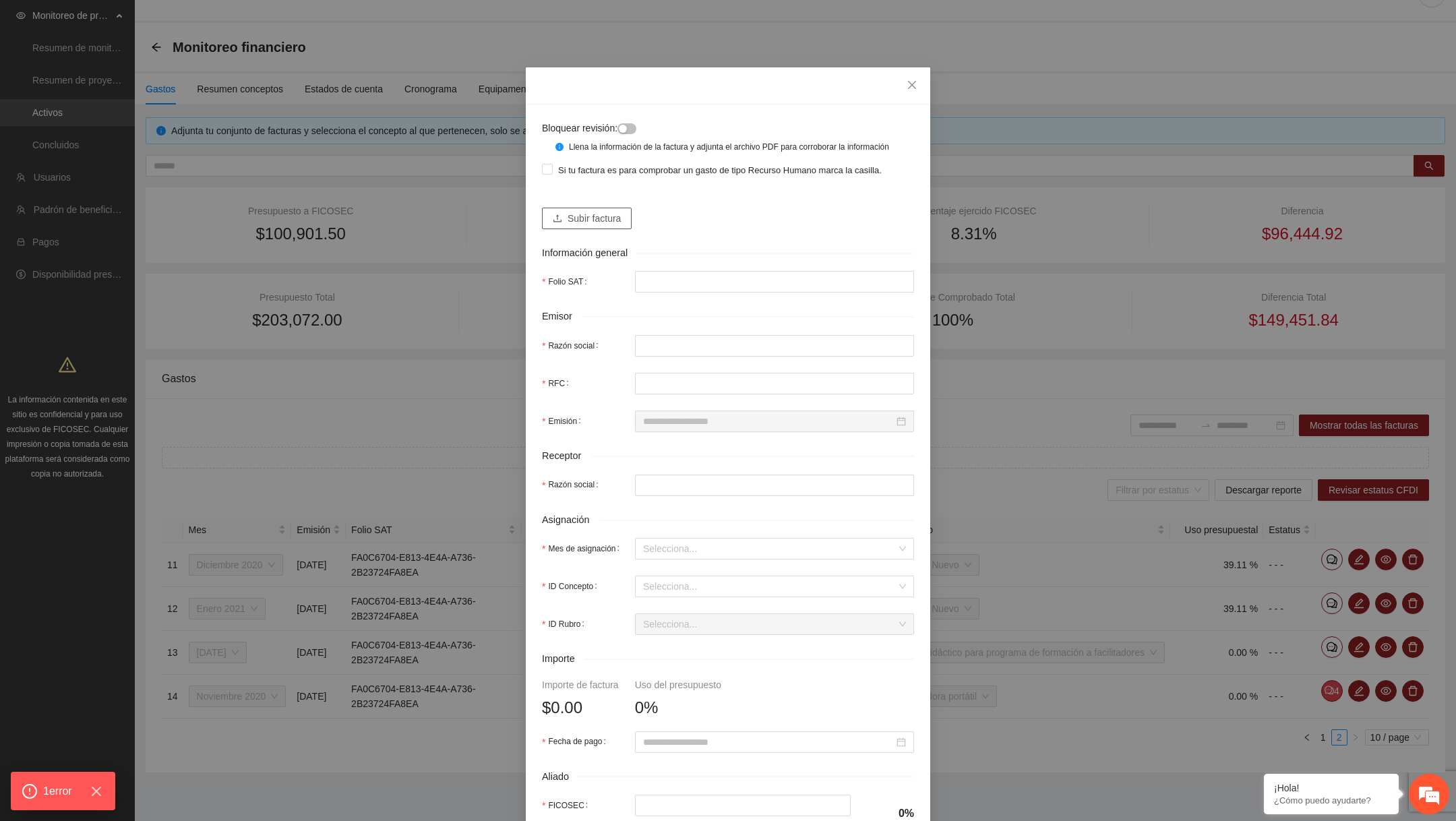
click at [617, 226] on span "Subir factura" at bounding box center [594, 218] width 53 height 15
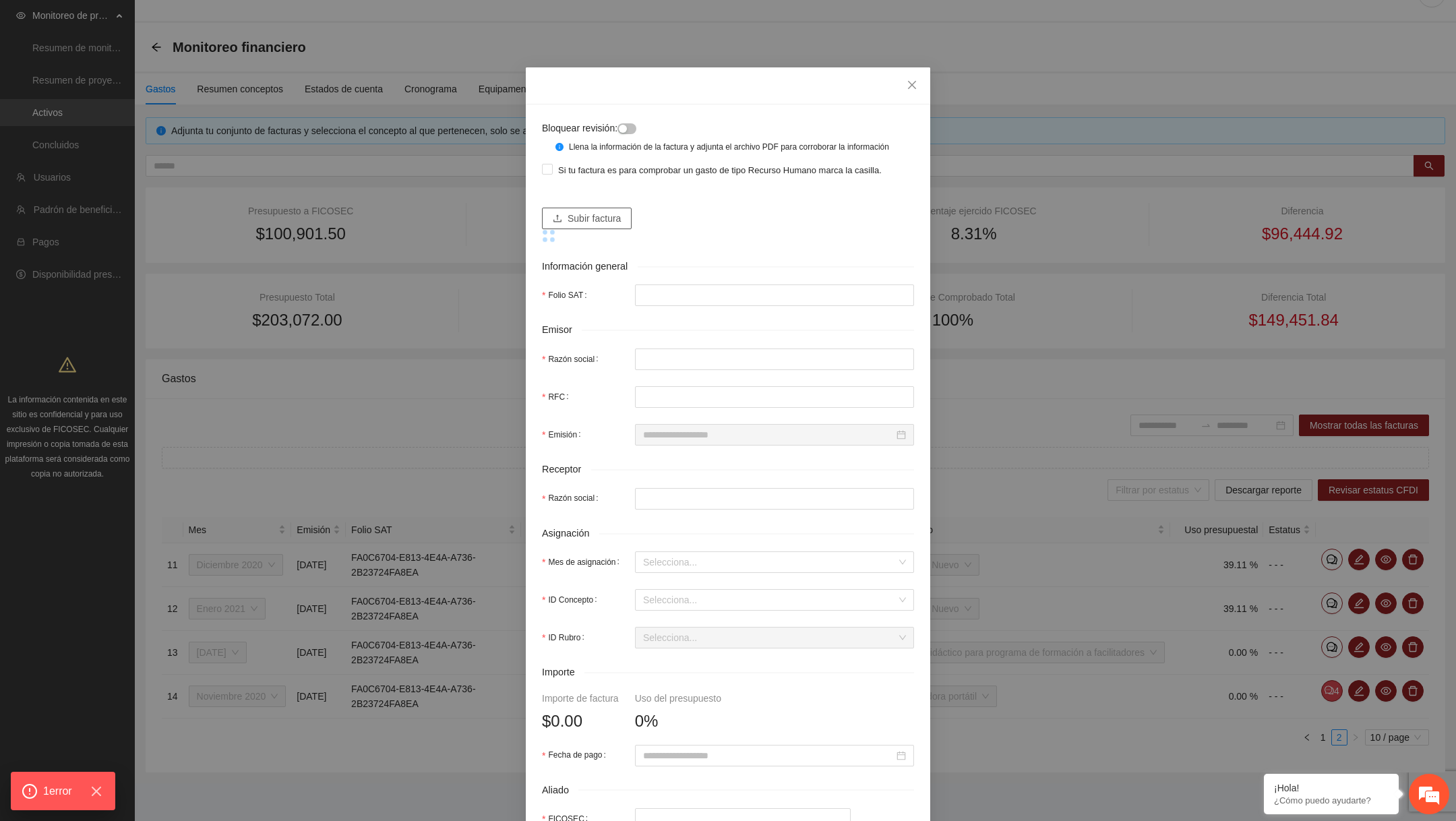
click at [618, 226] on span "Subir factura" at bounding box center [594, 218] width 53 height 15
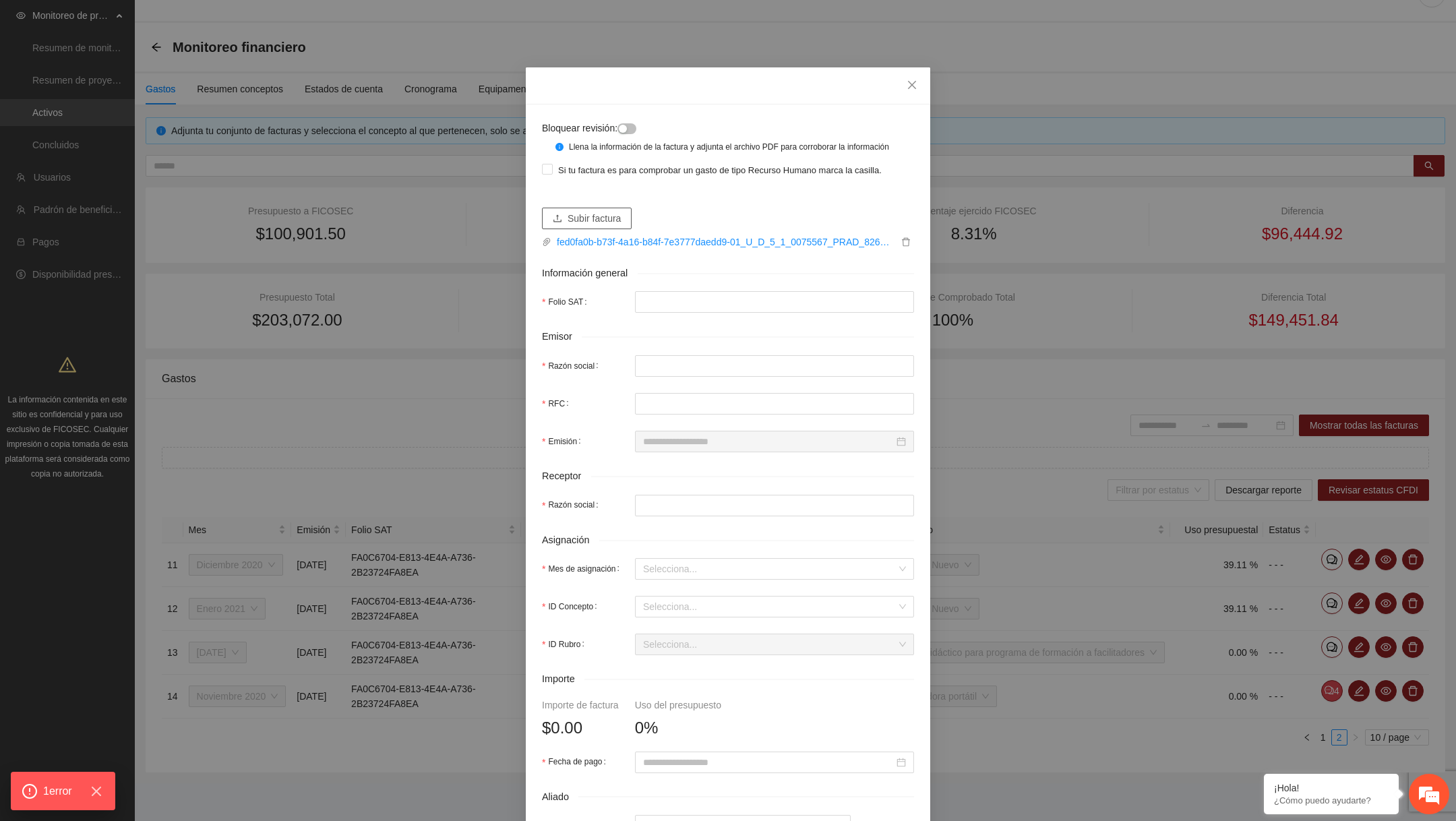
type input "**********"
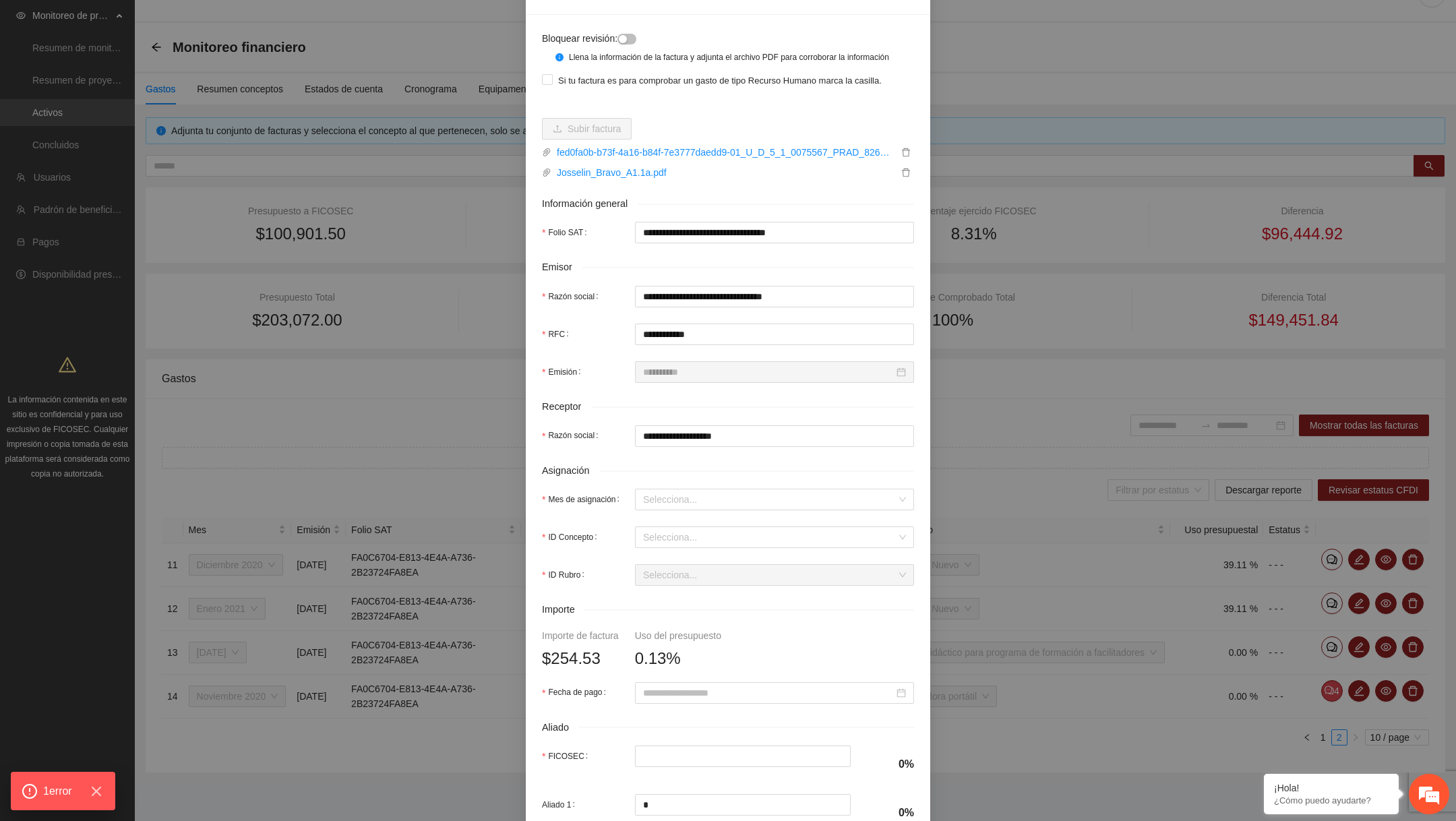
scroll to position [94, 0]
click at [773, 504] on input "Mes de asignación" at bounding box center [770, 496] width 254 height 20
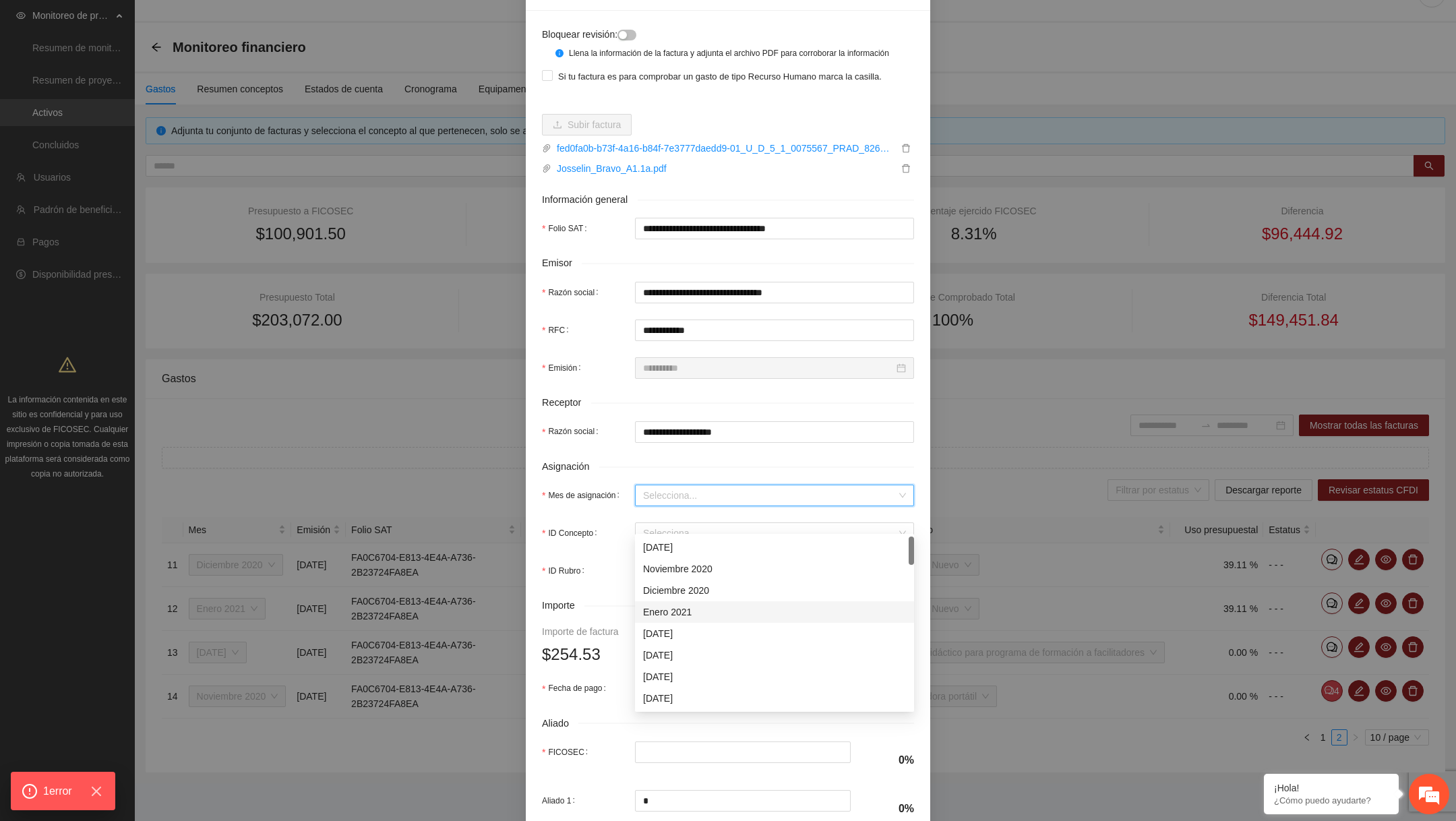
click at [673, 605] on div "Enero 2021" at bounding box center [775, 612] width 263 height 15
click at [688, 541] on input "ID Concepto" at bounding box center [770, 533] width 254 height 20
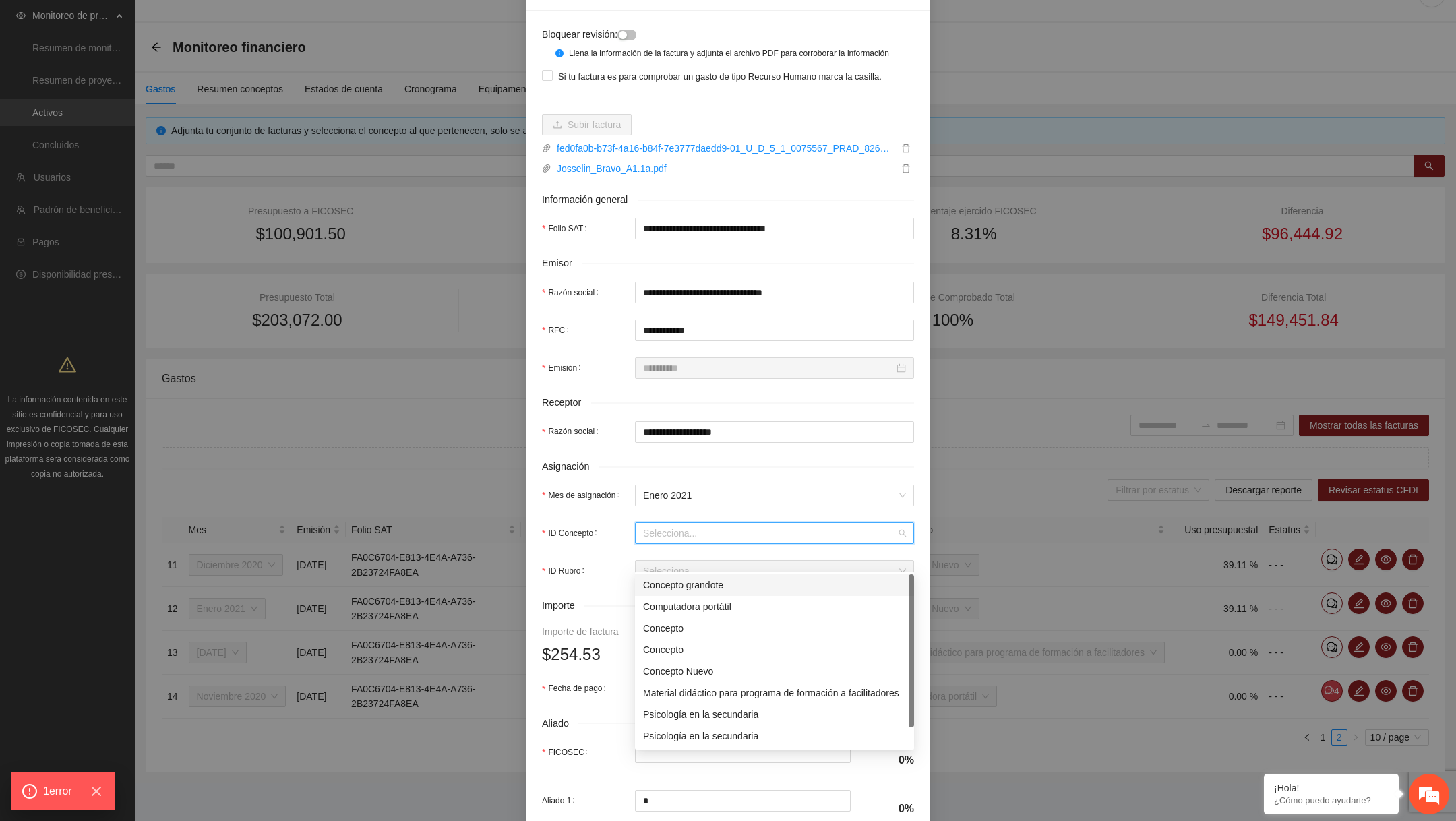
click at [677, 578] on div "Concepto grandote" at bounding box center [775, 586] width 263 height 15
type input "******"
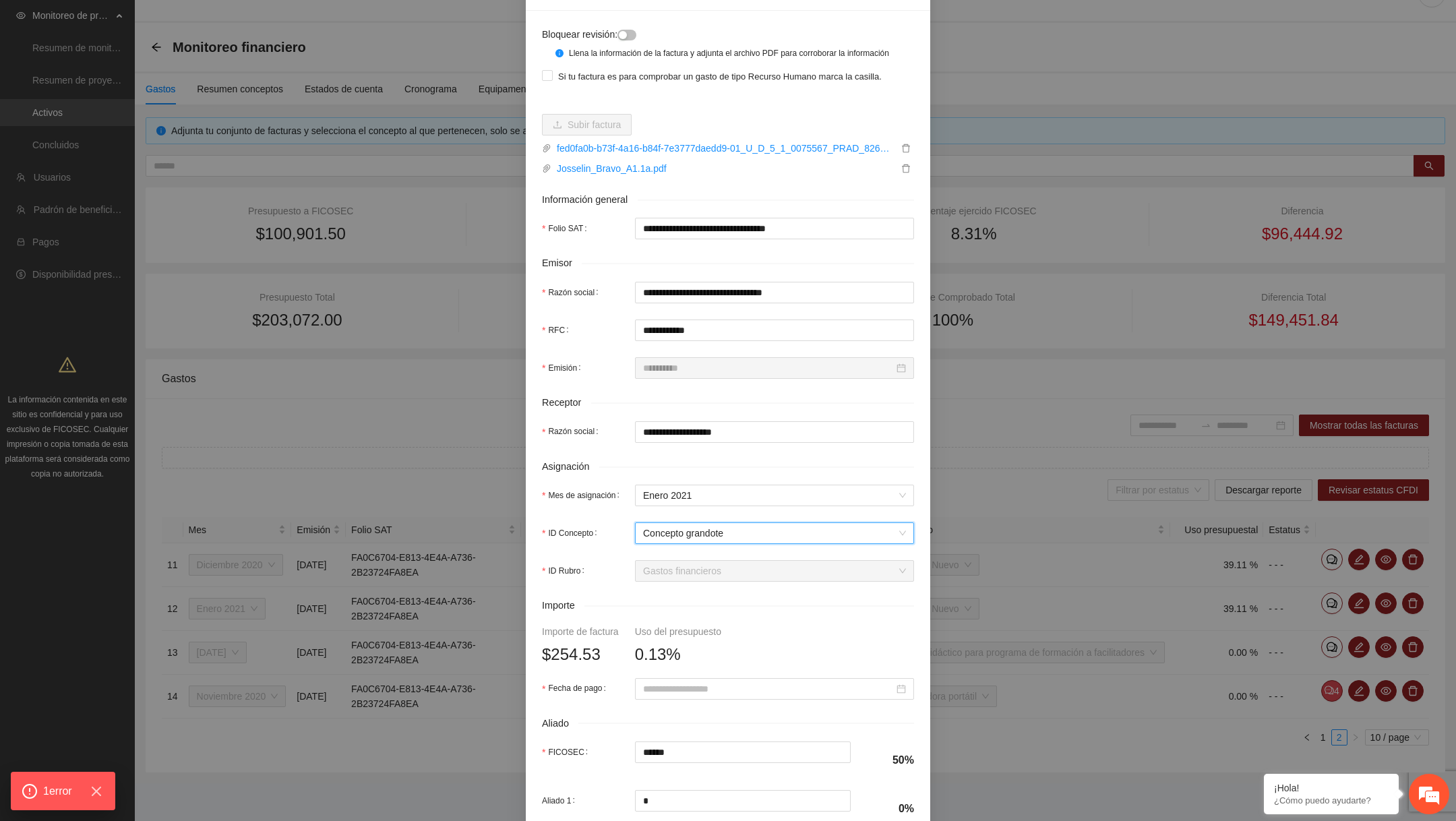
scroll to position [288, 0]
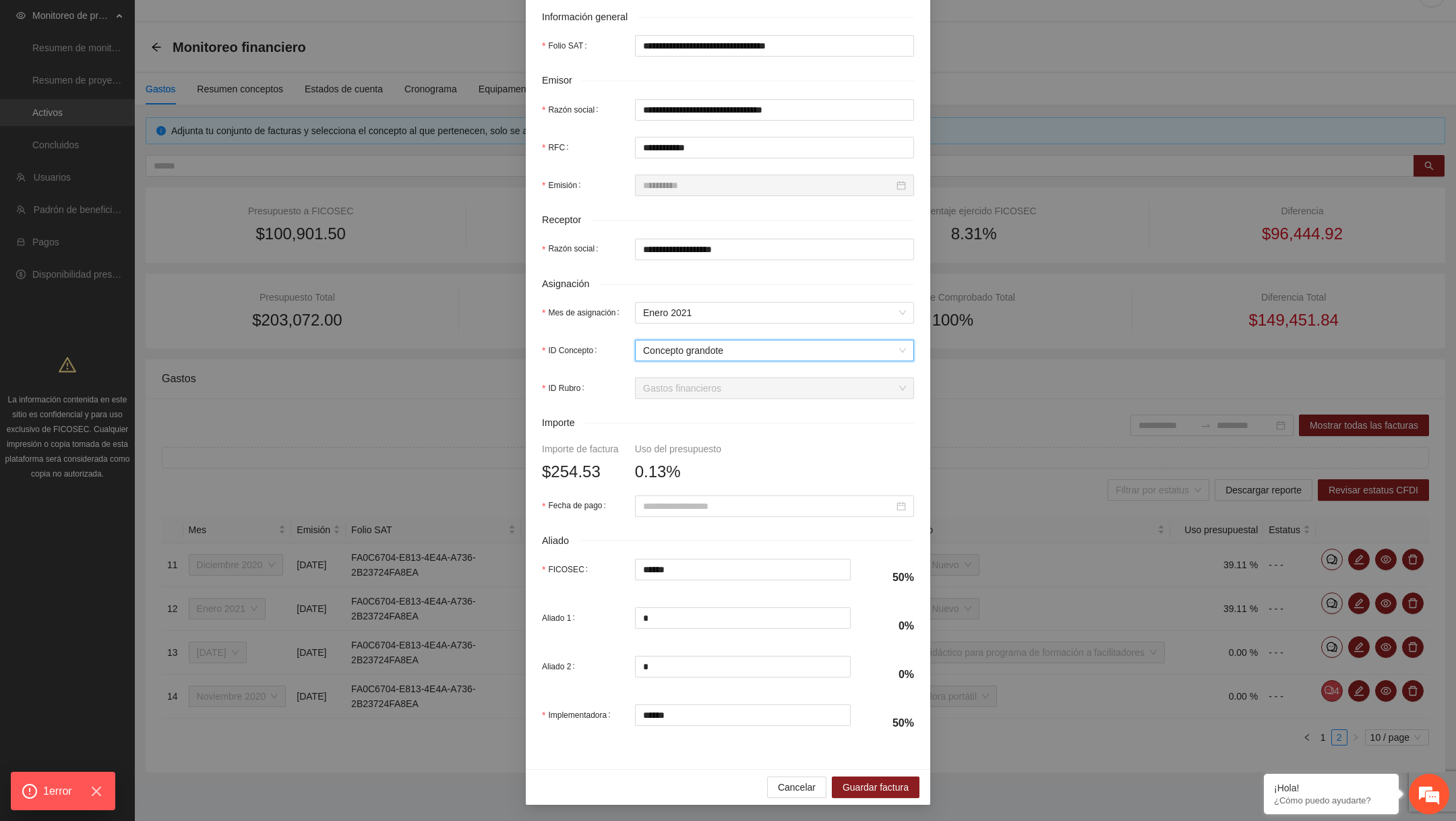
click at [685, 523] on form "**********" at bounding box center [728, 293] width 372 height 898
click at [692, 507] on input "Fecha de pago" at bounding box center [768, 507] width 251 height 15
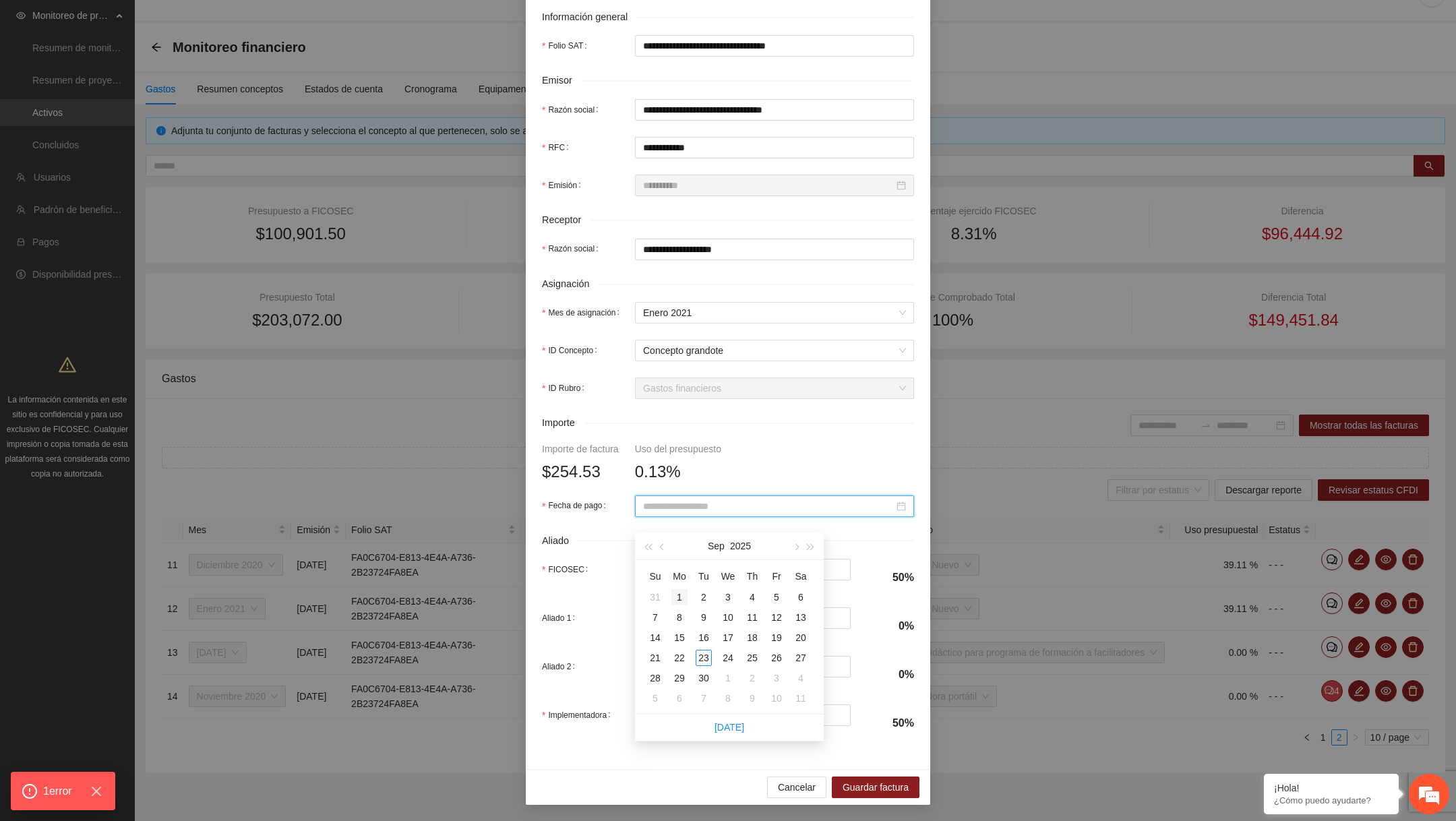
type input "**********"
click at [677, 589] on div "1" at bounding box center [679, 597] width 16 height 16
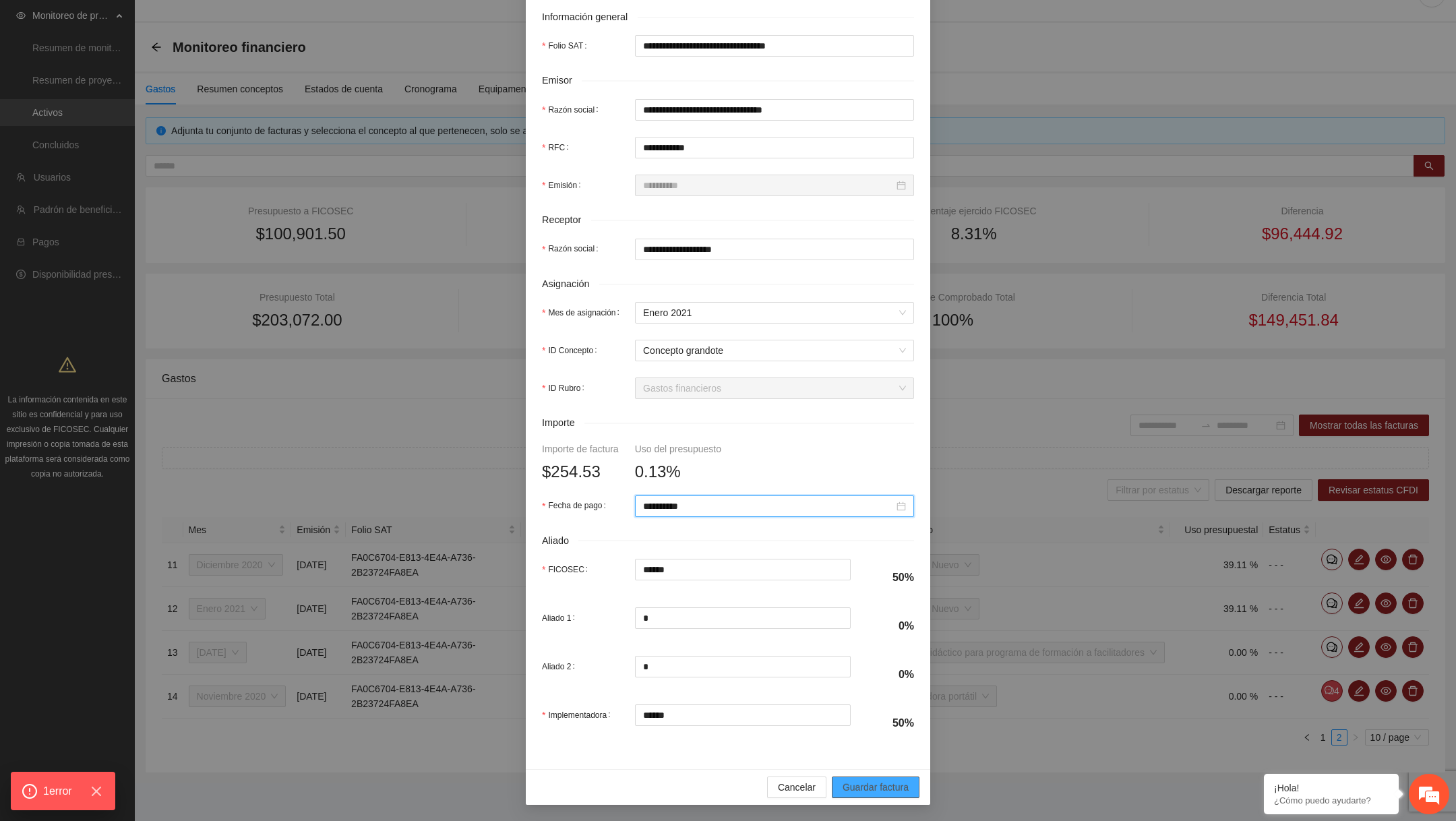
click at [892, 789] on span "Guardar factura" at bounding box center [875, 788] width 66 height 15
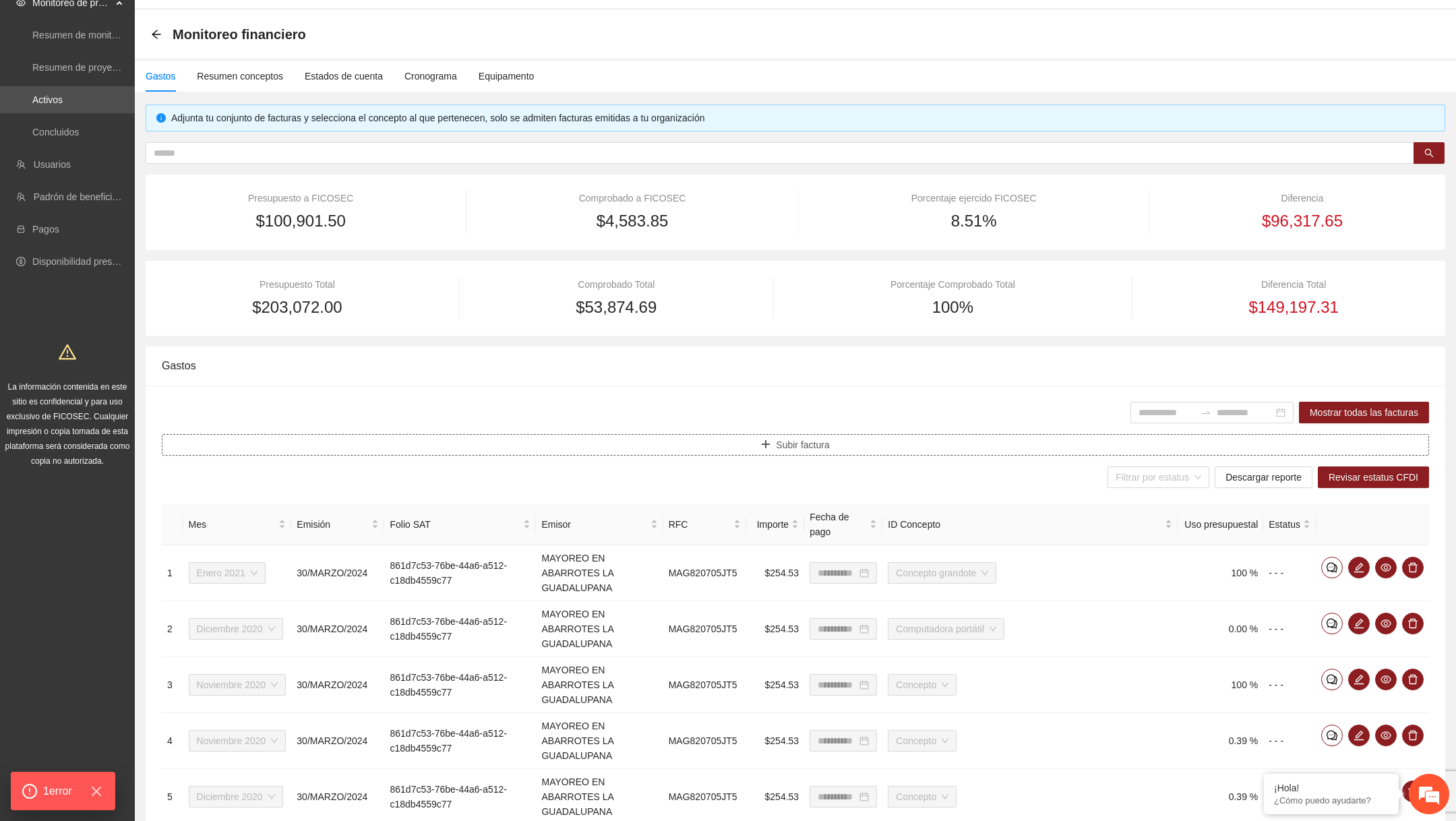
scroll to position [420, 0]
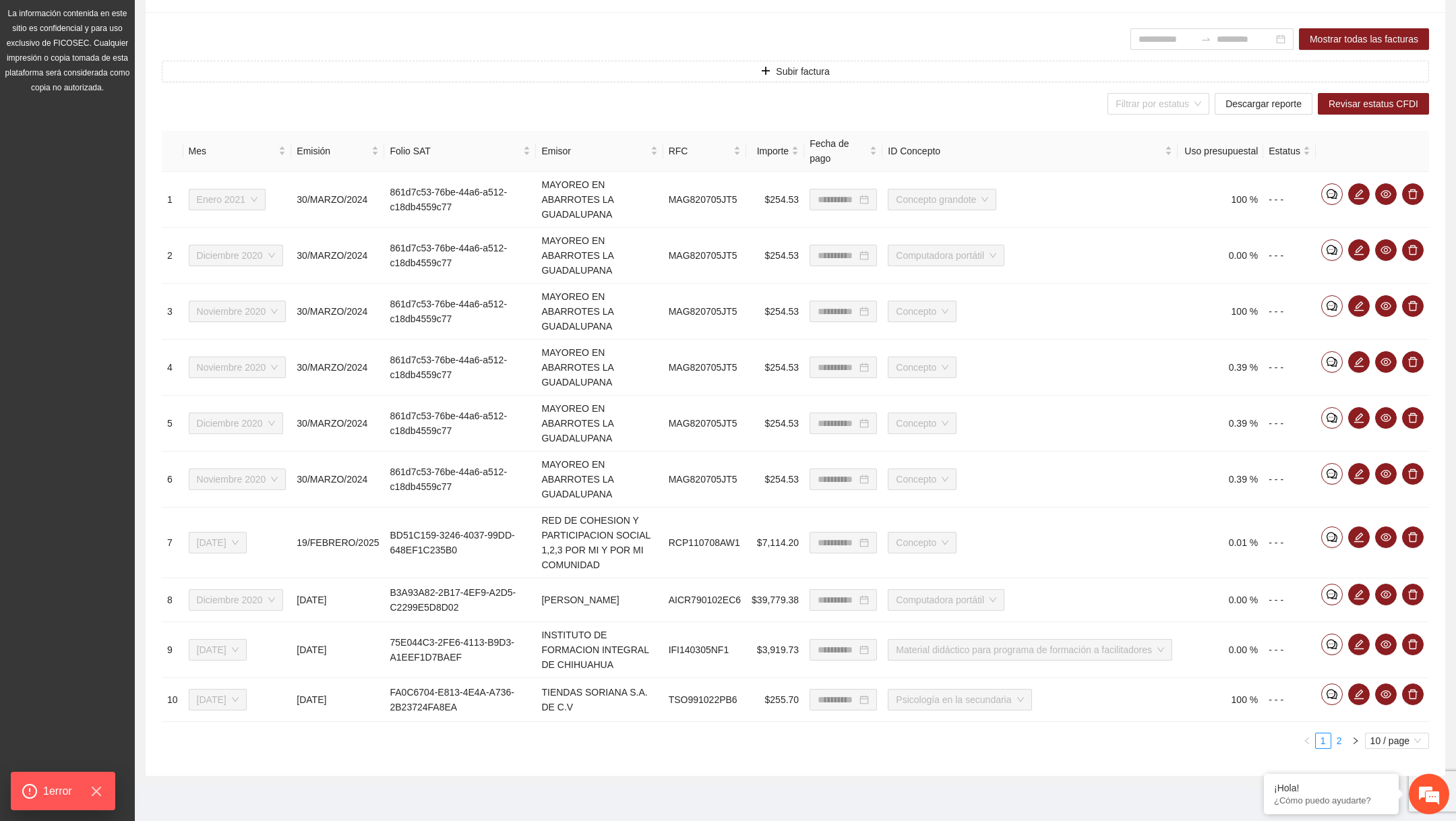
click at [1338, 737] on link "2" at bounding box center [1340, 741] width 15 height 15
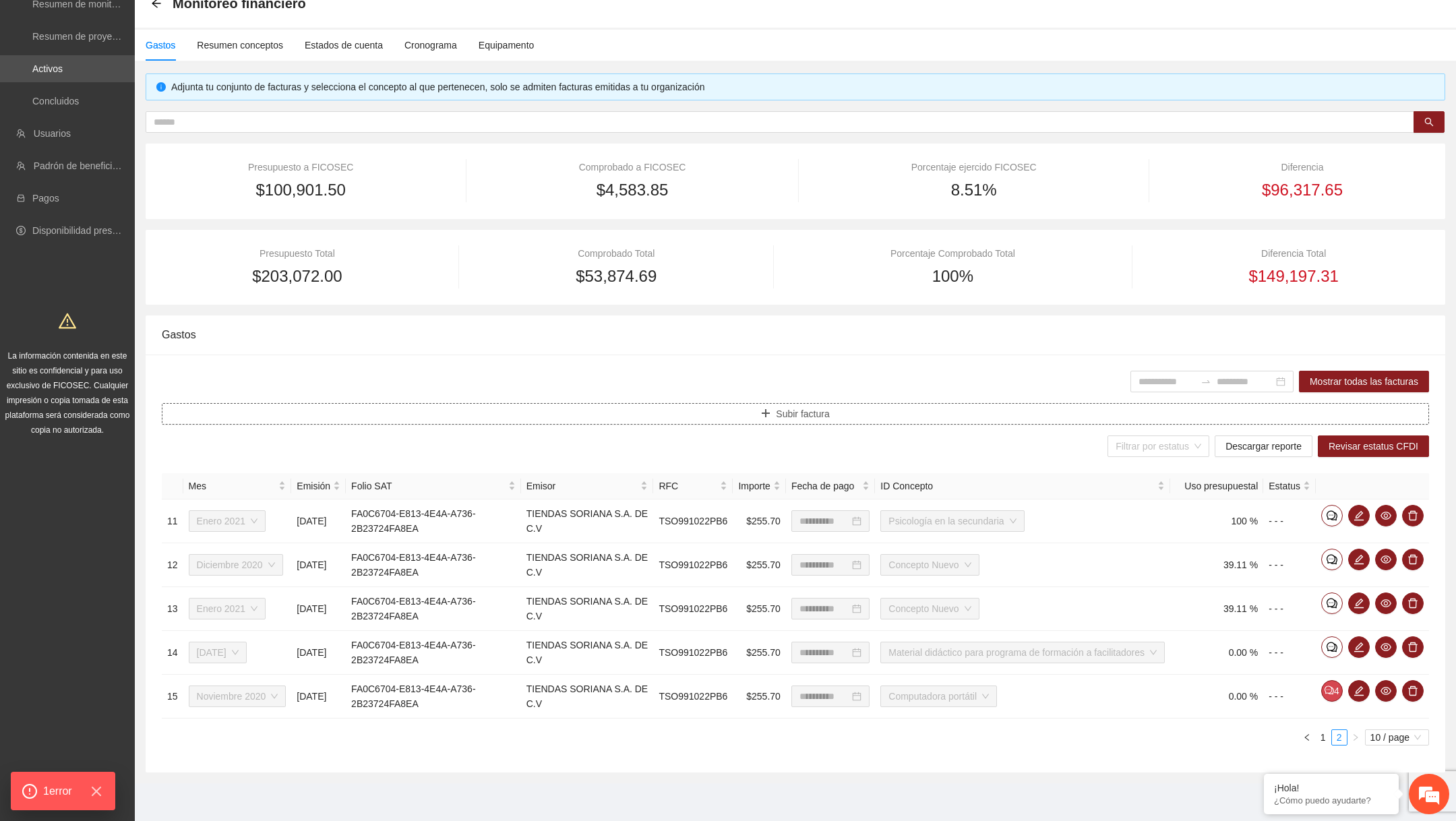
click at [875, 405] on button "Subir factura" at bounding box center [796, 414] width 1268 height 22
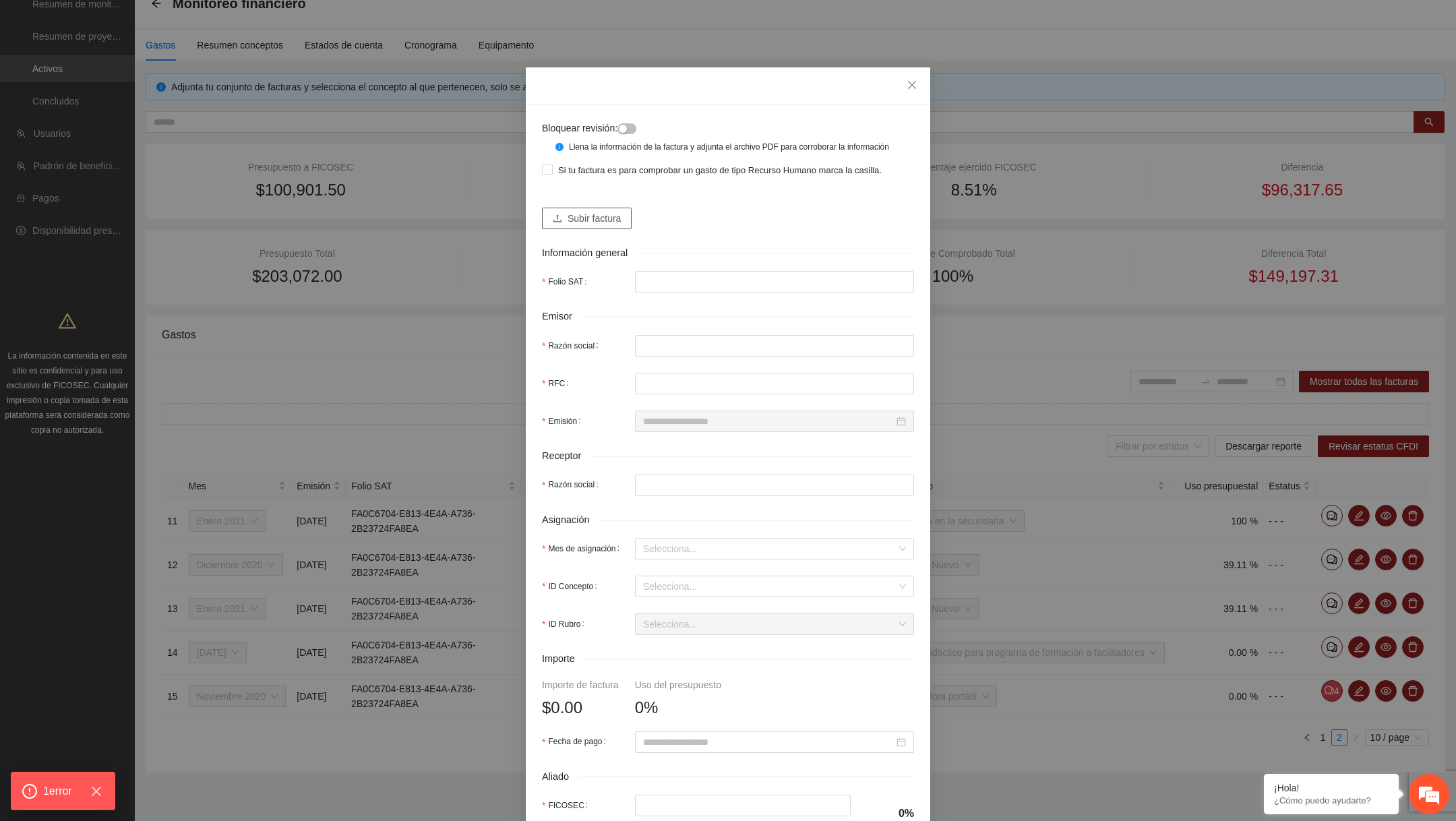
click at [605, 226] on span "Subir factura" at bounding box center [594, 218] width 53 height 15
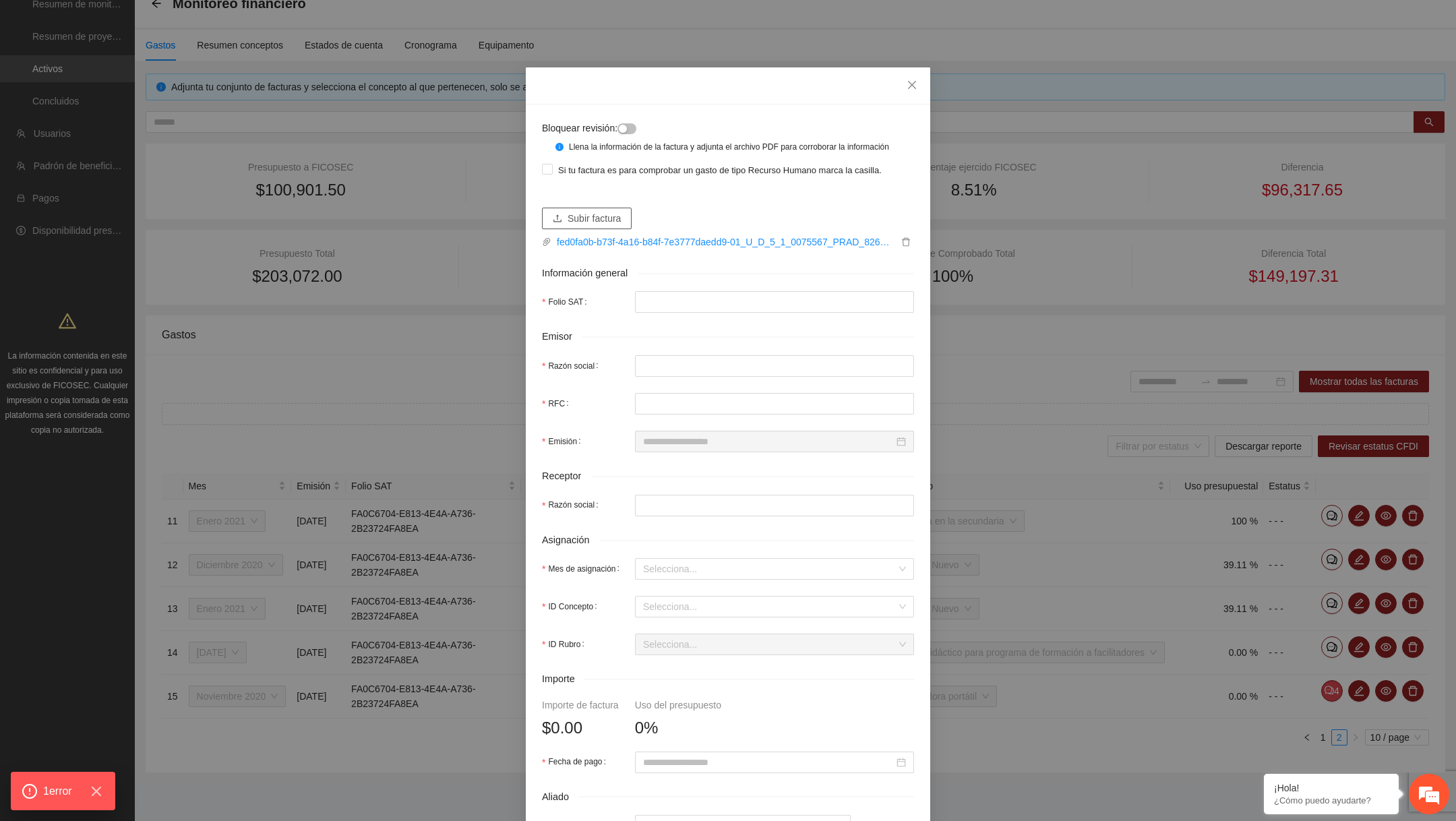
type input "**********"
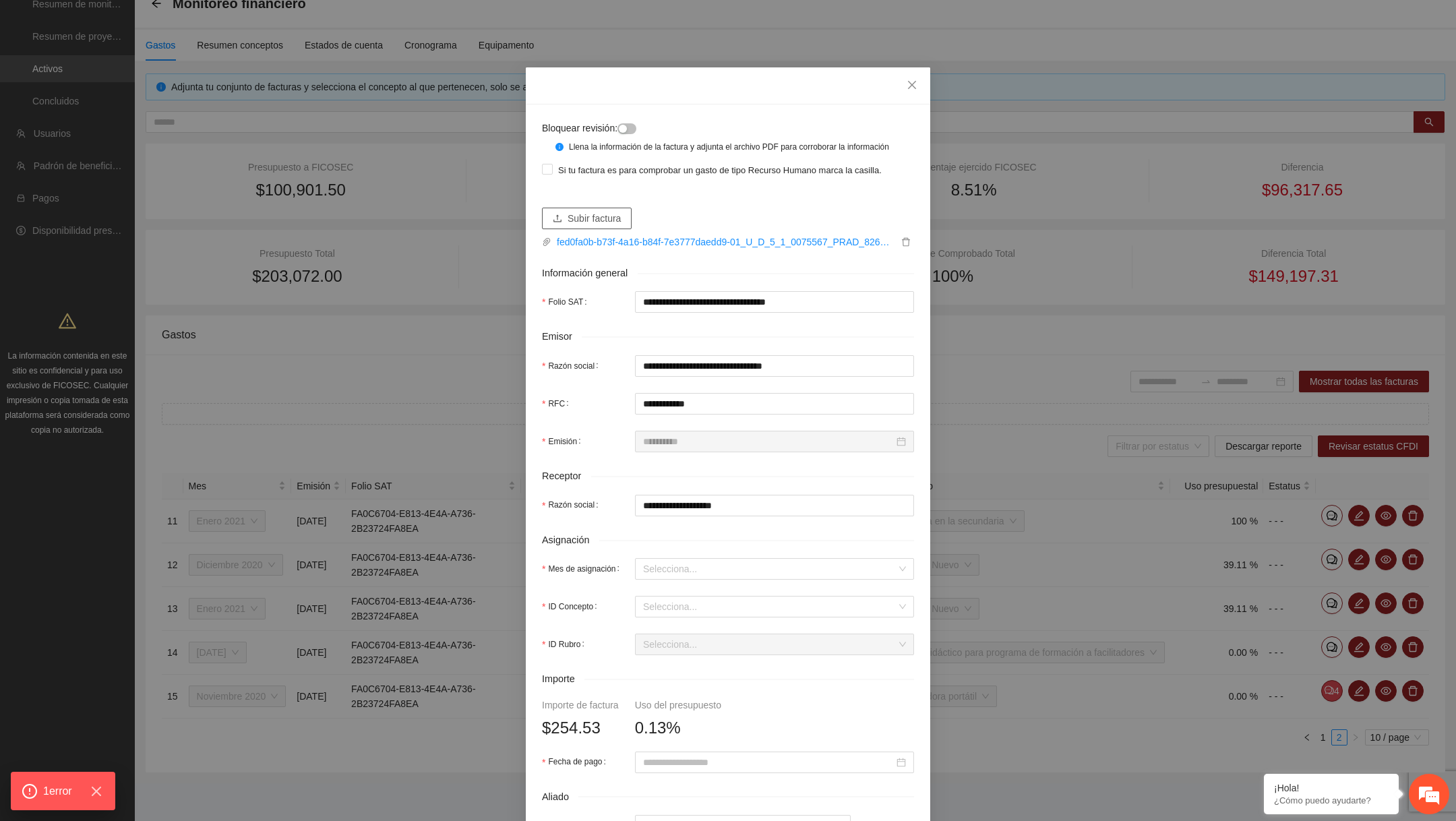
click at [603, 226] on span "Subir factura" at bounding box center [594, 218] width 53 height 15
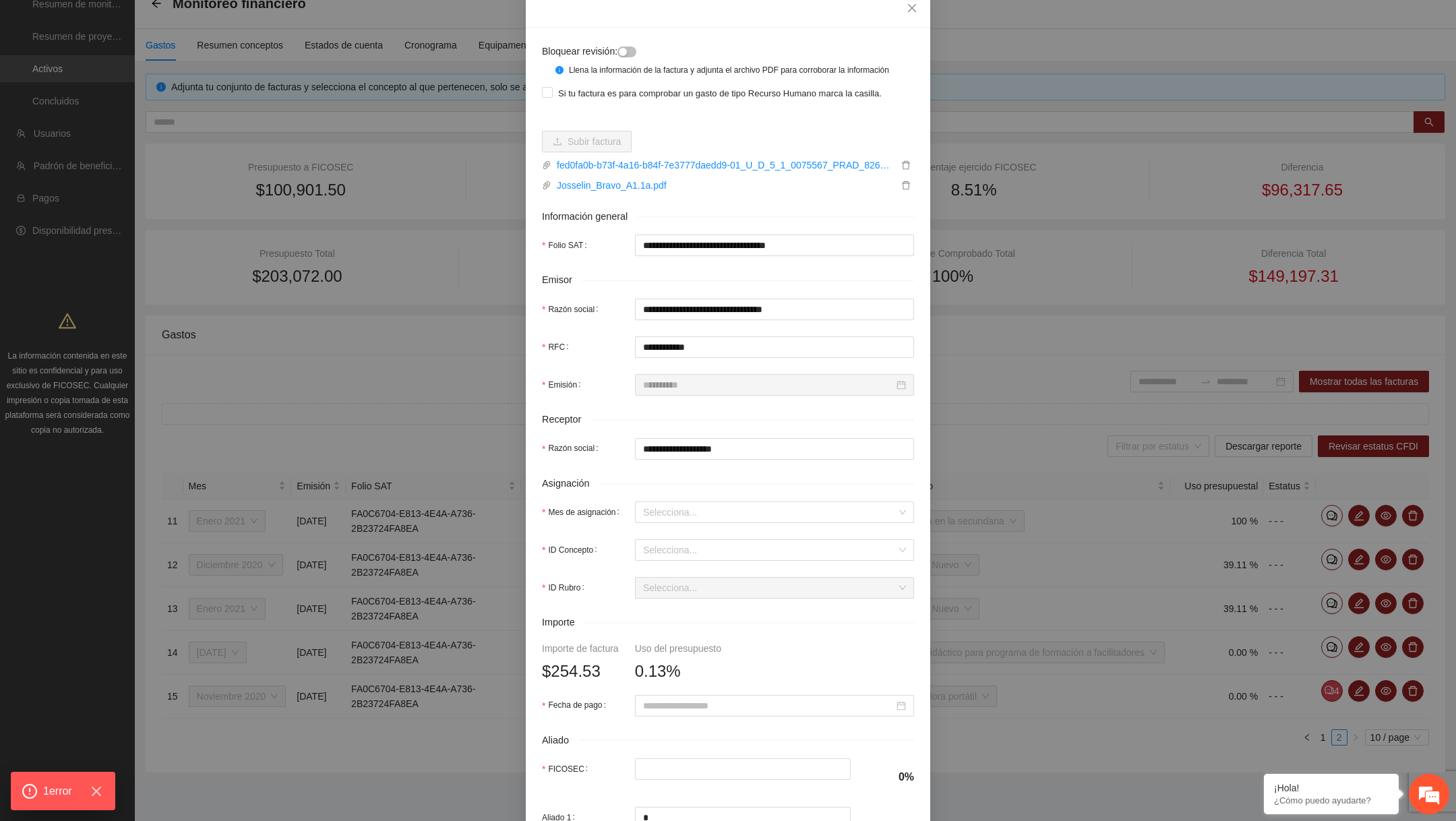
scroll to position [78, 0]
click at [802, 522] on input "Mes de asignación" at bounding box center [770, 512] width 254 height 20
click at [696, 577] on div "Noviembre 2020" at bounding box center [775, 585] width 263 height 15
click at [698, 560] on input "ID Concepto" at bounding box center [770, 550] width 254 height 20
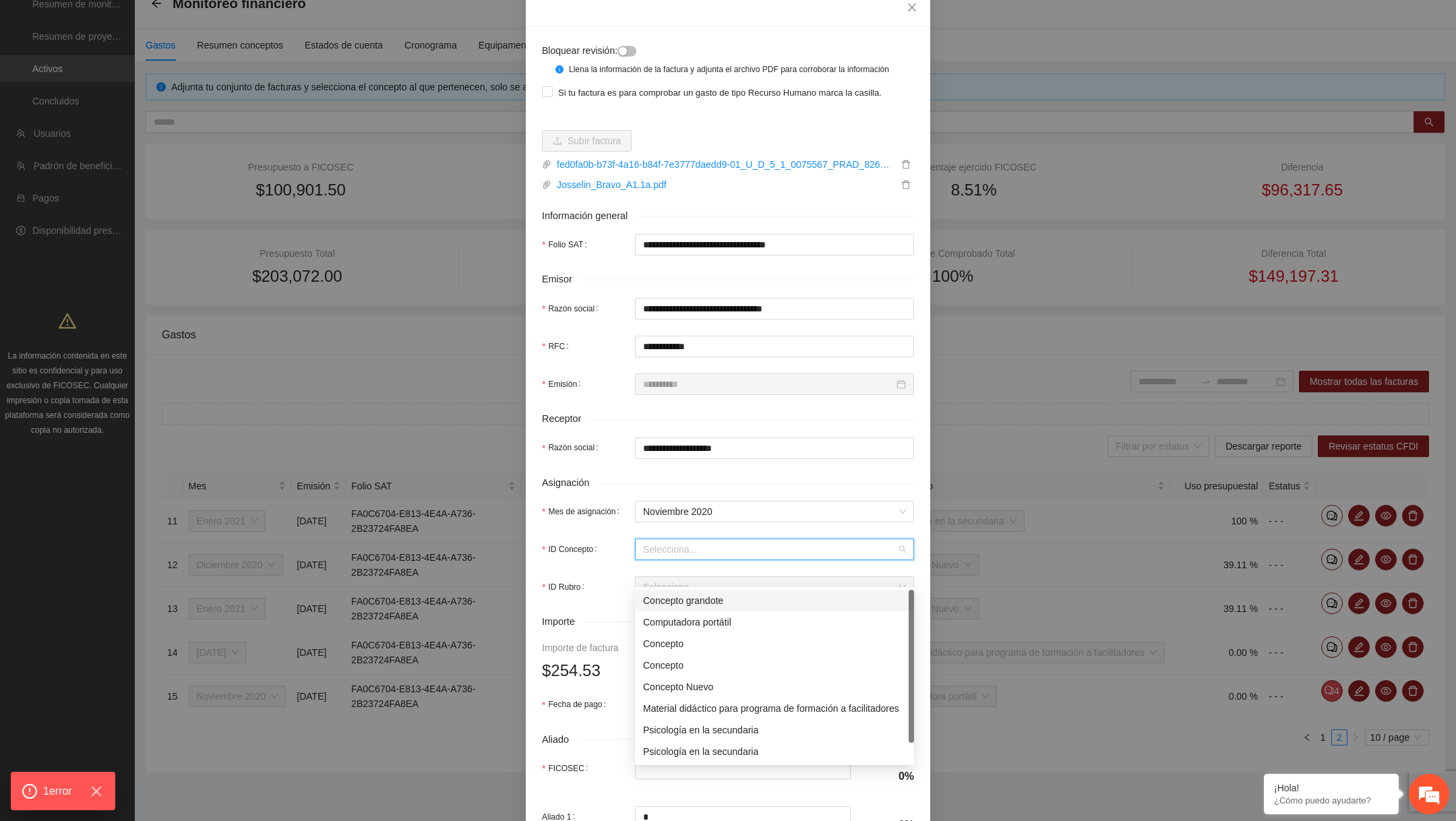
click at [680, 615] on div "Computadora portátil" at bounding box center [775, 622] width 263 height 15
type input "*"
type input "******"
type input "*"
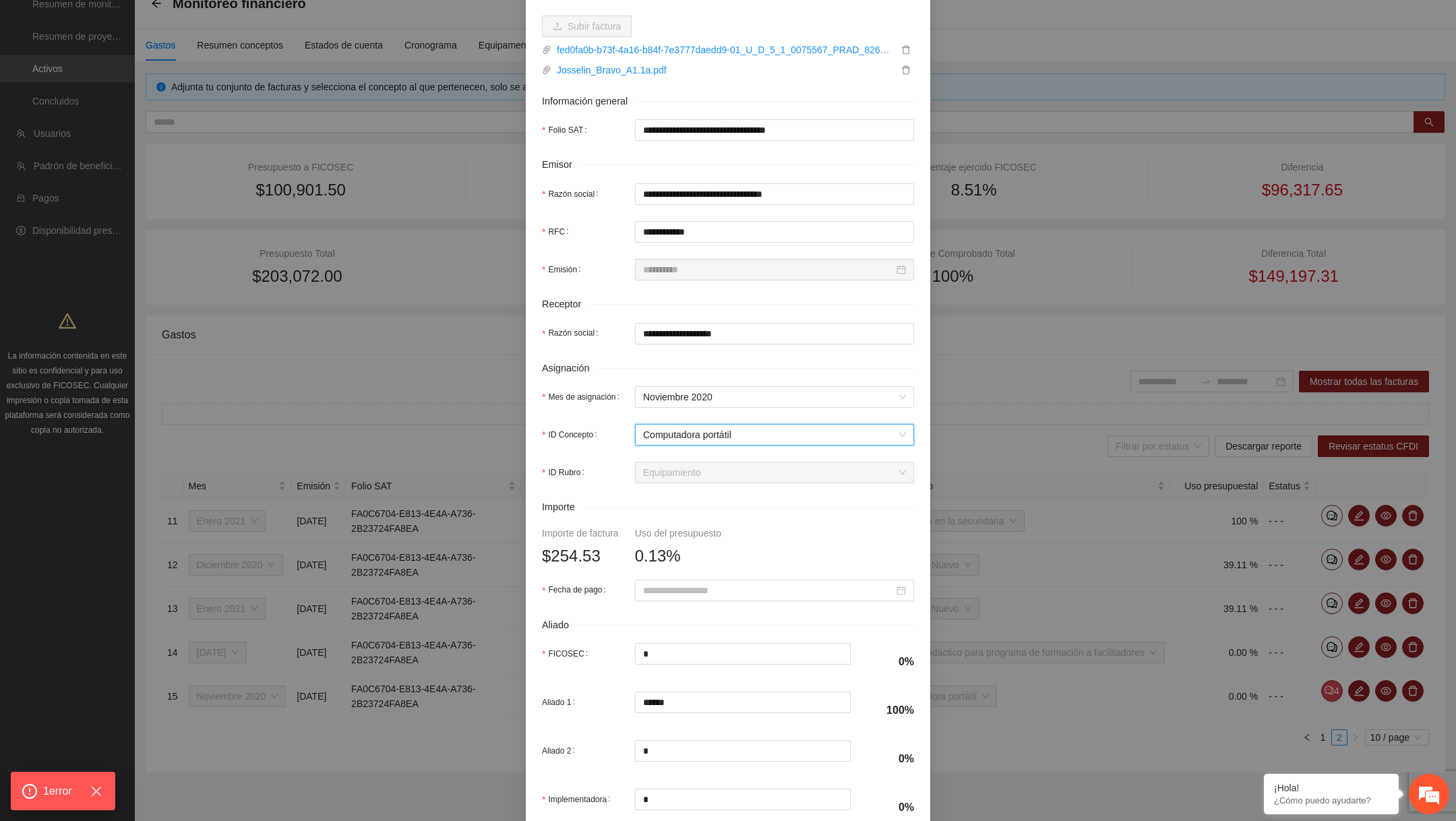
scroll to position [246, 0]
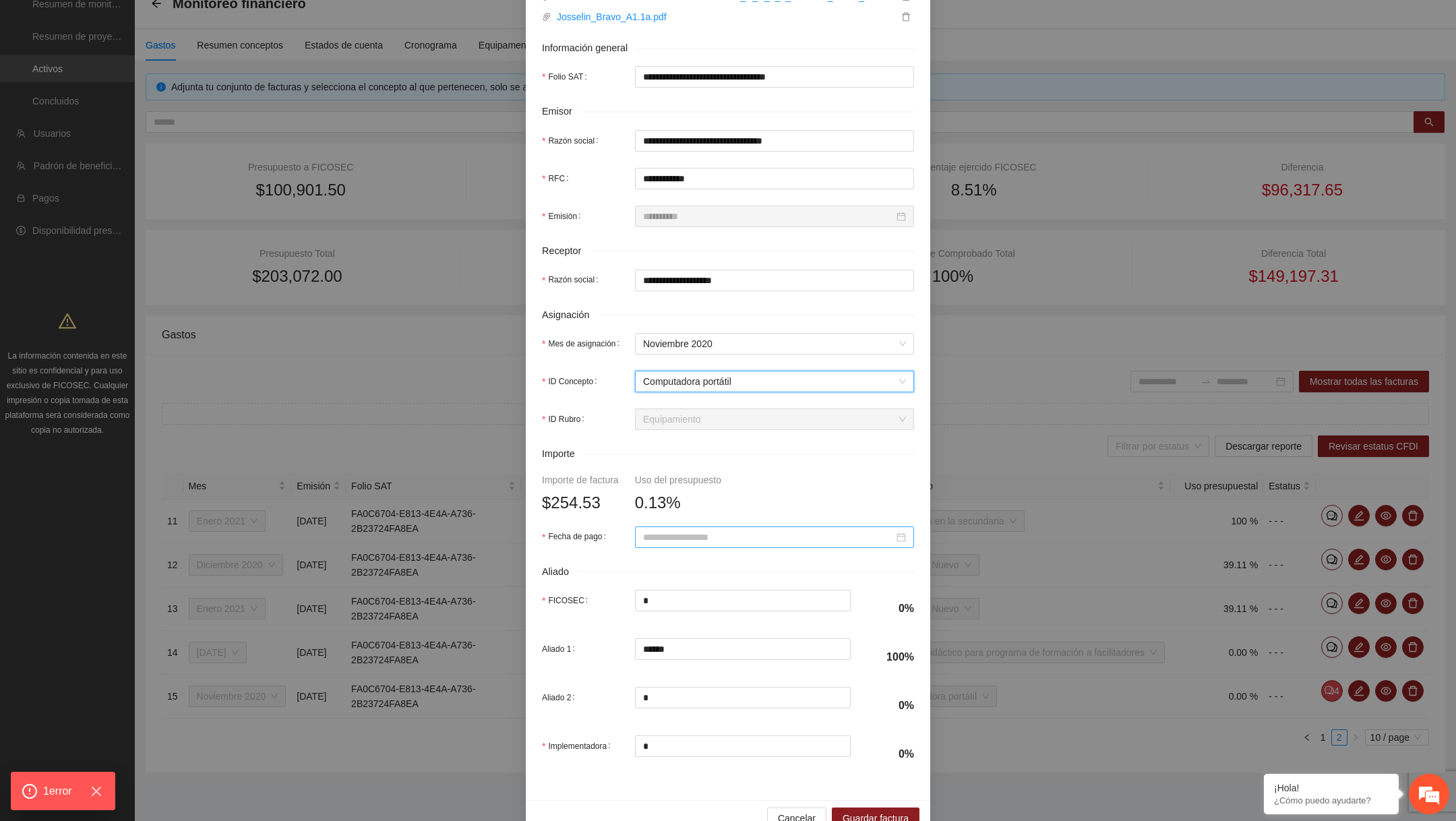
click at [675, 545] on input "Fecha de pago" at bounding box center [768, 537] width 251 height 15
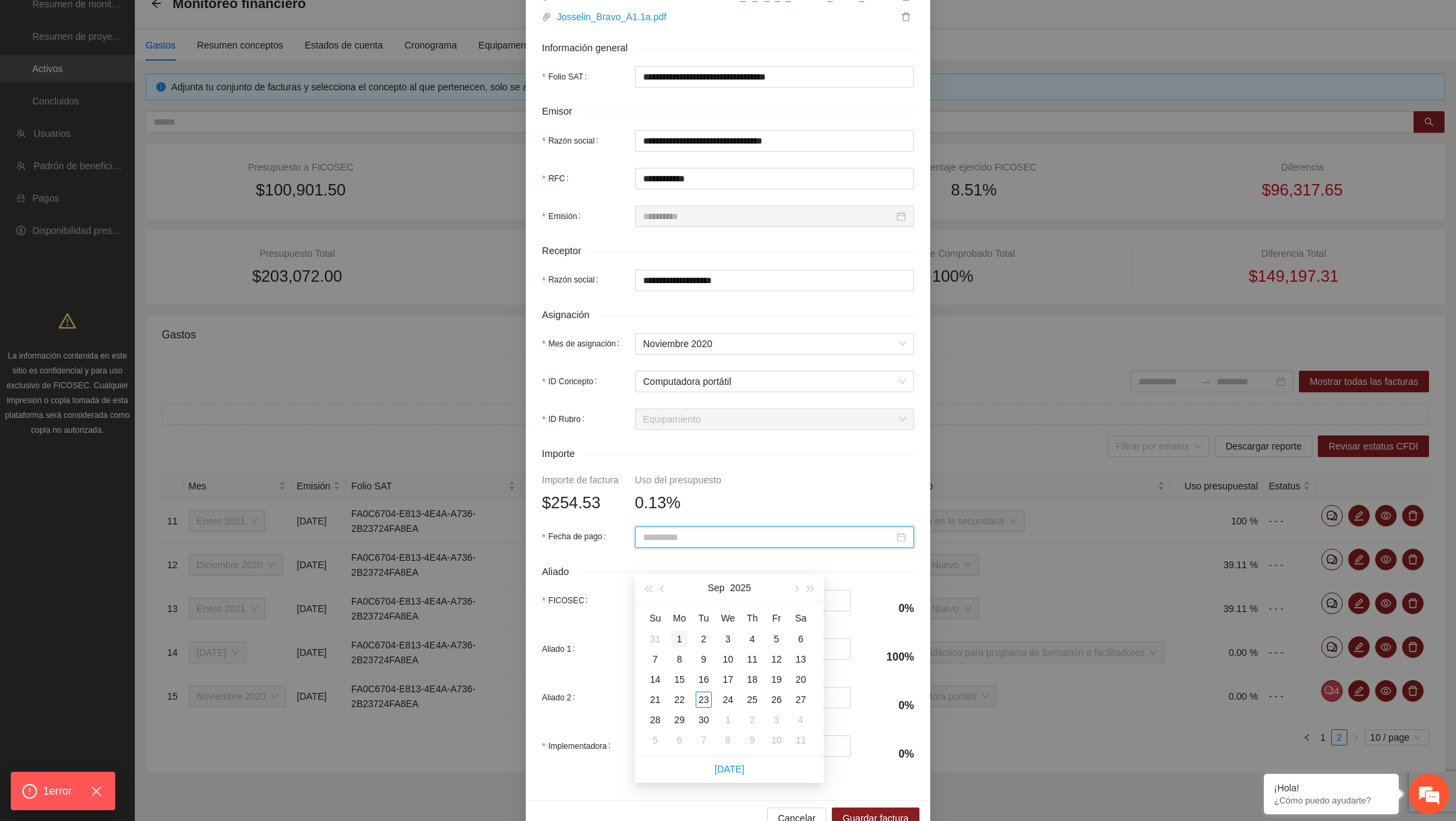
type input "**********"
click at [681, 629] on td "1" at bounding box center [679, 639] width 24 height 20
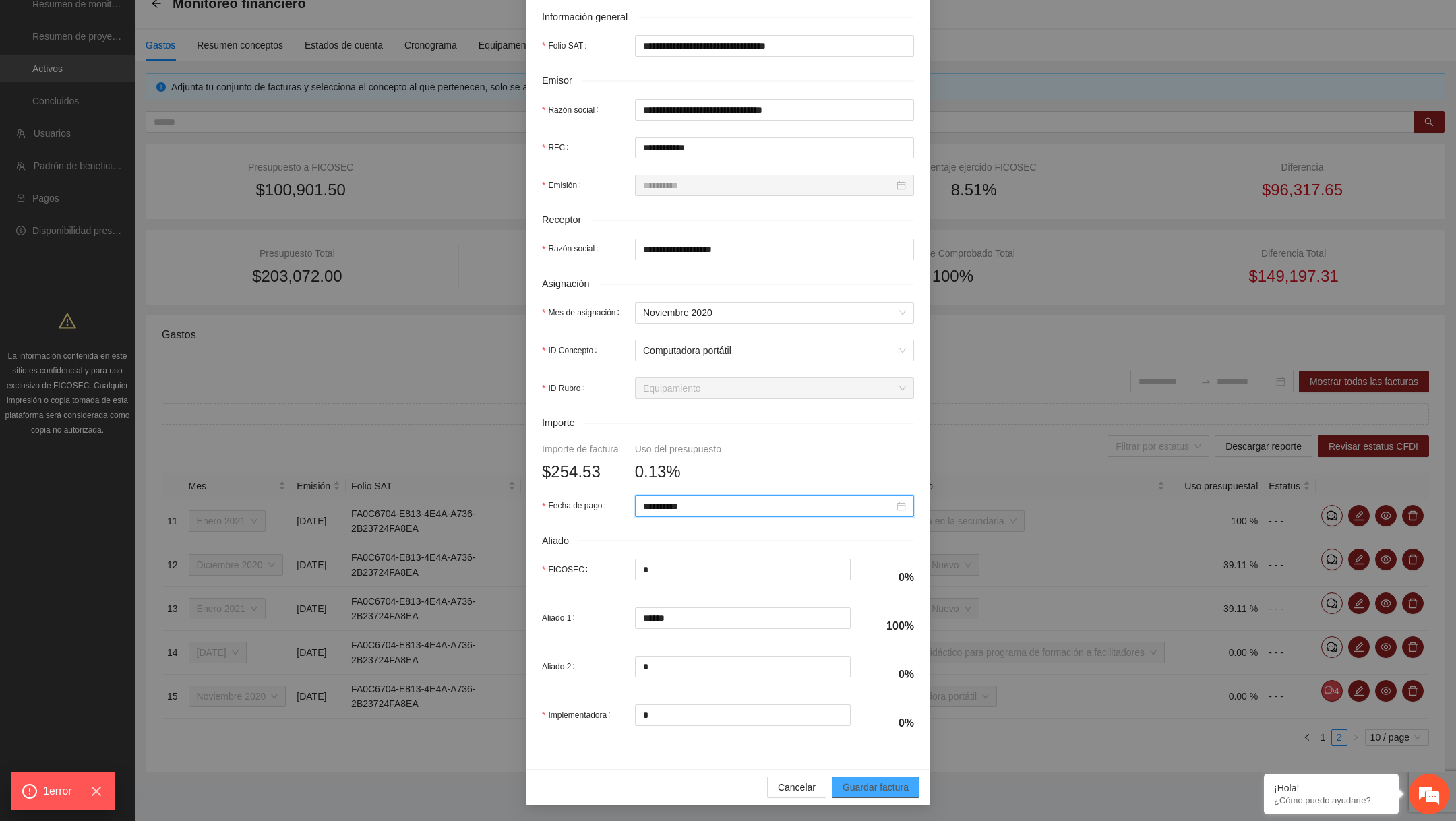
click at [881, 781] on span "Guardar factura" at bounding box center [875, 788] width 66 height 15
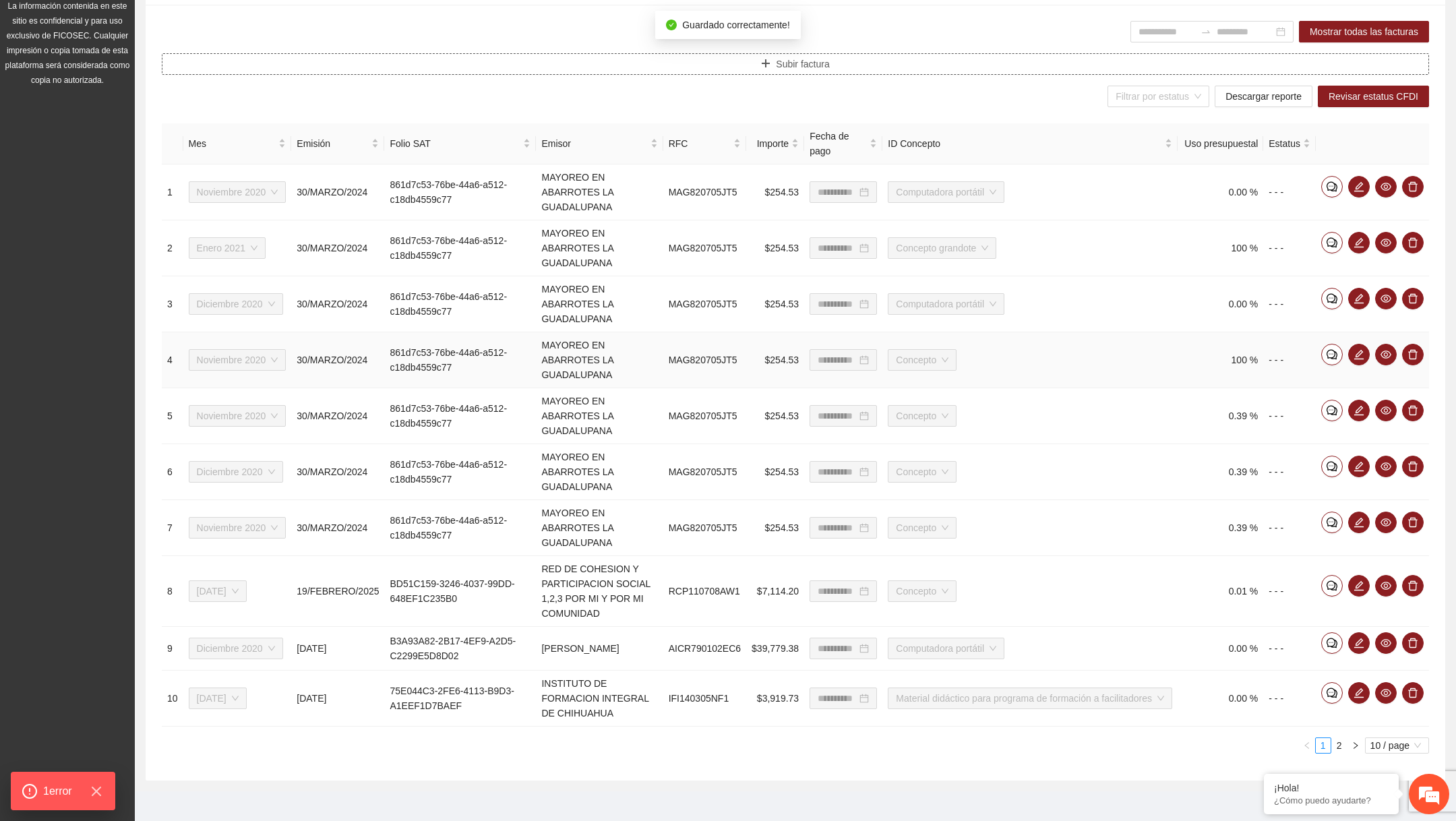
scroll to position [431, 0]
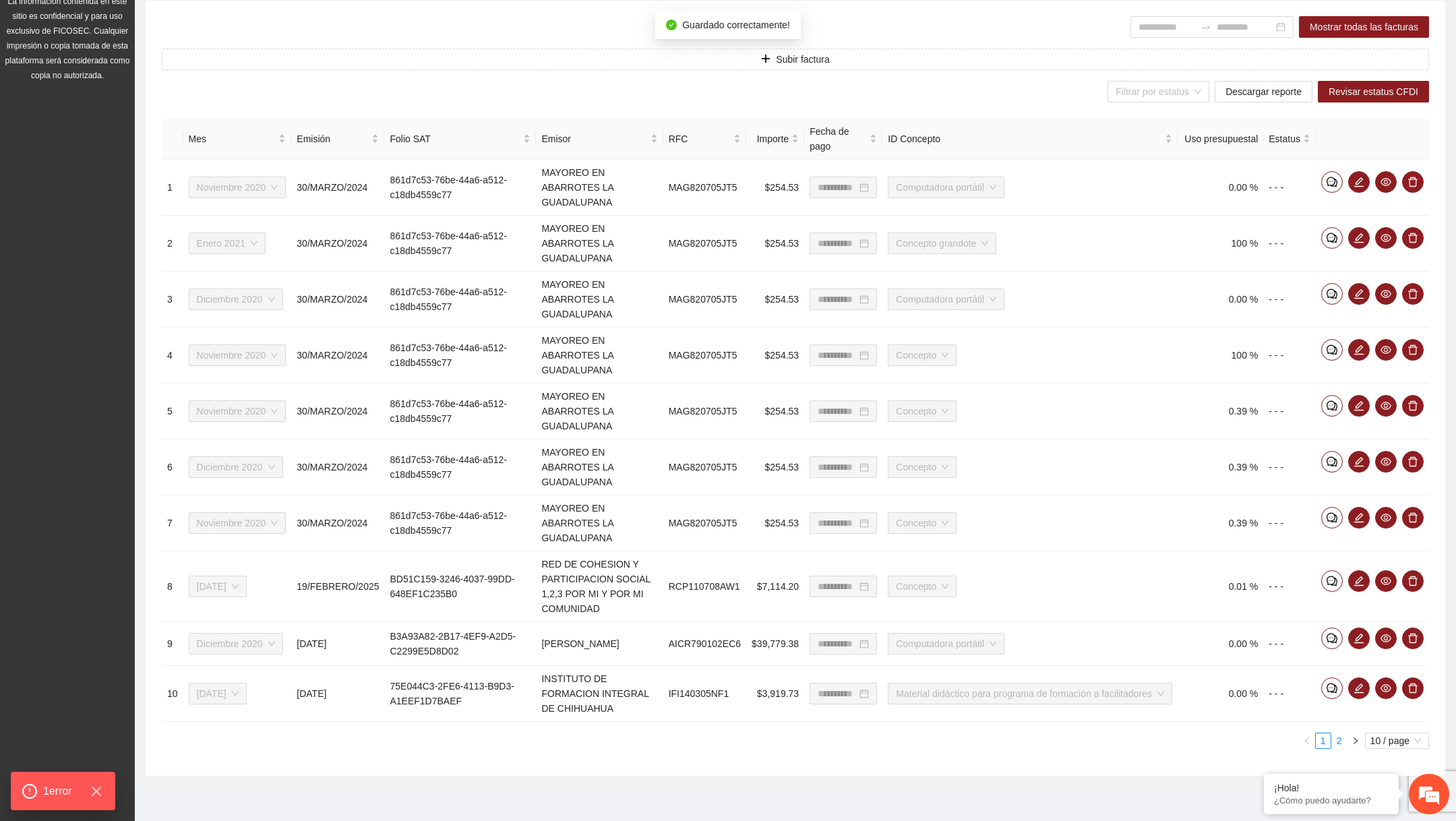
click at [1334, 737] on link "2" at bounding box center [1340, 741] width 15 height 15
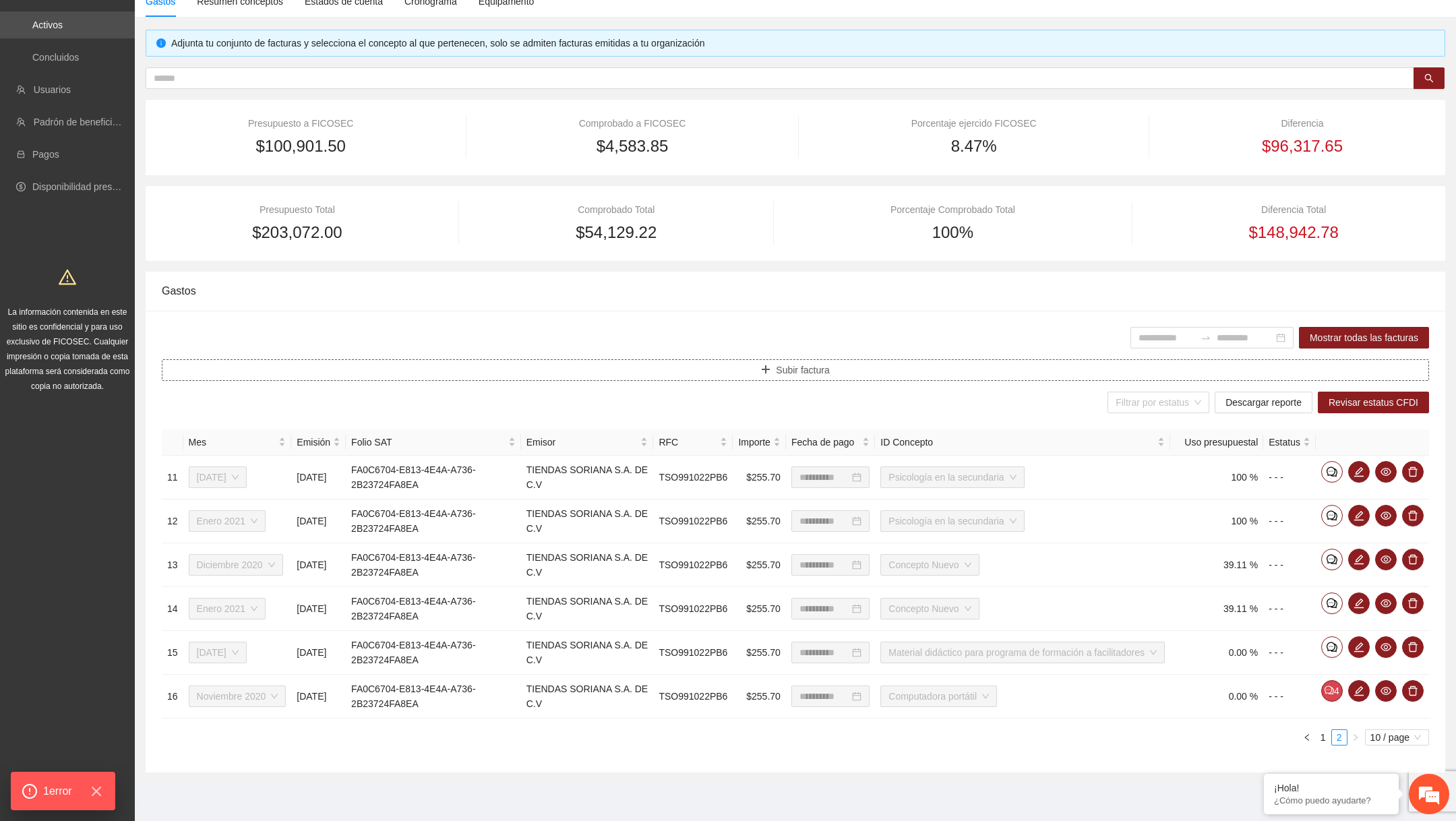
click at [860, 361] on button "Subir factura" at bounding box center [796, 370] width 1268 height 22
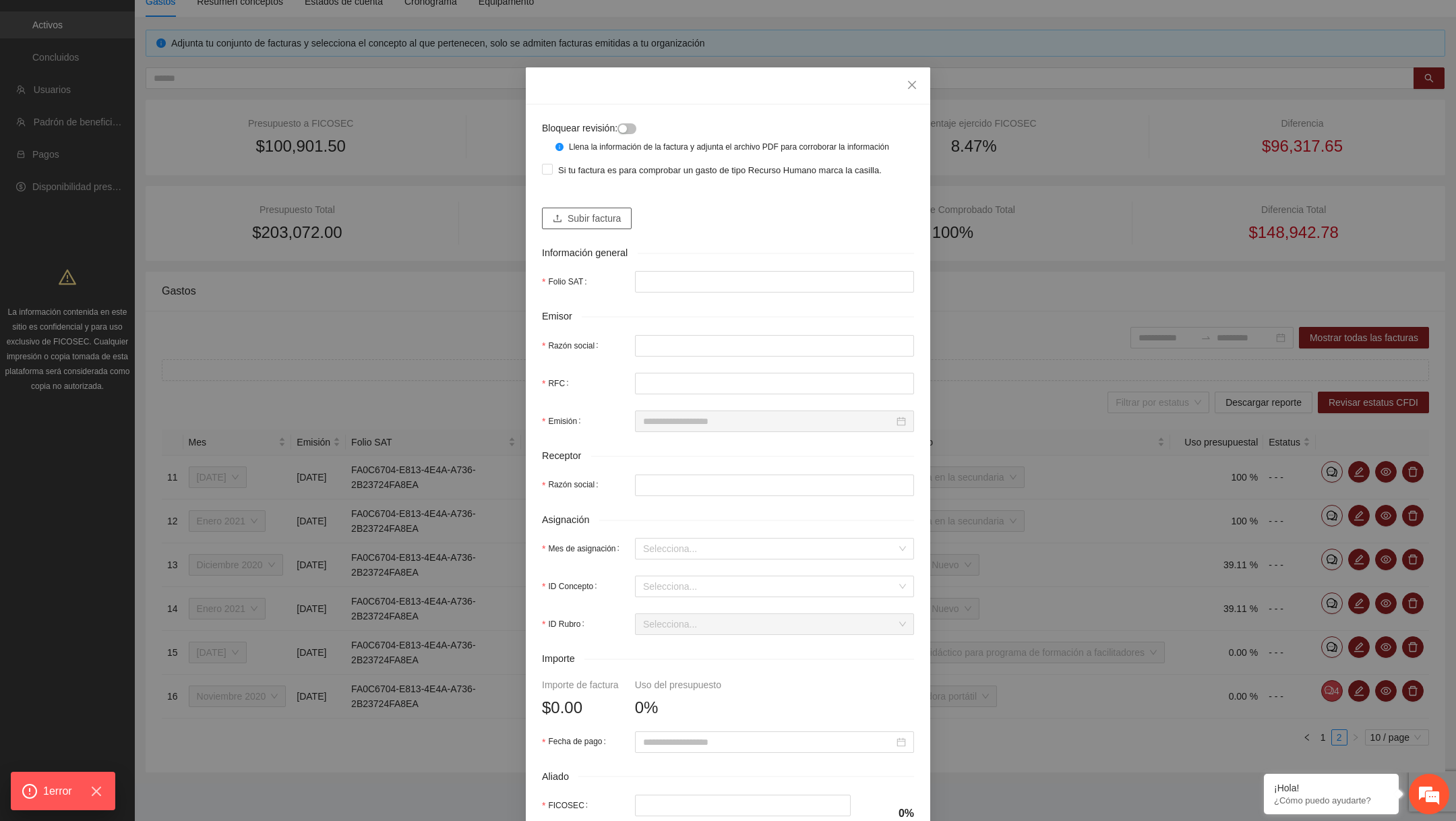
click at [597, 226] on span "Subir factura" at bounding box center [594, 218] width 53 height 15
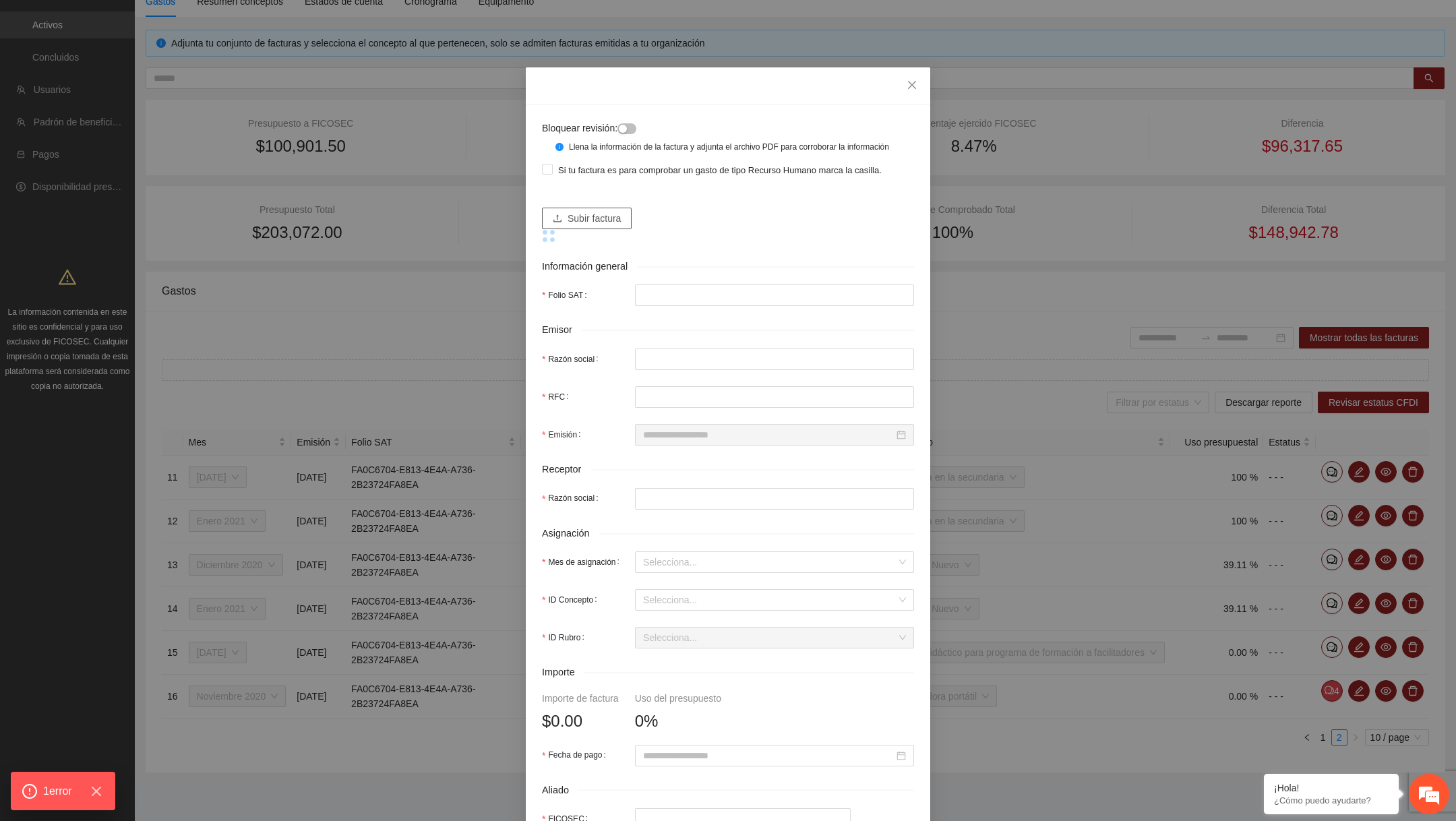
click at [591, 226] on span "Subir factura" at bounding box center [594, 218] width 53 height 15
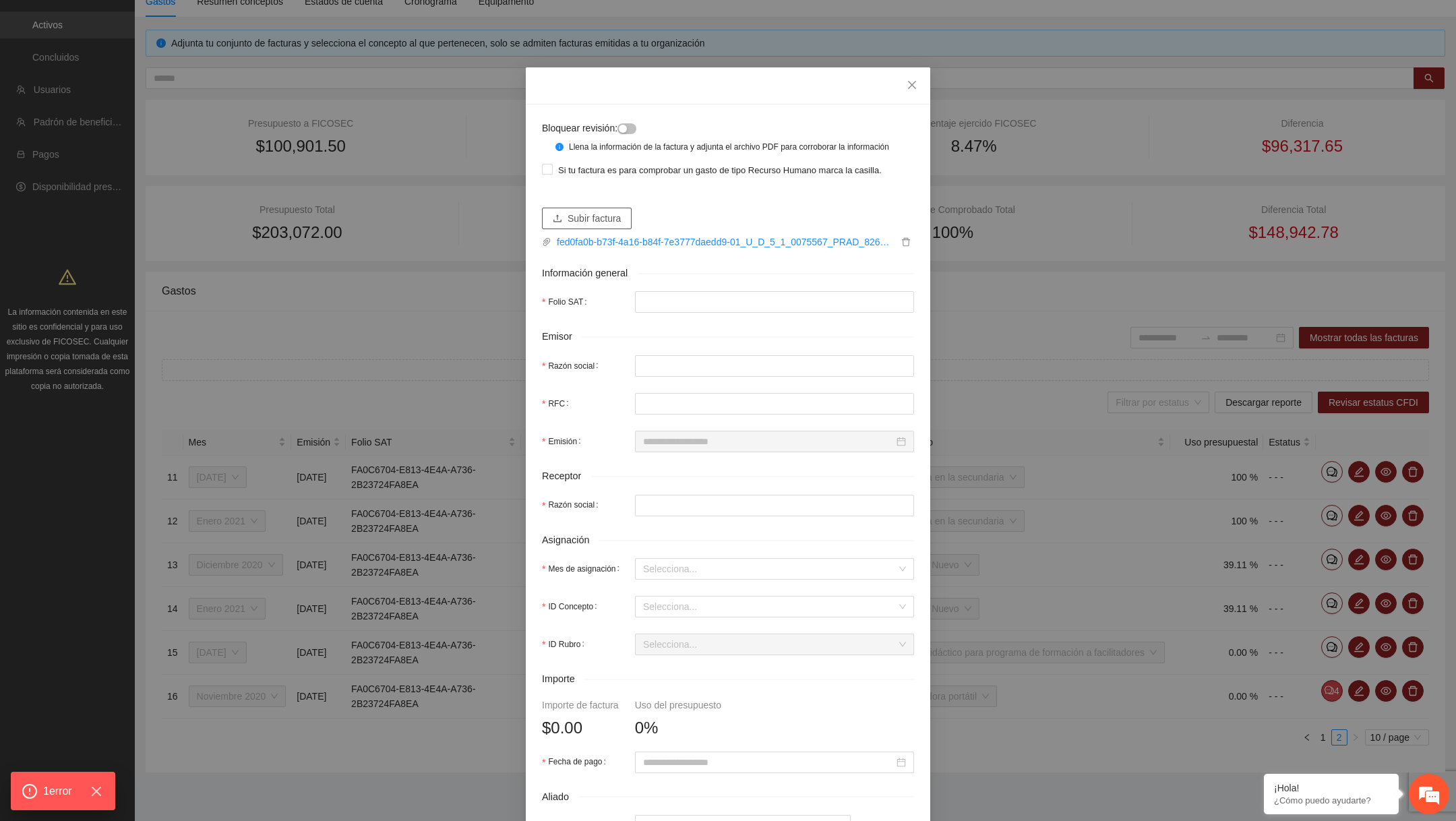
type input "**********"
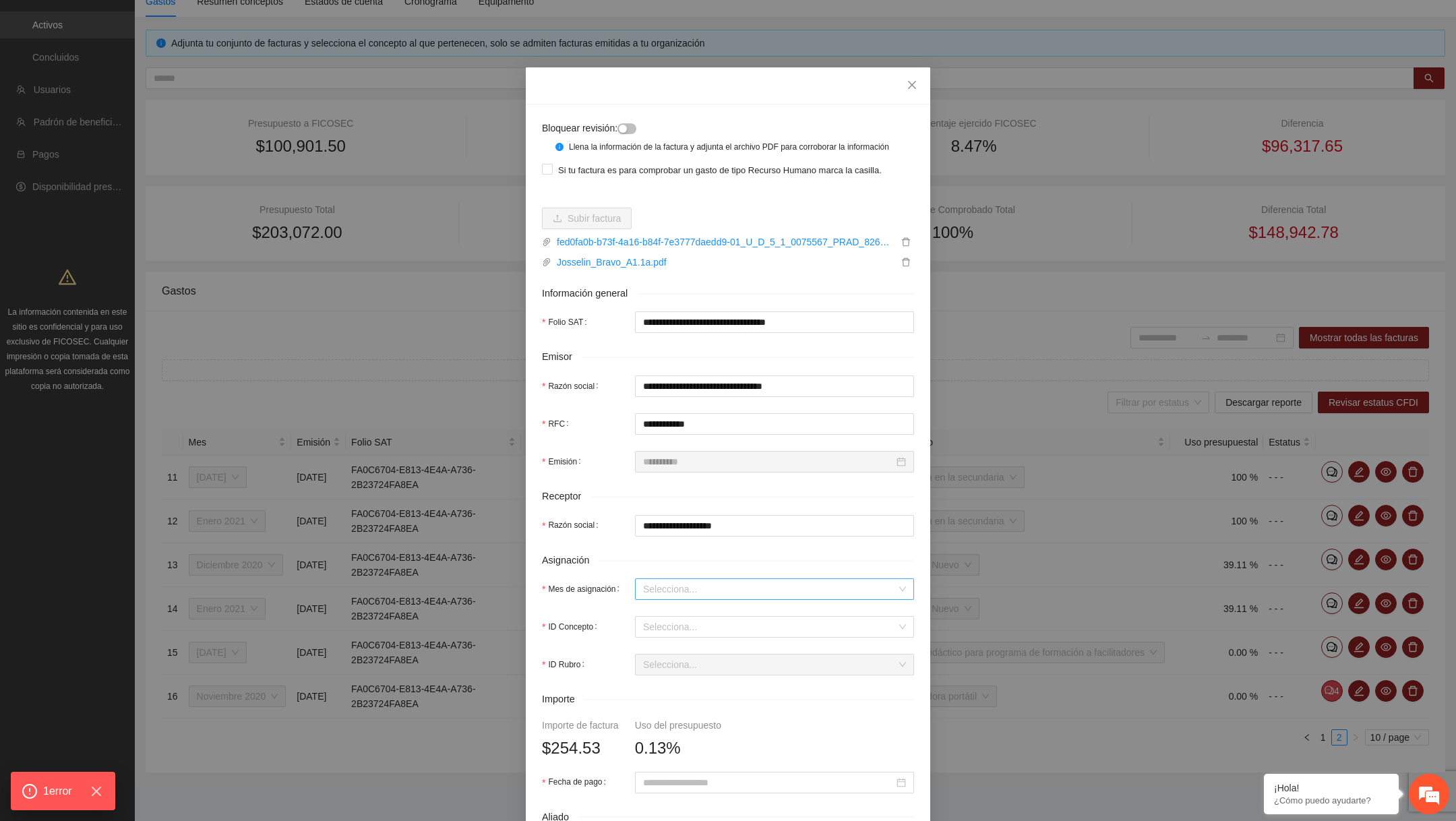
click at [713, 597] on input "Mes de asignación" at bounding box center [770, 590] width 254 height 20
click at [691, 655] on div "Noviembre 2020" at bounding box center [775, 663] width 263 height 15
click at [691, 637] on input "ID Concepto" at bounding box center [770, 627] width 254 height 20
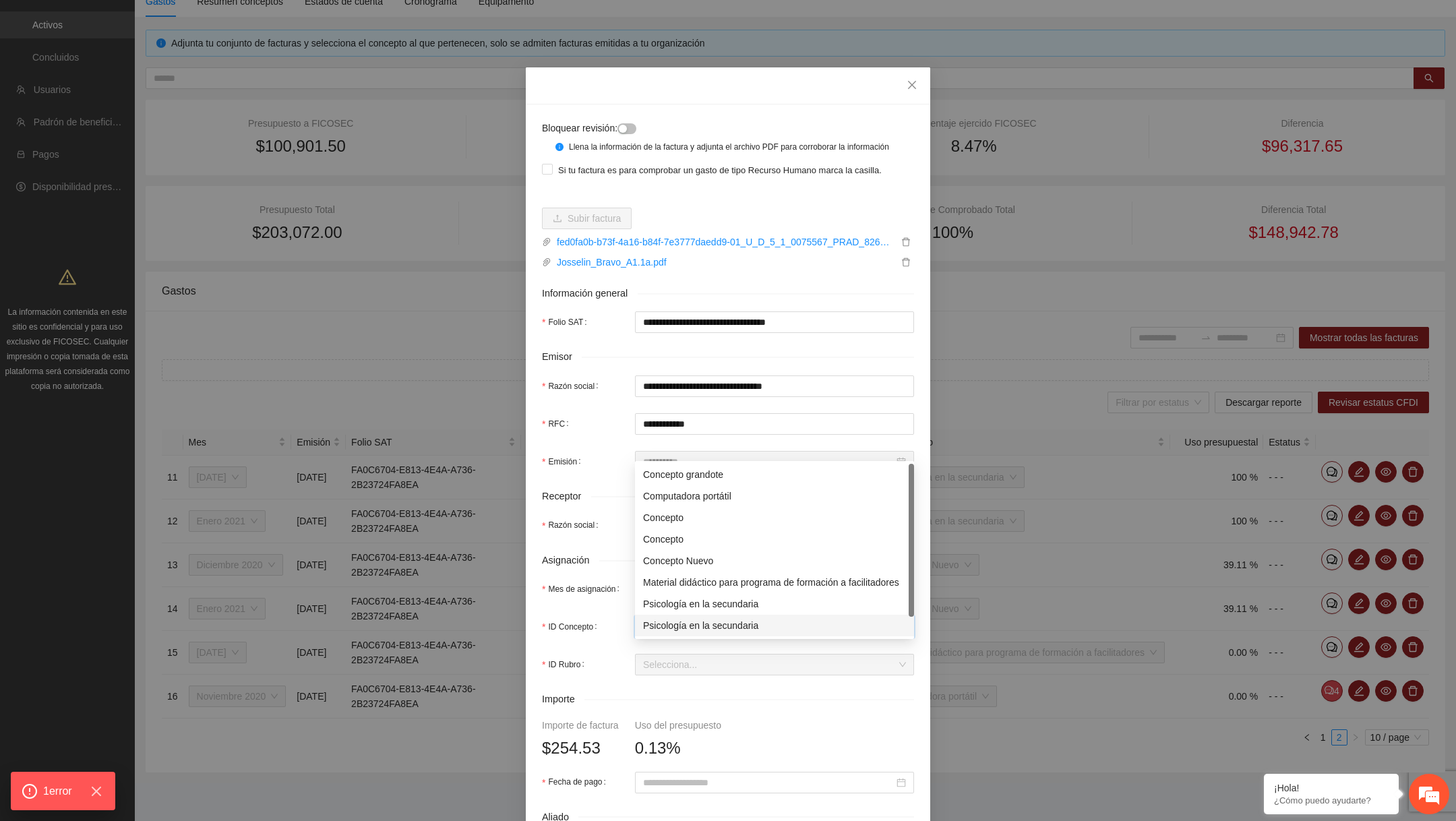
click at [685, 618] on div "Psicología en la secundaria" at bounding box center [775, 626] width 263 height 15
type input "******"
type input "*****"
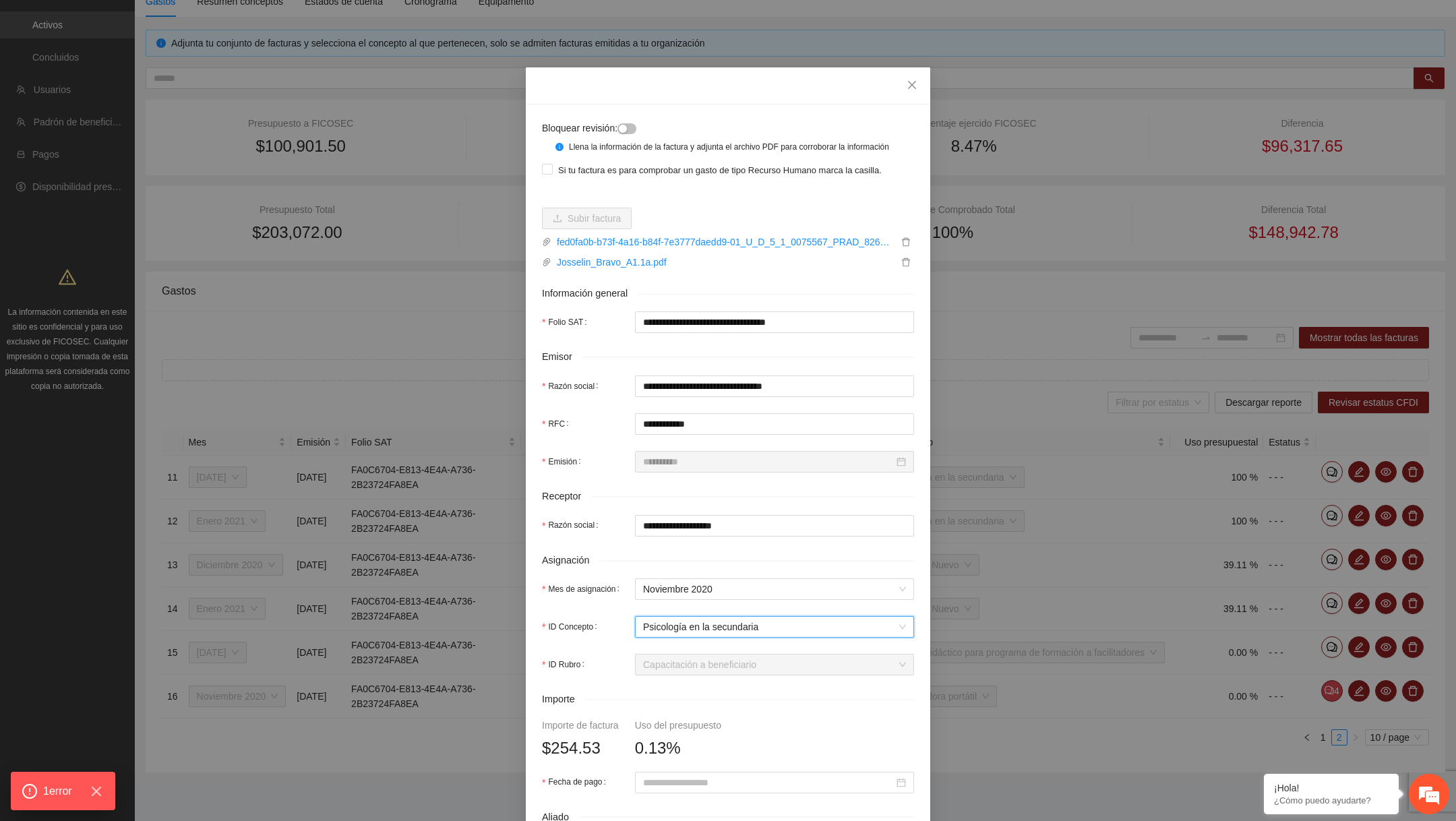
scroll to position [39, 0]
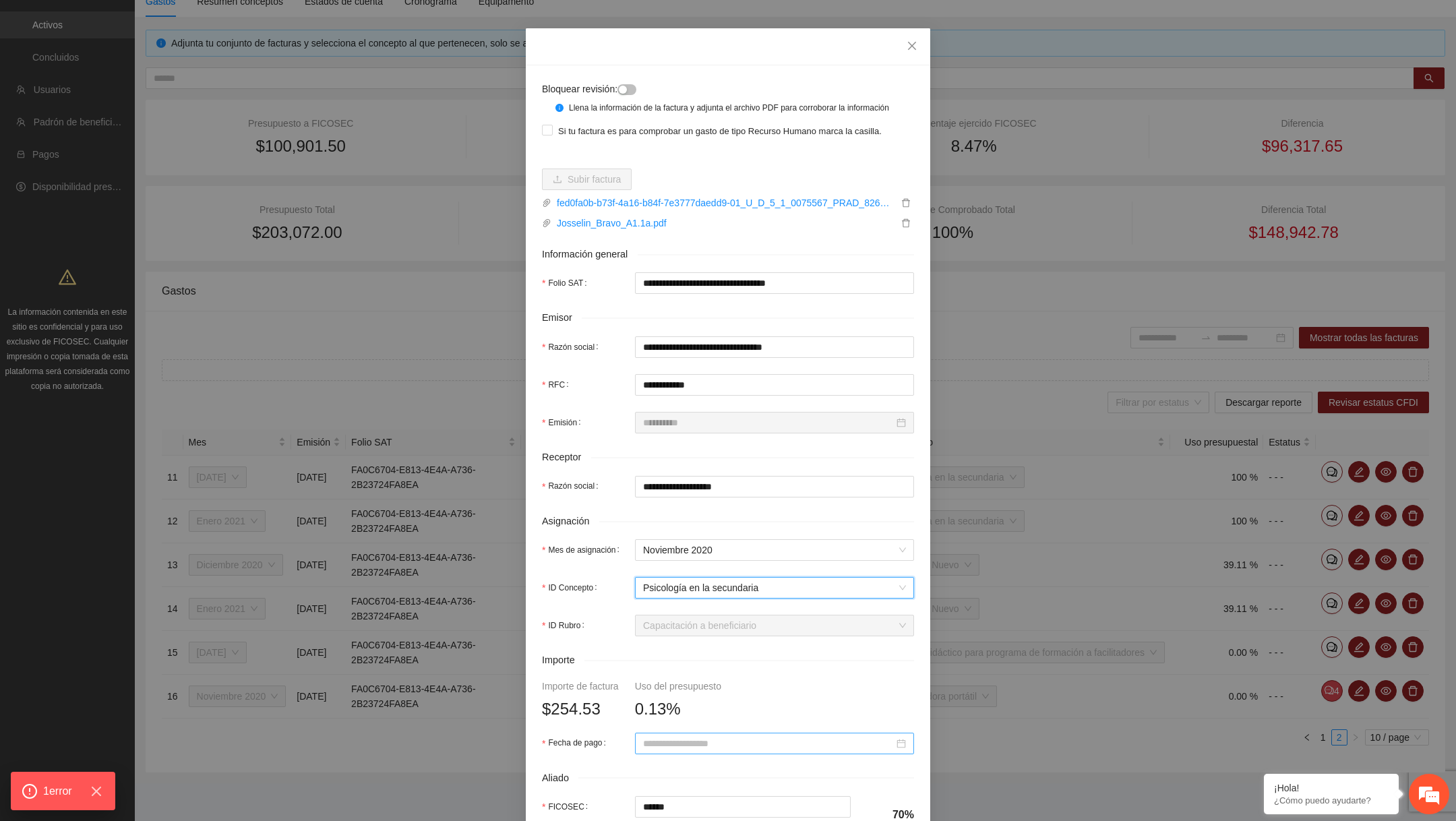
click at [671, 751] on input "Fecha de pago" at bounding box center [768, 744] width 251 height 15
type input "**********"
click at [679, 667] on div "22" at bounding box center [679, 672] width 16 height 16
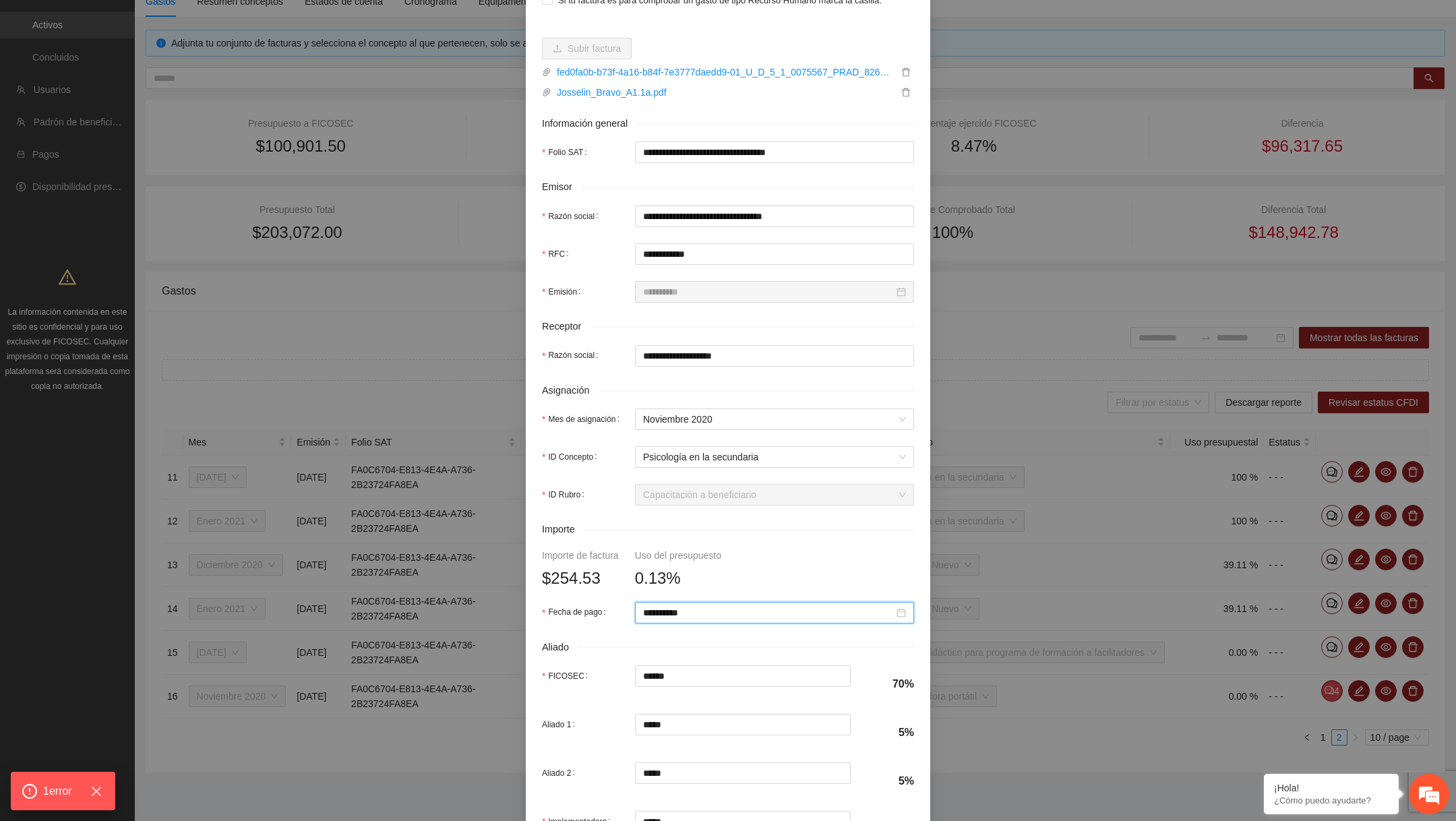
scroll to position [288, 0]
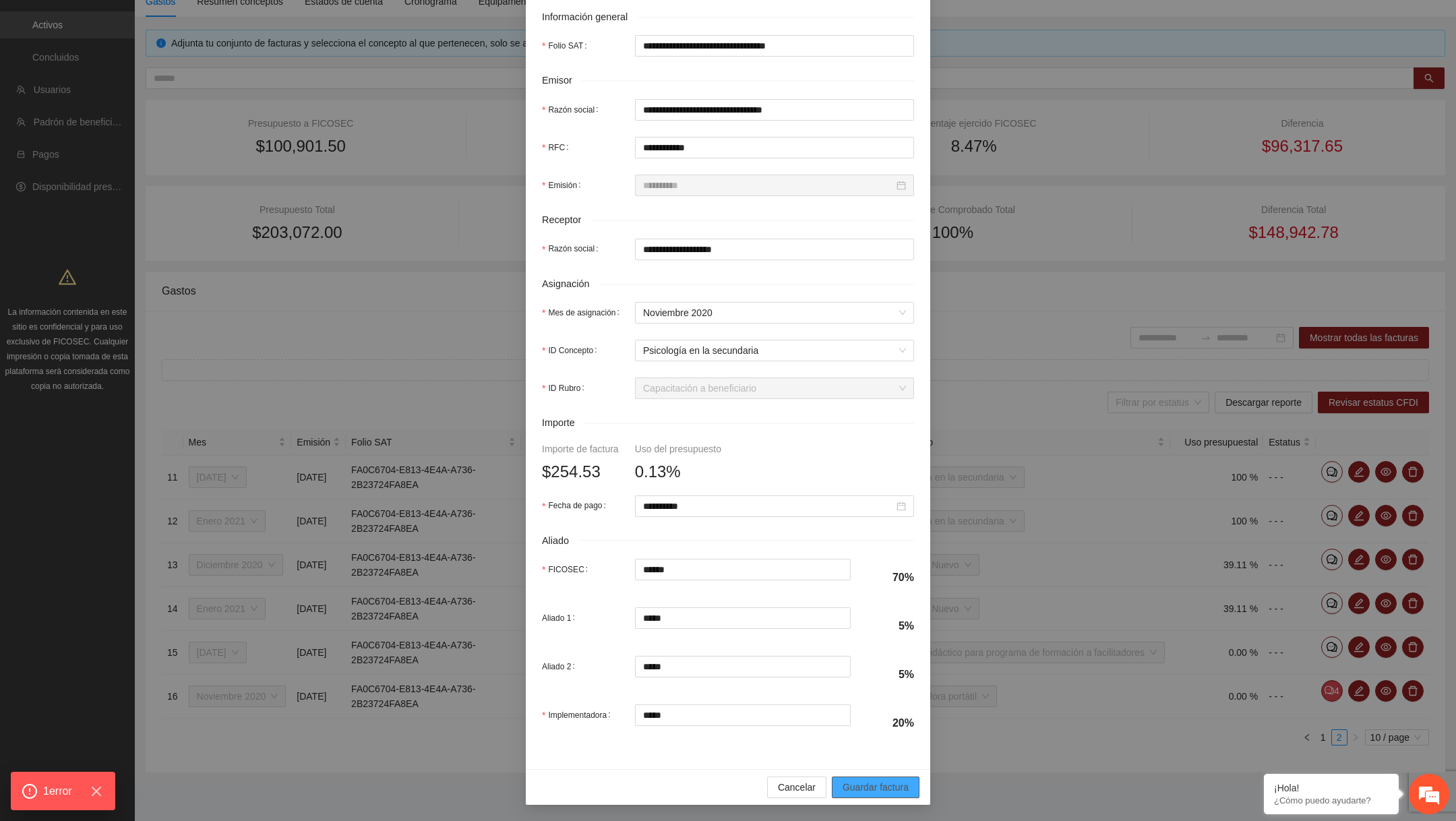
click at [867, 788] on span "Guardar factura" at bounding box center [875, 788] width 66 height 15
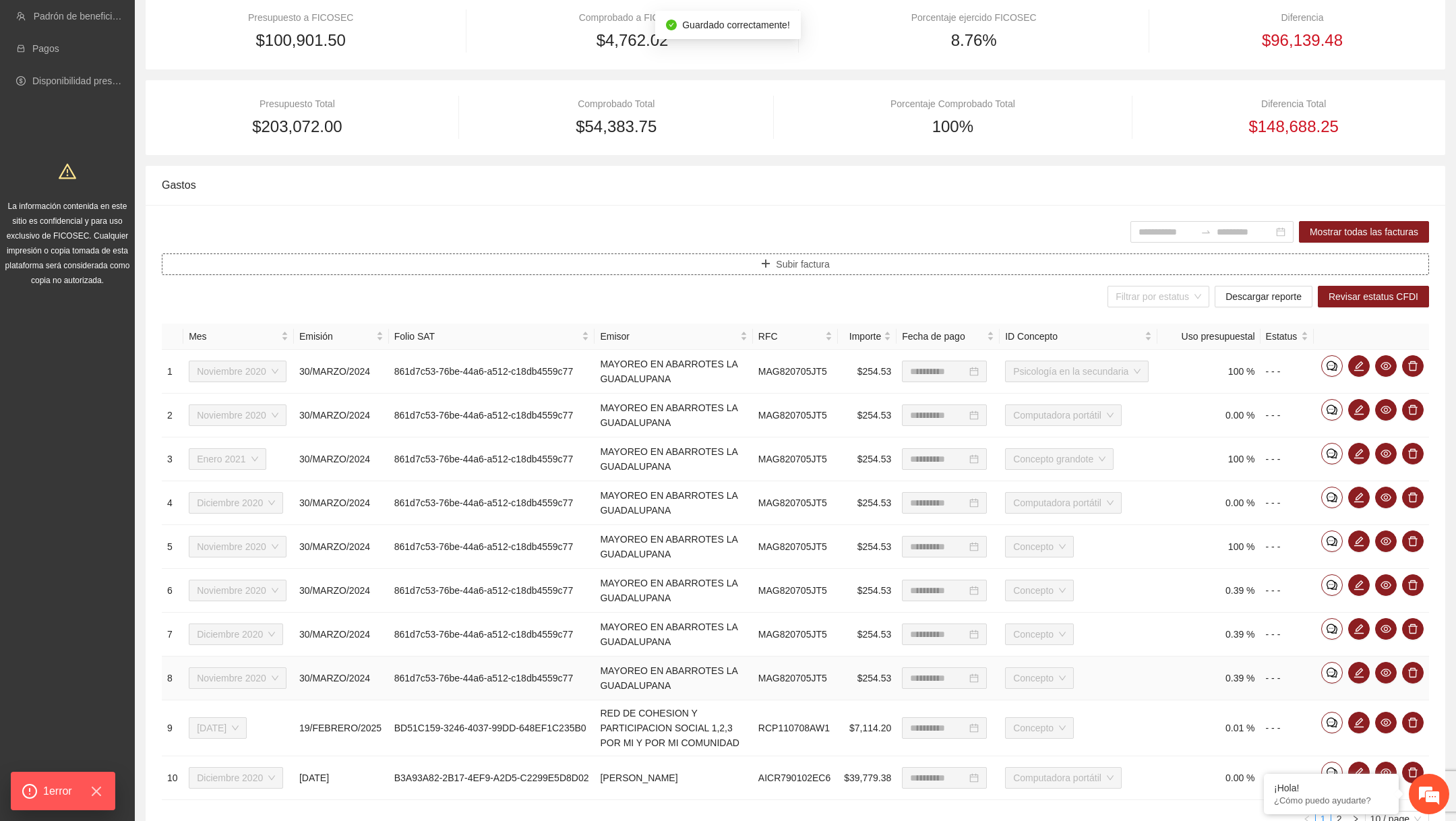
scroll to position [305, 0]
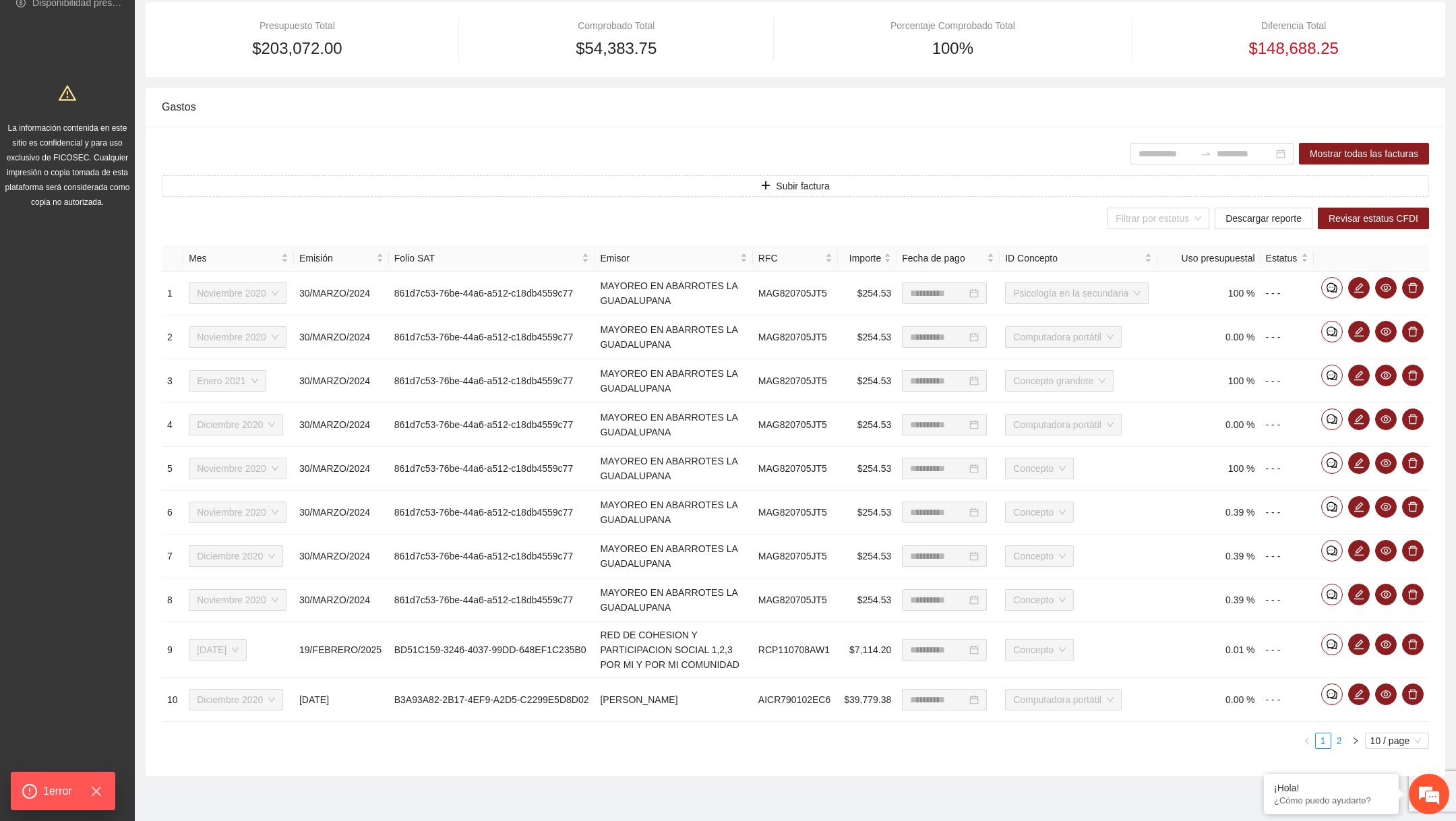
click at [1339, 735] on link "2" at bounding box center [1340, 741] width 15 height 15
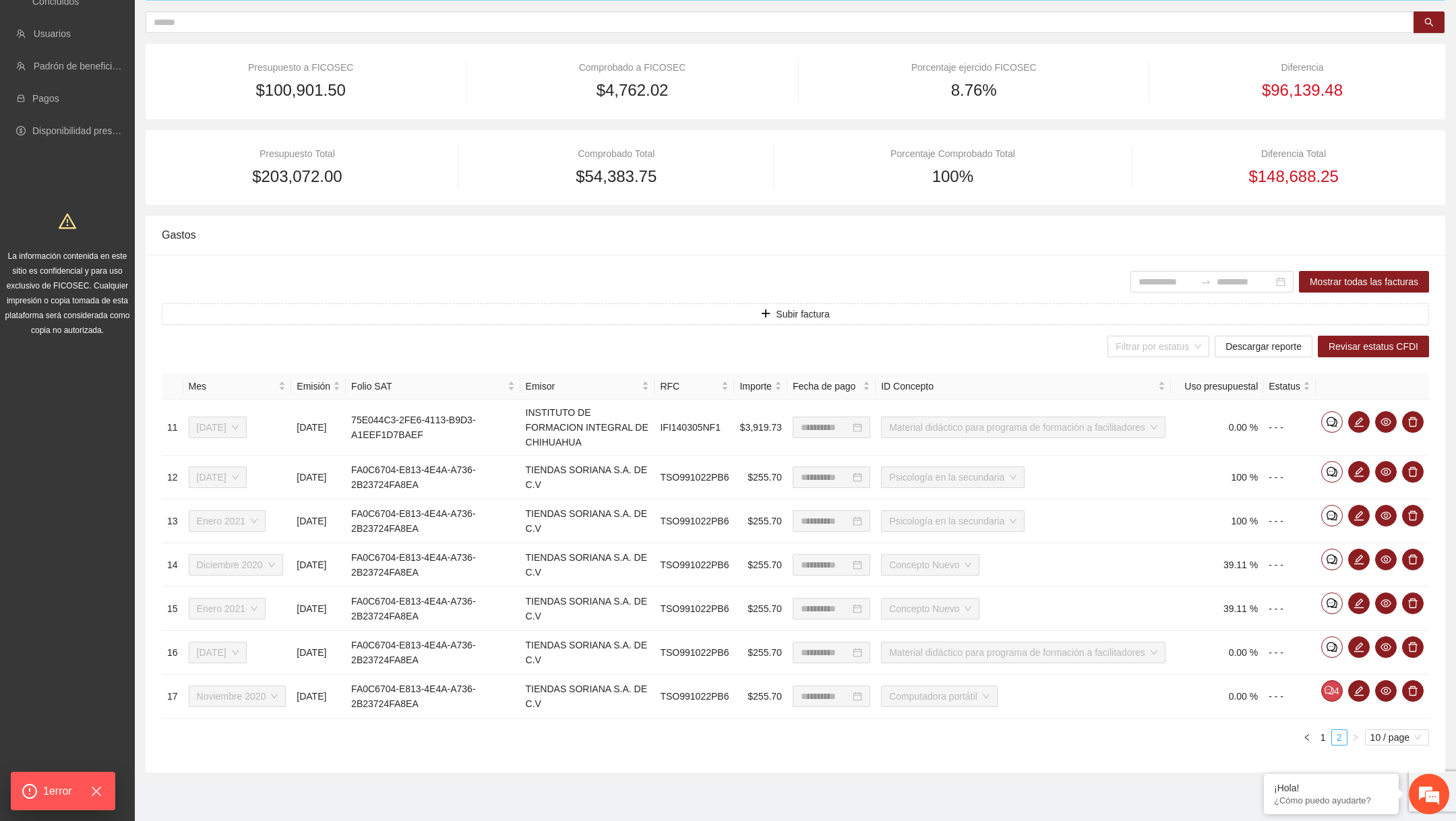
scroll to position [203, 0]
click at [857, 303] on button "Subir factura" at bounding box center [796, 314] width 1268 height 22
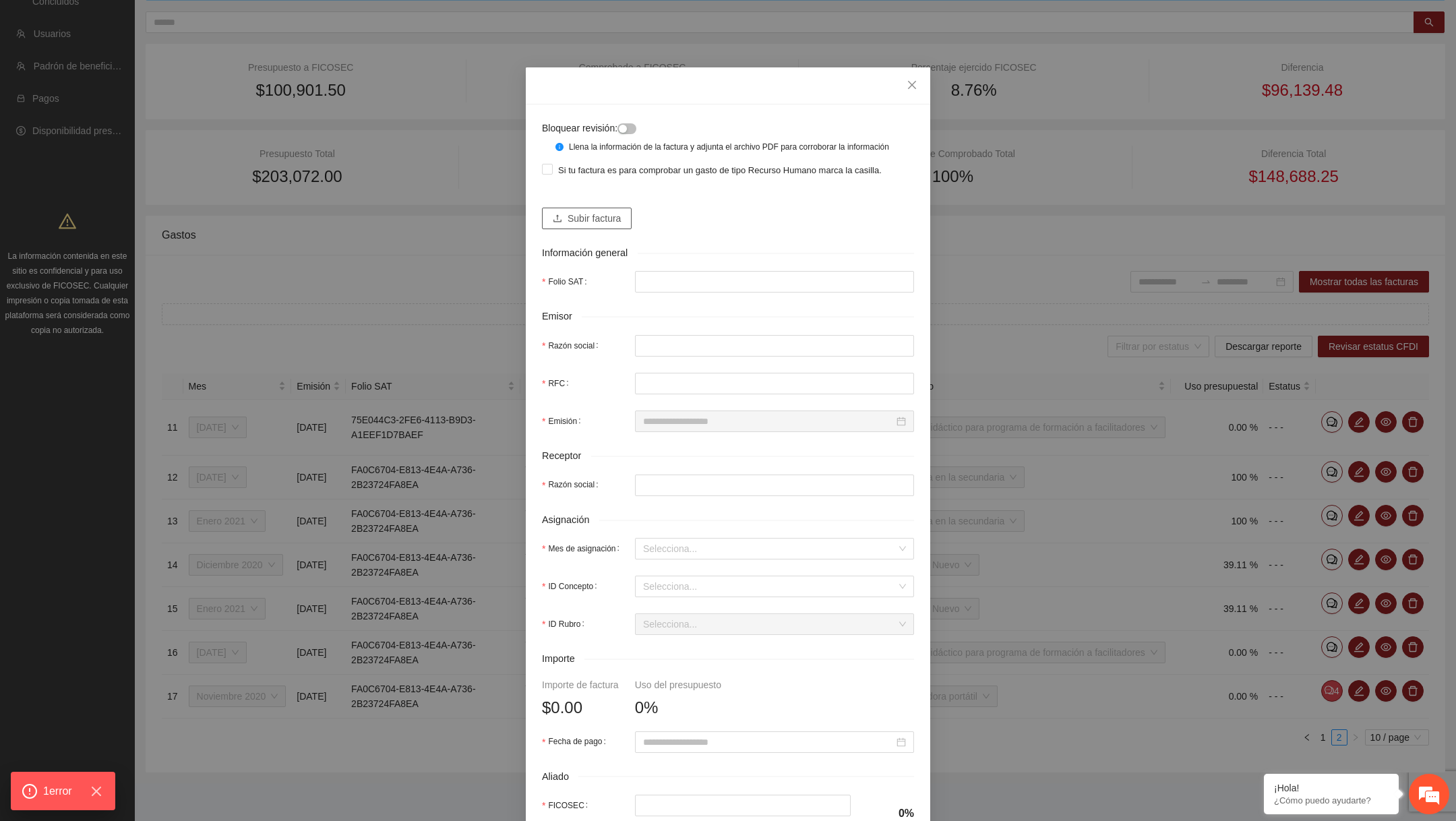
click at [606, 226] on span "Subir factura" at bounding box center [594, 218] width 53 height 15
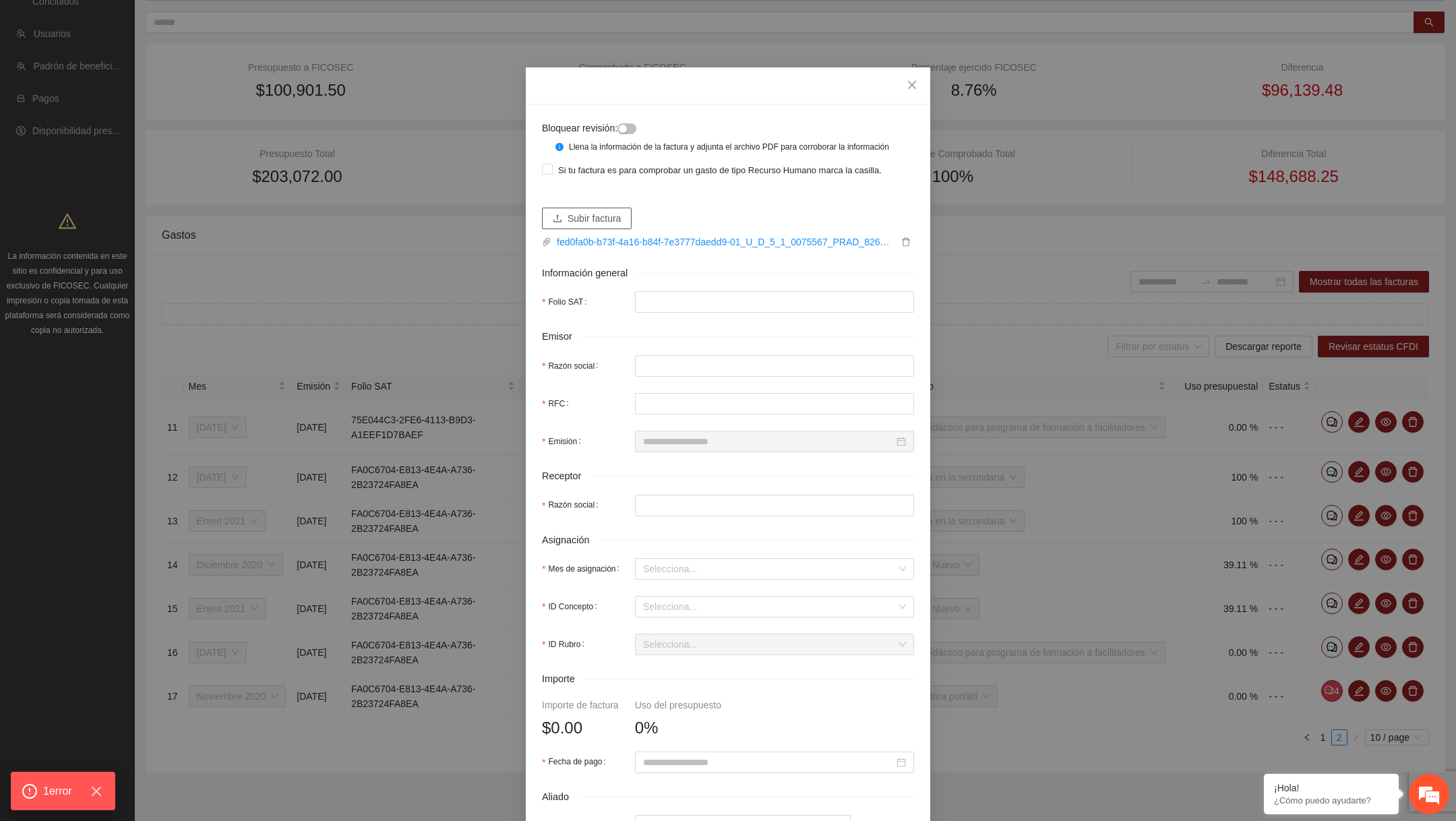
type input "**********"
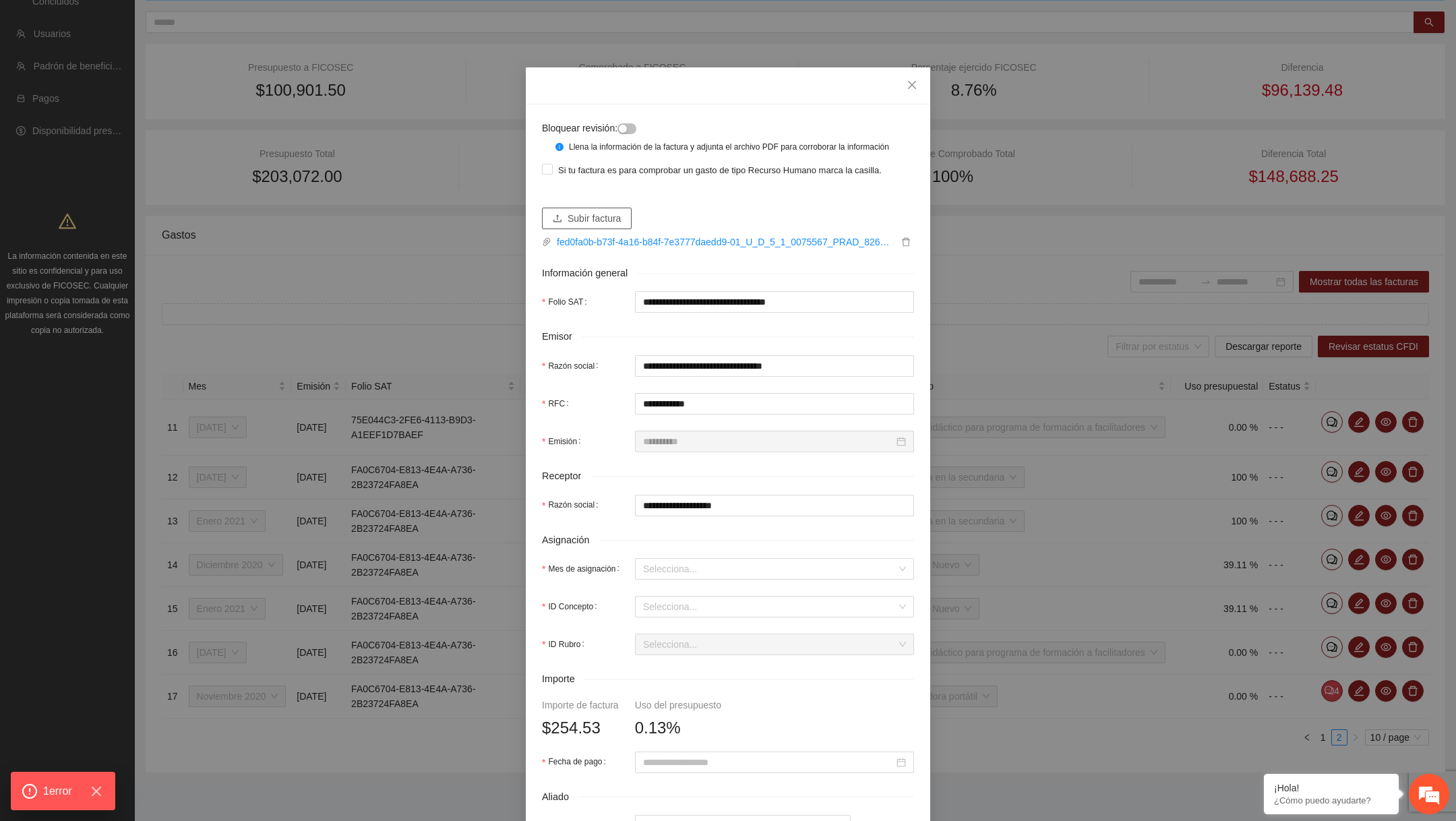
click at [597, 226] on span "Subir factura" at bounding box center [594, 218] width 53 height 15
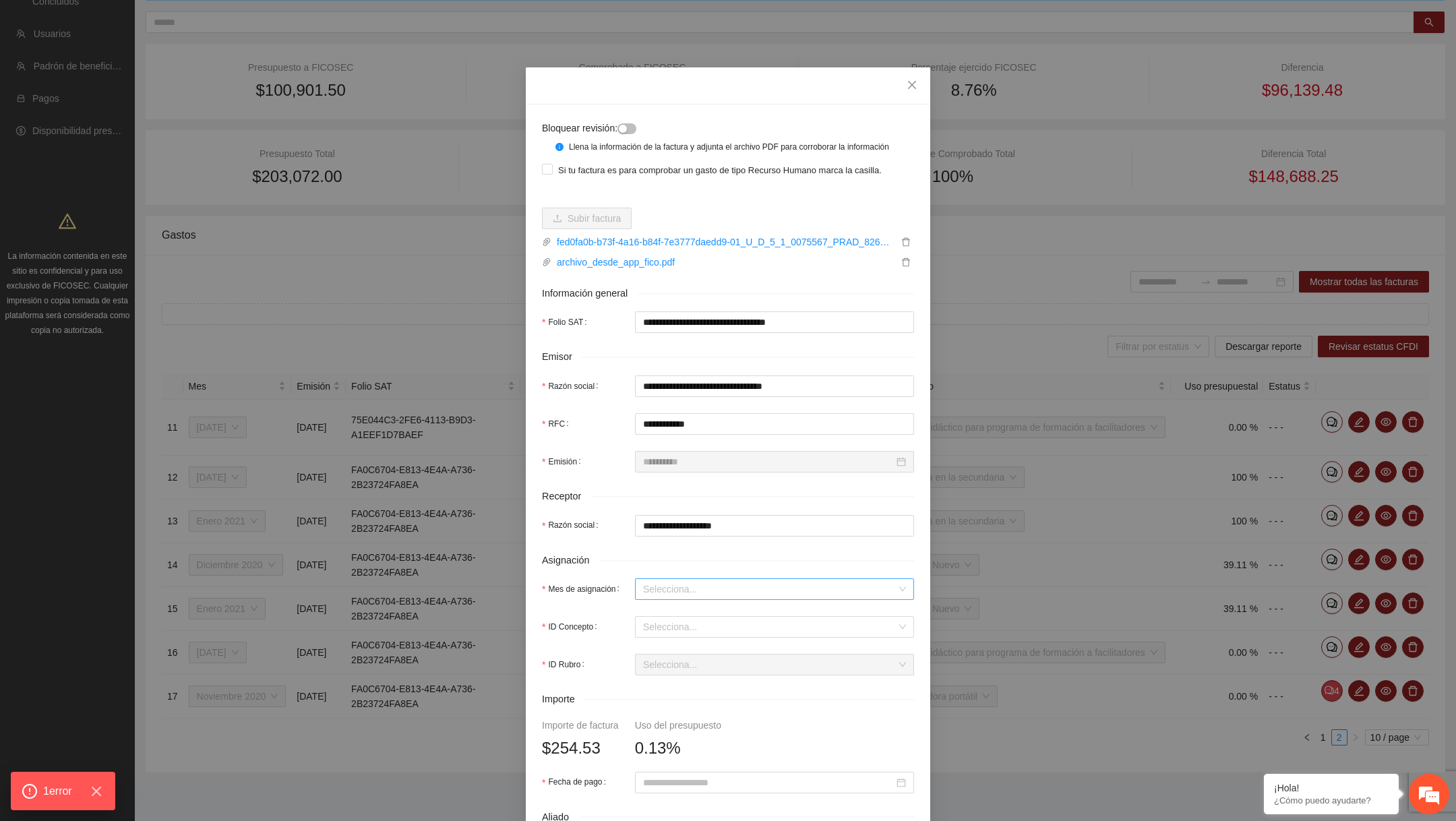
click at [694, 599] on input "Mes de asignación" at bounding box center [770, 590] width 254 height 20
click at [687, 669] on div "Noviembre 2020" at bounding box center [775, 677] width 263 height 15
click at [688, 637] on input "ID Concepto" at bounding box center [770, 627] width 254 height 20
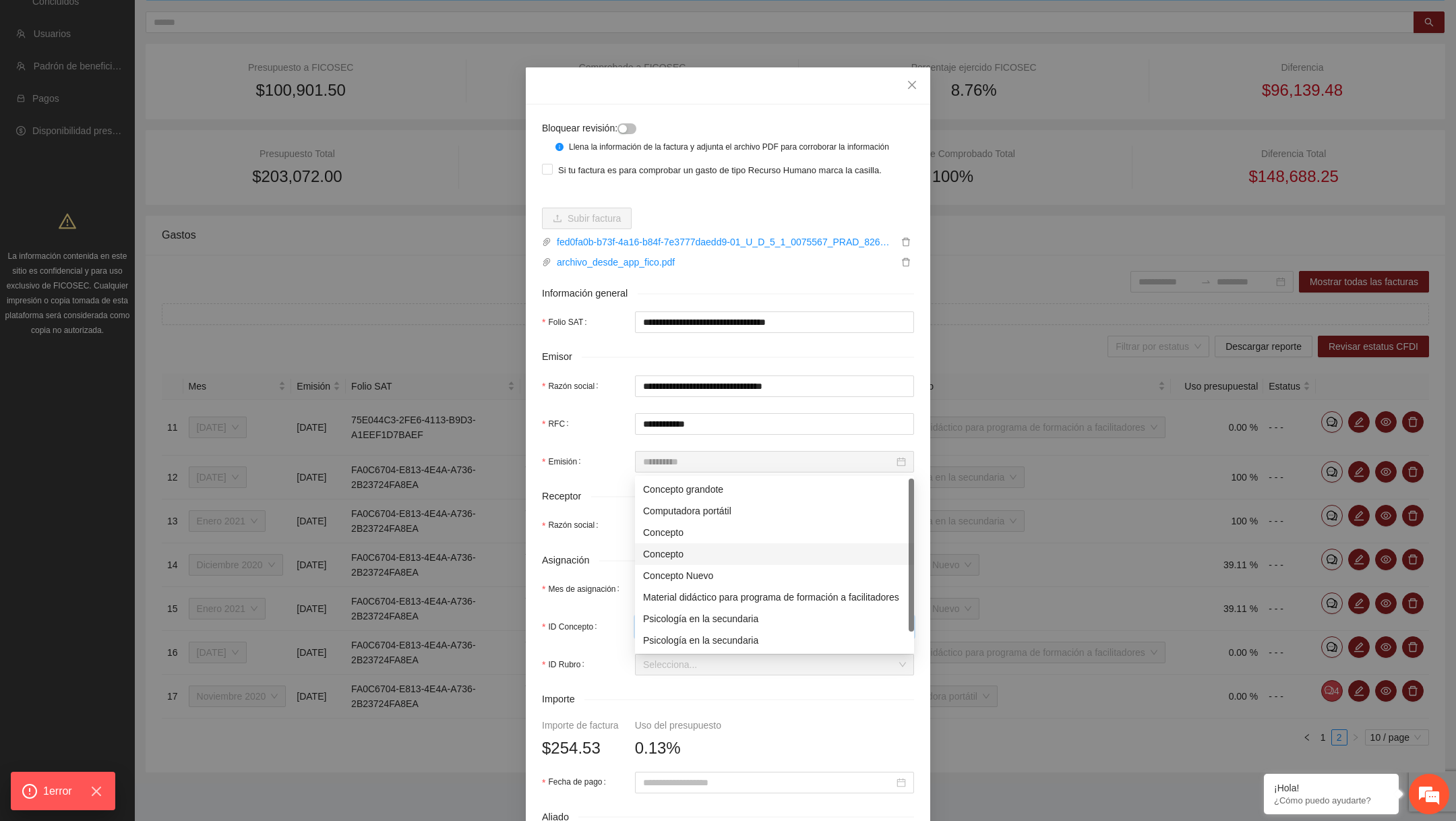
click at [681, 547] on div "Concepto" at bounding box center [775, 554] width 263 height 15
type input "*****"
type input "******"
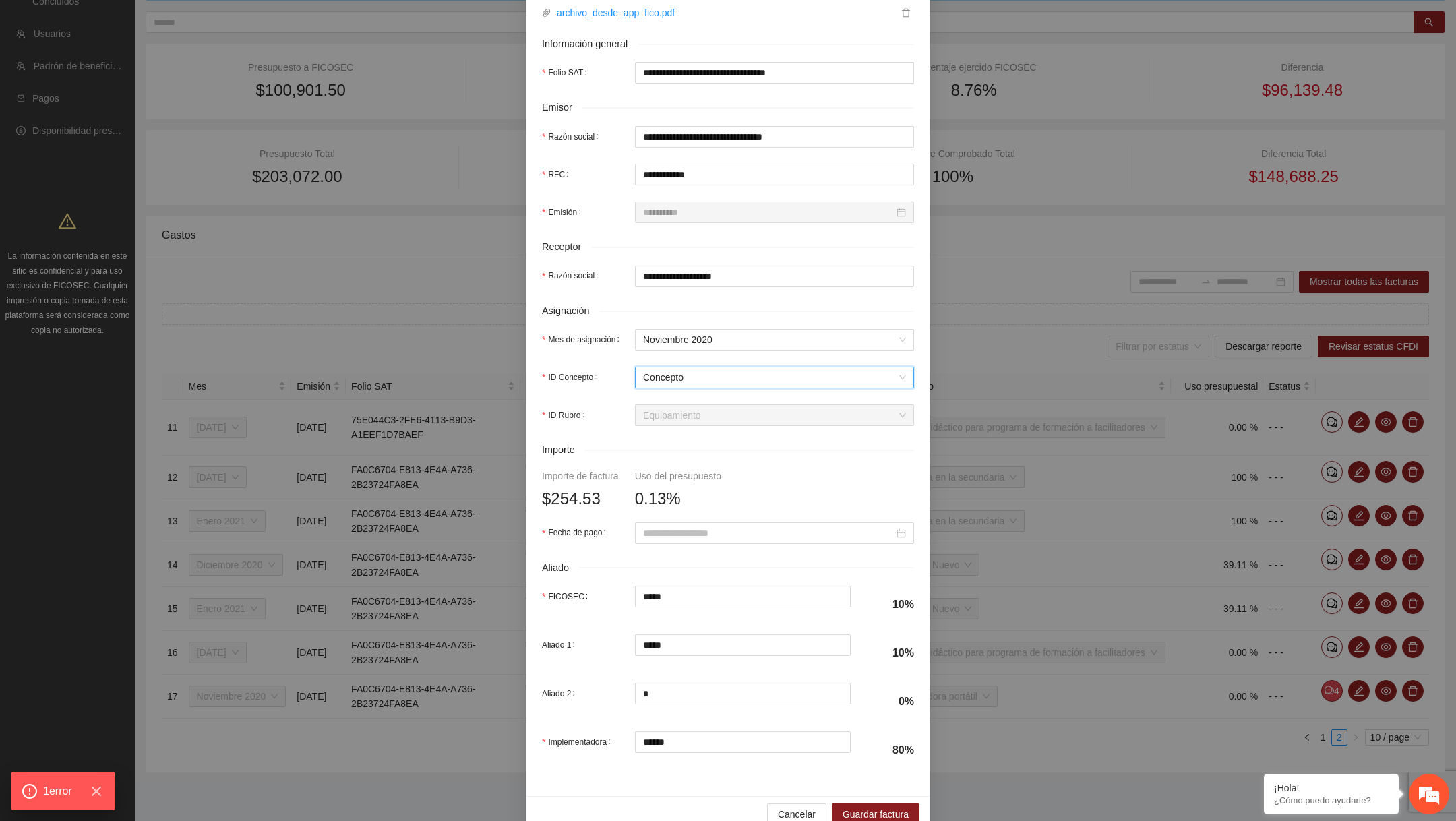
scroll to position [251, 0]
click at [671, 539] on input "Fecha de pago" at bounding box center [768, 532] width 251 height 15
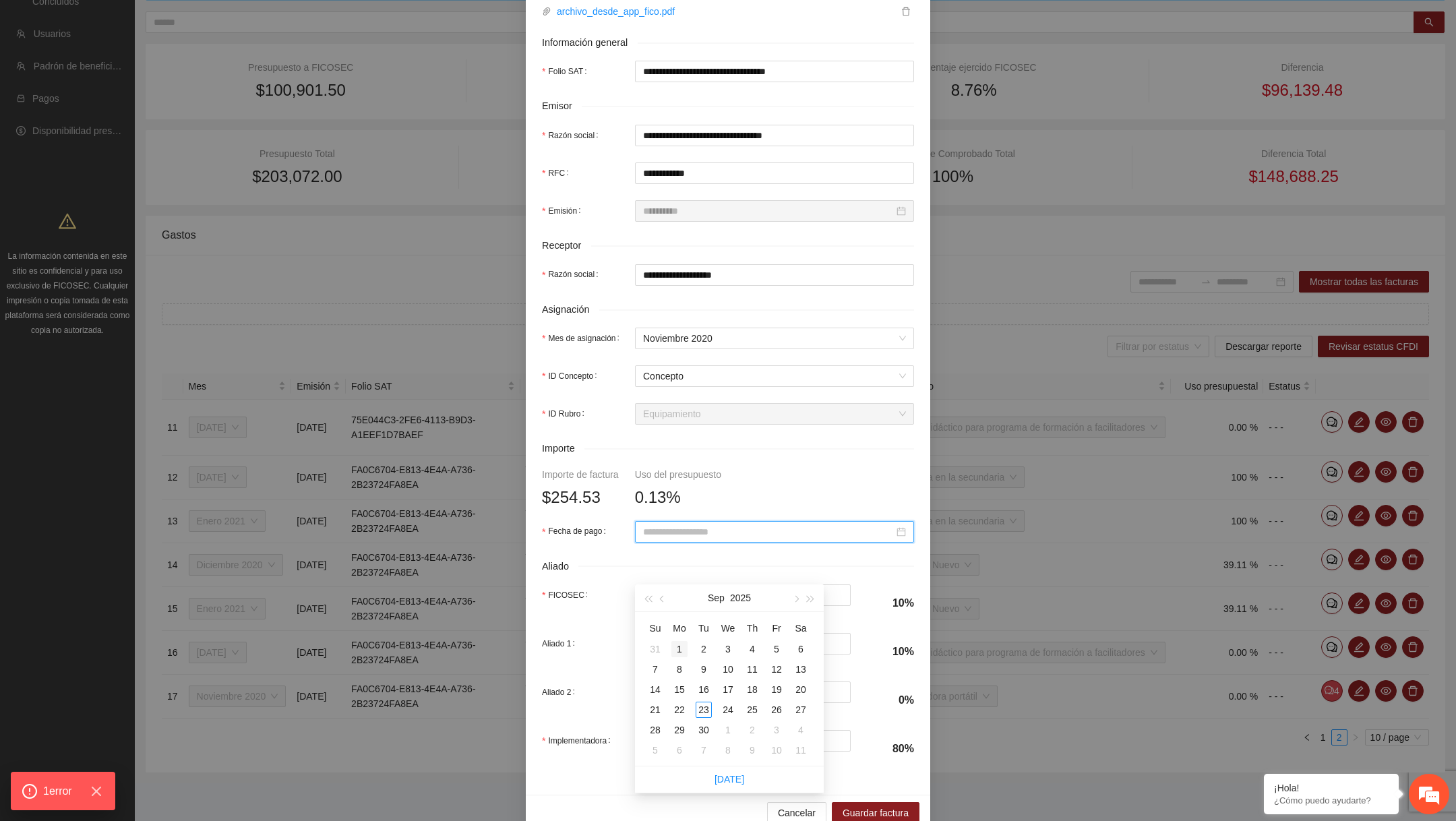
type input "**********"
click at [677, 641] on div "1" at bounding box center [679, 650] width 16 height 16
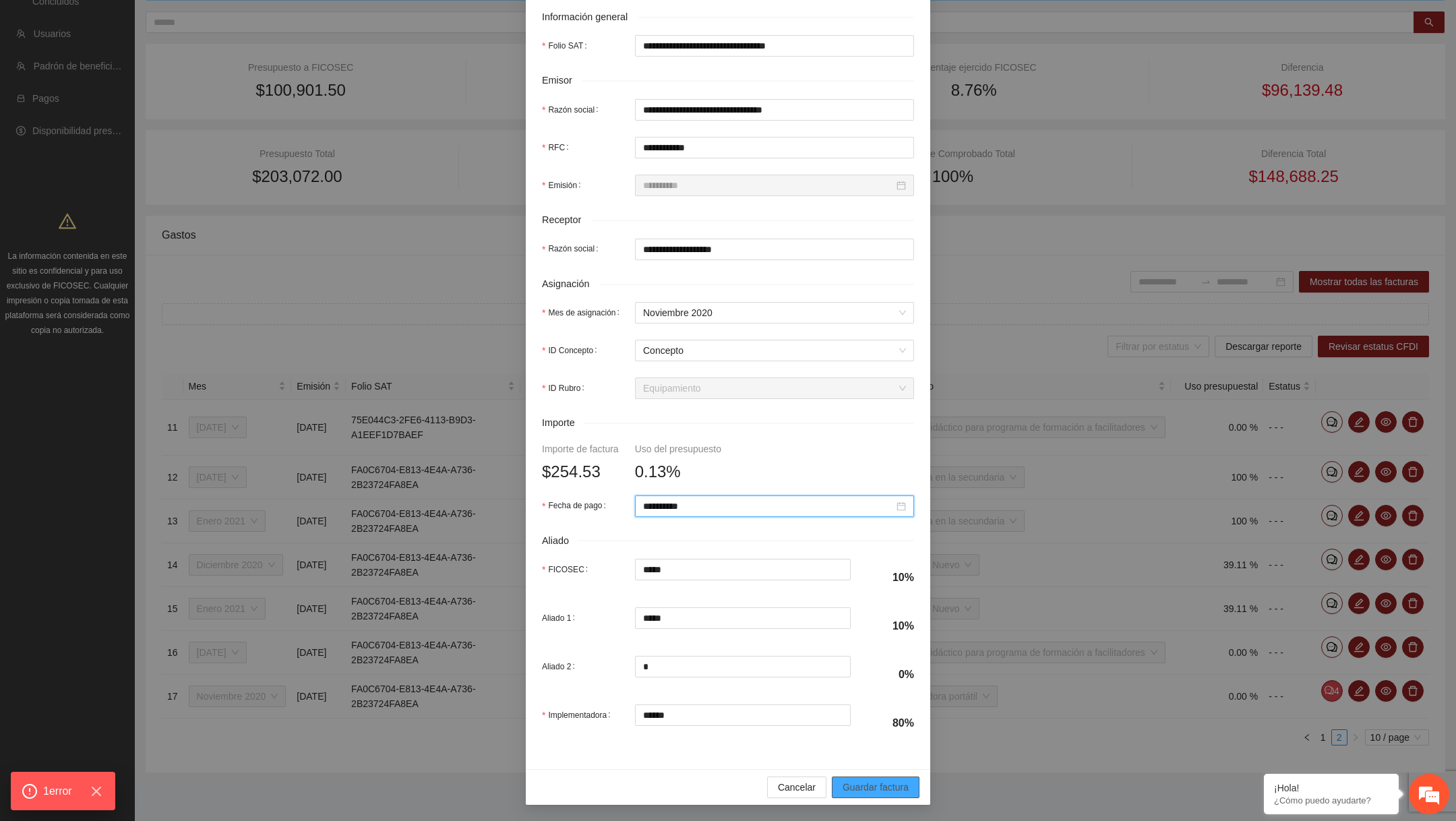
click at [869, 791] on span "Guardar factura" at bounding box center [875, 788] width 66 height 15
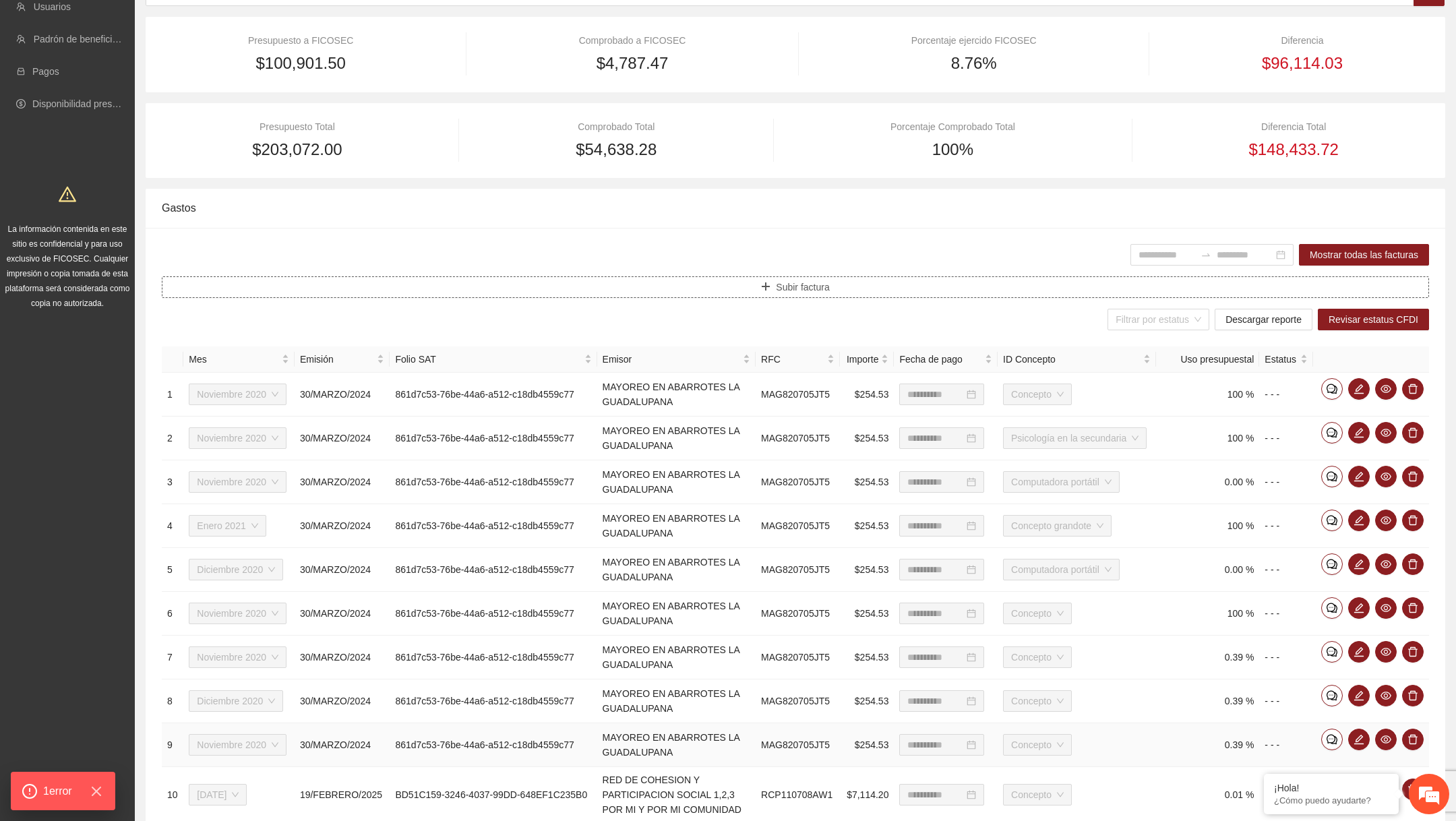
scroll to position [305, 0]
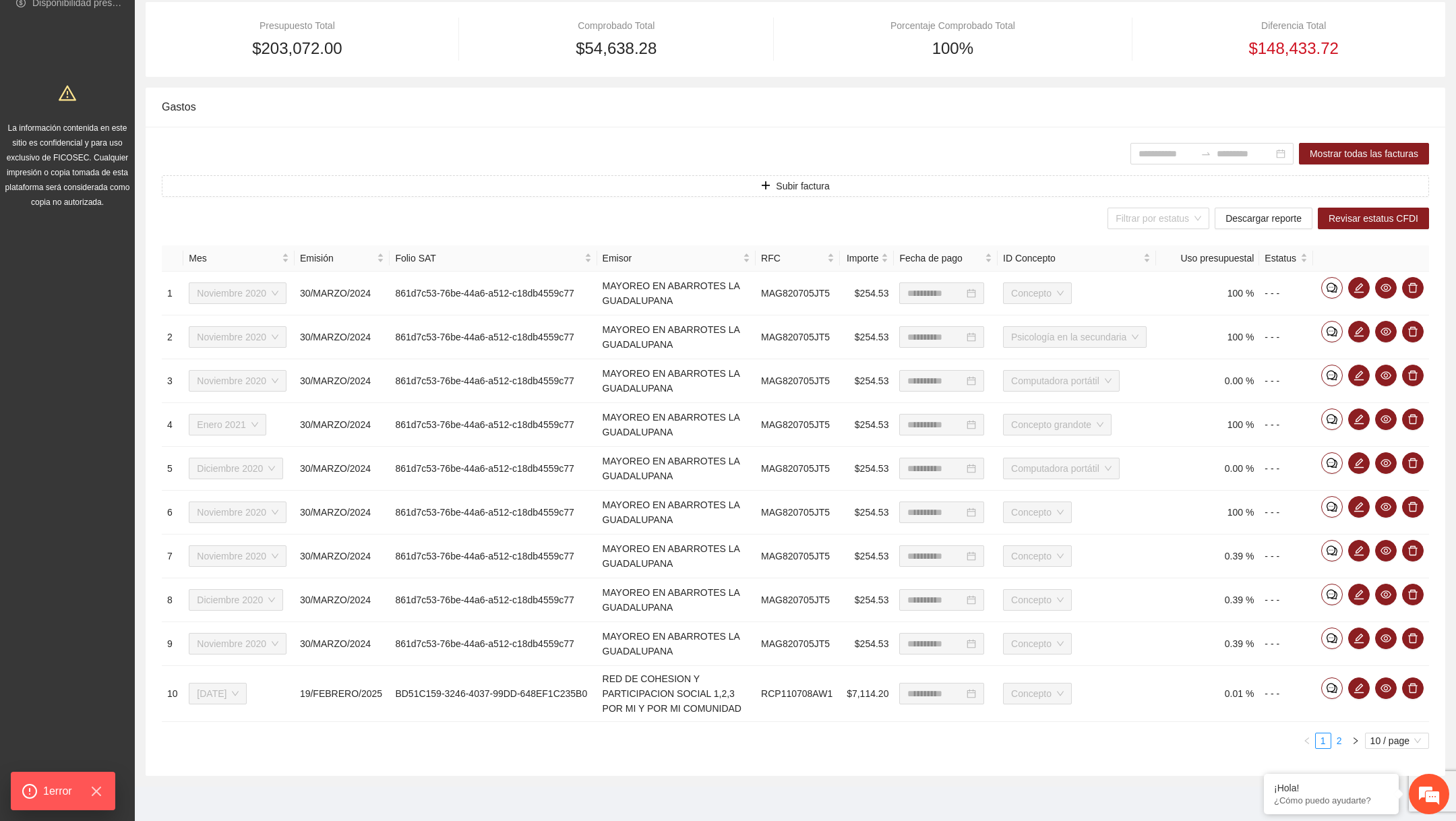
click at [1341, 736] on link "2" at bounding box center [1340, 741] width 15 height 15
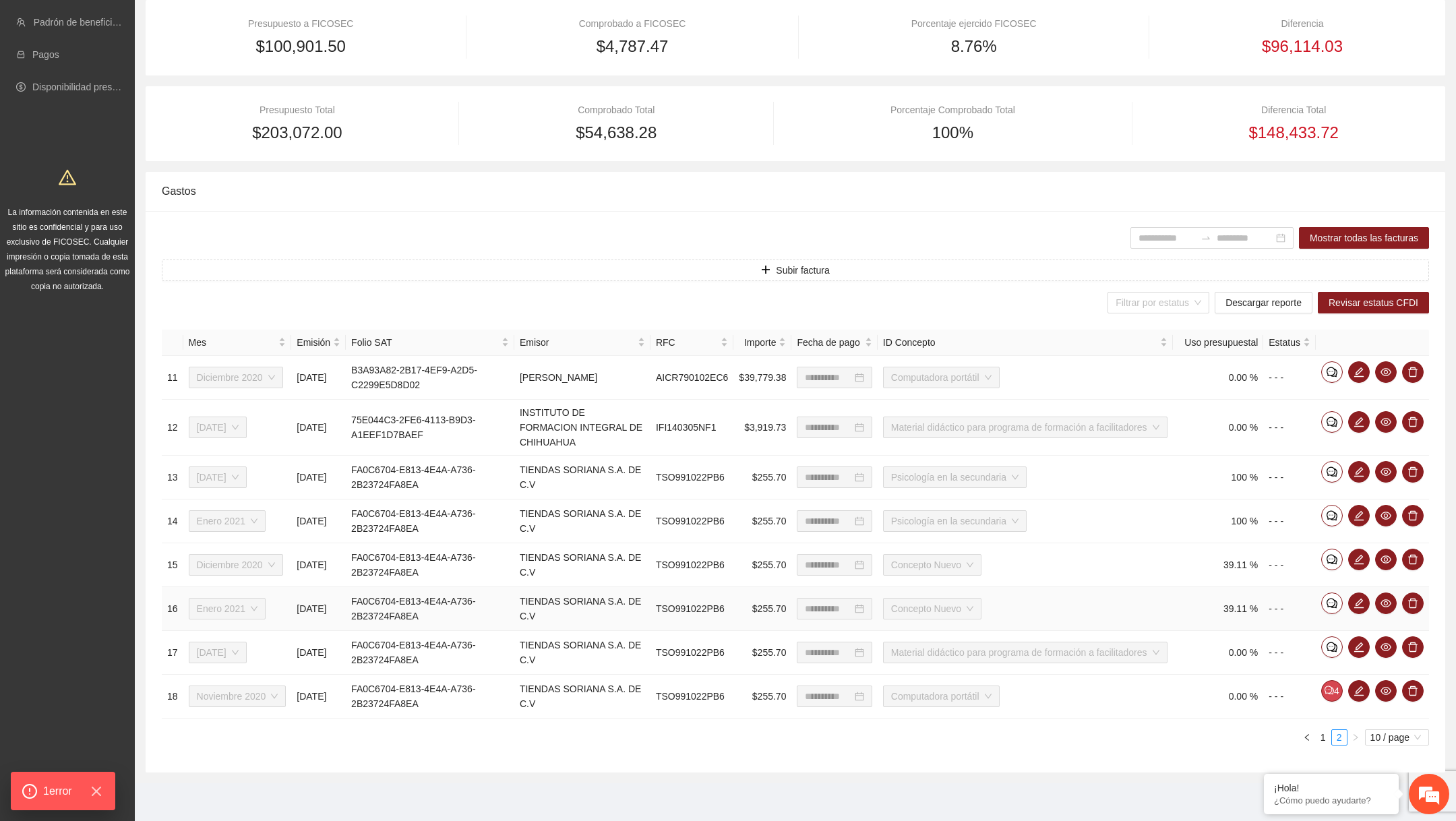
scroll to position [248, 0]
click at [790, 263] on span "Subir factura" at bounding box center [802, 271] width 53 height 15
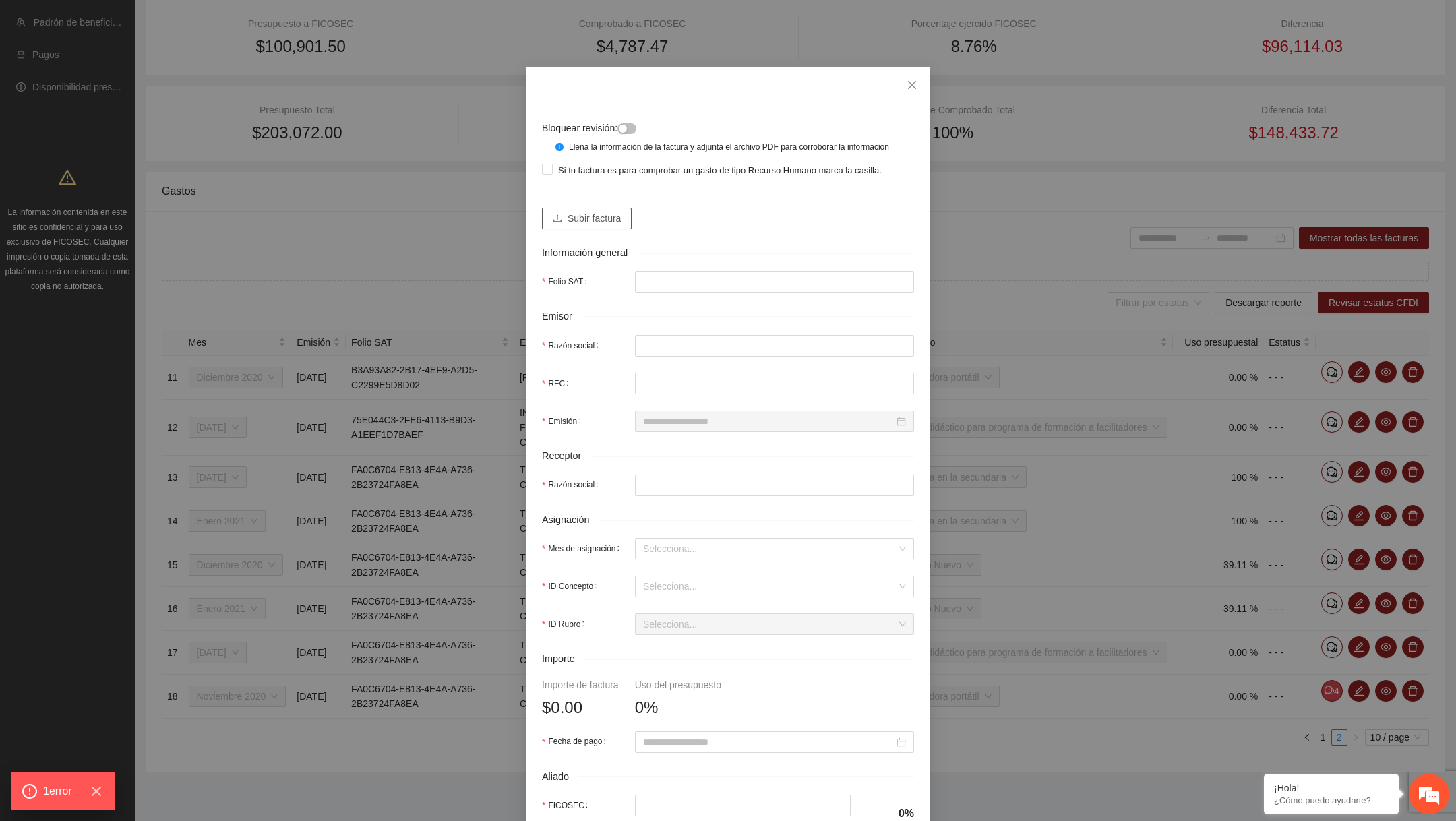
click at [592, 223] on span "Subir factura" at bounding box center [594, 218] width 53 height 15
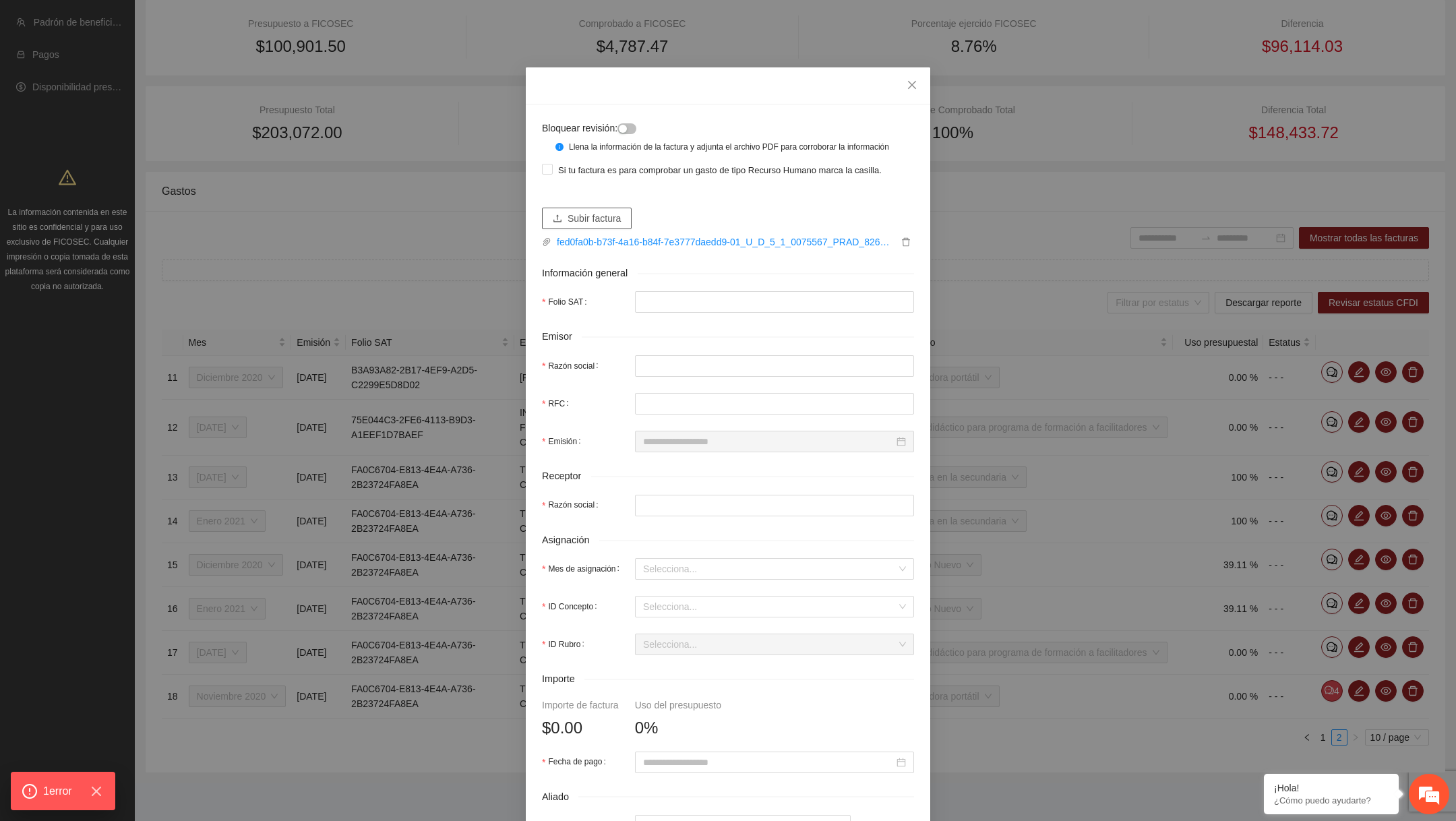
type input "**********"
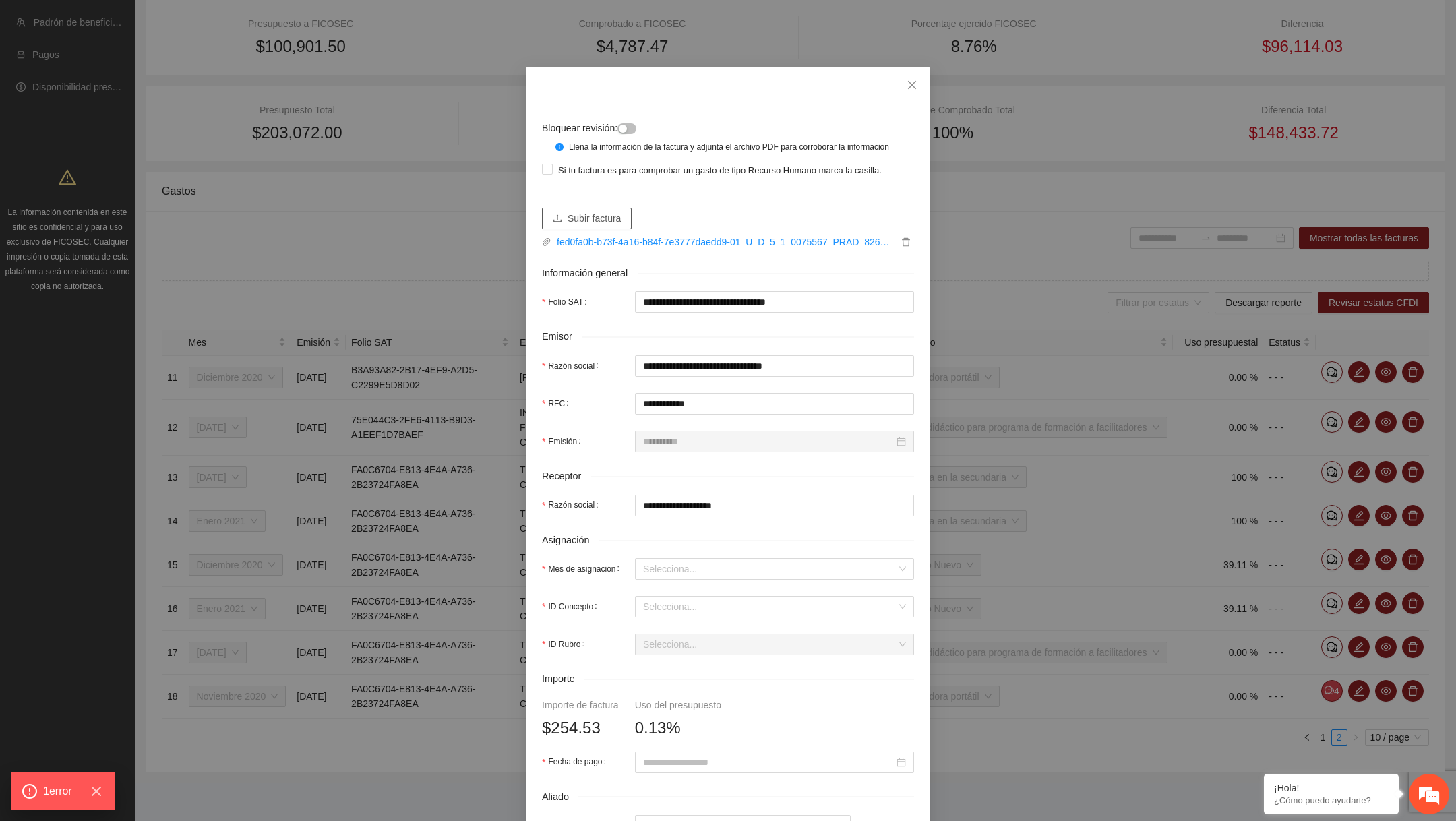
click at [616, 226] on span "Subir factura" at bounding box center [594, 218] width 53 height 15
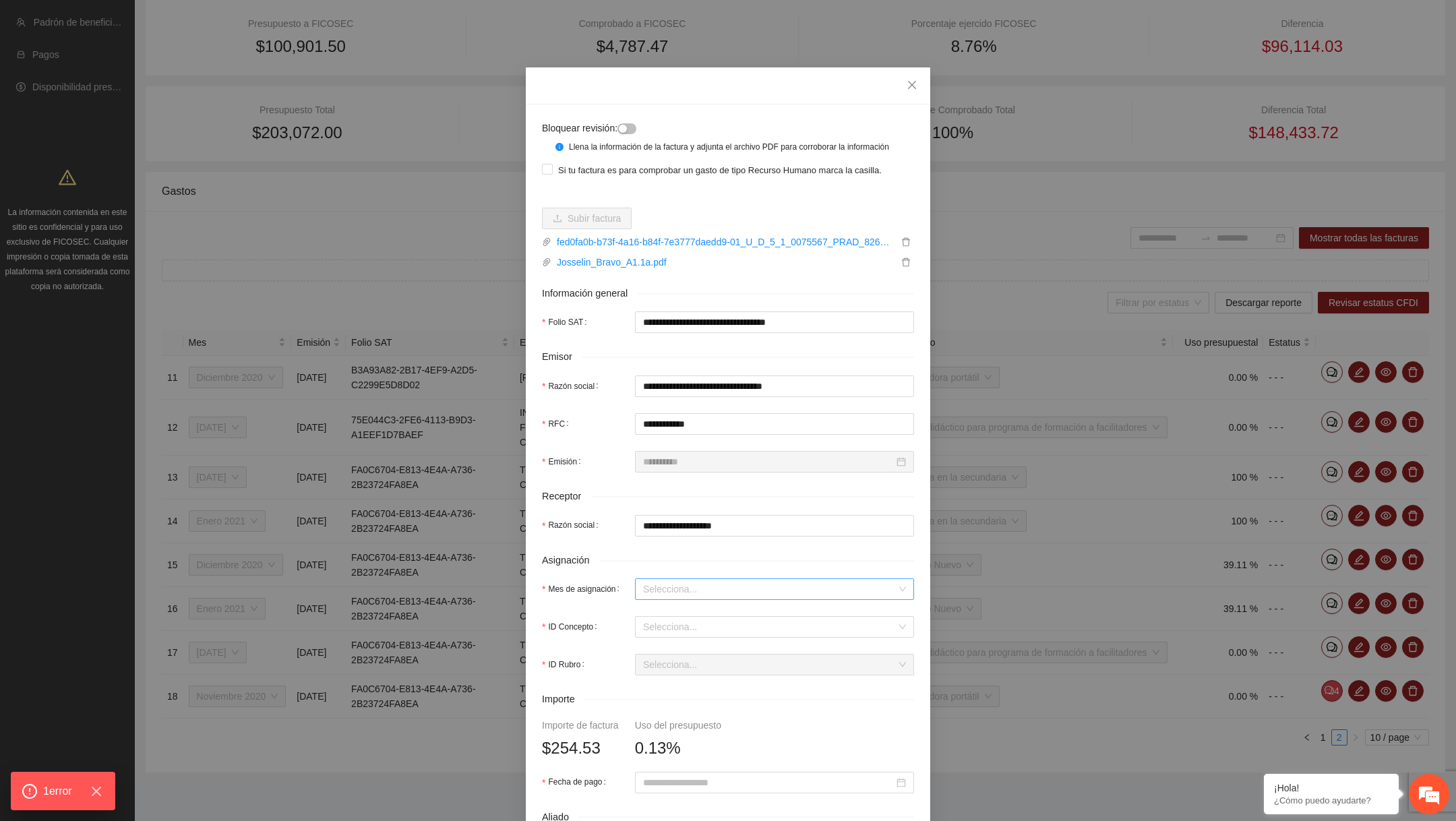
scroll to position [239, 0]
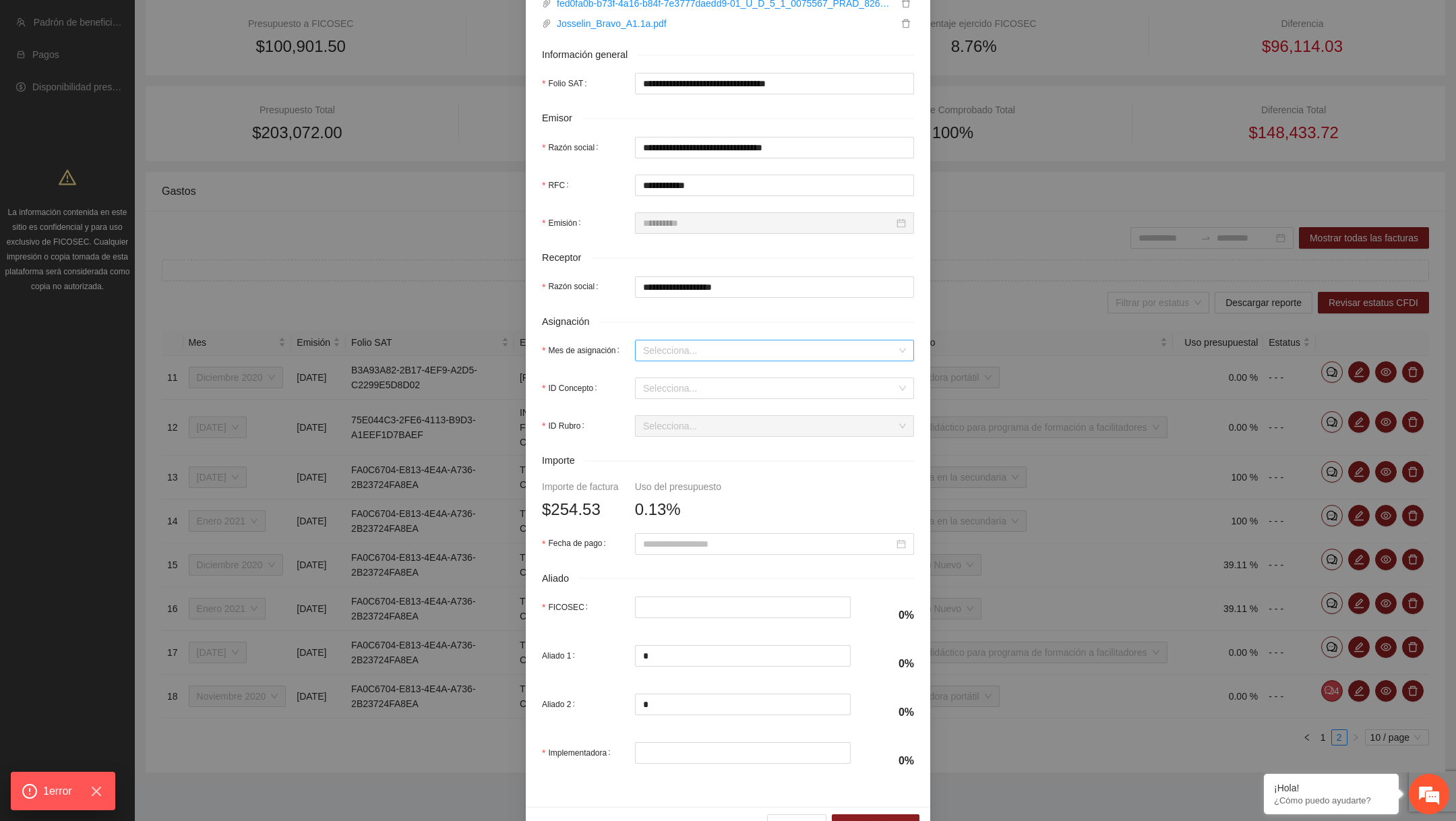
click at [704, 361] on input "Mes de asignación" at bounding box center [770, 351] width 254 height 20
click at [677, 450] on div "Diciembre 2020" at bounding box center [775, 460] width 279 height 22
click at [686, 399] on input "ID Concepto" at bounding box center [770, 388] width 254 height 20
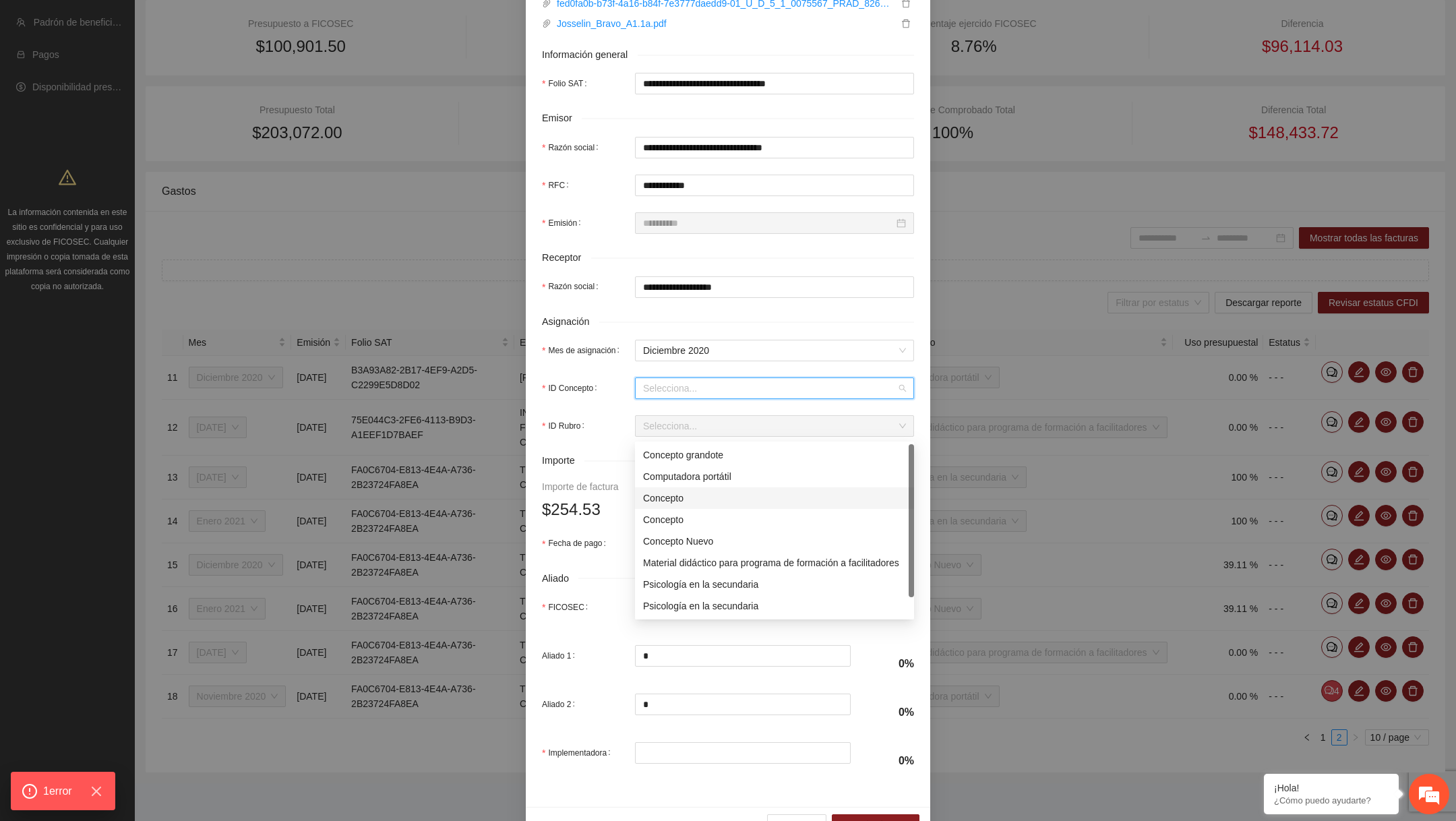
click at [675, 491] on div "Concepto" at bounding box center [775, 499] width 263 height 15
type input "*"
type input "******"
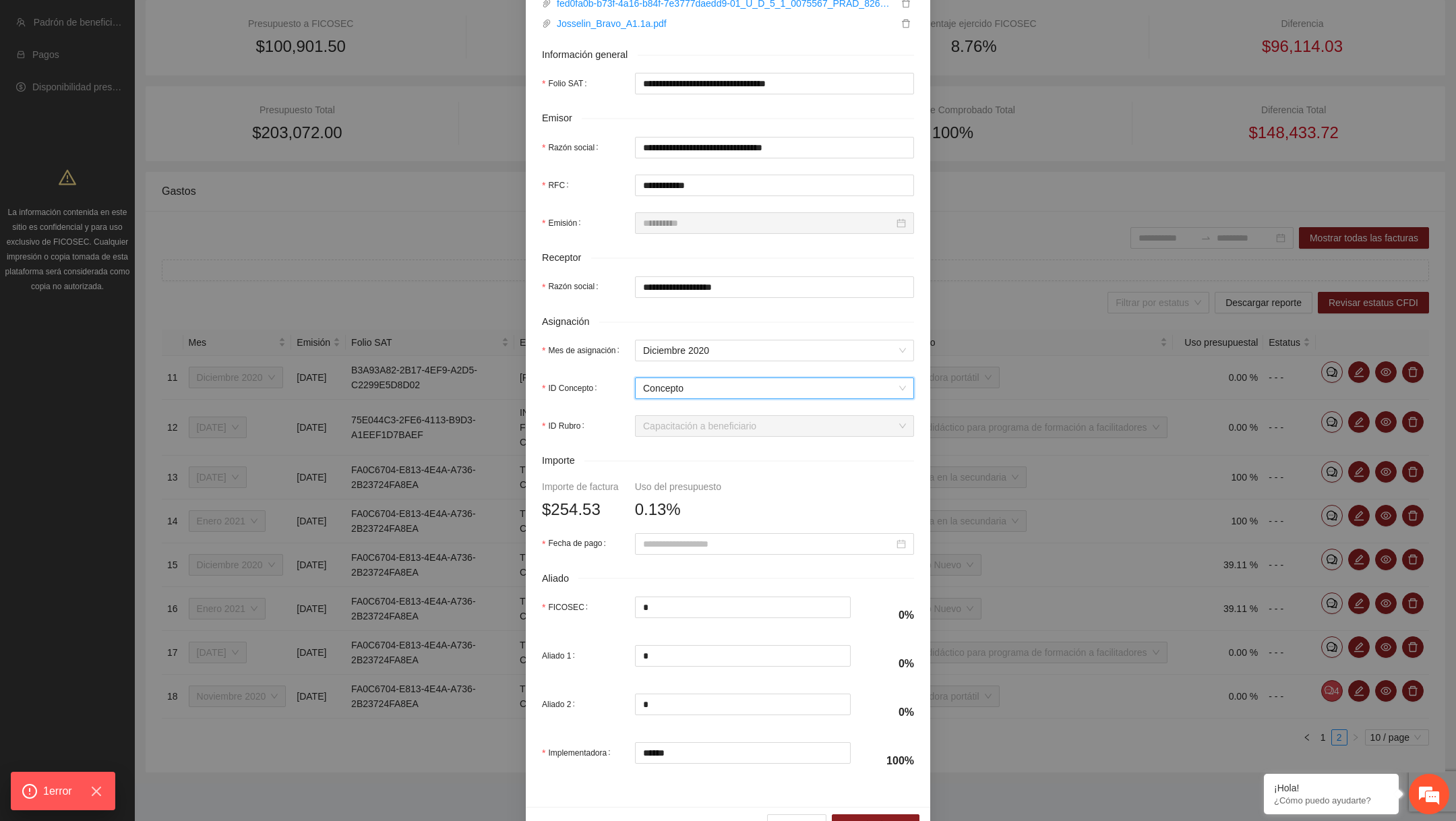
scroll to position [288, 0]
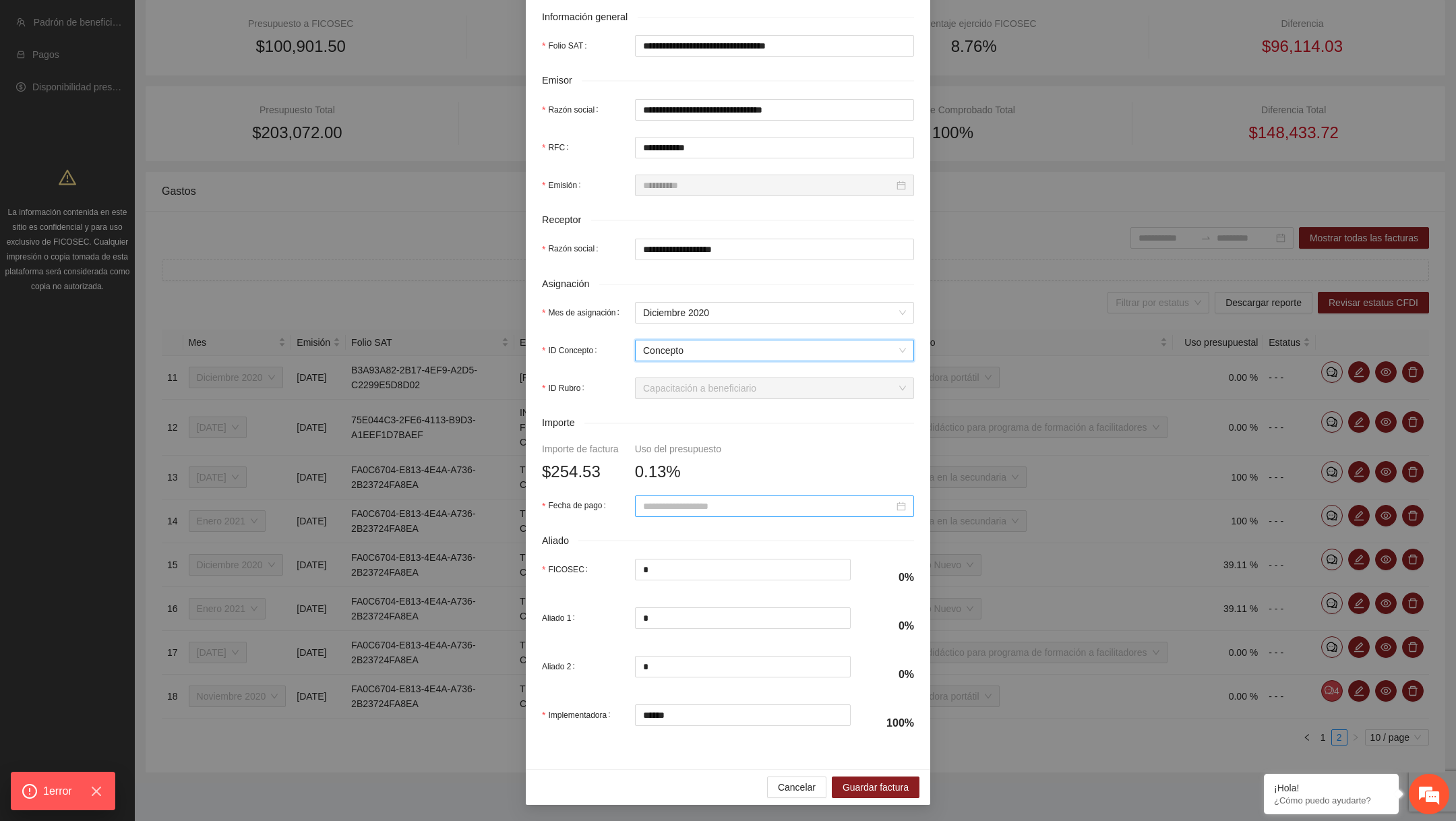
click at [689, 512] on input "Fecha de pago" at bounding box center [768, 507] width 251 height 15
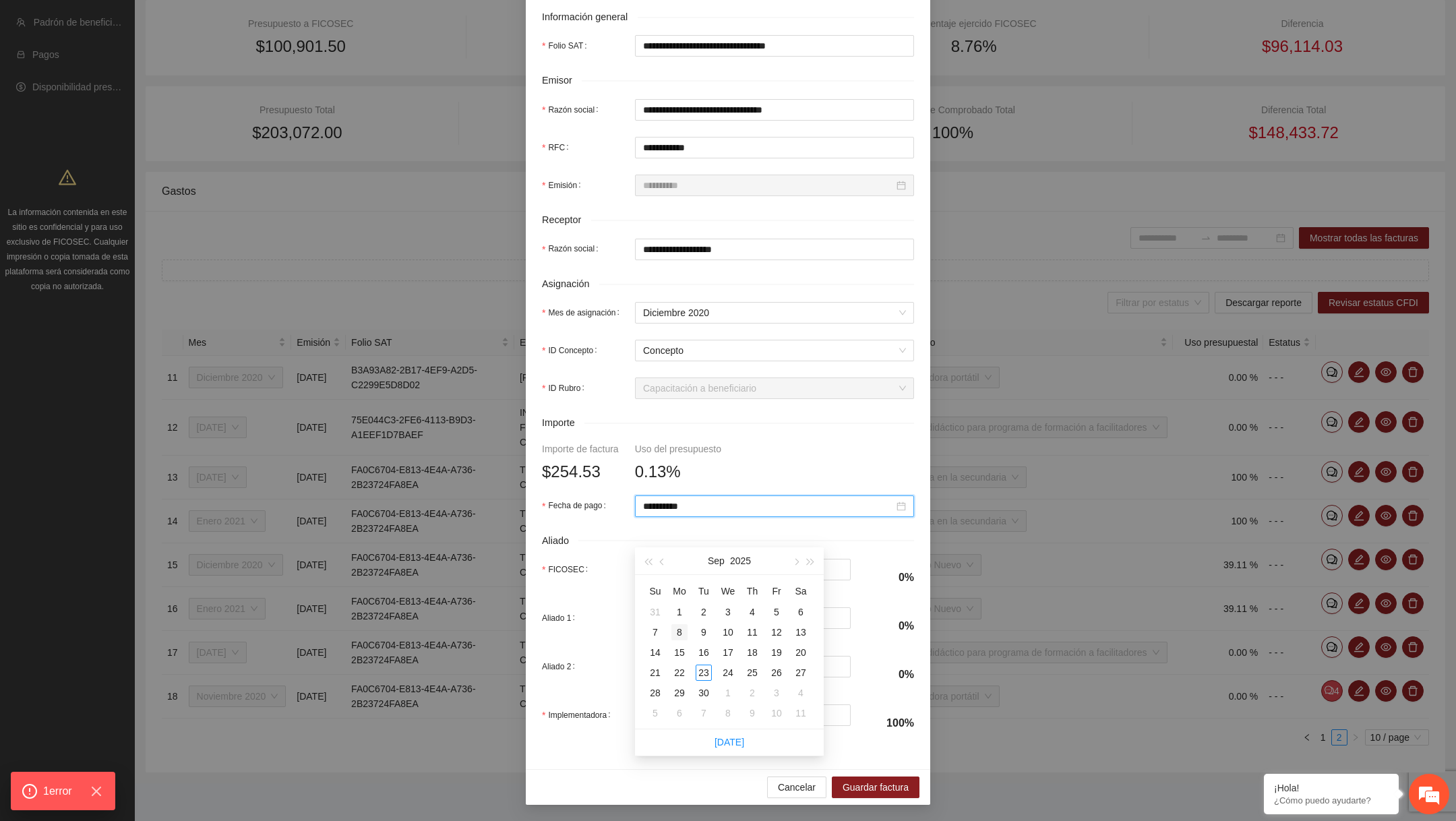
type input "**********"
click at [677, 624] on div "8" at bounding box center [679, 633] width 16 height 16
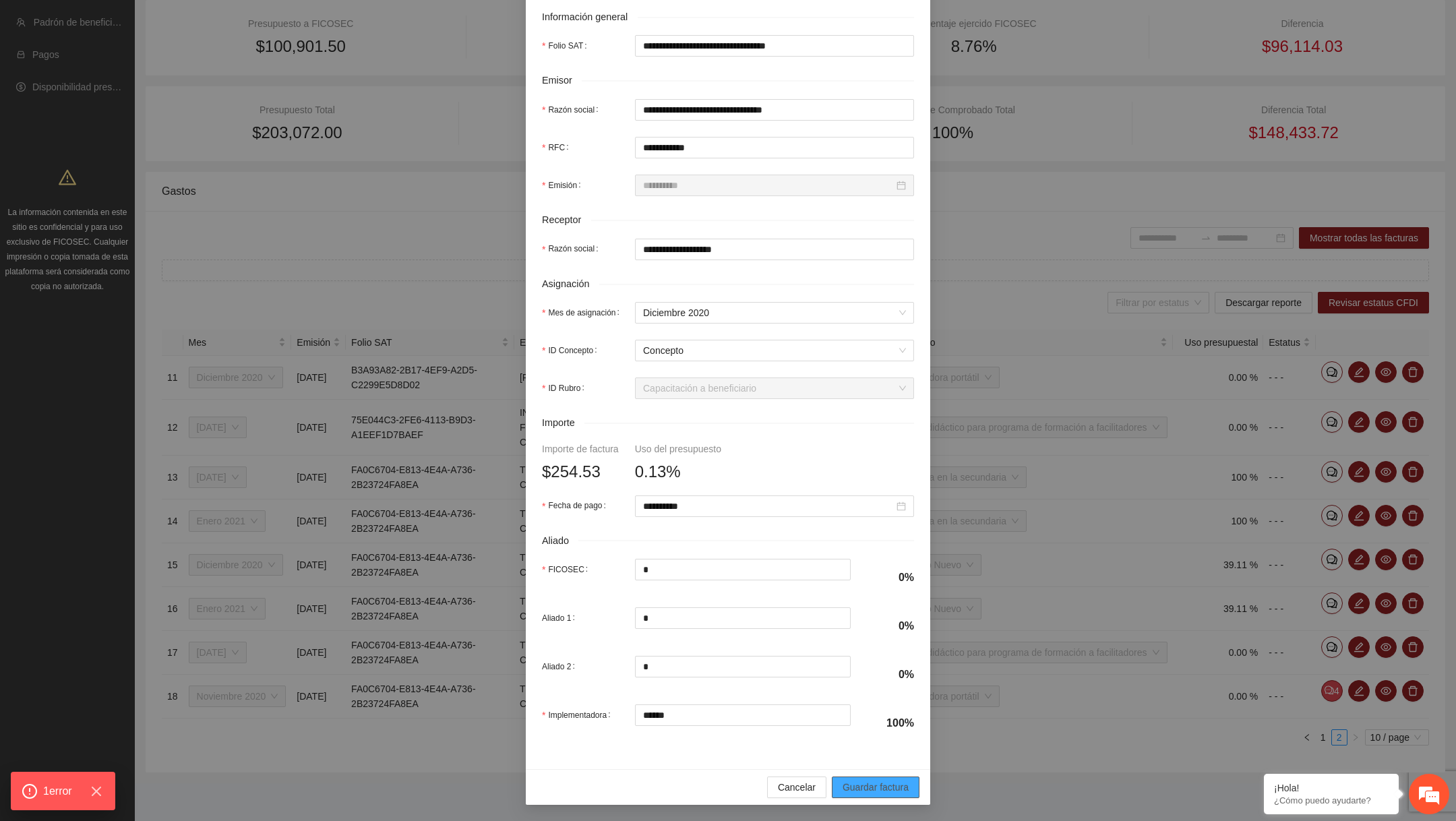
click at [895, 792] on span "Guardar factura" at bounding box center [875, 788] width 66 height 15
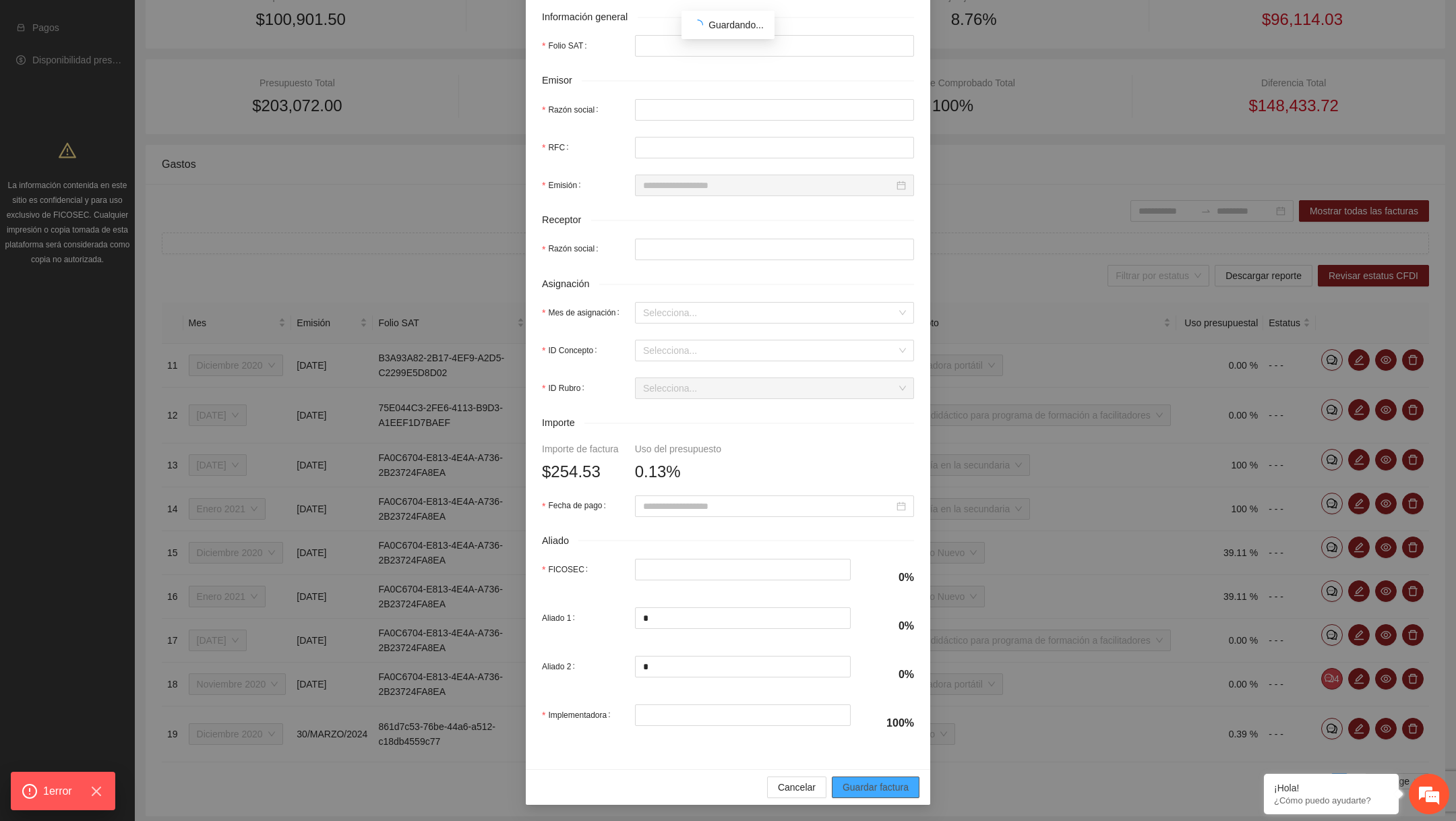
type input "**********"
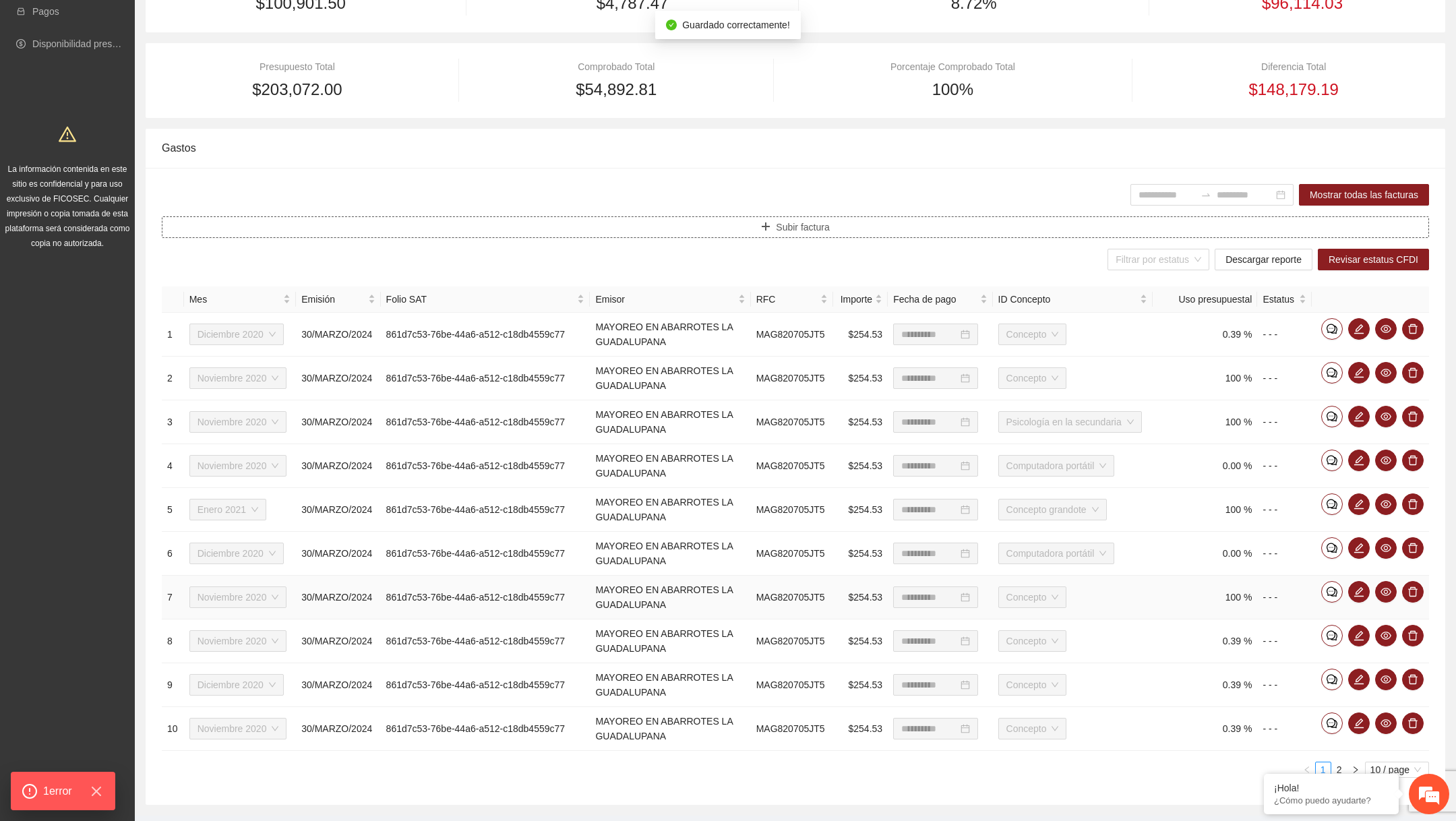
scroll to position [292, 0]
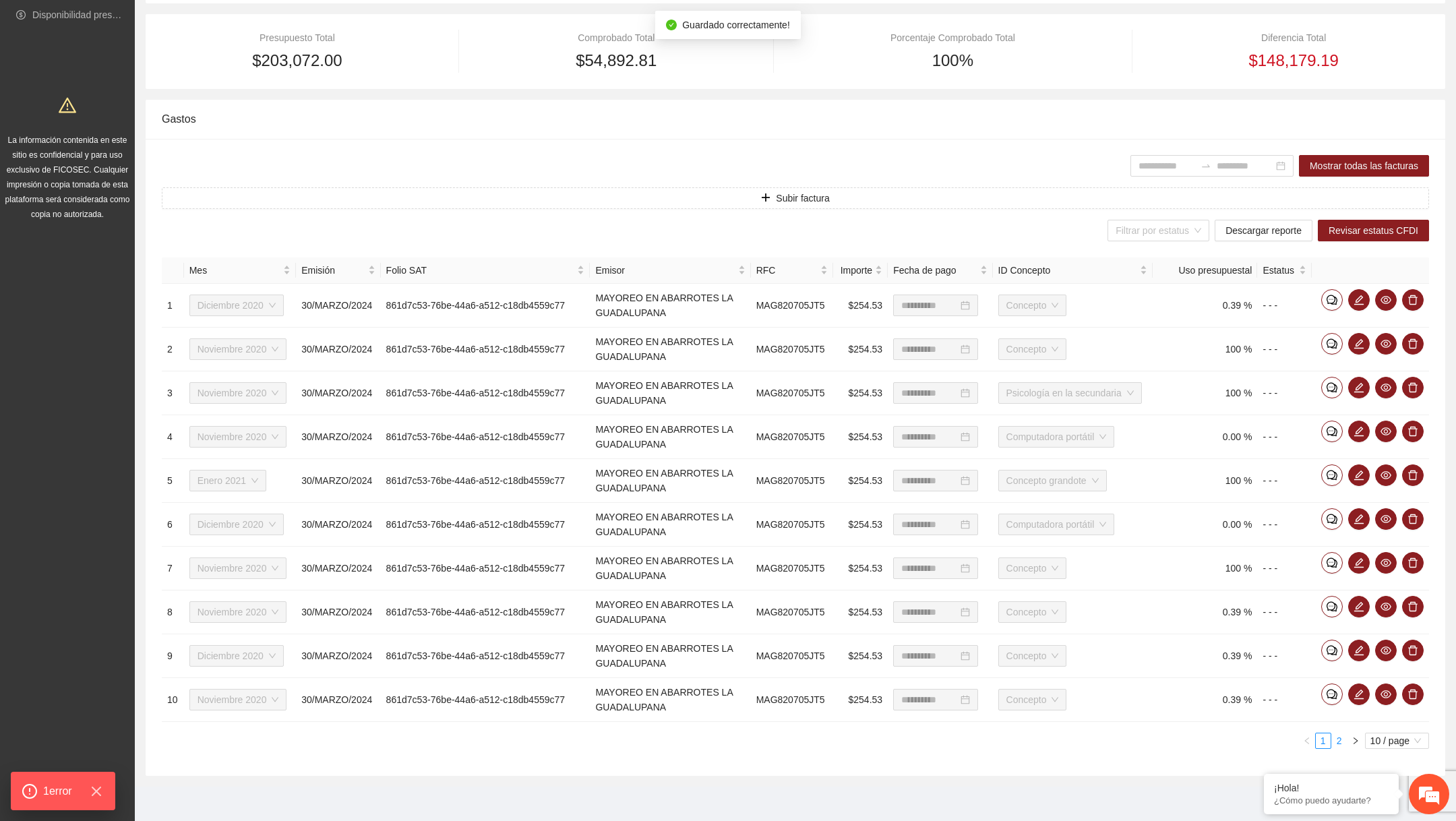
click at [1344, 735] on link "2" at bounding box center [1340, 741] width 15 height 15
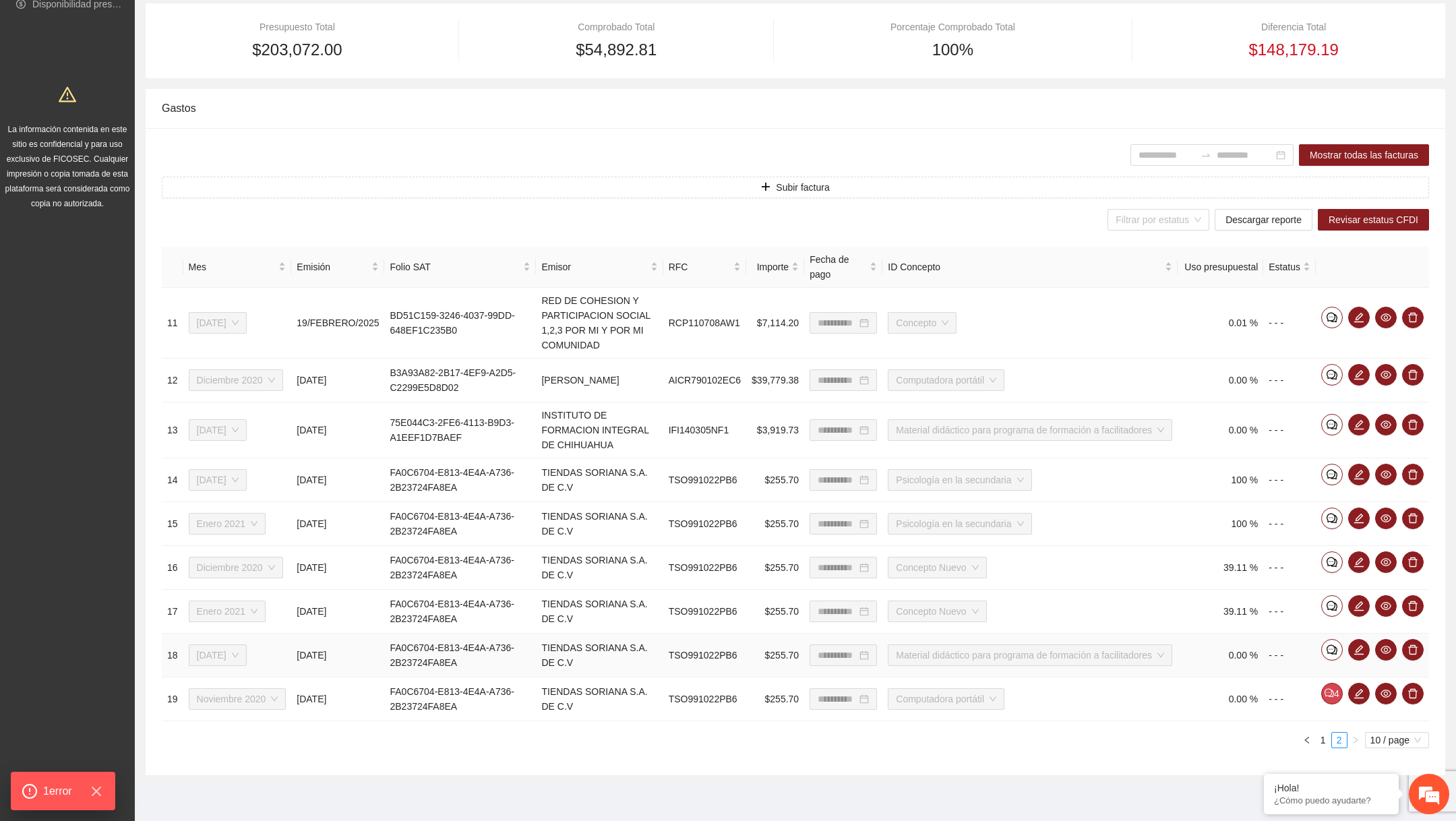
scroll to position [299, 0]
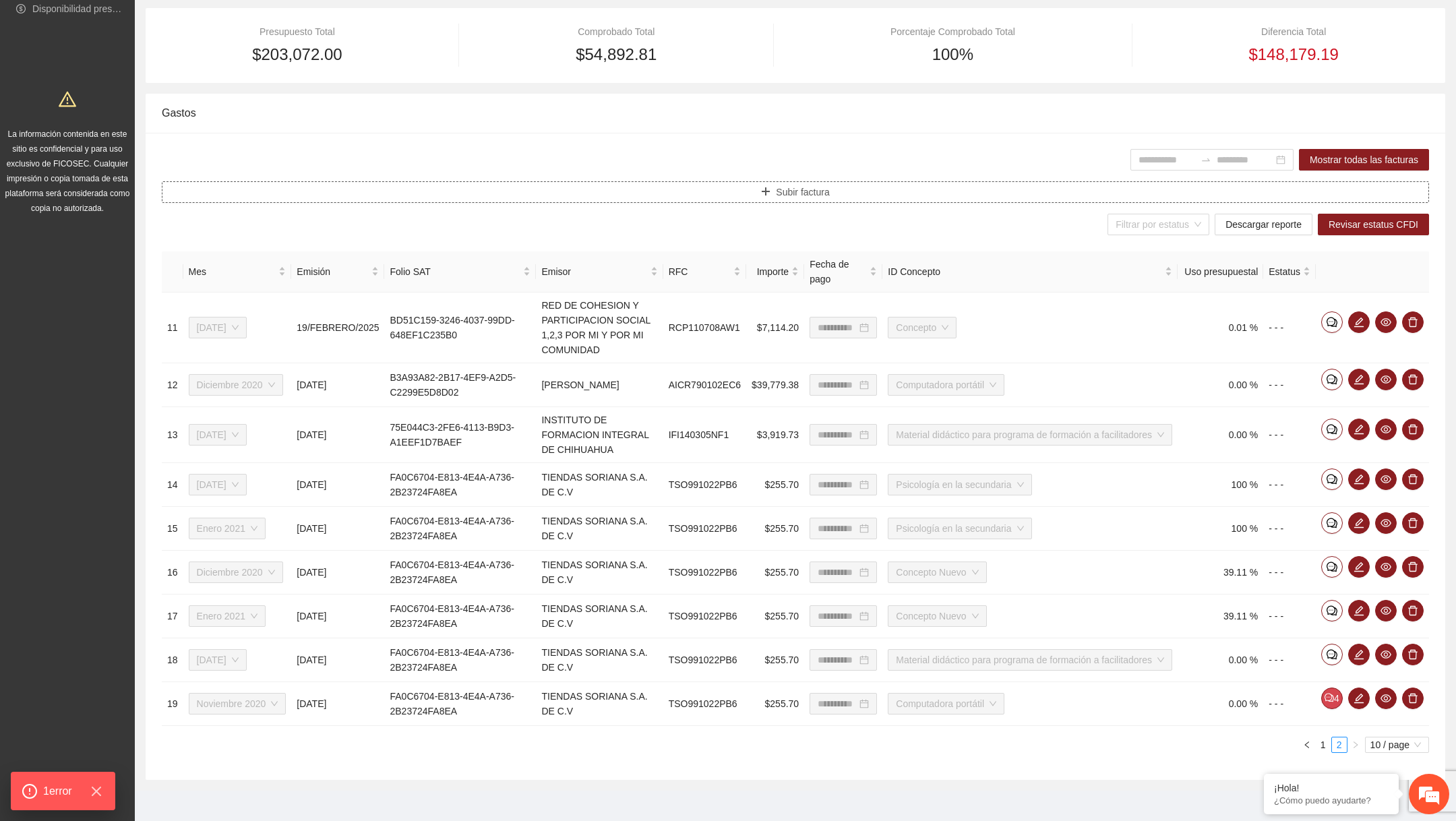
click at [844, 192] on button "Subir factura" at bounding box center [796, 192] width 1268 height 22
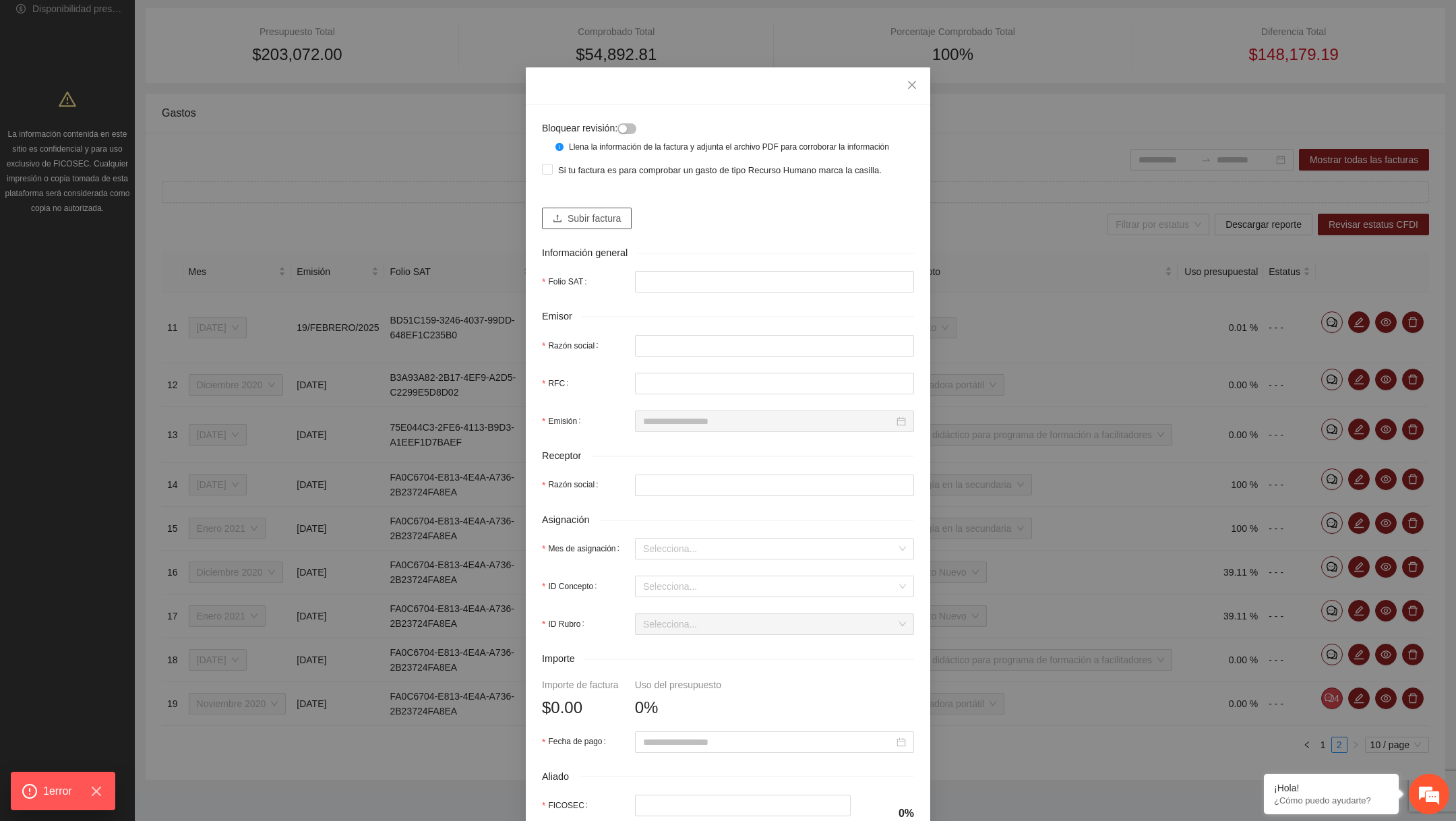
click at [600, 226] on span "Subir factura" at bounding box center [594, 218] width 53 height 15
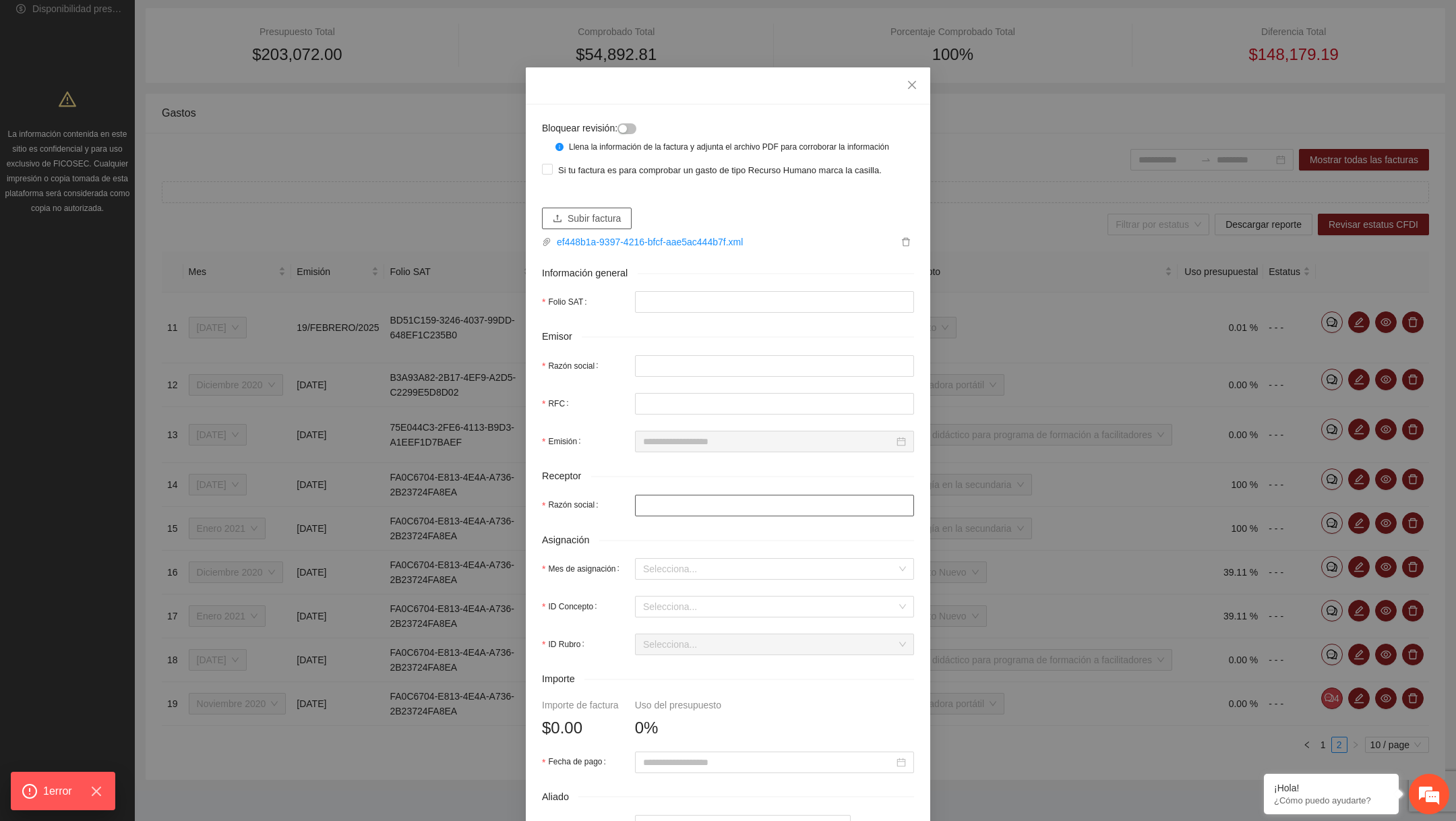
type input "**********"
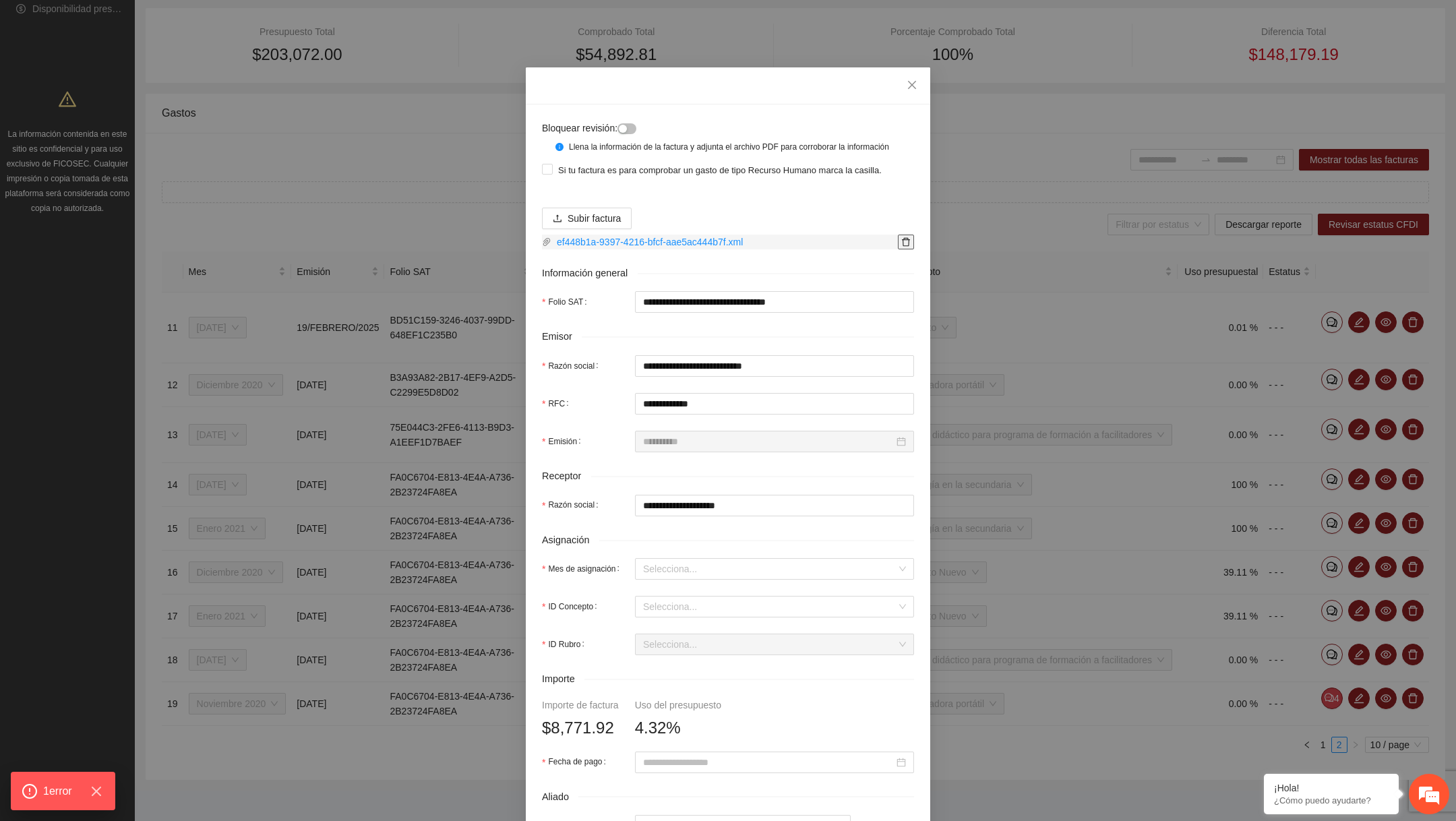
click at [904, 247] on icon "delete" at bounding box center [906, 242] width 8 height 9
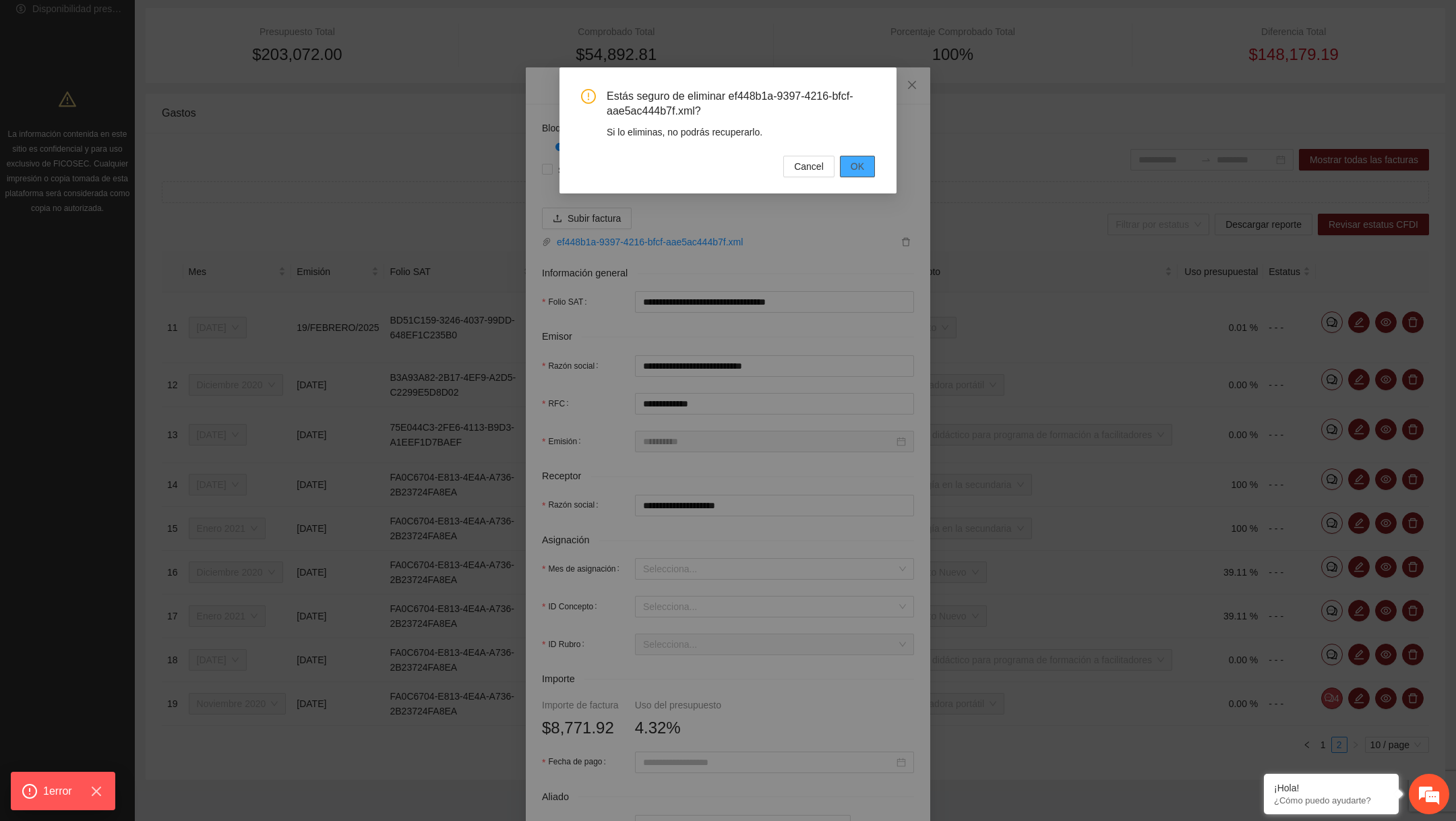
click at [848, 172] on button "OK" at bounding box center [858, 167] width 35 height 22
type input "*"
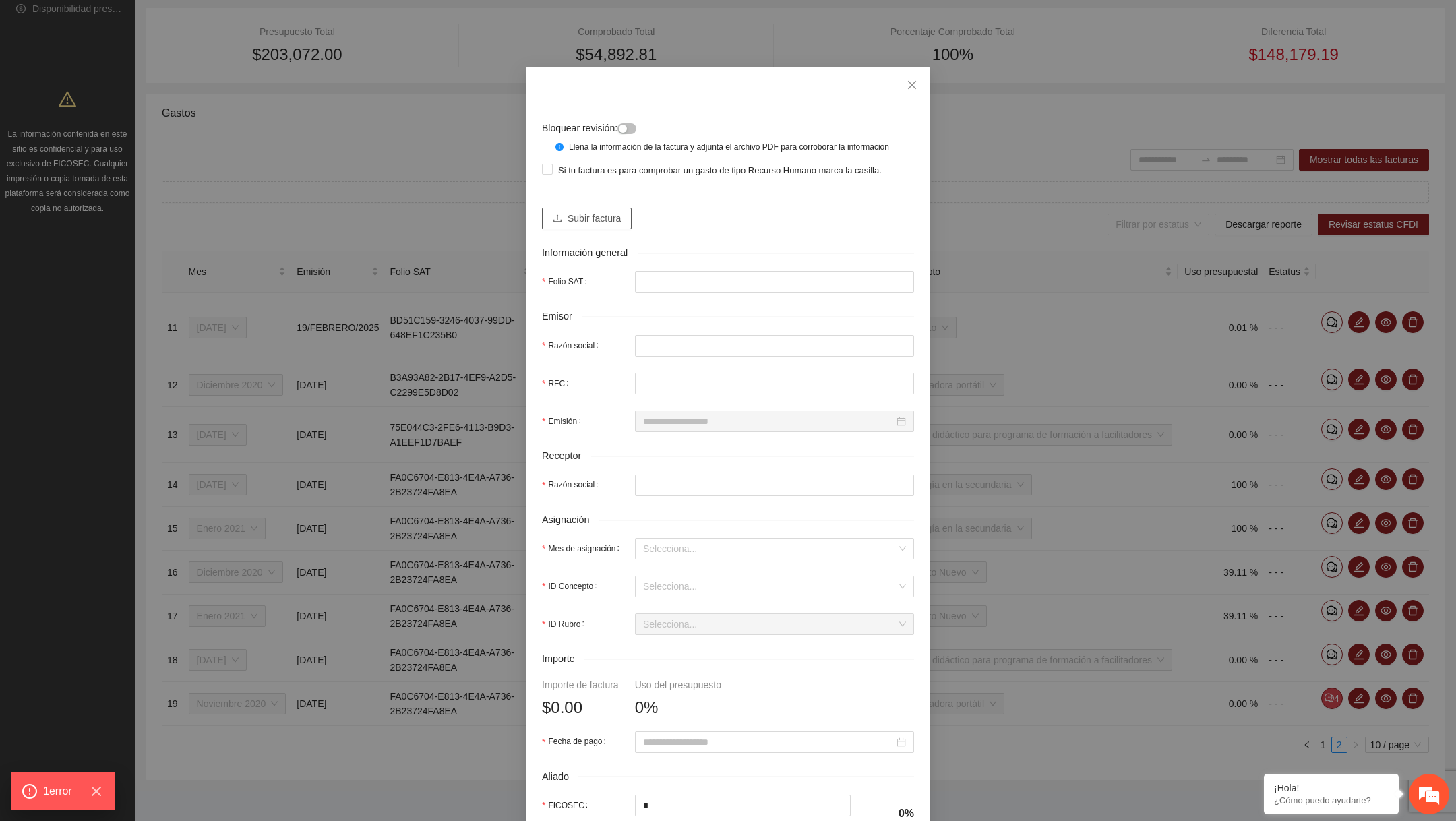
click at [586, 226] on span "Subir factura" at bounding box center [594, 218] width 53 height 15
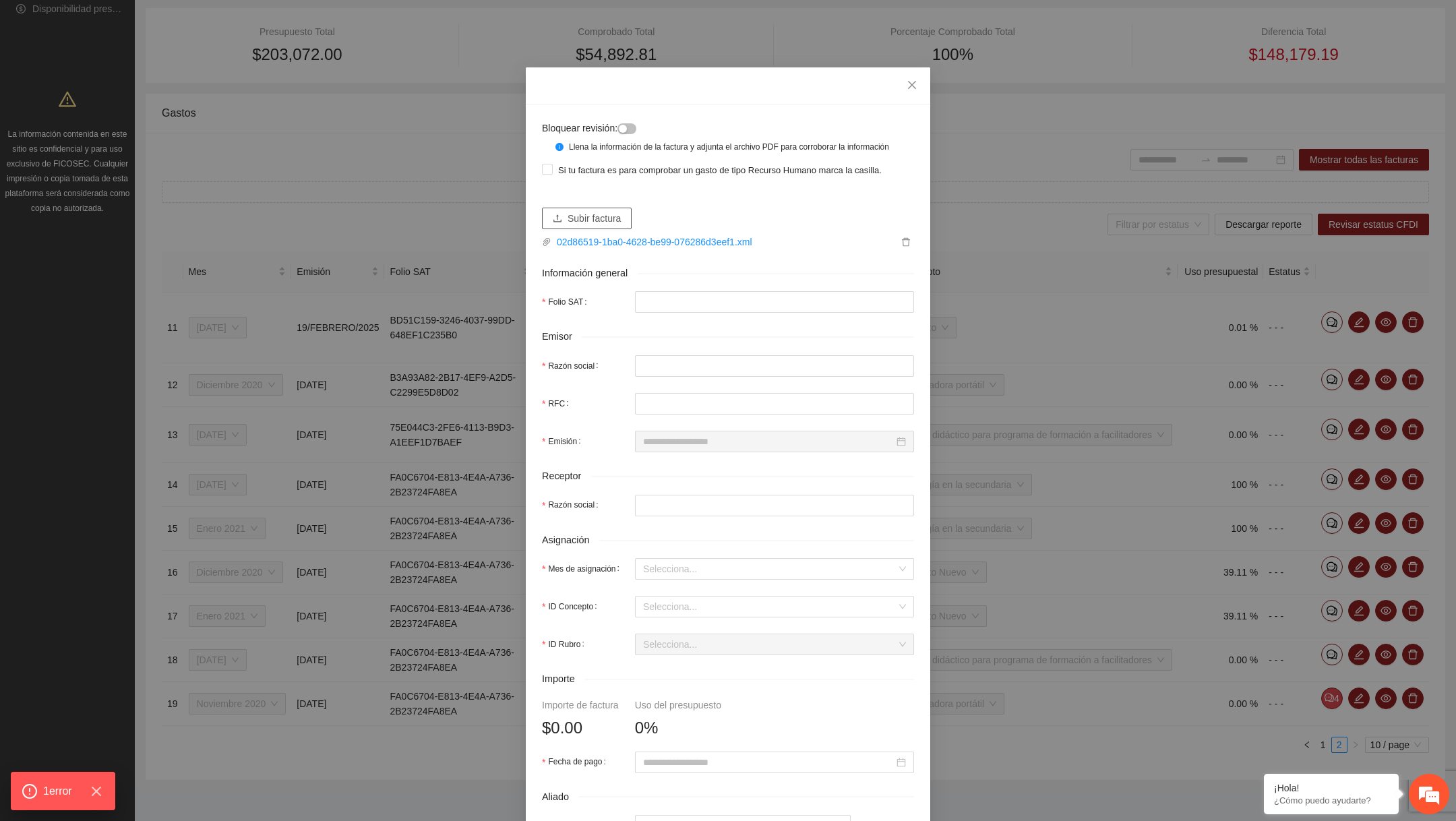
type input "**********"
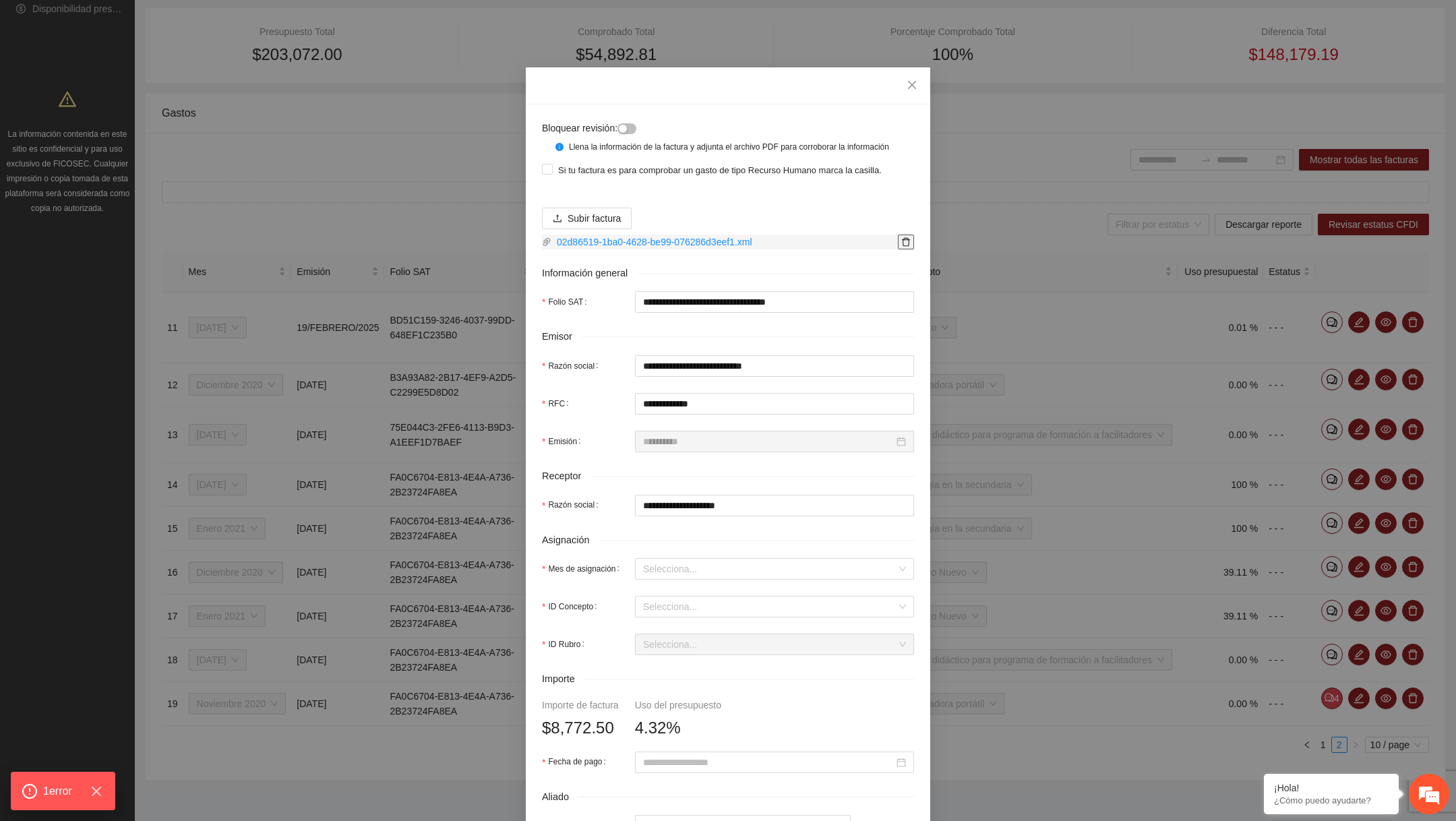
click at [905, 247] on icon "delete" at bounding box center [906, 242] width 10 height 10
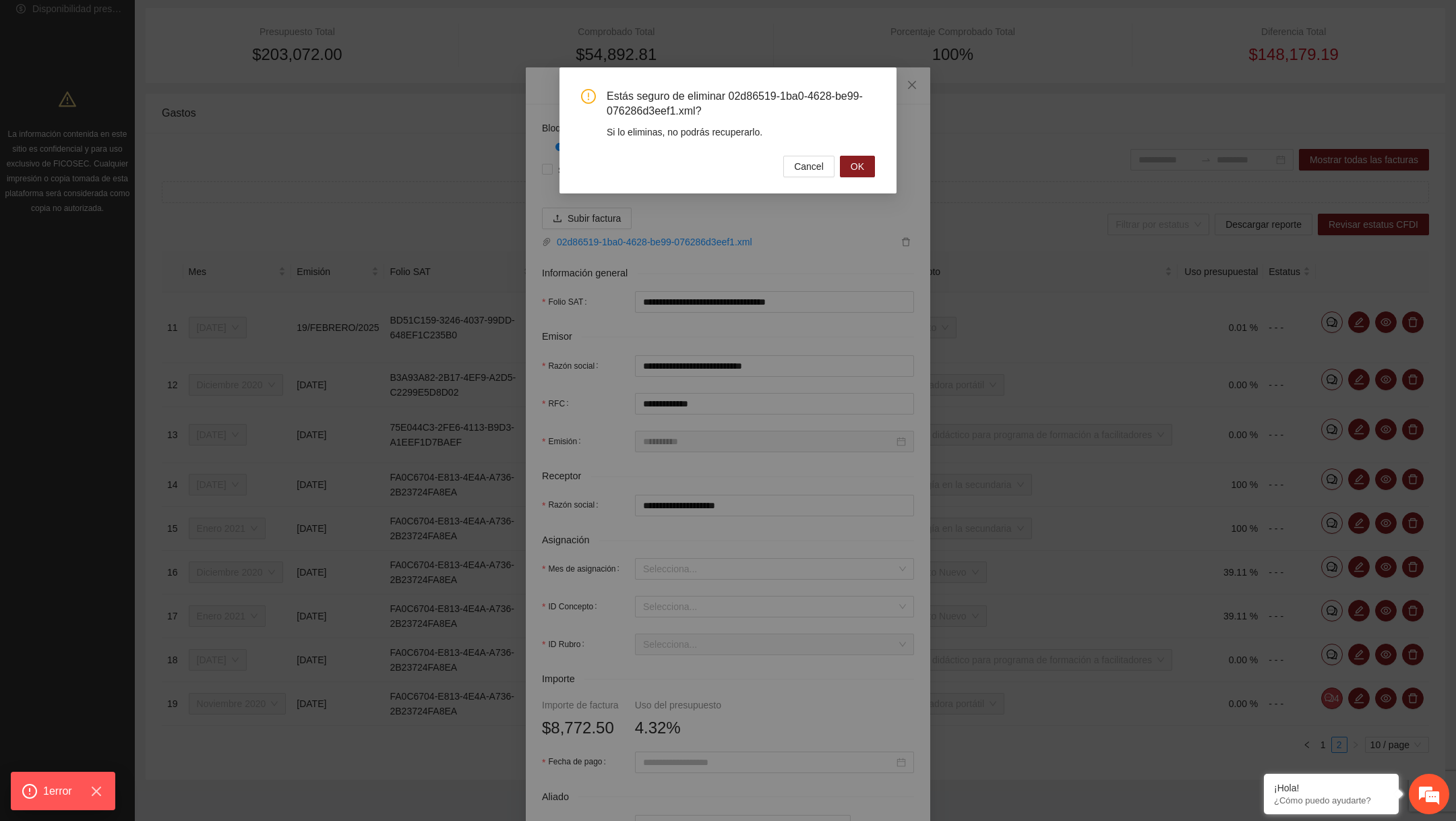
click at [868, 180] on div "Estás seguro de eliminar 02d86519-1ba0-4628-be99-076286d3eef1.xml? Si lo elimin…" at bounding box center [728, 130] width 337 height 126
click at [860, 167] on span "OK" at bounding box center [858, 167] width 14 height 15
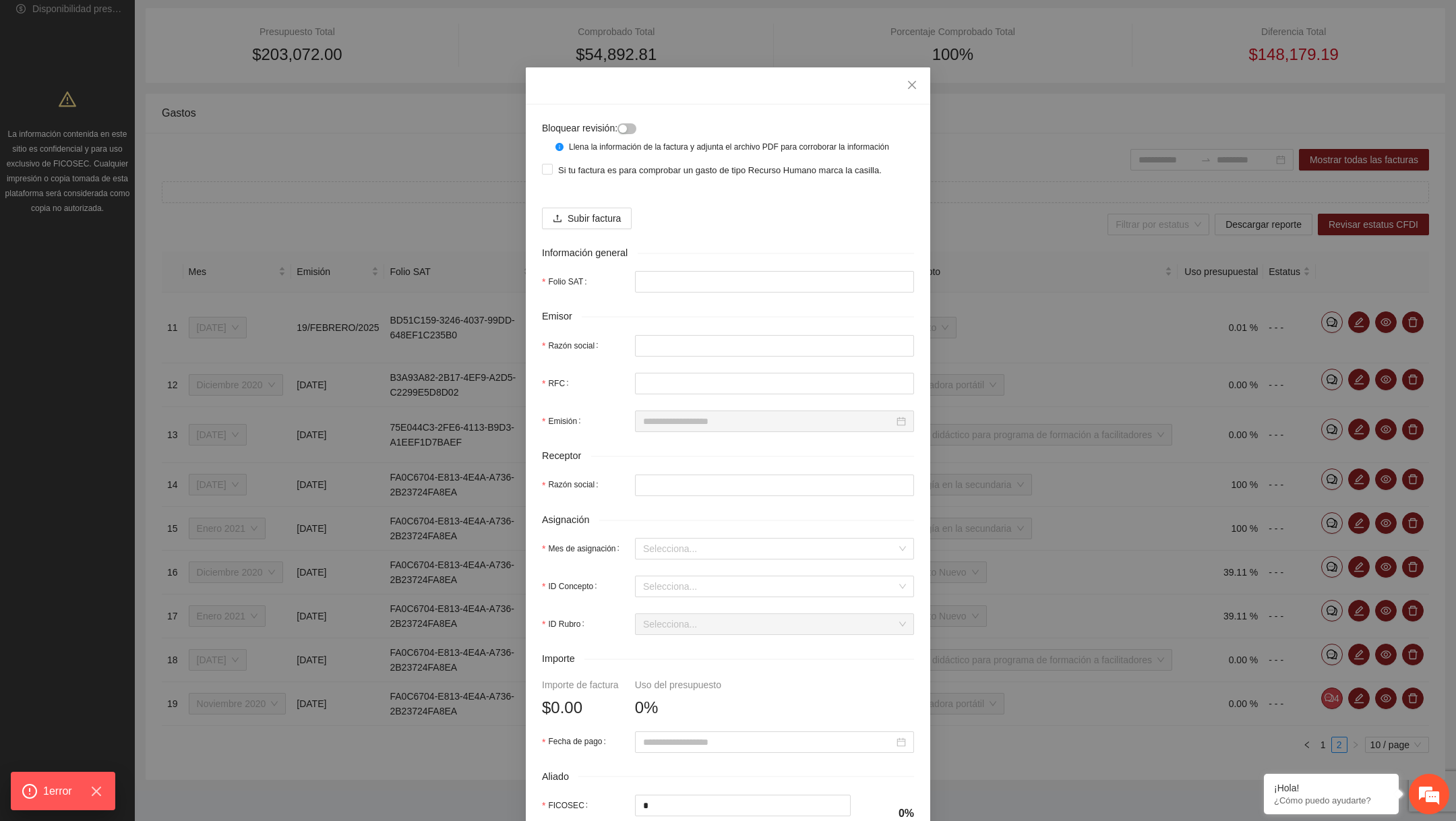
click at [605, 218] on div "Subir factura" at bounding box center [728, 213] width 372 height 33
click at [594, 226] on span "Subir factura" at bounding box center [594, 218] width 53 height 15
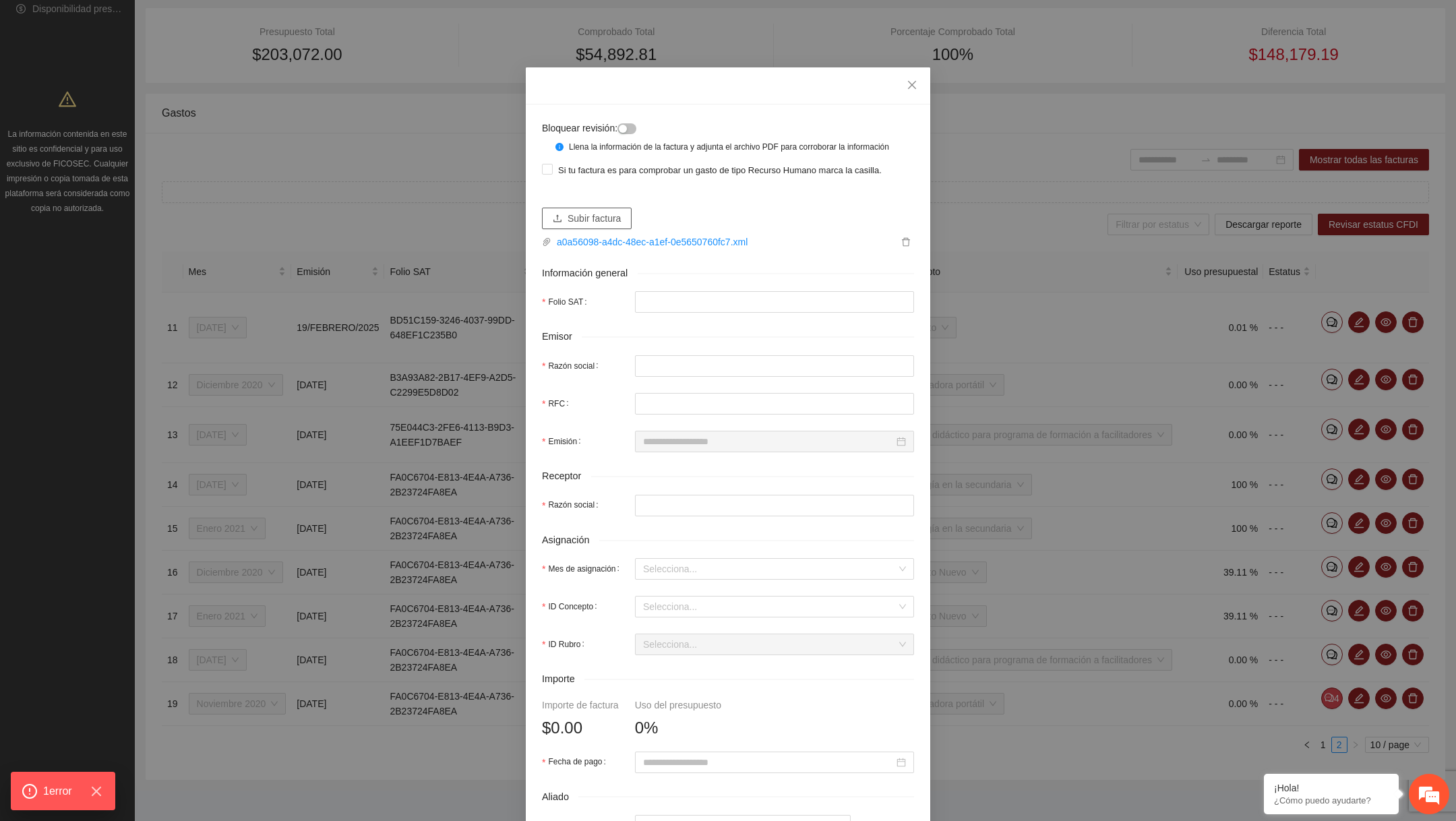
type input "**********"
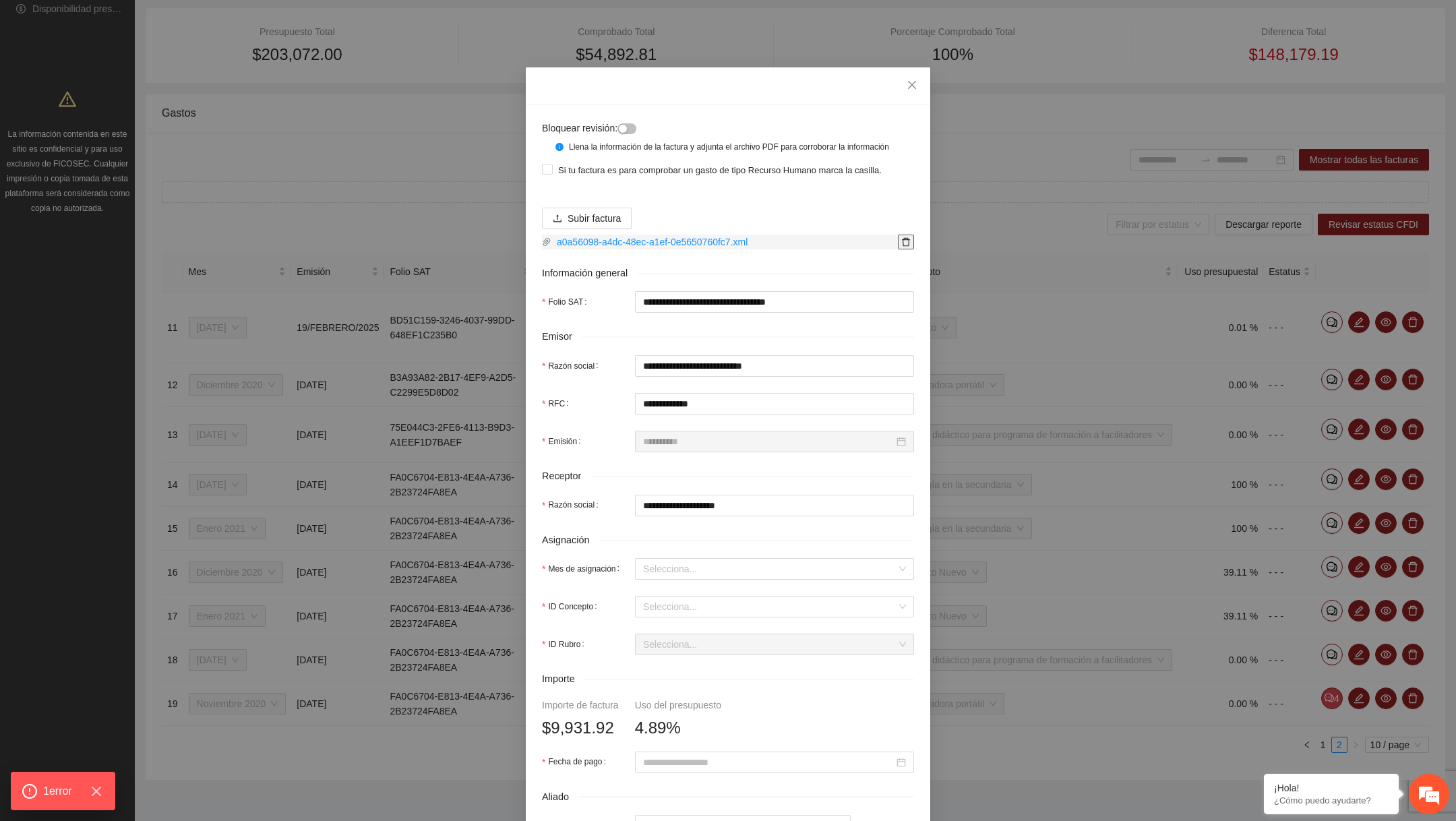
click at [909, 247] on icon "delete" at bounding box center [906, 242] width 10 height 10
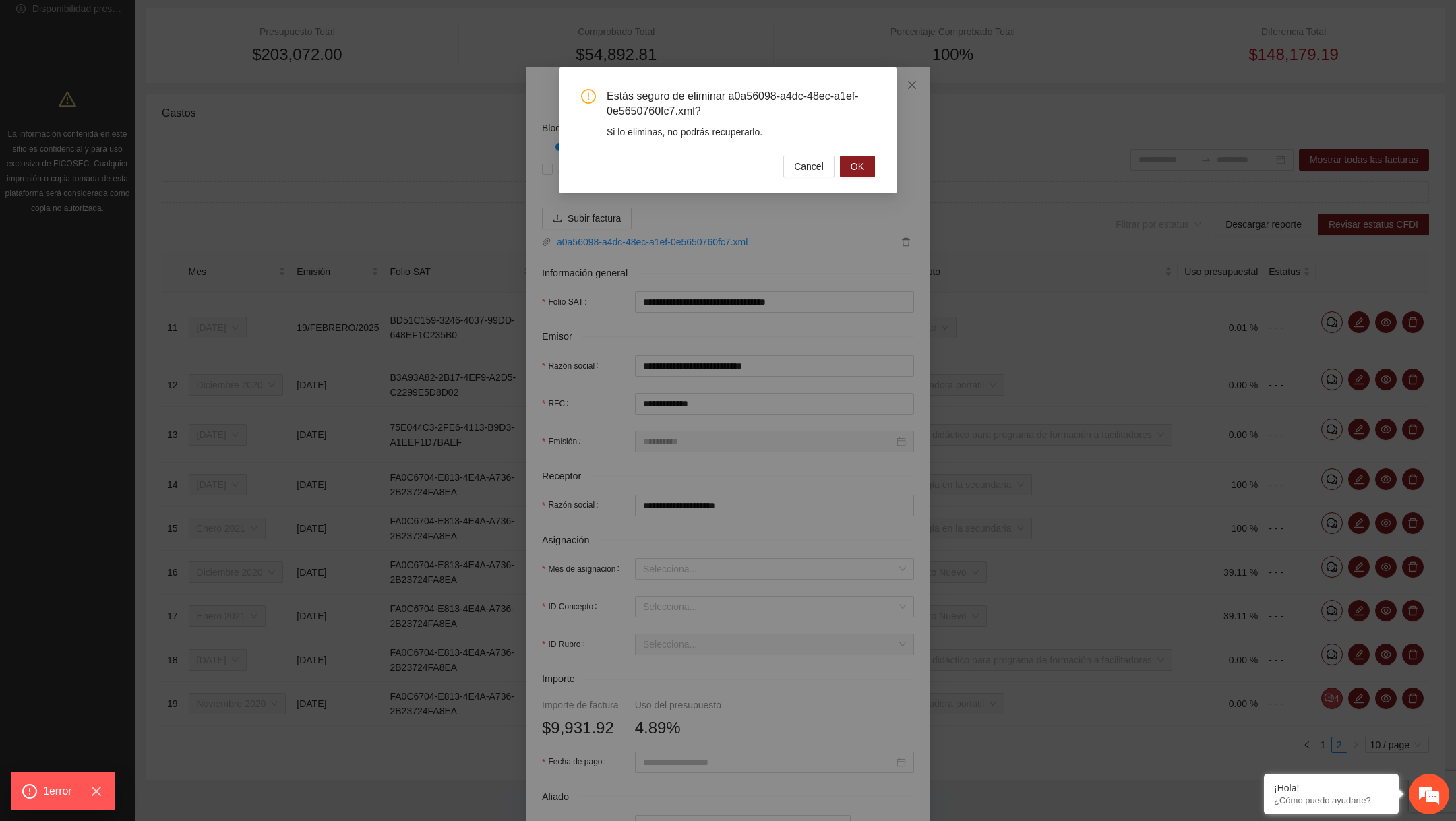
click at [866, 178] on div "Estás seguro de eliminar a0a56098-a4dc-48ec-a1ef-0e5650760fc7.xml? Si lo elimin…" at bounding box center [728, 130] width 337 height 126
click at [866, 176] on button "OK" at bounding box center [858, 167] width 35 height 22
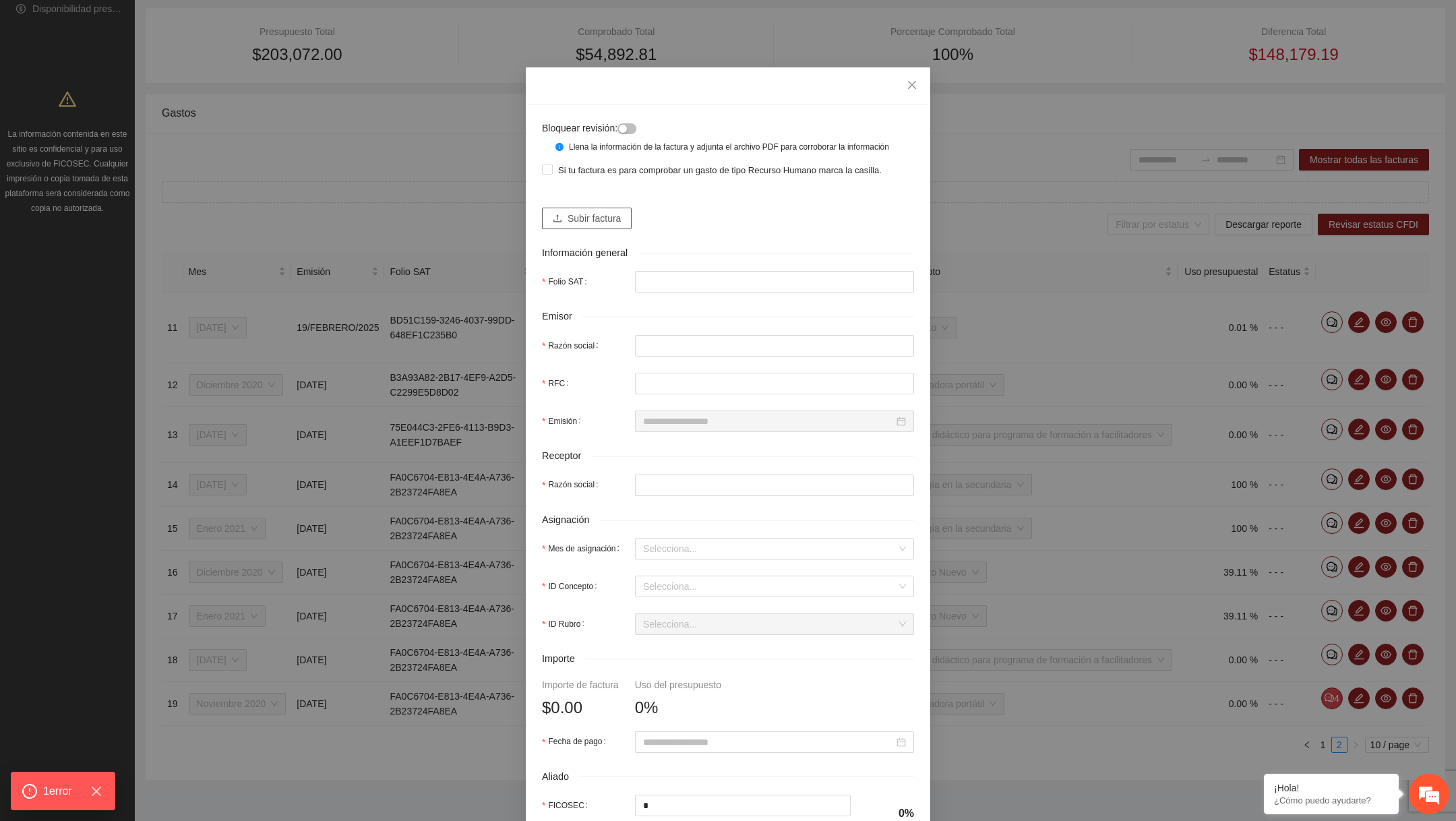
click at [586, 226] on span "Subir factura" at bounding box center [594, 218] width 53 height 15
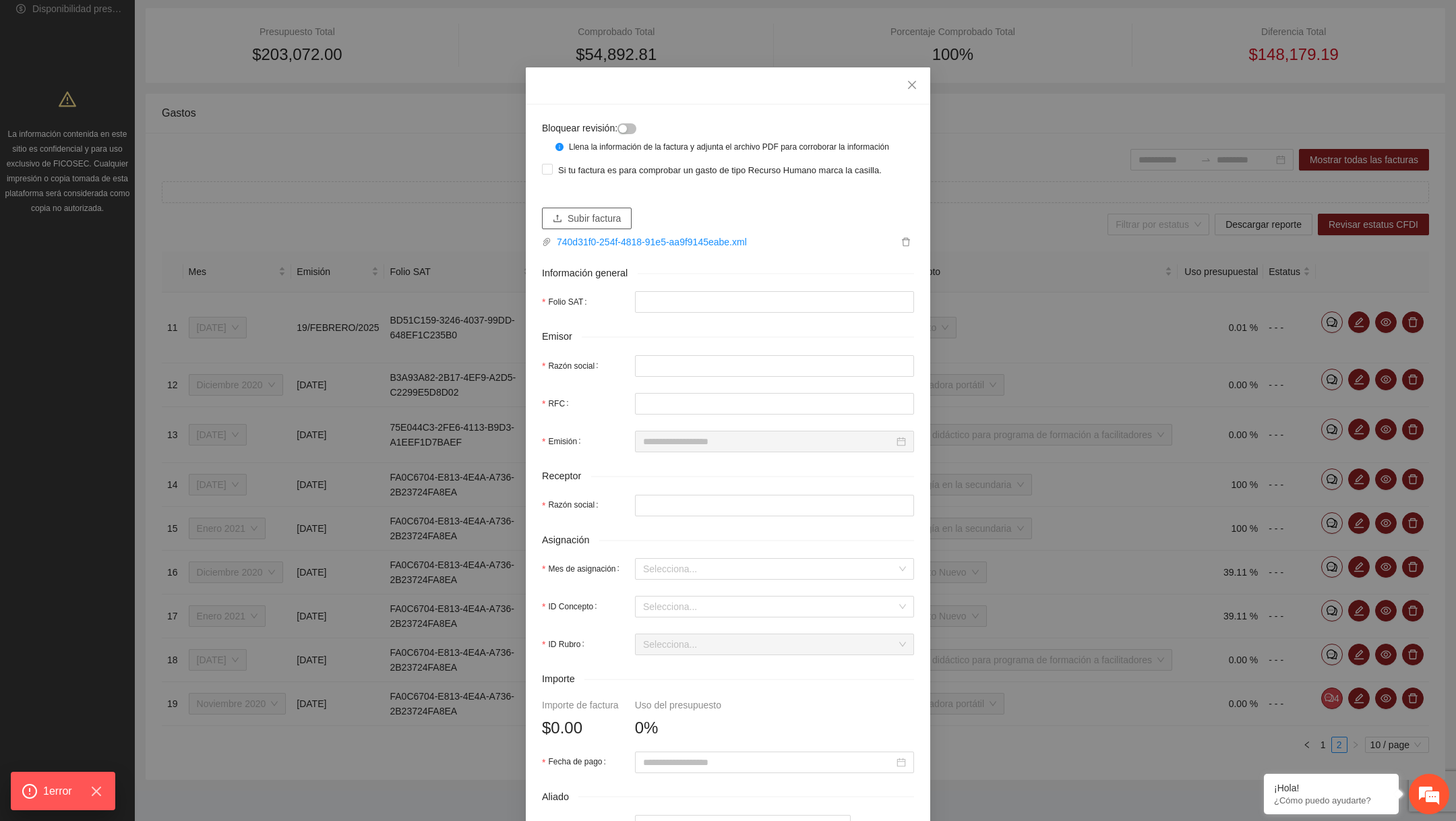
type input "**********"
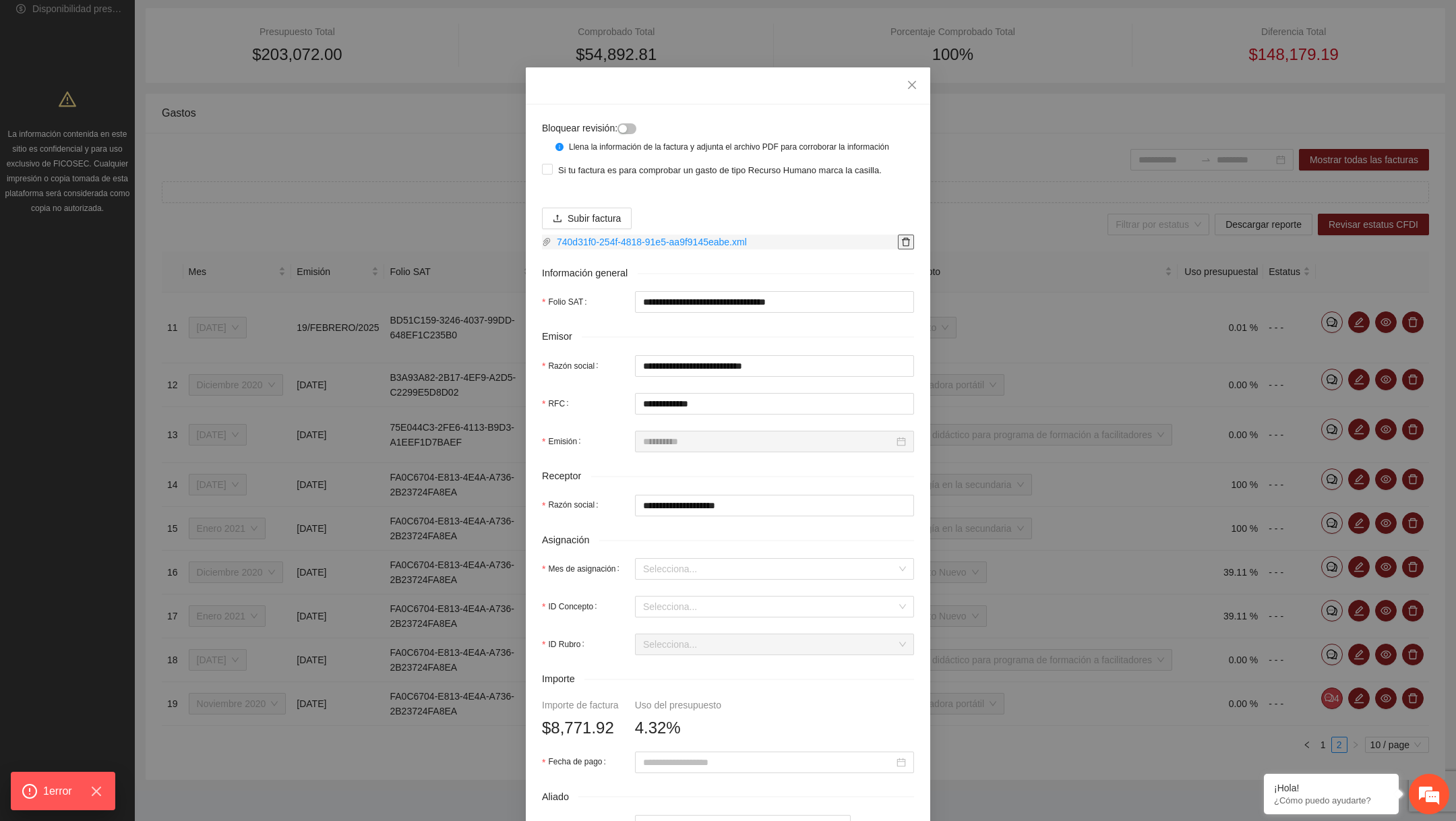
click at [911, 247] on span "delete" at bounding box center [906, 242] width 15 height 10
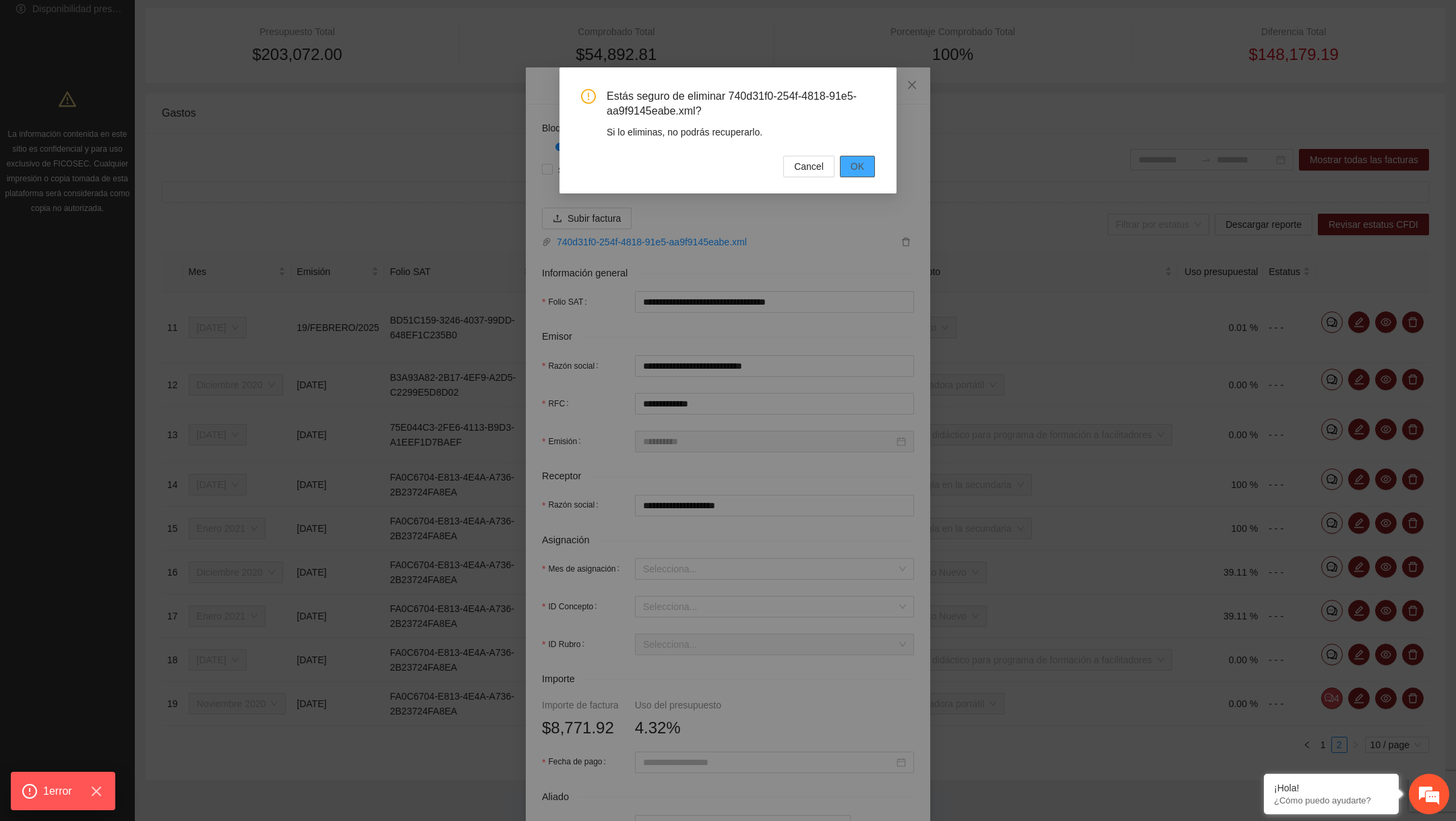
click at [862, 166] on span "OK" at bounding box center [858, 167] width 14 height 15
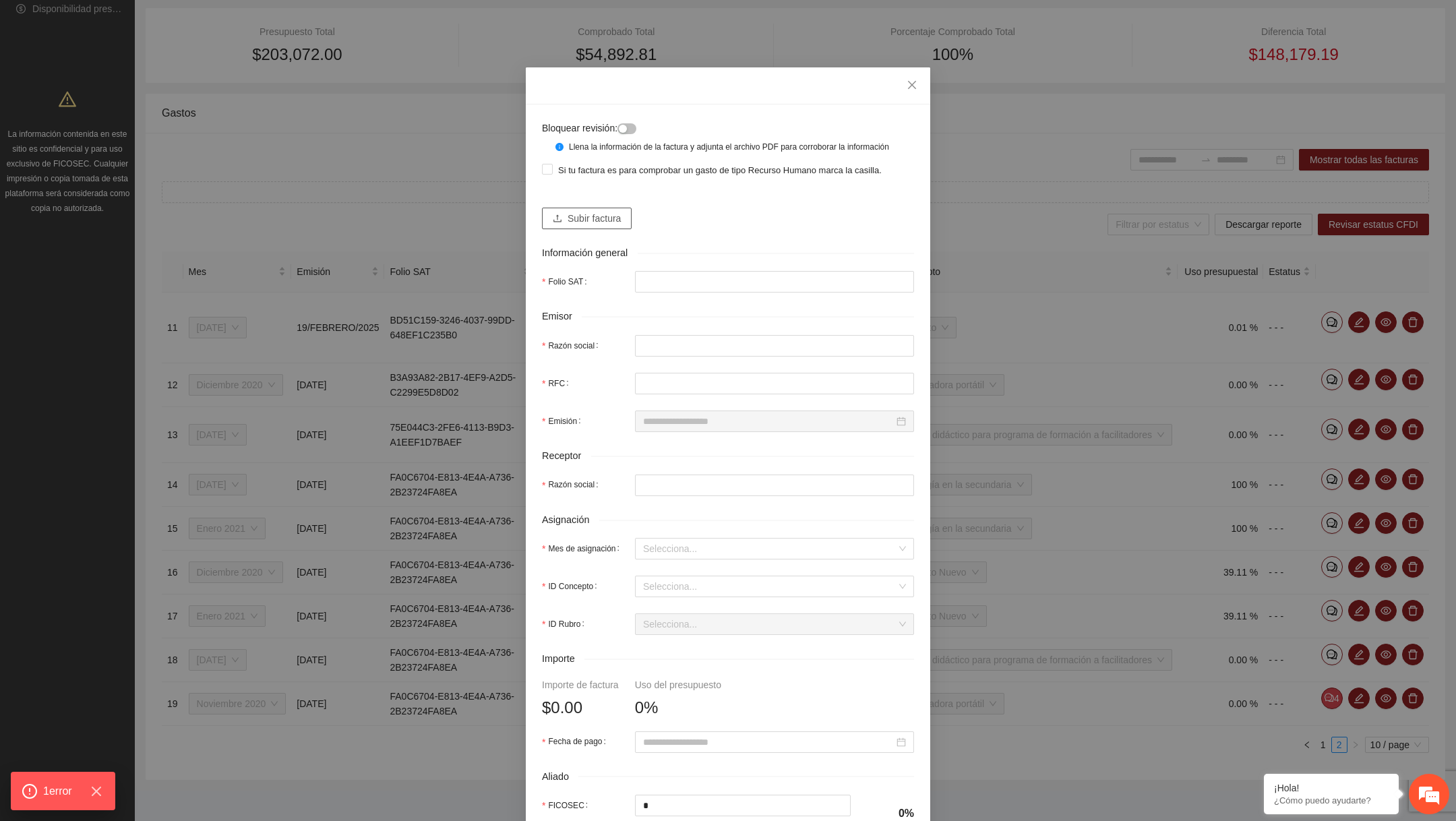
click at [621, 226] on span "Subir factura" at bounding box center [594, 218] width 53 height 15
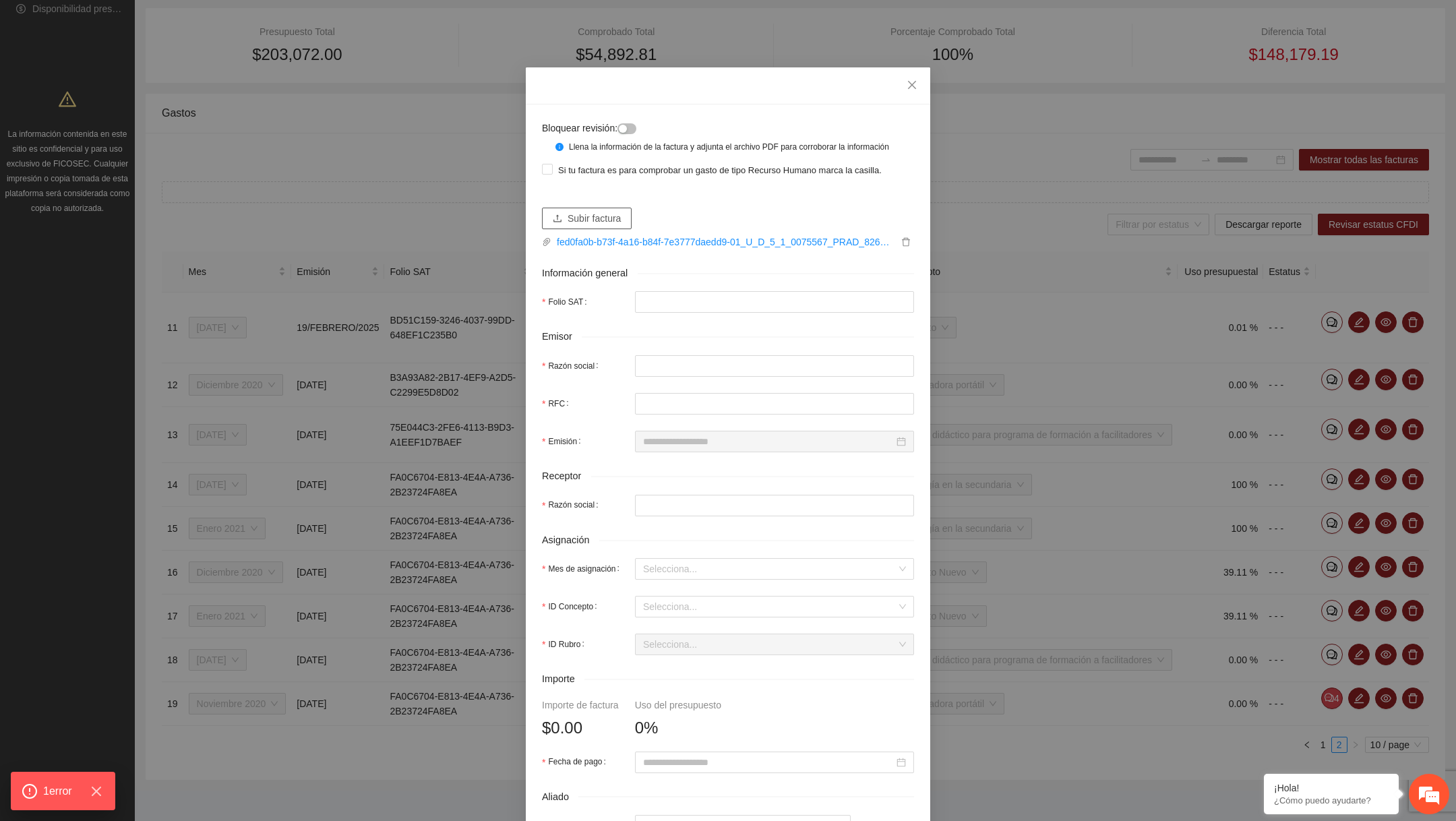
type input "**********"
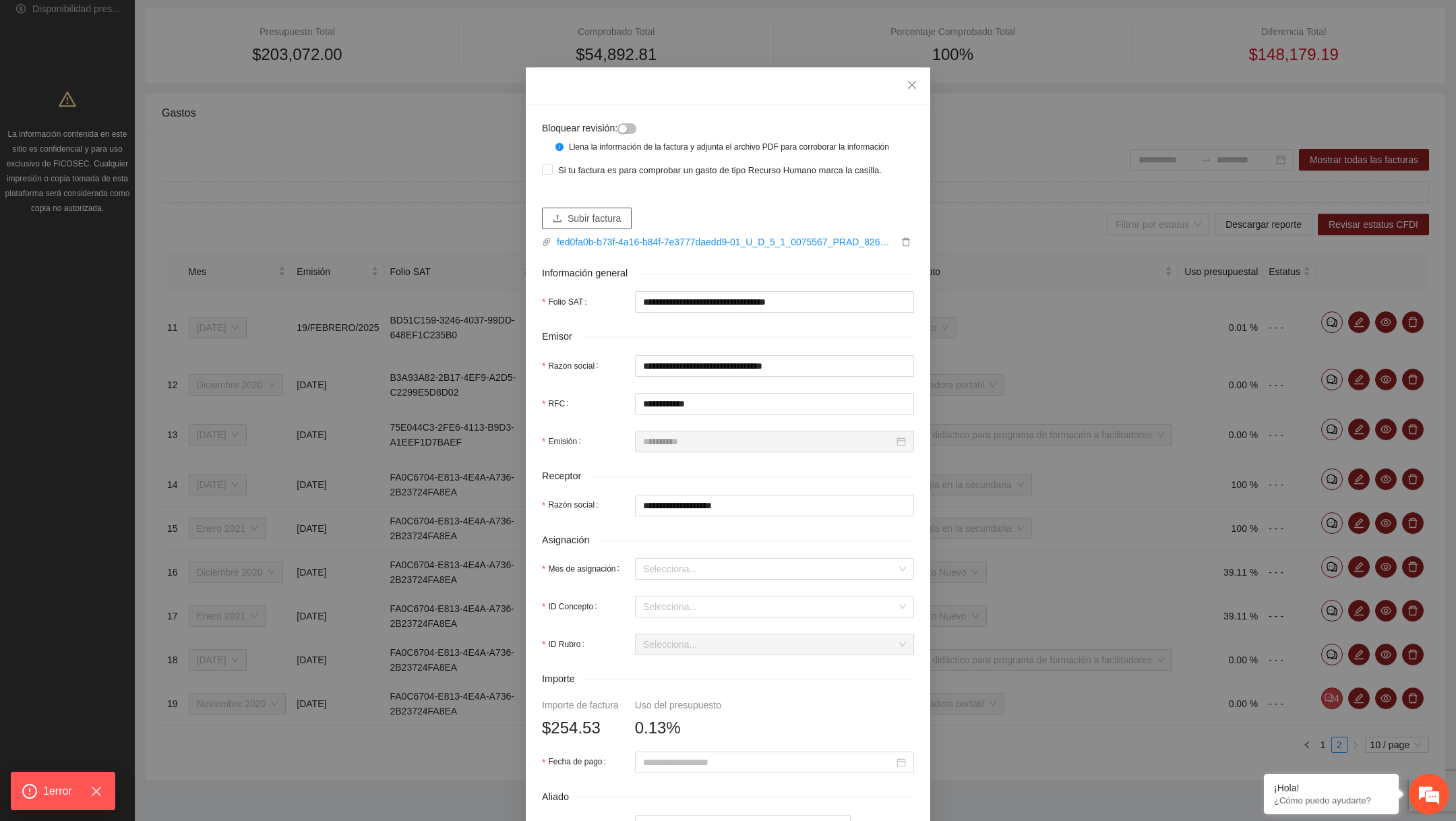
click at [600, 226] on span "Subir factura" at bounding box center [594, 218] width 53 height 15
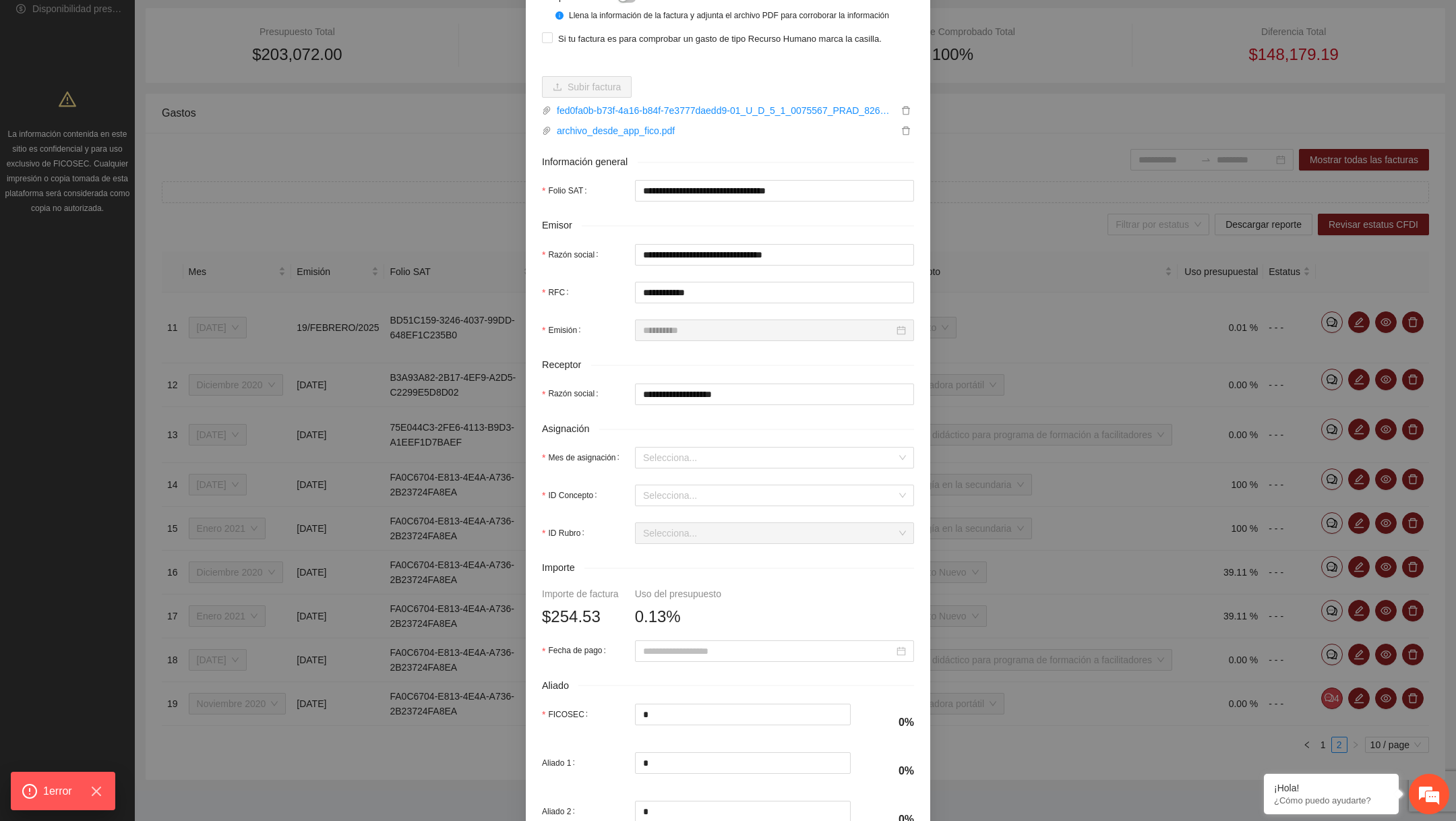
scroll to position [288, 0]
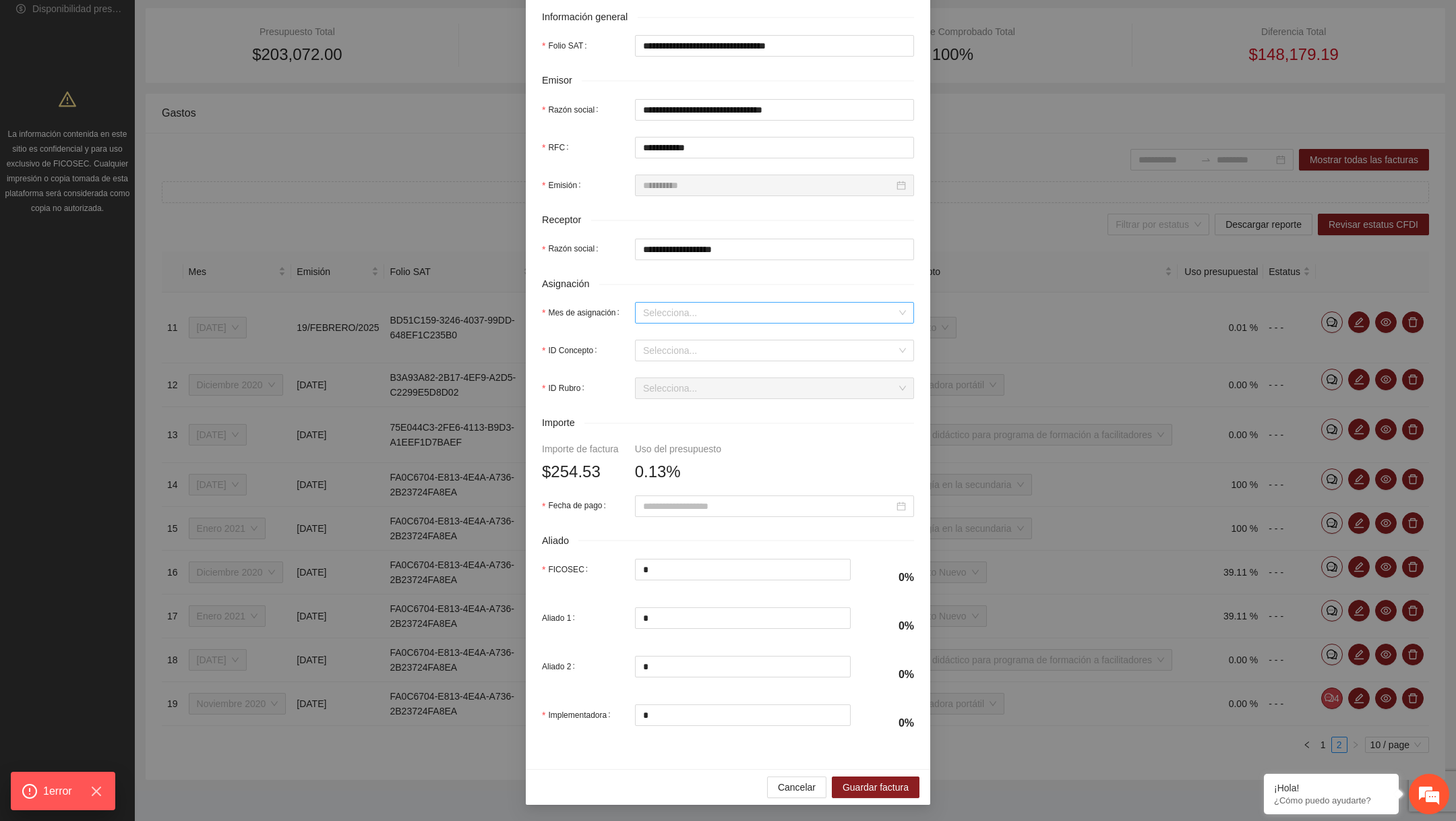
click at [757, 319] on input "Mes de asignación" at bounding box center [770, 313] width 254 height 20
click at [687, 404] on div "Enero 2021" at bounding box center [775, 405] width 263 height 15
click at [691, 350] on input "ID Concepto" at bounding box center [770, 351] width 254 height 20
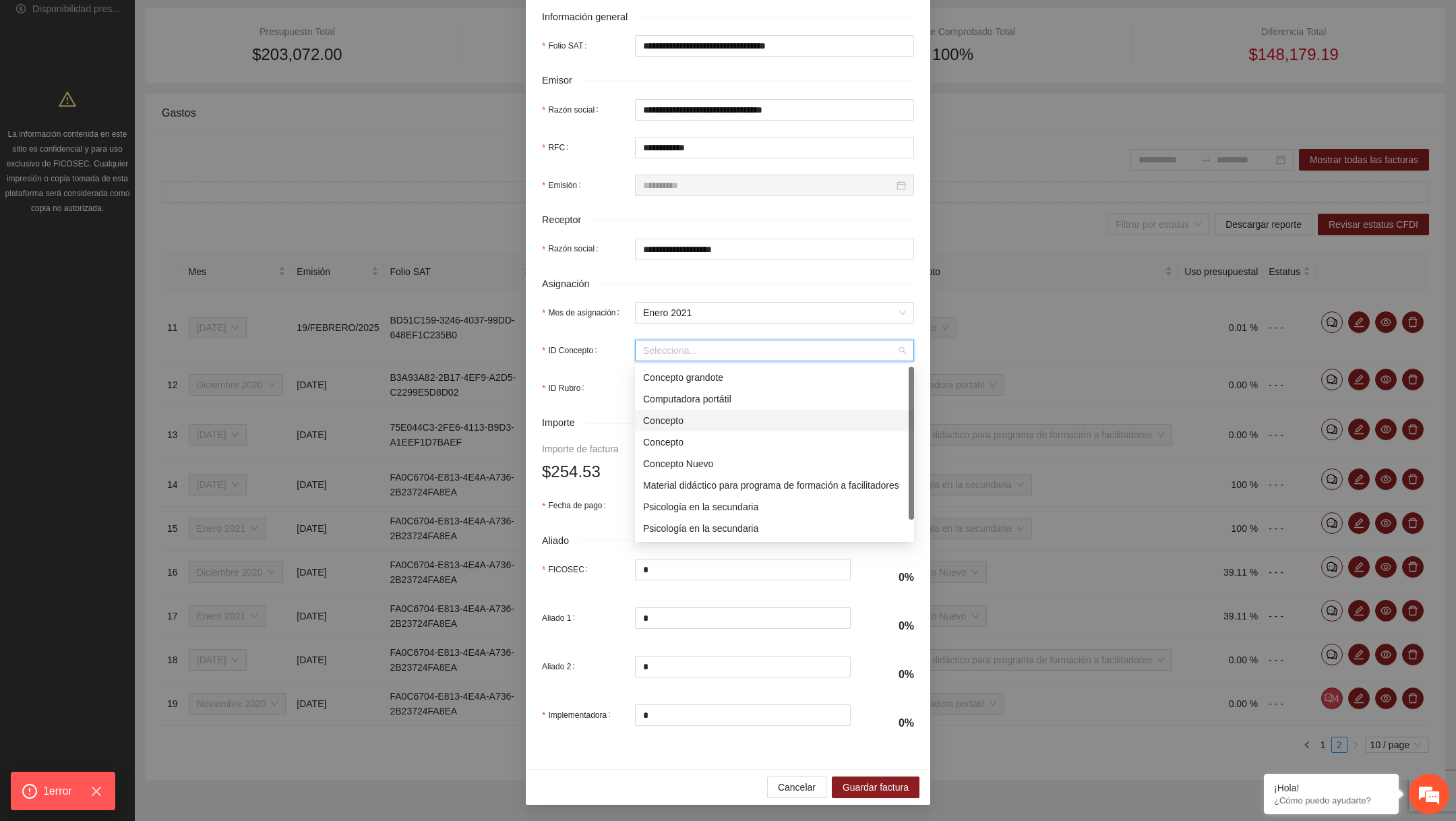
click at [656, 420] on div "Concepto" at bounding box center [775, 421] width 263 height 15
type input "******"
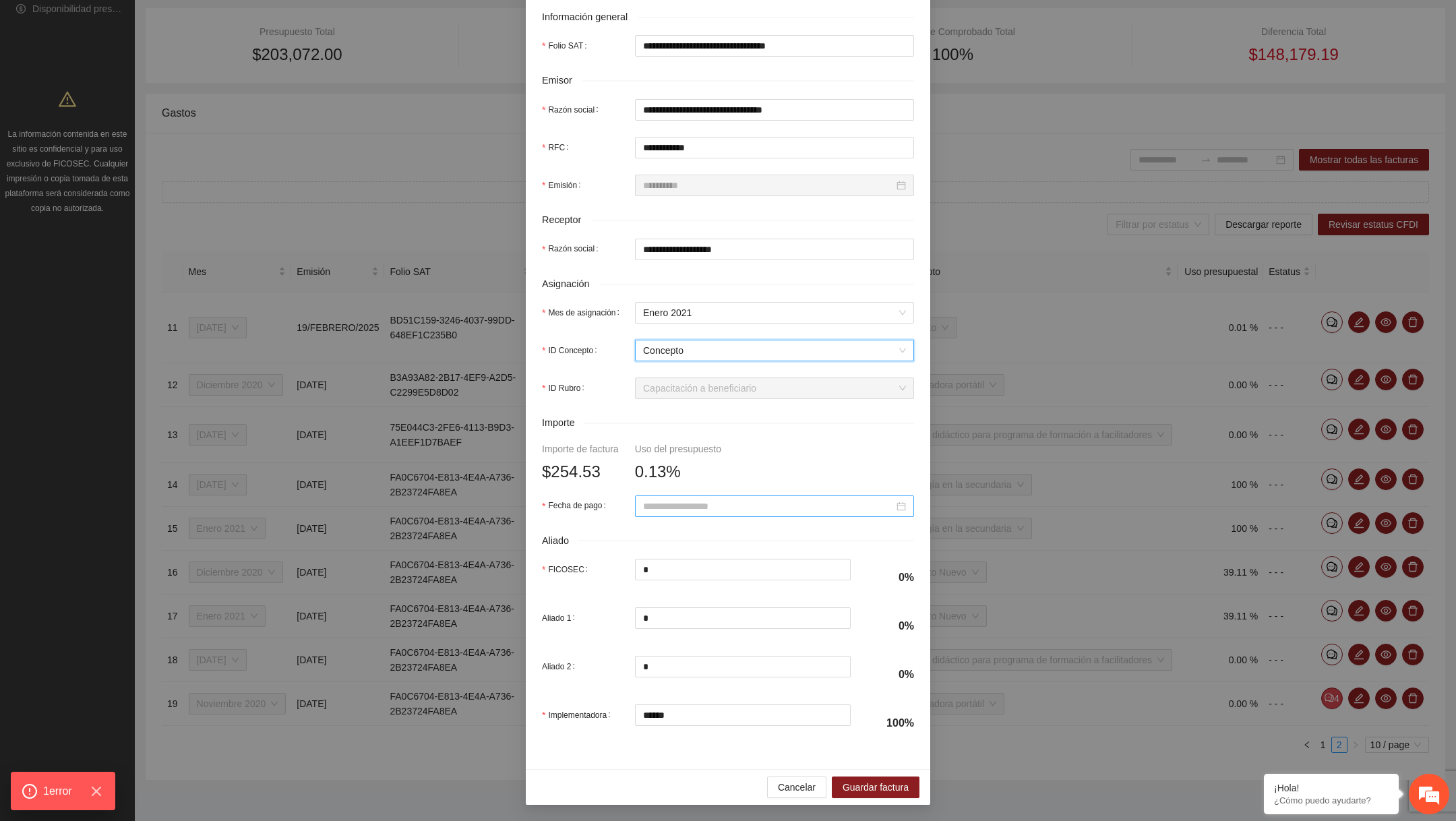
click at [731, 497] on div at bounding box center [775, 507] width 279 height 22
type input "**********"
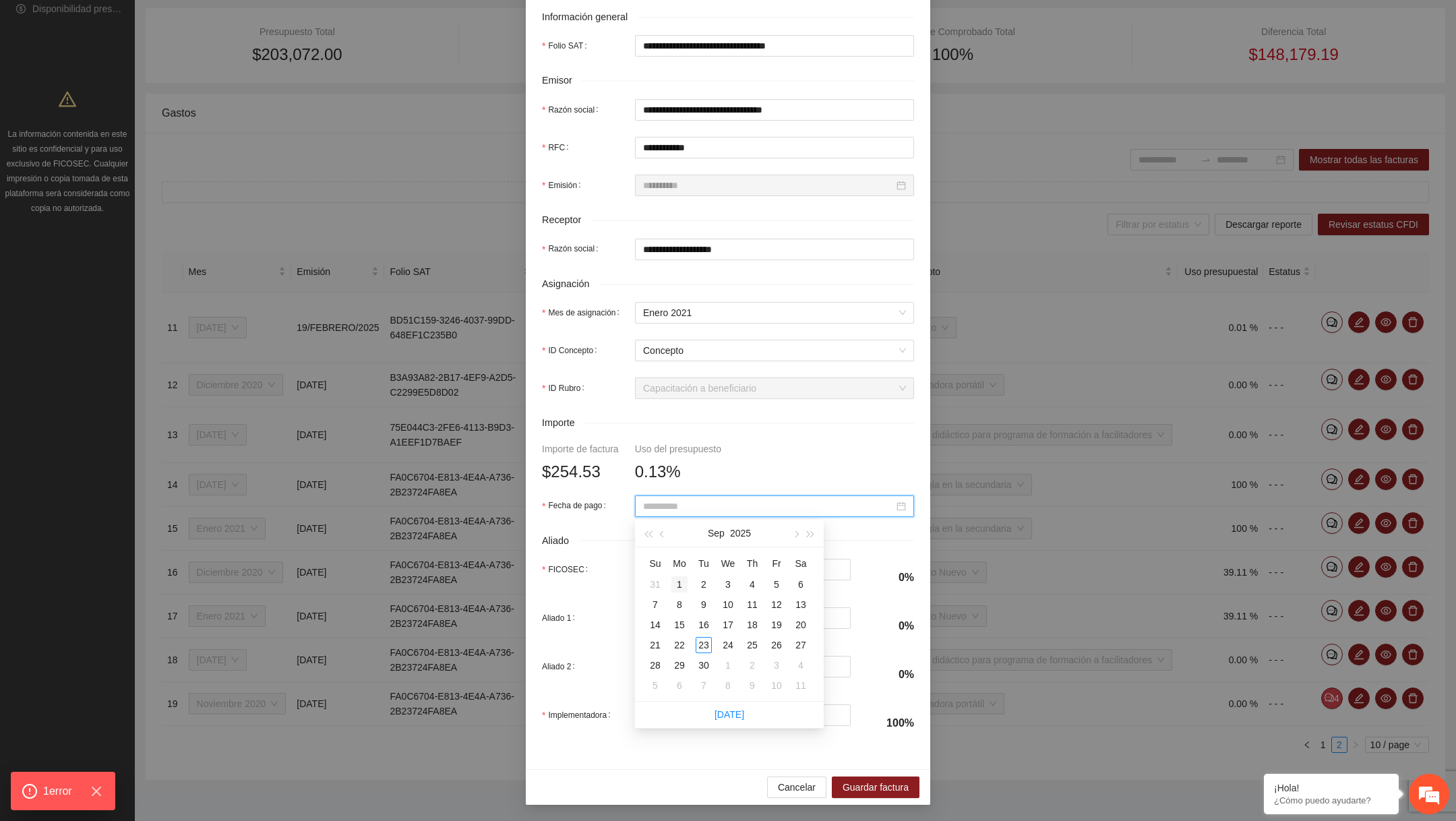
click at [671, 577] on div "1" at bounding box center [679, 585] width 16 height 16
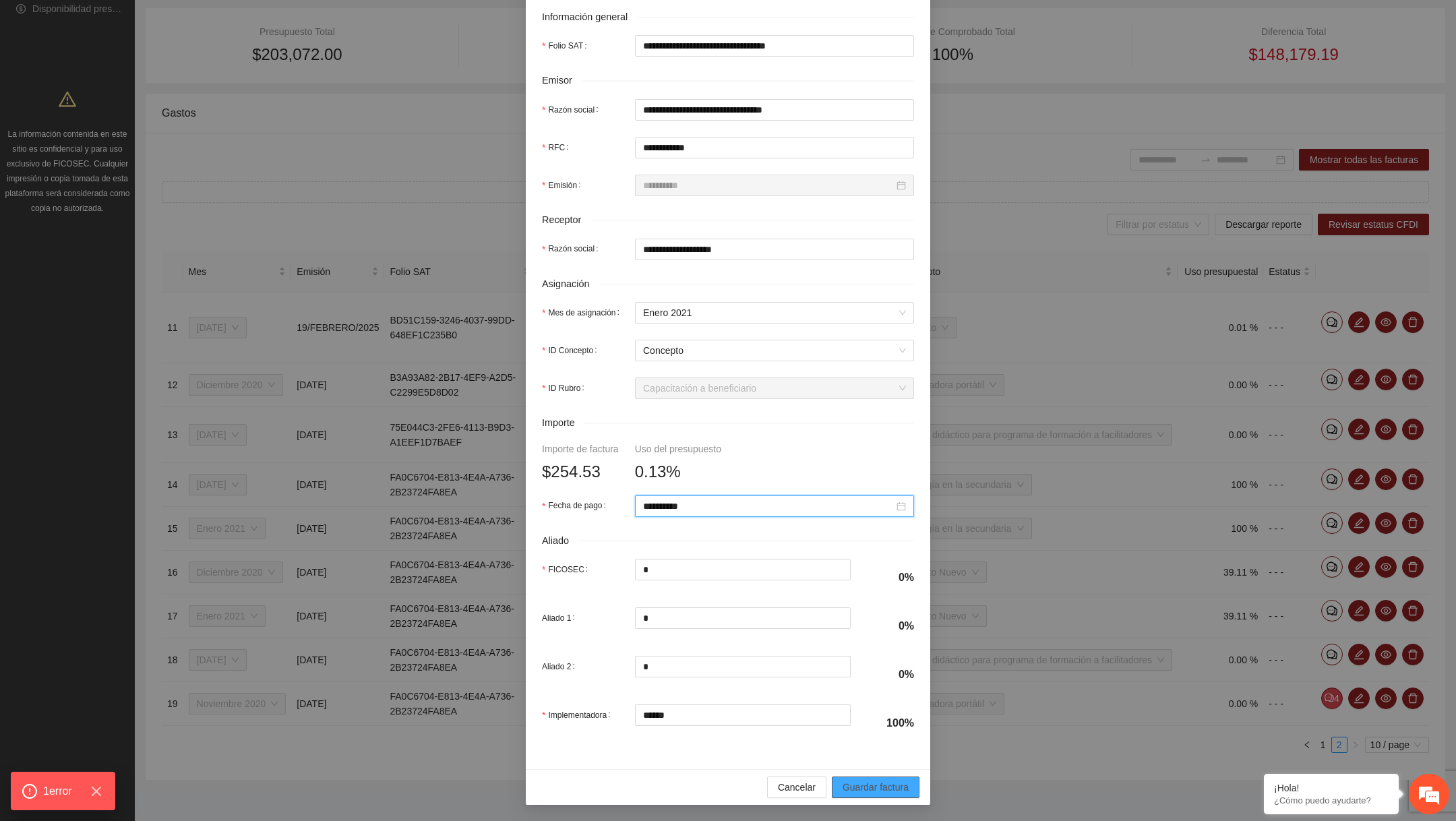
click at [851, 794] on span "Guardar factura" at bounding box center [875, 788] width 66 height 15
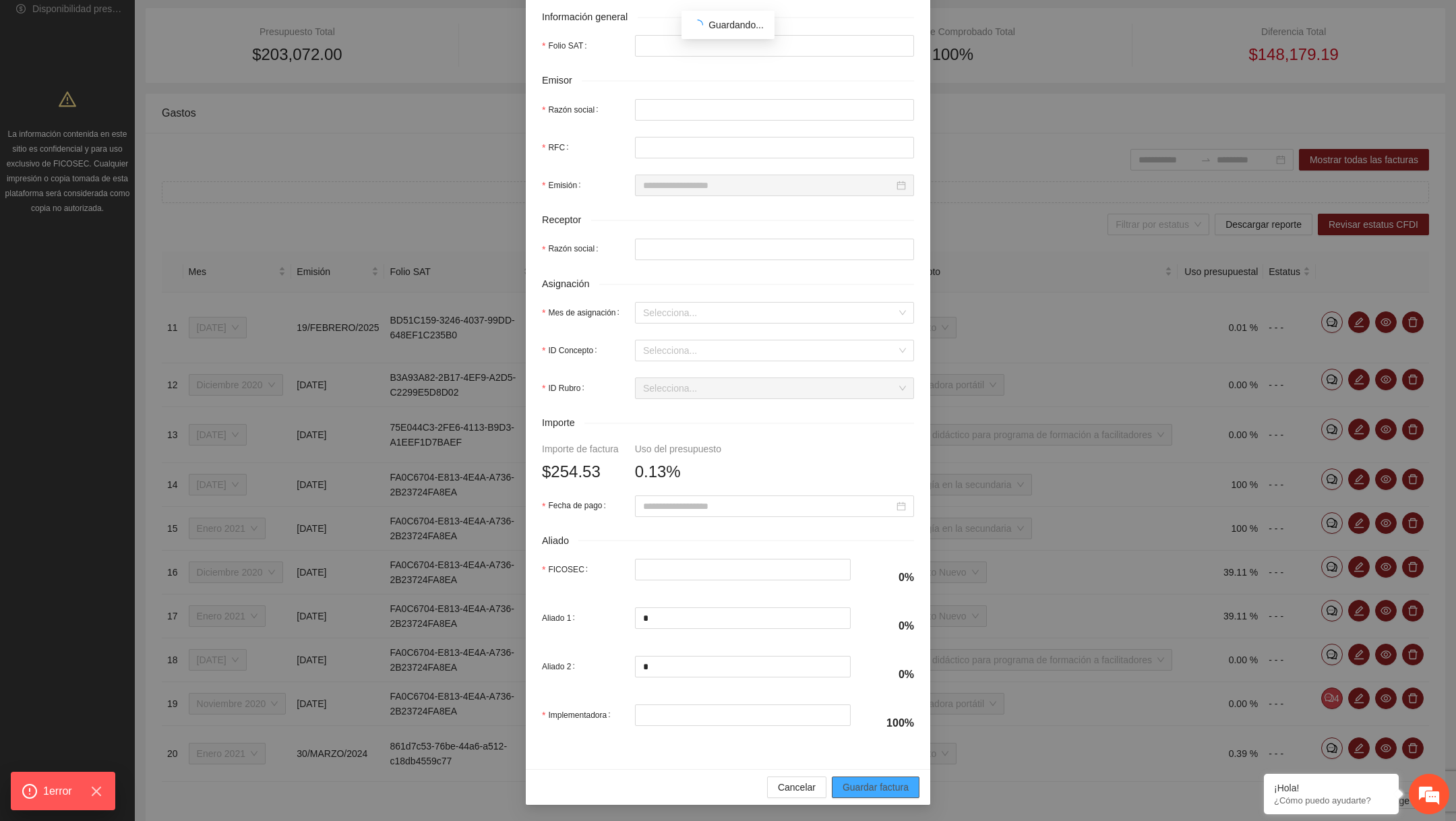
type input "**********"
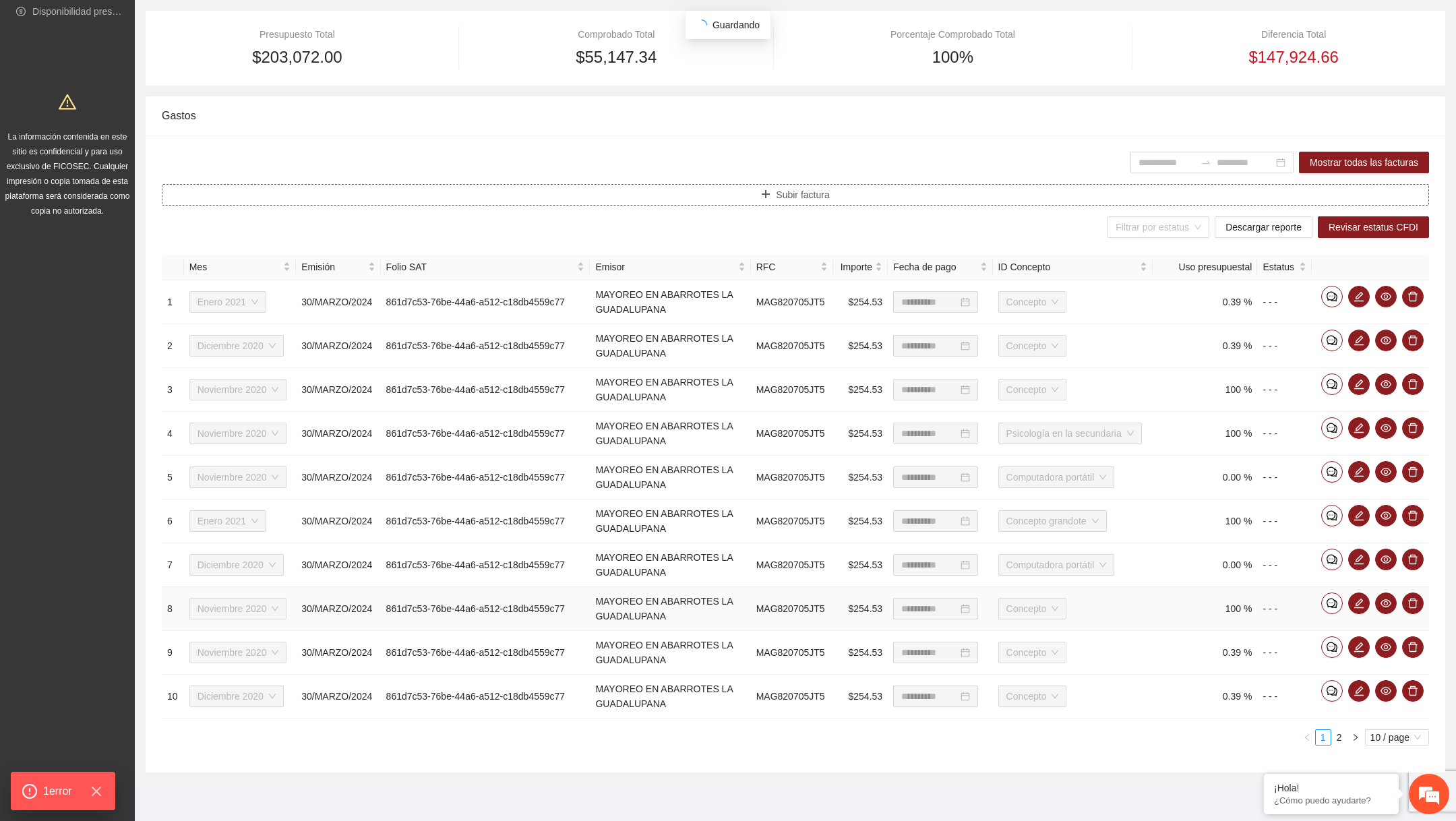
scroll to position [292, 0]
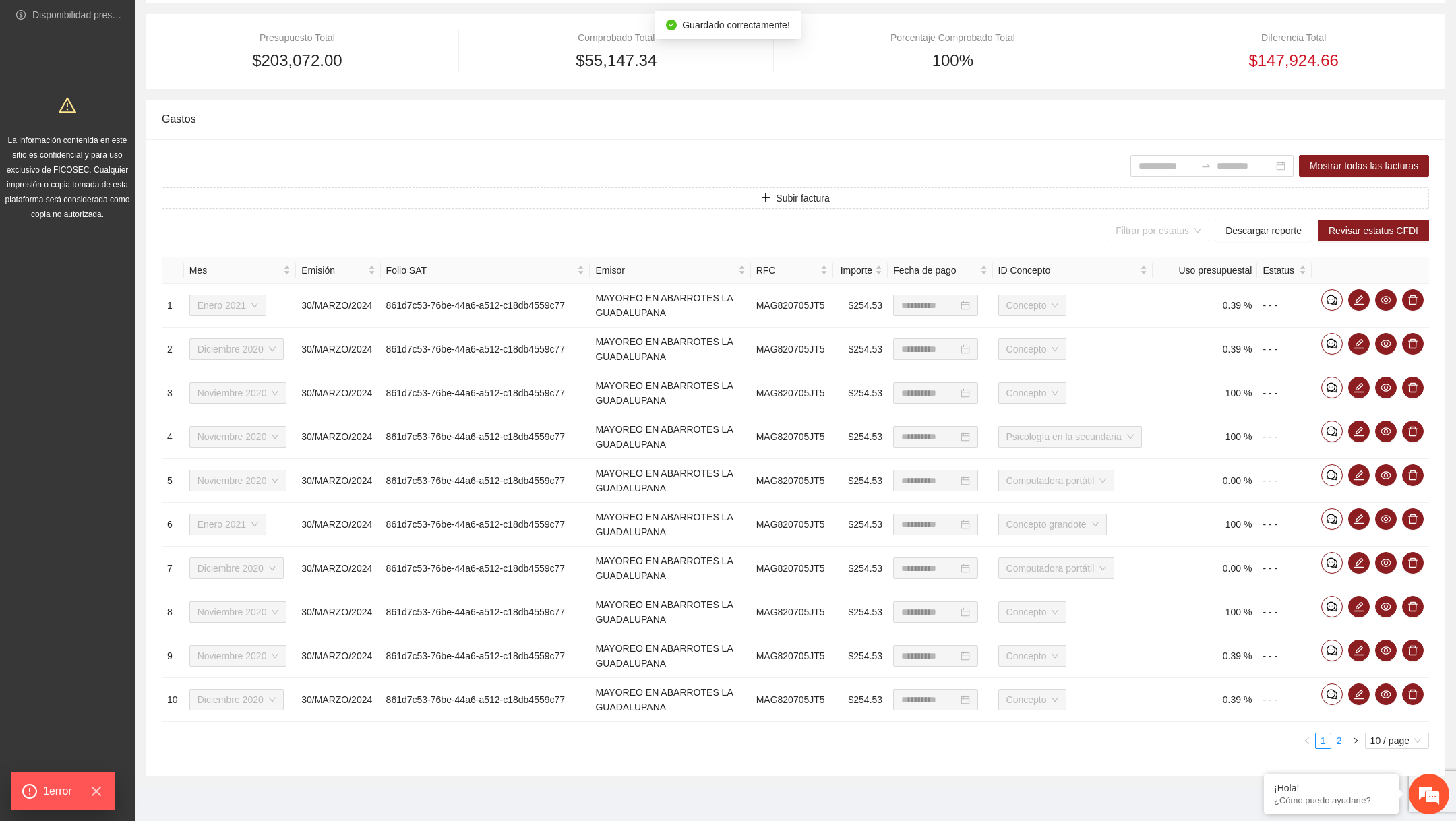
click at [1342, 739] on link "2" at bounding box center [1340, 741] width 15 height 15
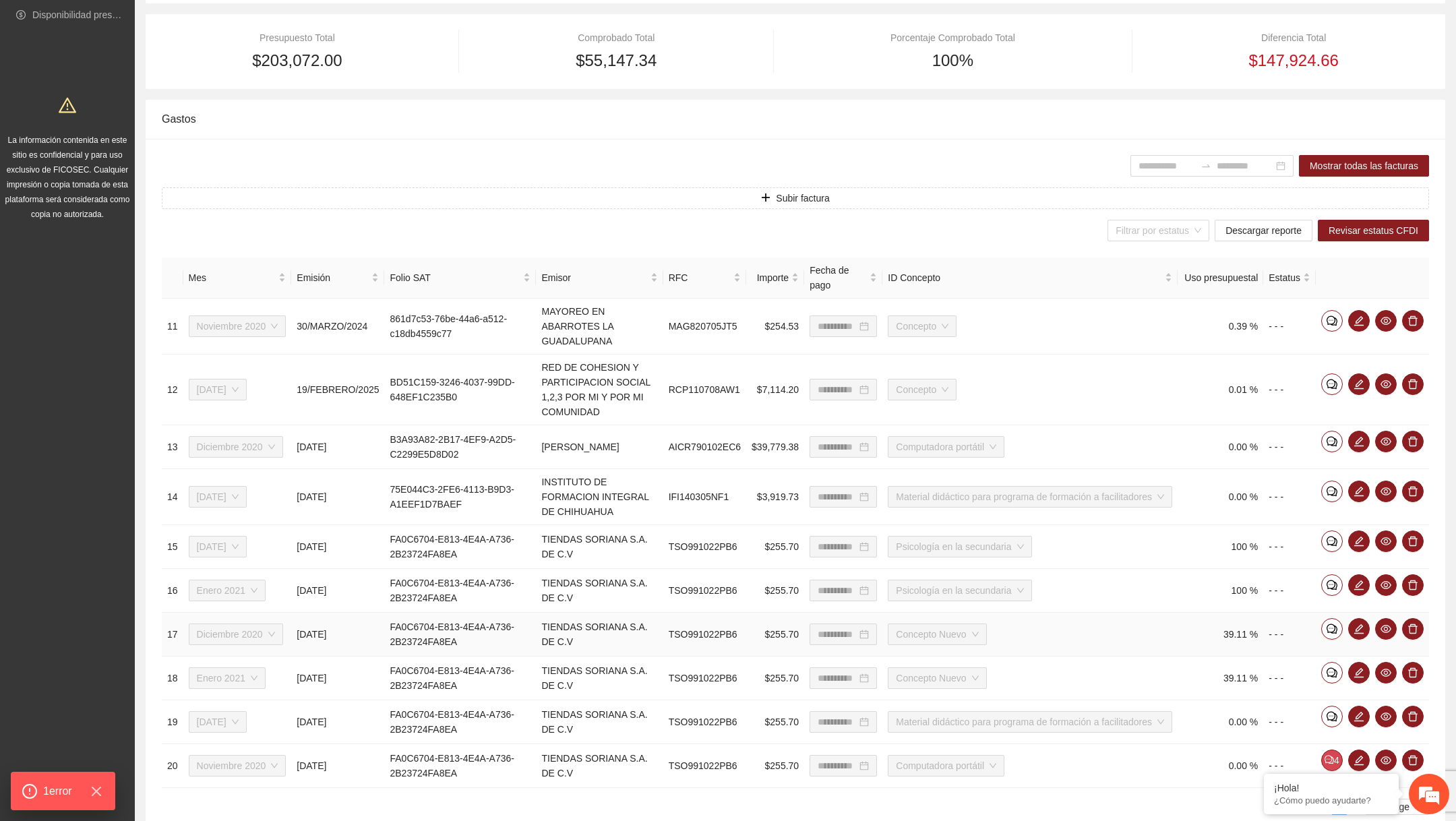
scroll to position [358, 0]
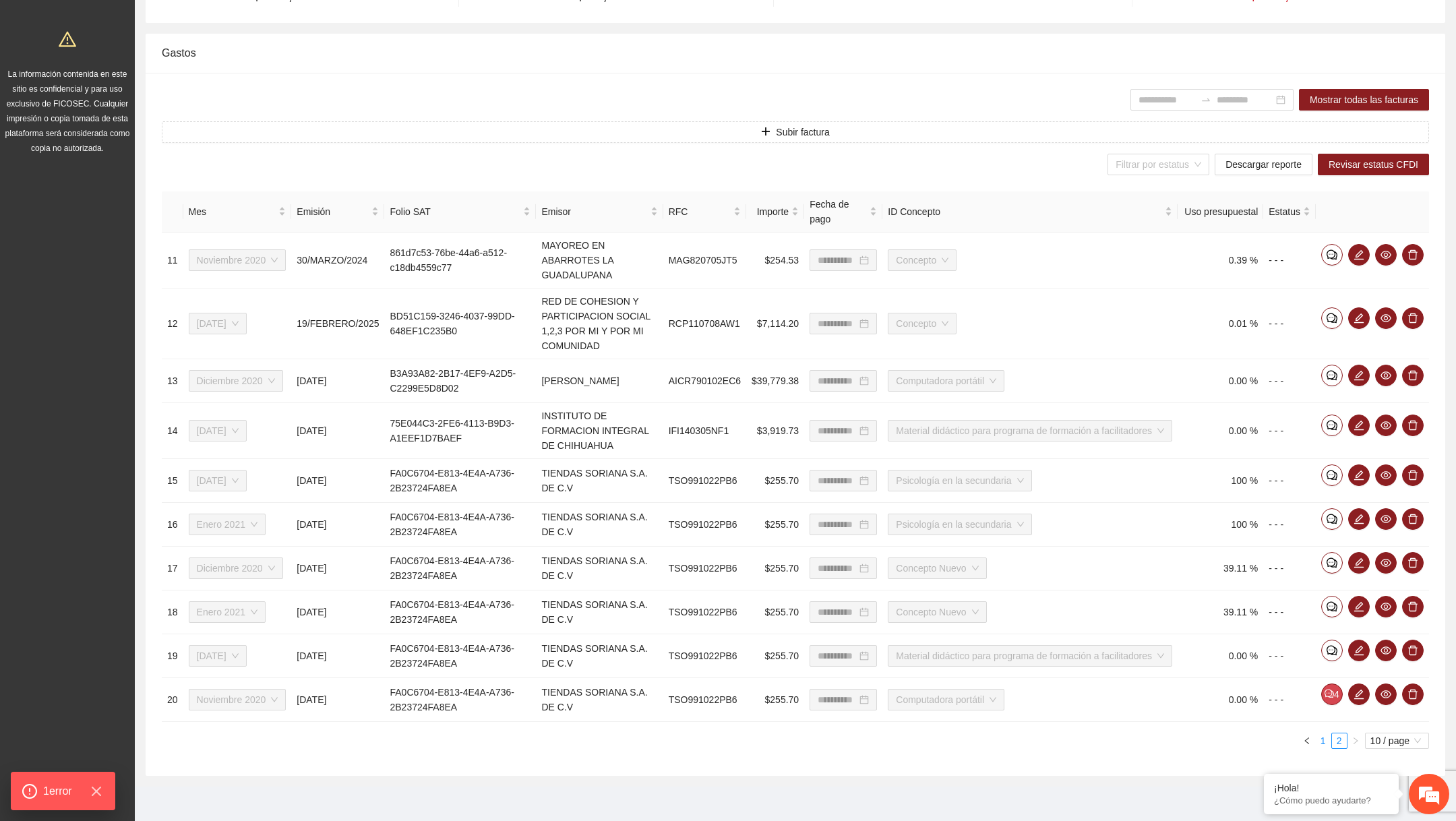
click at [1327, 739] on link "1" at bounding box center [1323, 741] width 15 height 15
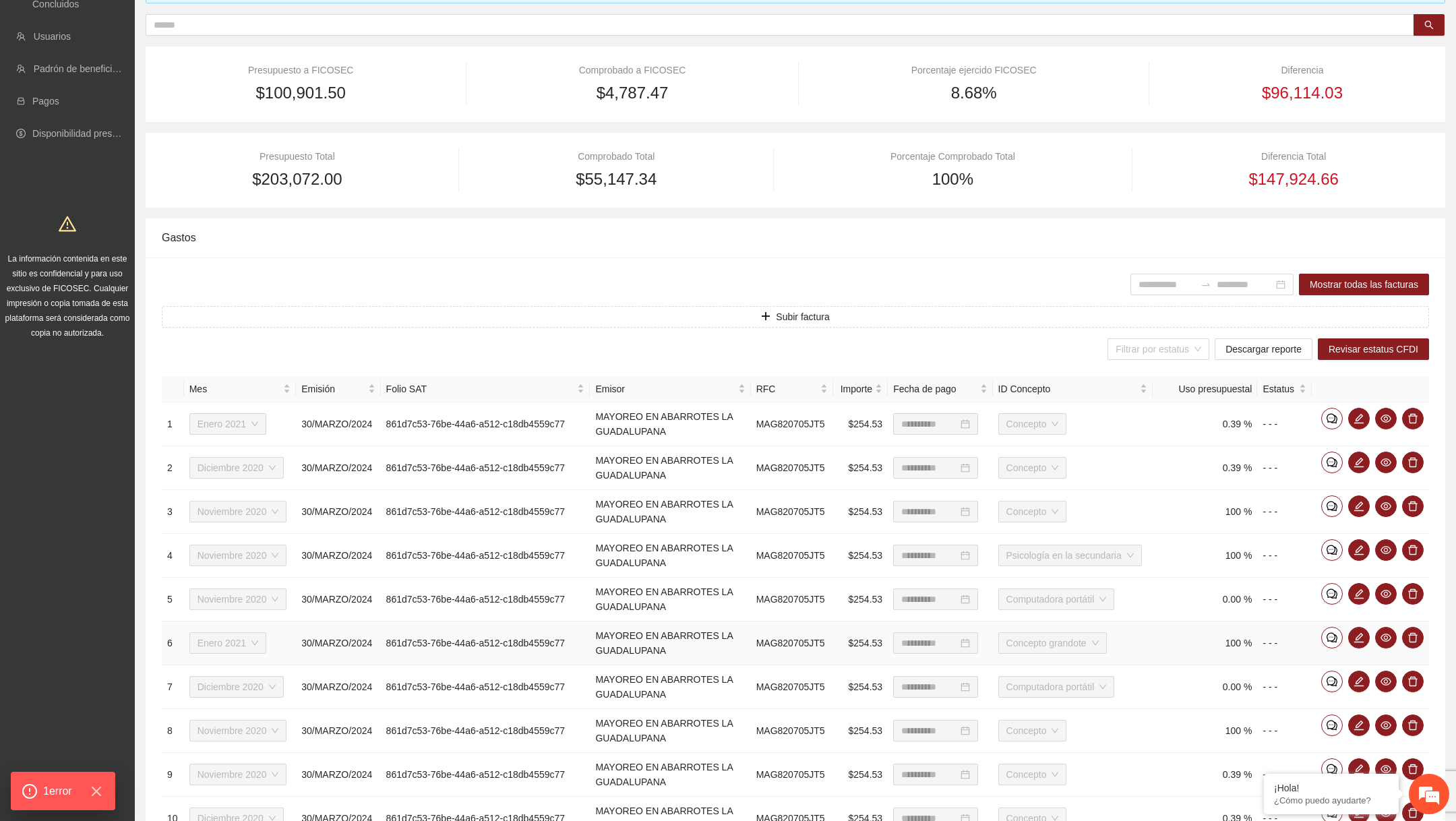
scroll to position [107, 0]
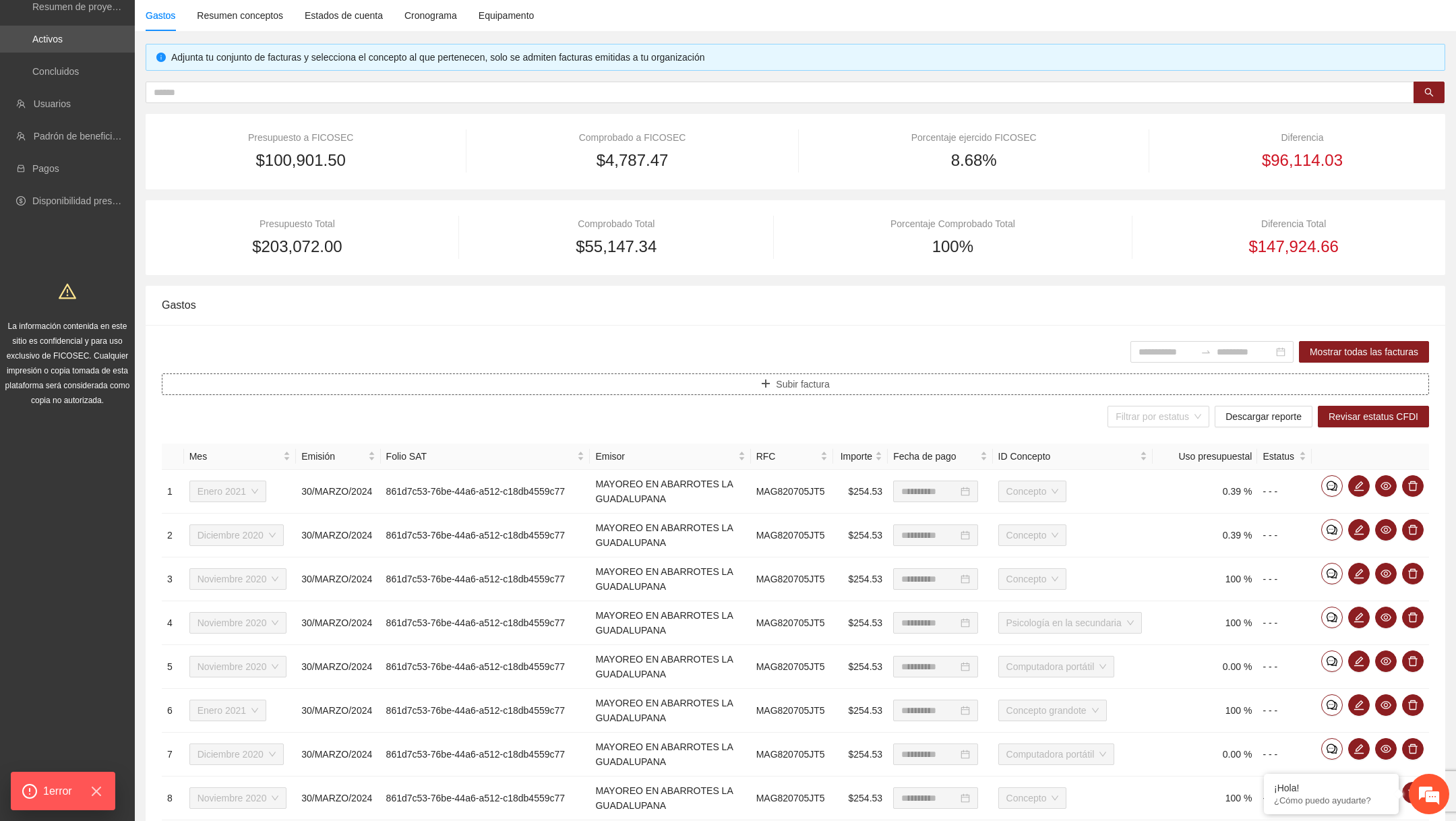
click at [854, 378] on button "Subir factura" at bounding box center [796, 384] width 1268 height 22
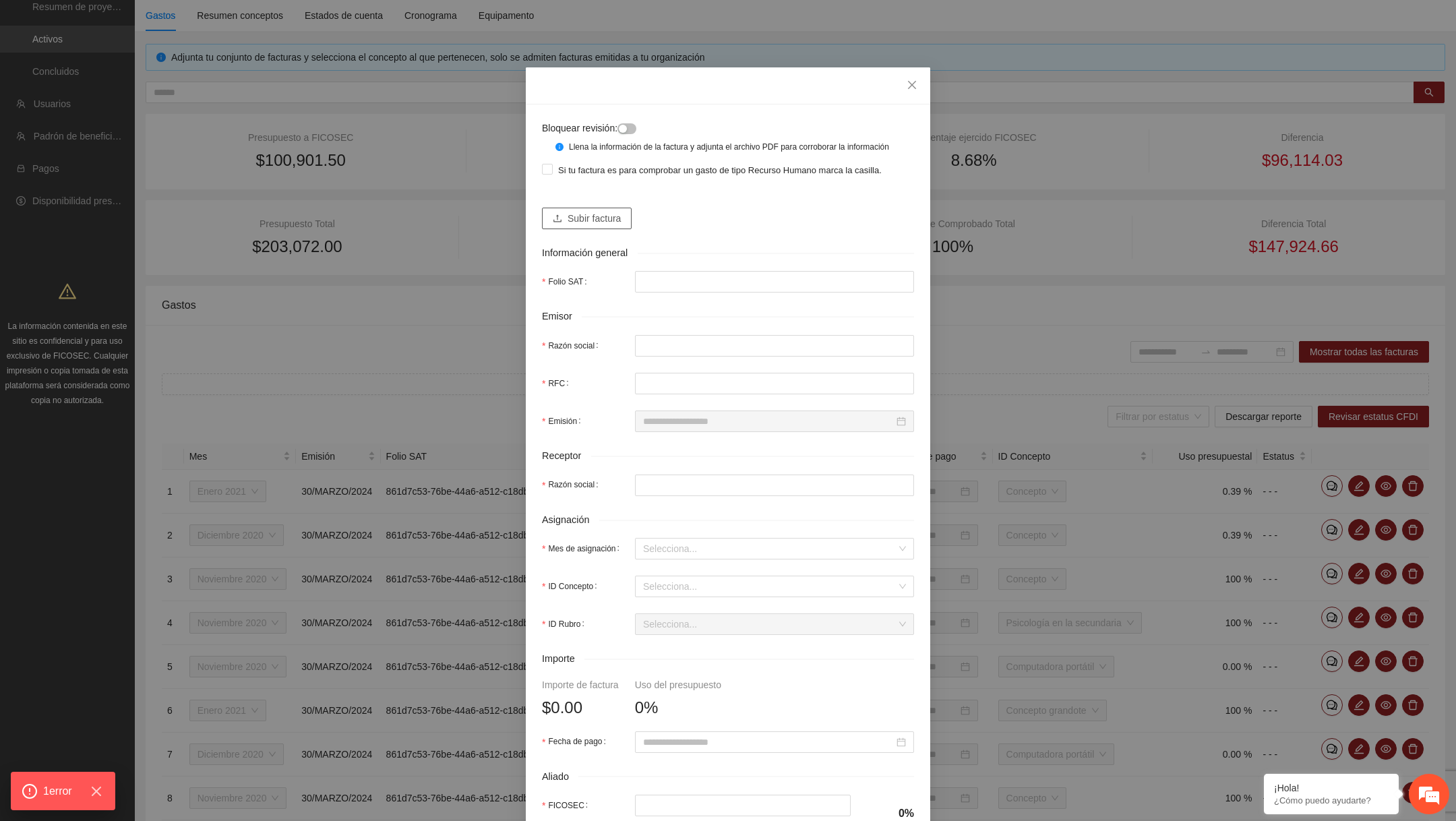
click at [607, 226] on span "Subir factura" at bounding box center [594, 218] width 53 height 15
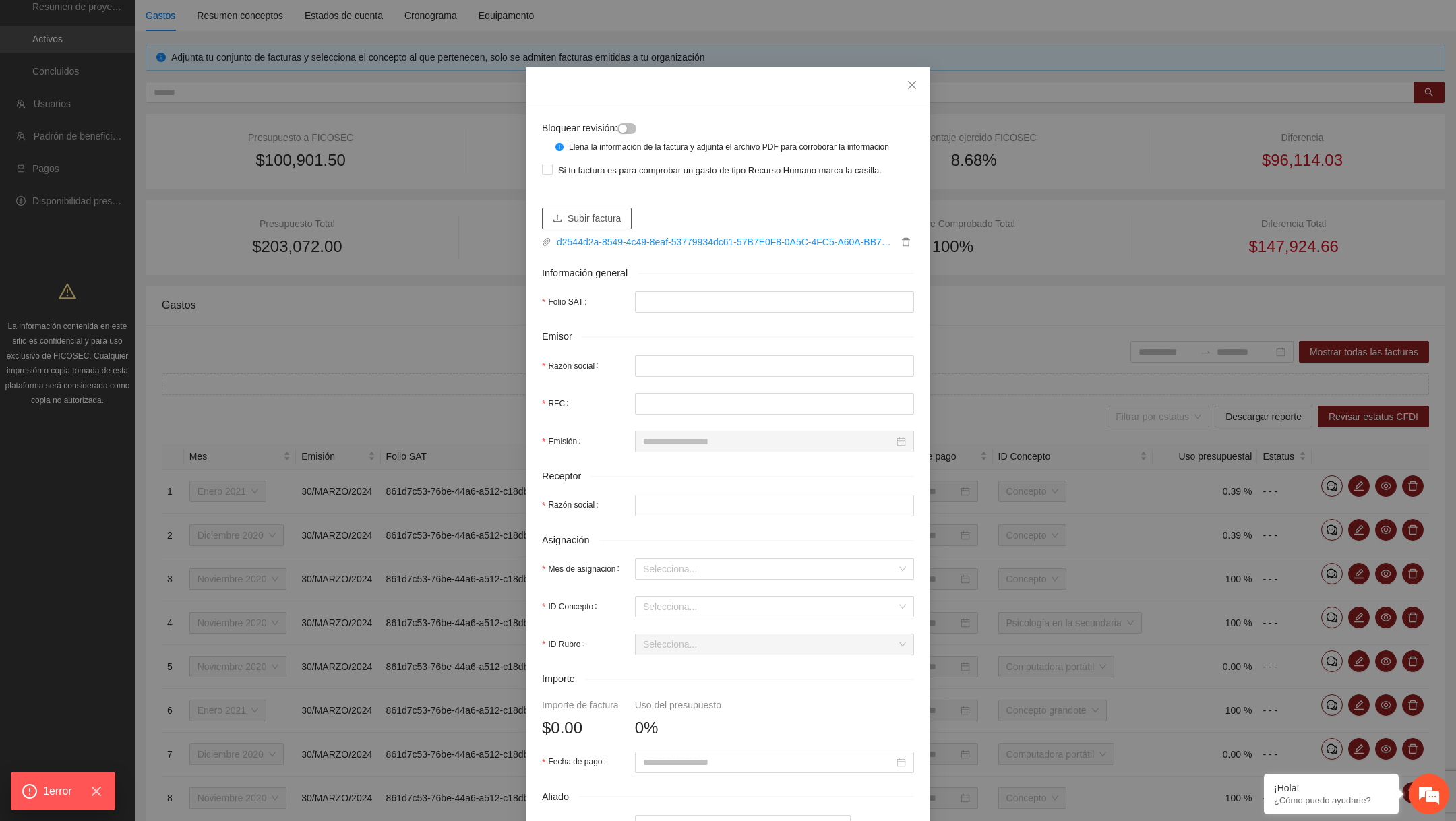
type input "**********"
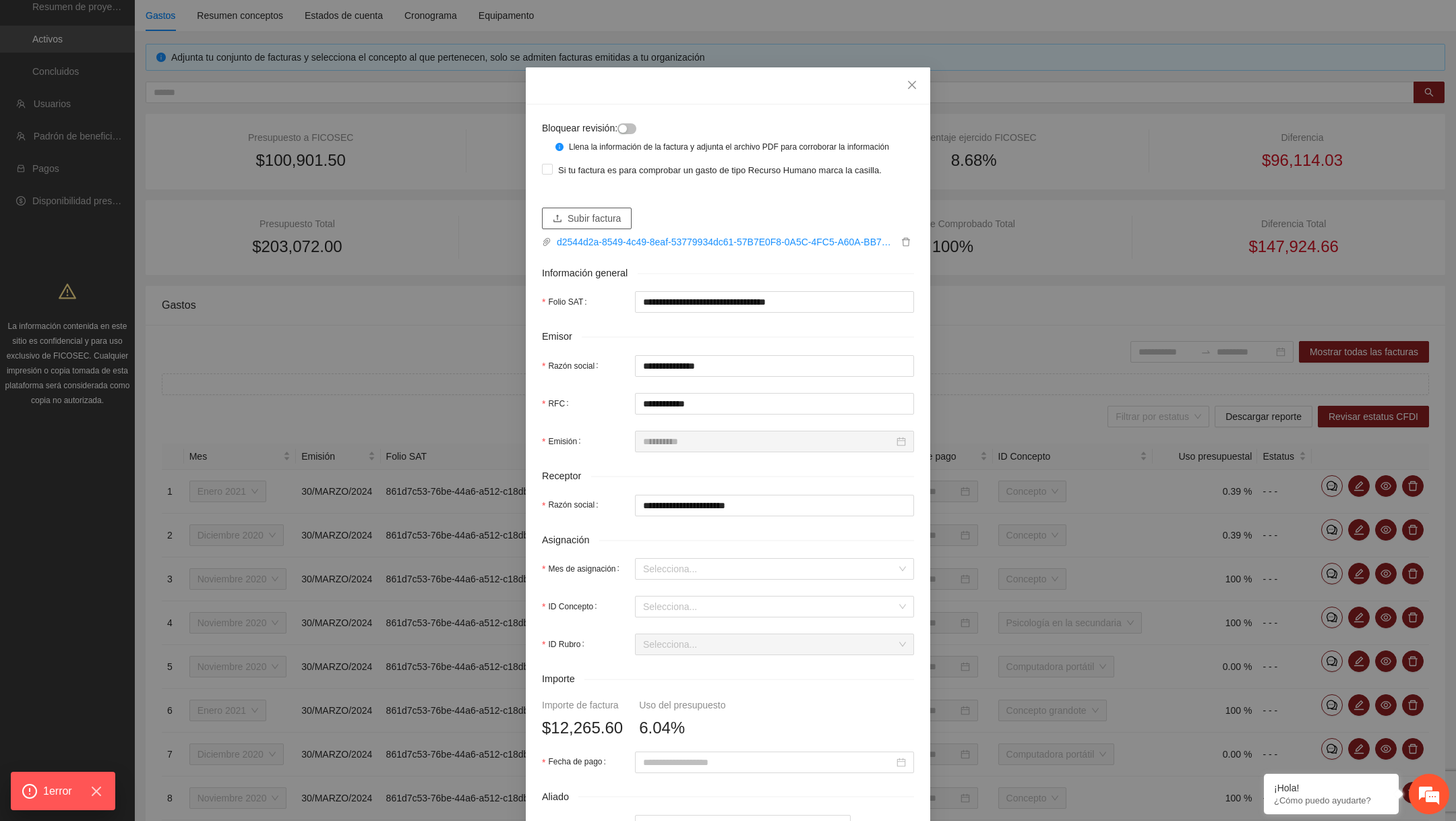
click at [621, 226] on span "Subir factura" at bounding box center [594, 218] width 53 height 15
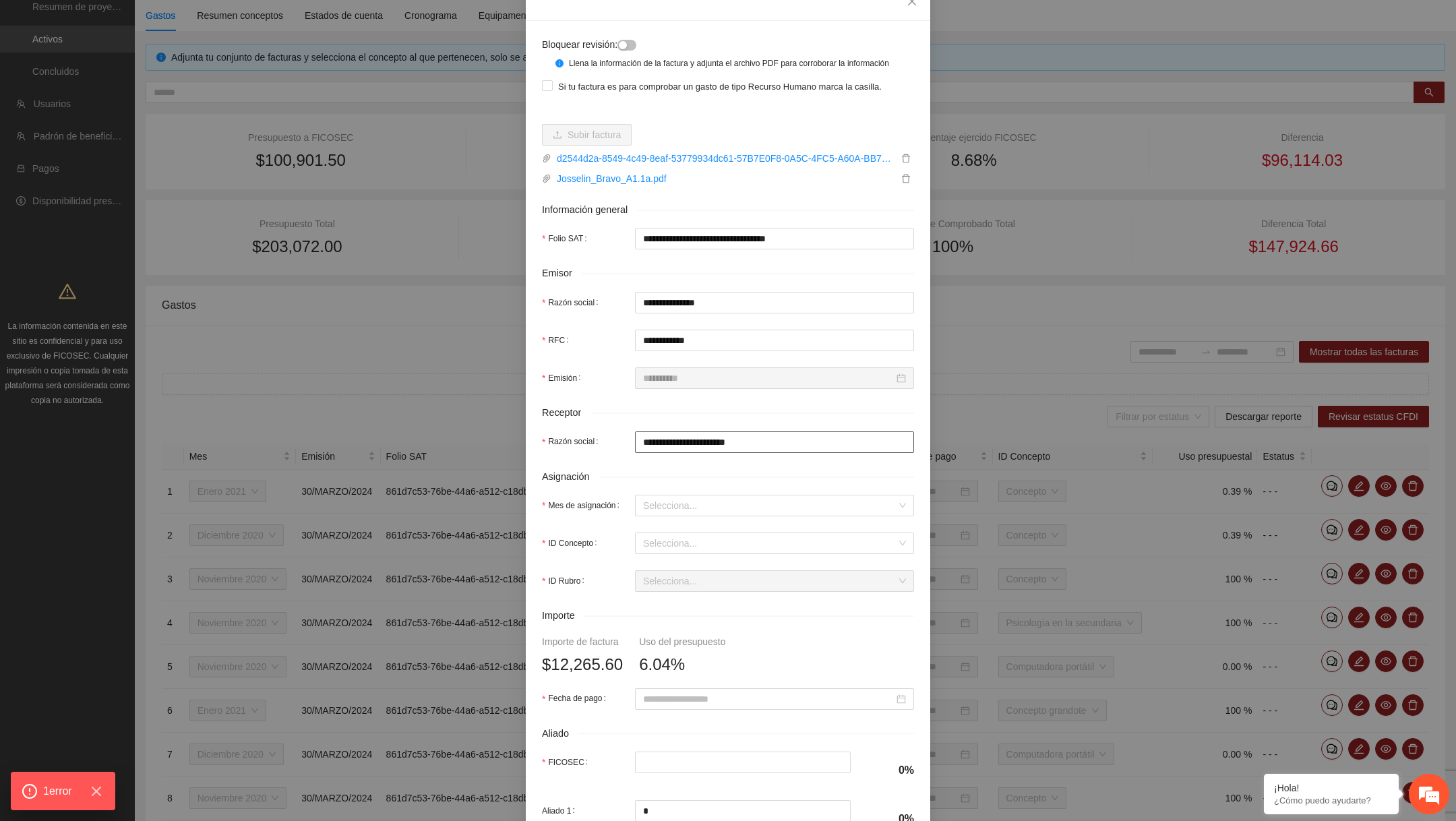
scroll to position [288, 0]
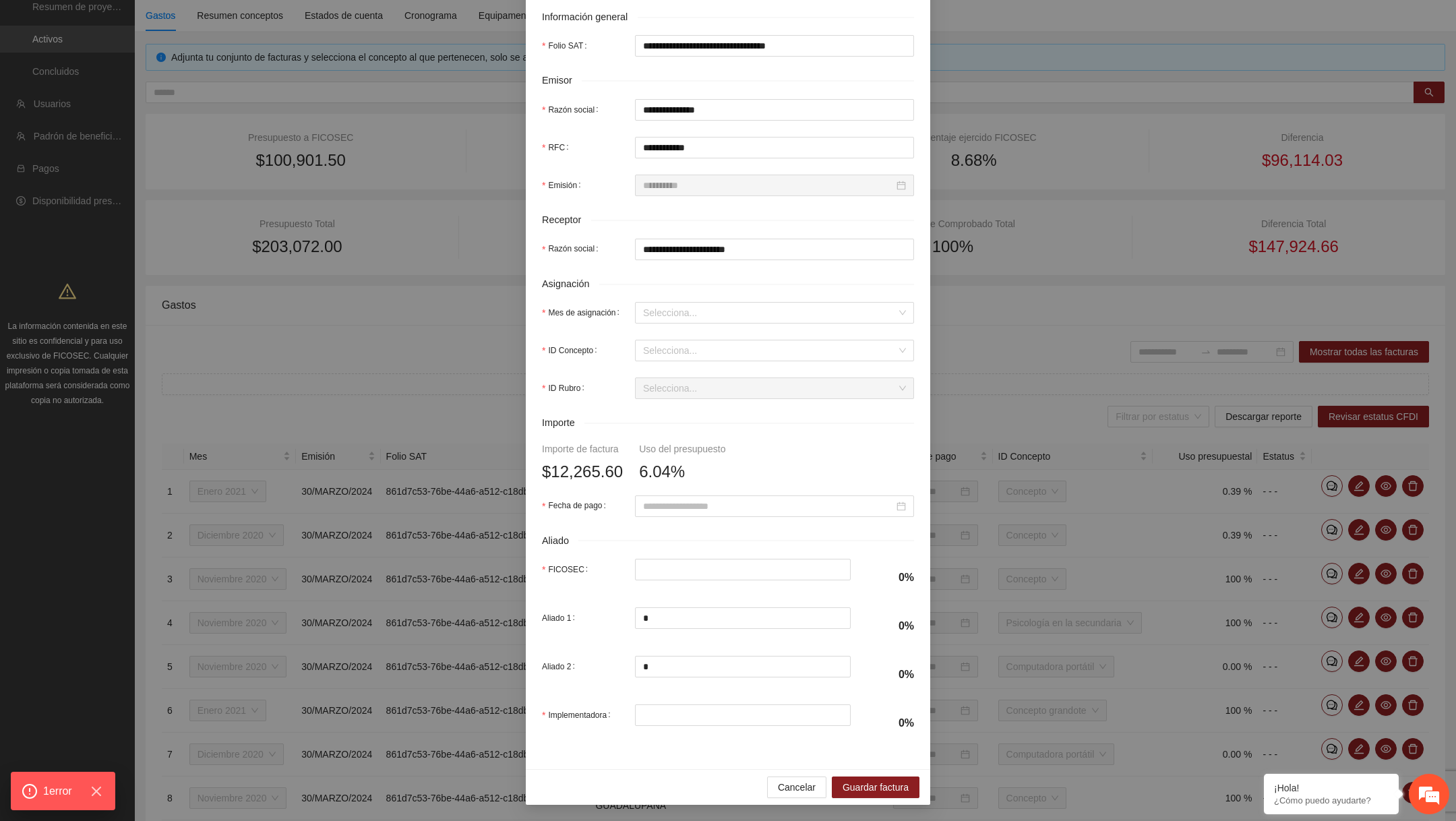
click at [709, 325] on form "**********" at bounding box center [728, 293] width 372 height 898
click at [705, 311] on input "Mes de asignación" at bounding box center [770, 313] width 254 height 20
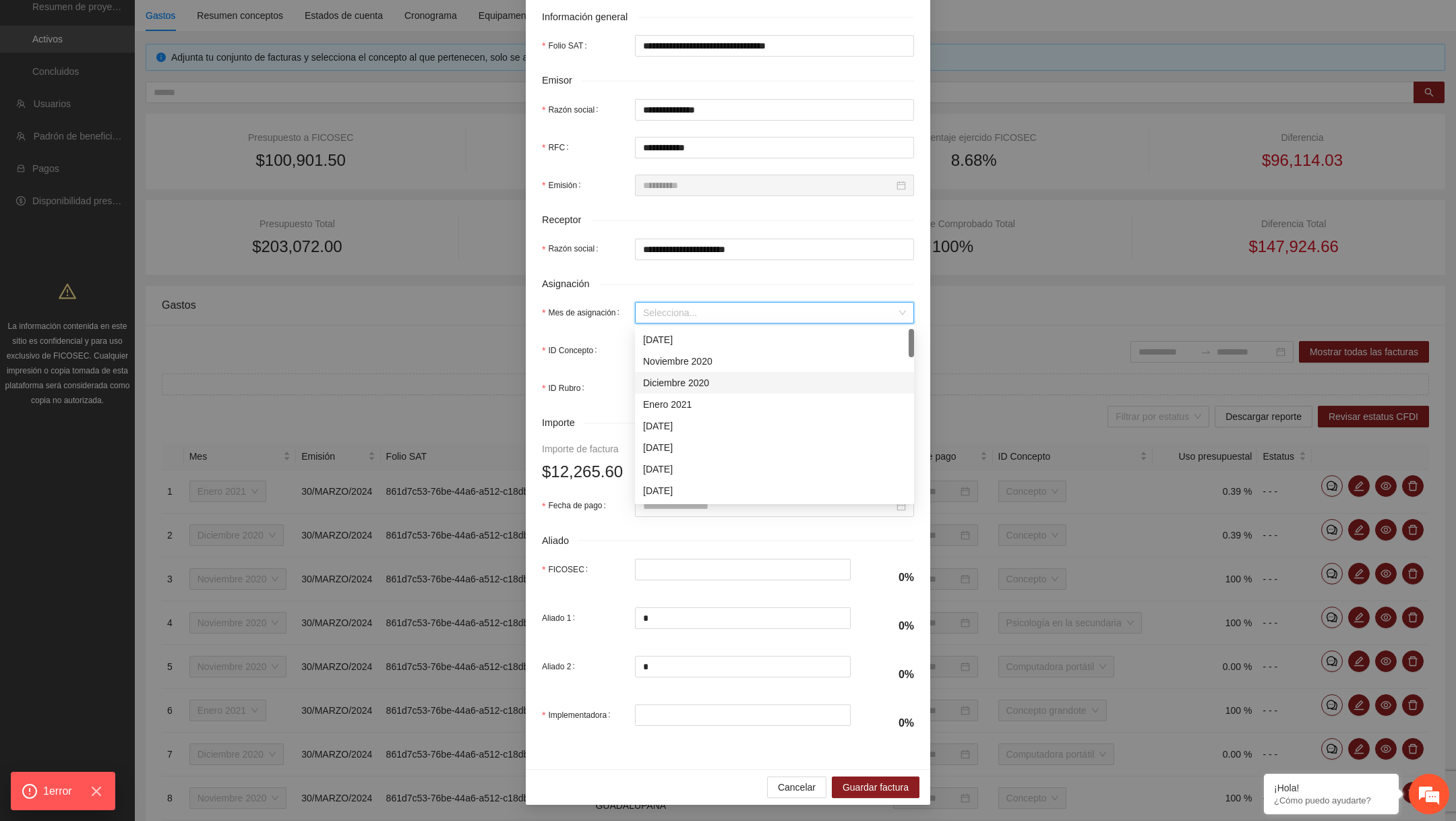
click at [671, 373] on div "Diciembre 2020" at bounding box center [775, 383] width 279 height 22
click at [671, 349] on input "ID Concepto" at bounding box center [770, 351] width 254 height 20
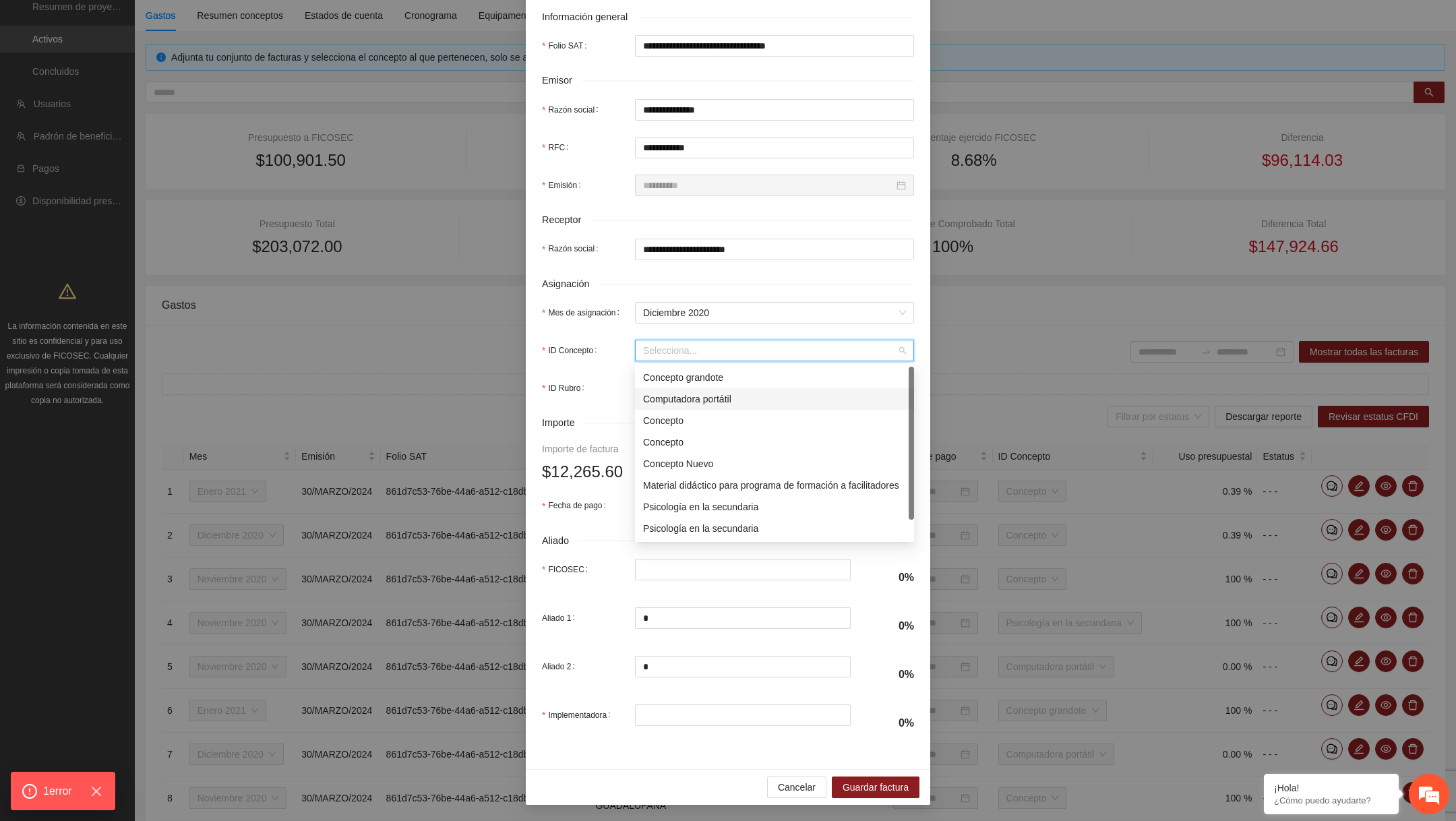
click at [671, 398] on div "Computadora portátil" at bounding box center [775, 399] width 263 height 15
type input "*"
type input "********"
type input "*"
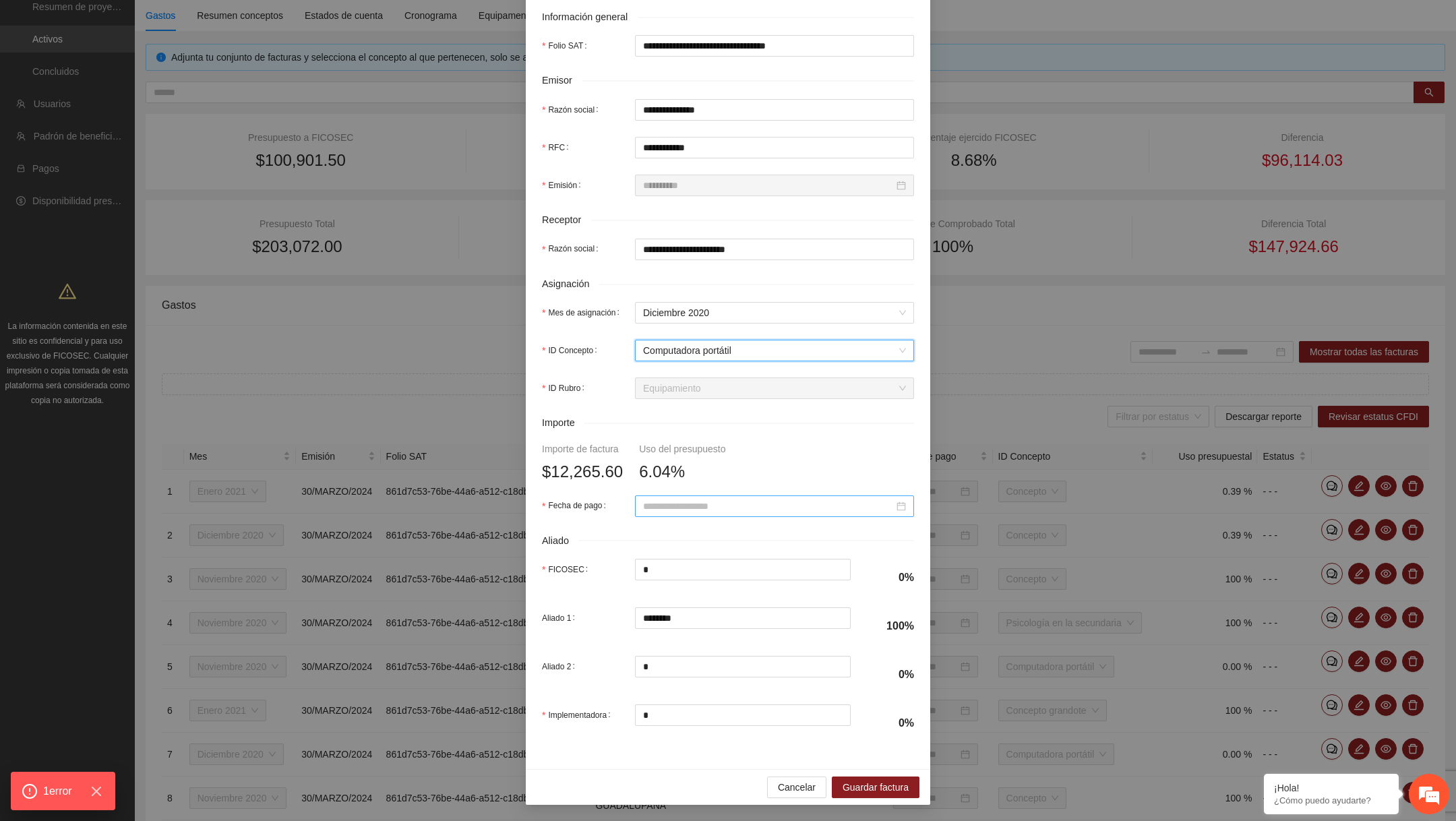
click at [695, 507] on input "Fecha de pago" at bounding box center [768, 507] width 251 height 15
type input "**********"
click at [679, 582] on div "1" at bounding box center [679, 585] width 16 height 16
click at [864, 779] on button "Guardar factura" at bounding box center [875, 788] width 88 height 22
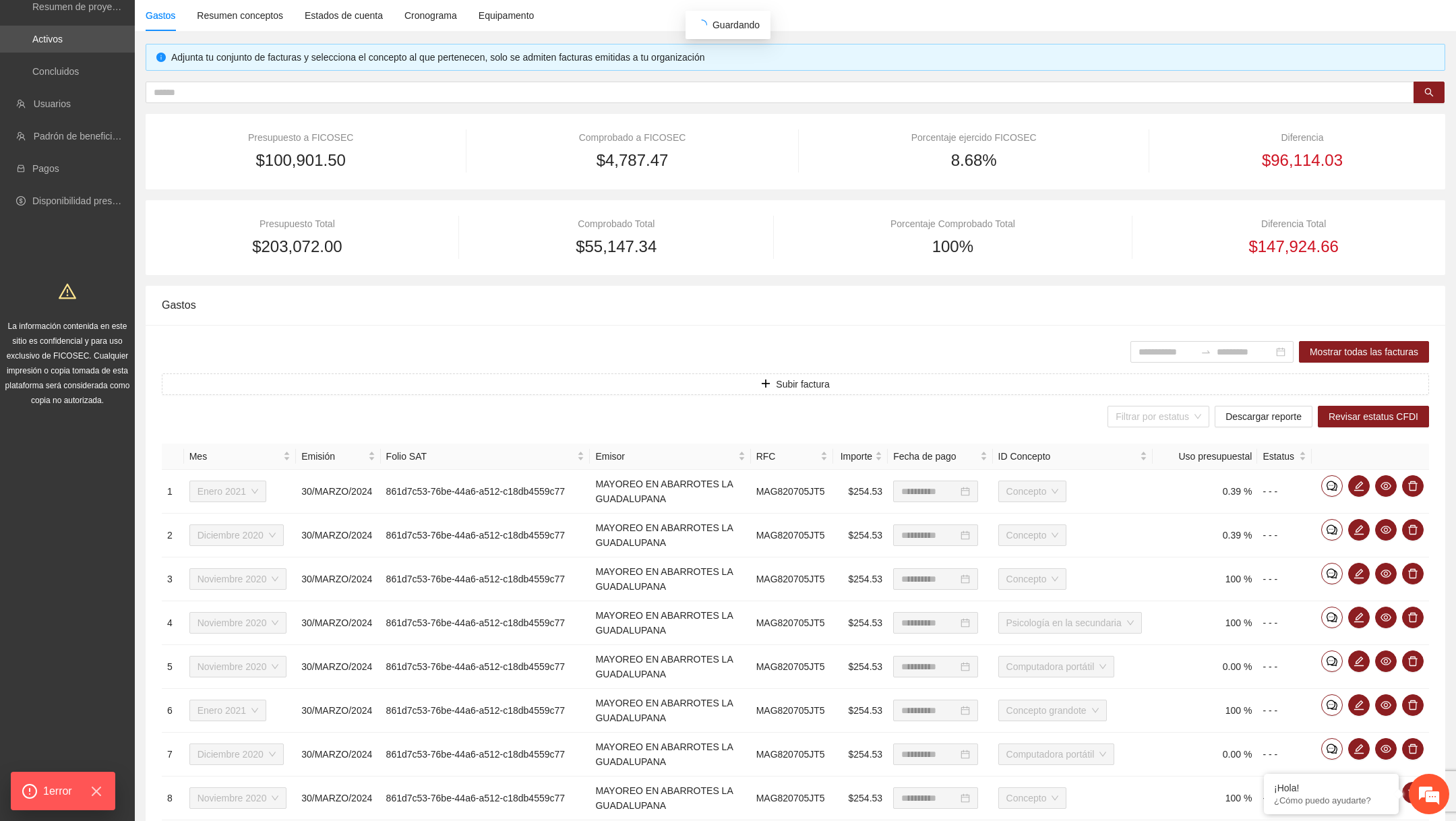
scroll to position [181, 0]
